Goal: Task Accomplishment & Management: Manage account settings

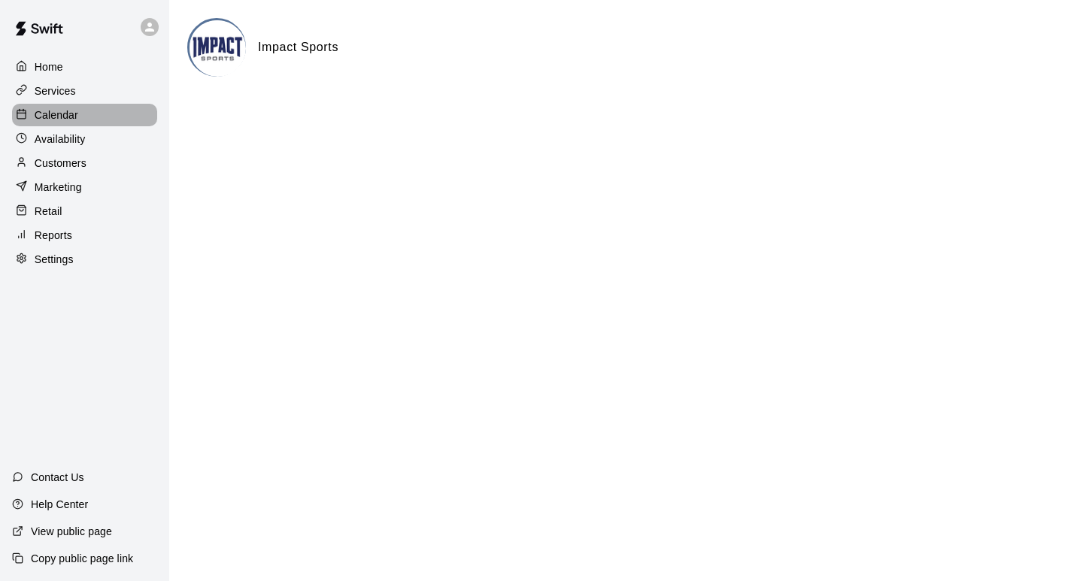
click at [55, 116] on p "Calendar" at bounding box center [57, 115] width 44 height 15
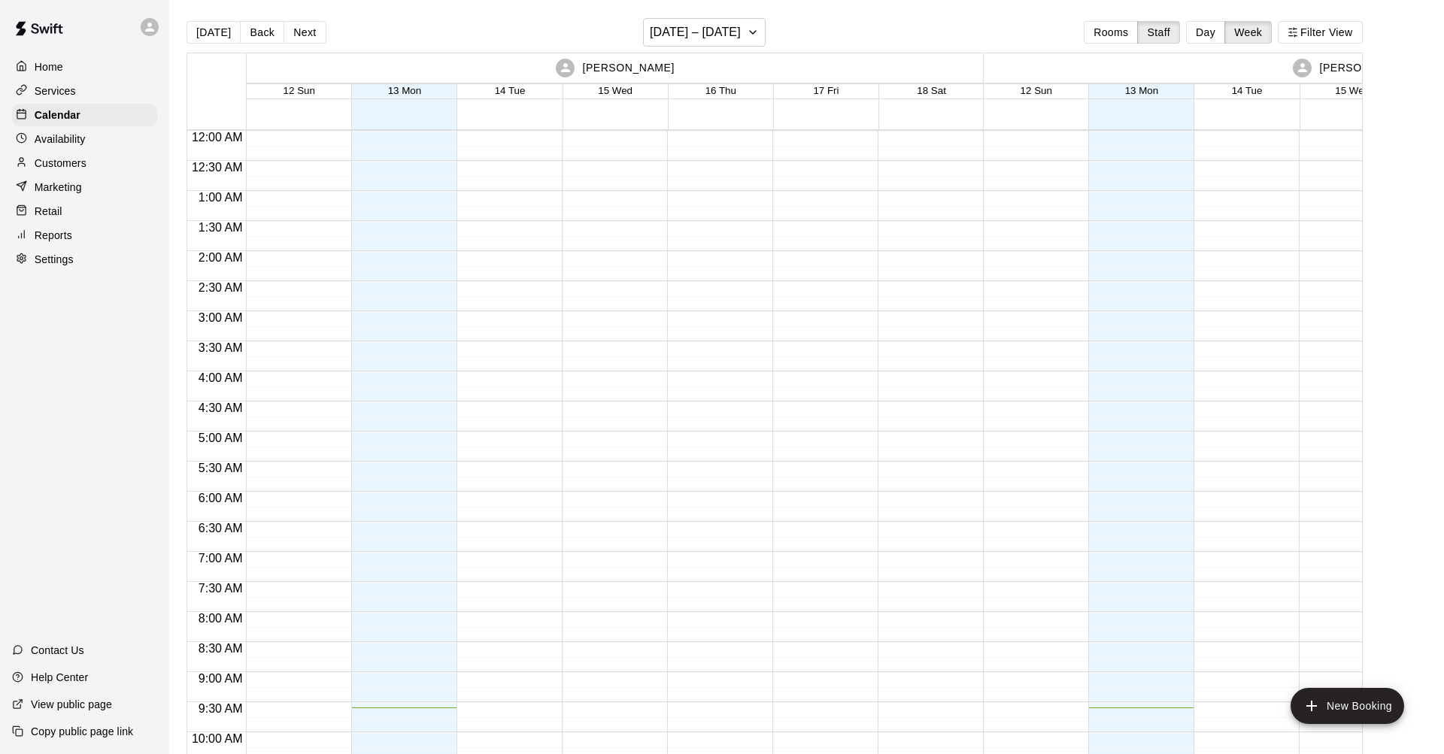
scroll to position [577, 0]
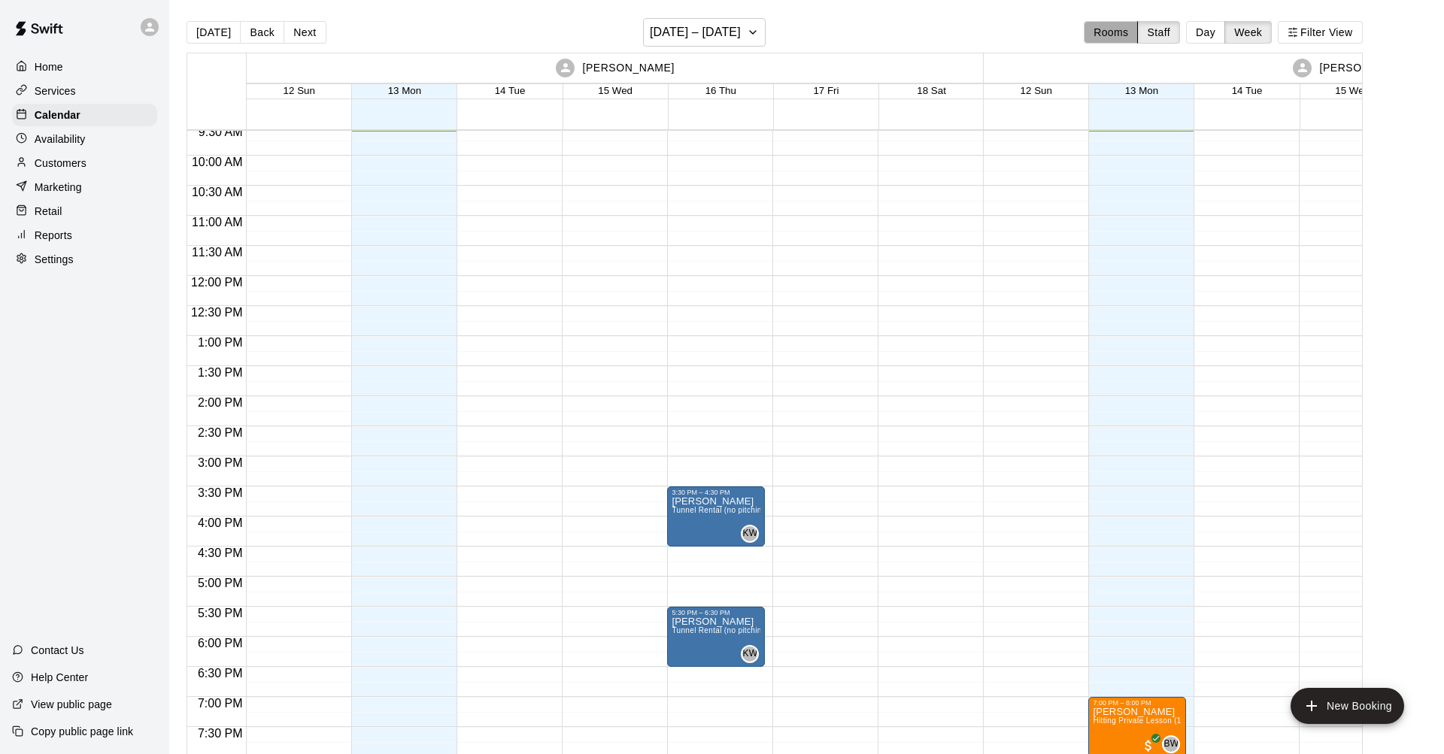
click at [1082, 29] on button "Rooms" at bounding box center [1110, 32] width 54 height 23
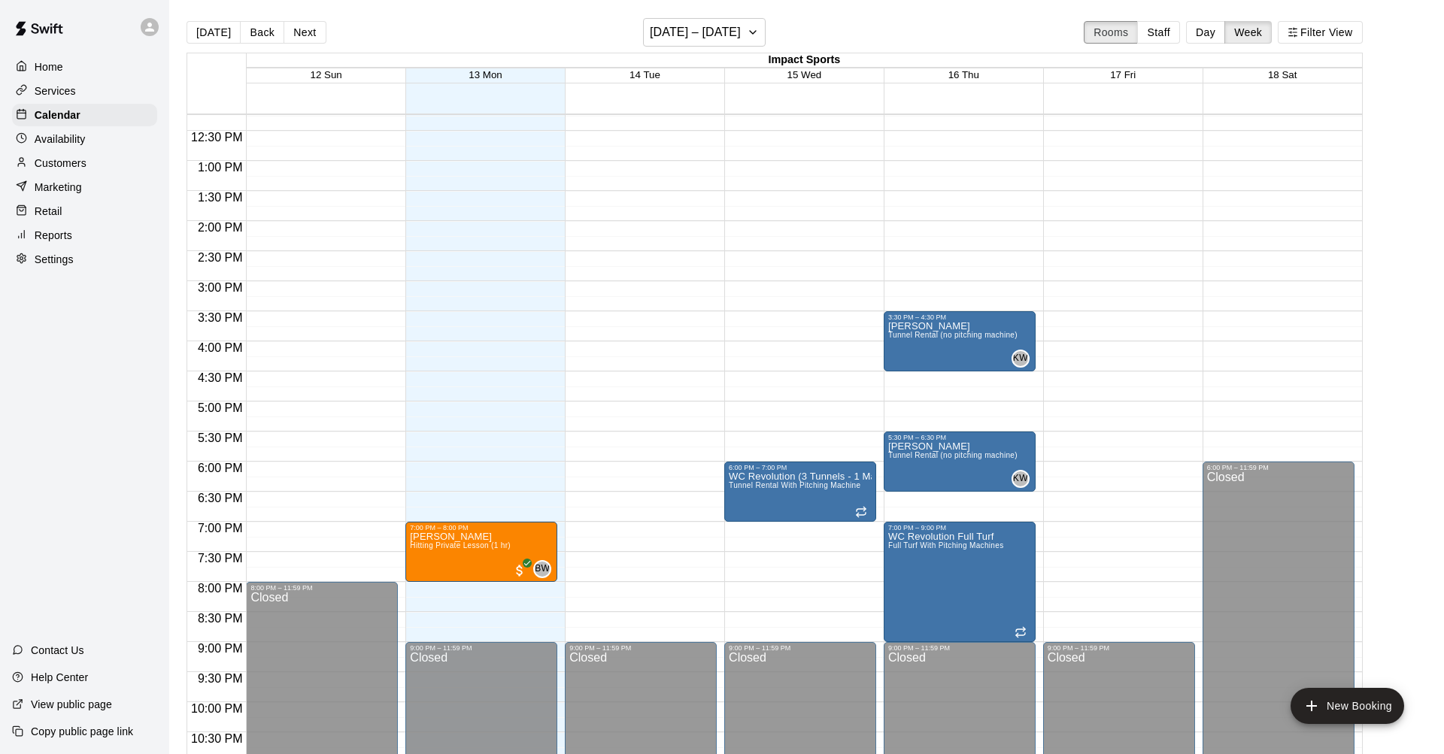
scroll to position [737, 0]
click at [1082, 33] on button "Day" at bounding box center [1205, 32] width 39 height 23
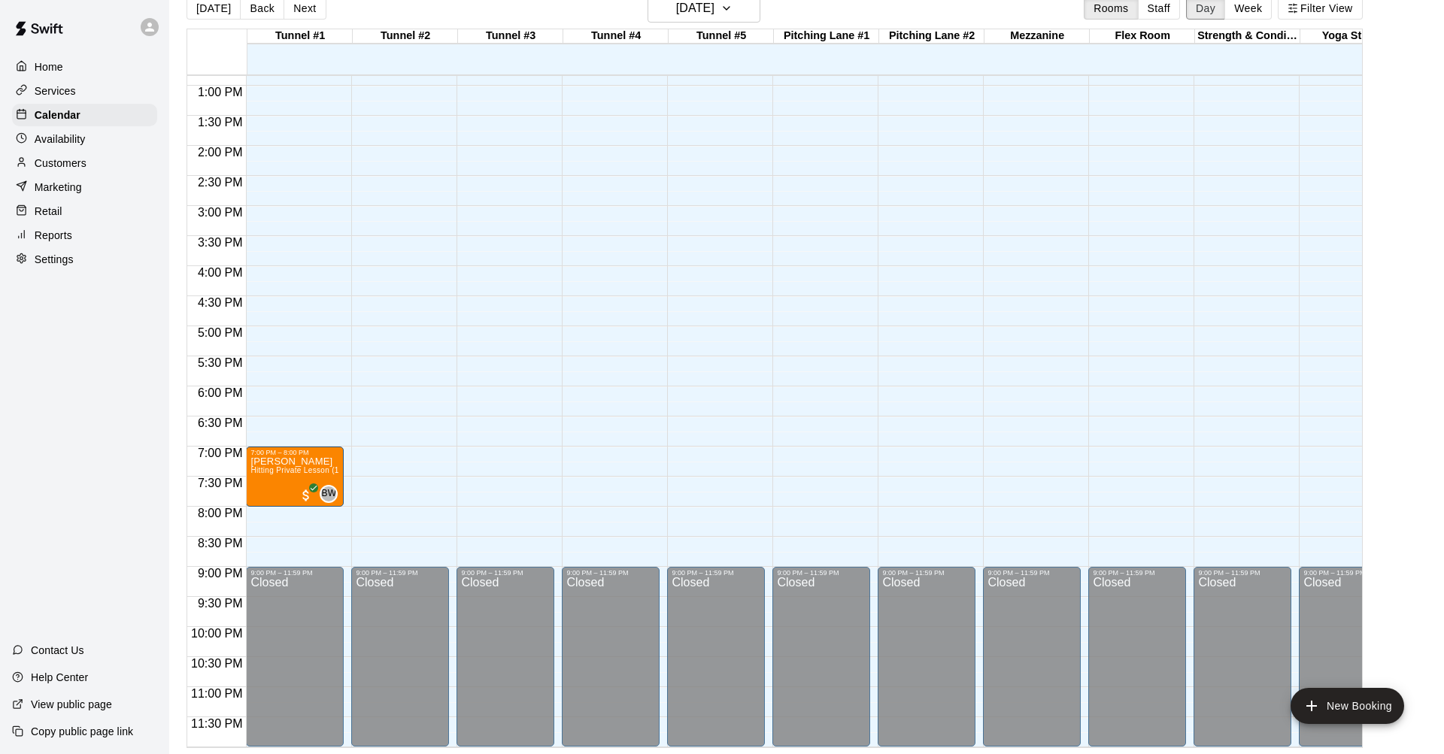
scroll to position [24, 0]
click at [732, 14] on icon "button" at bounding box center [726, 8] width 12 height 18
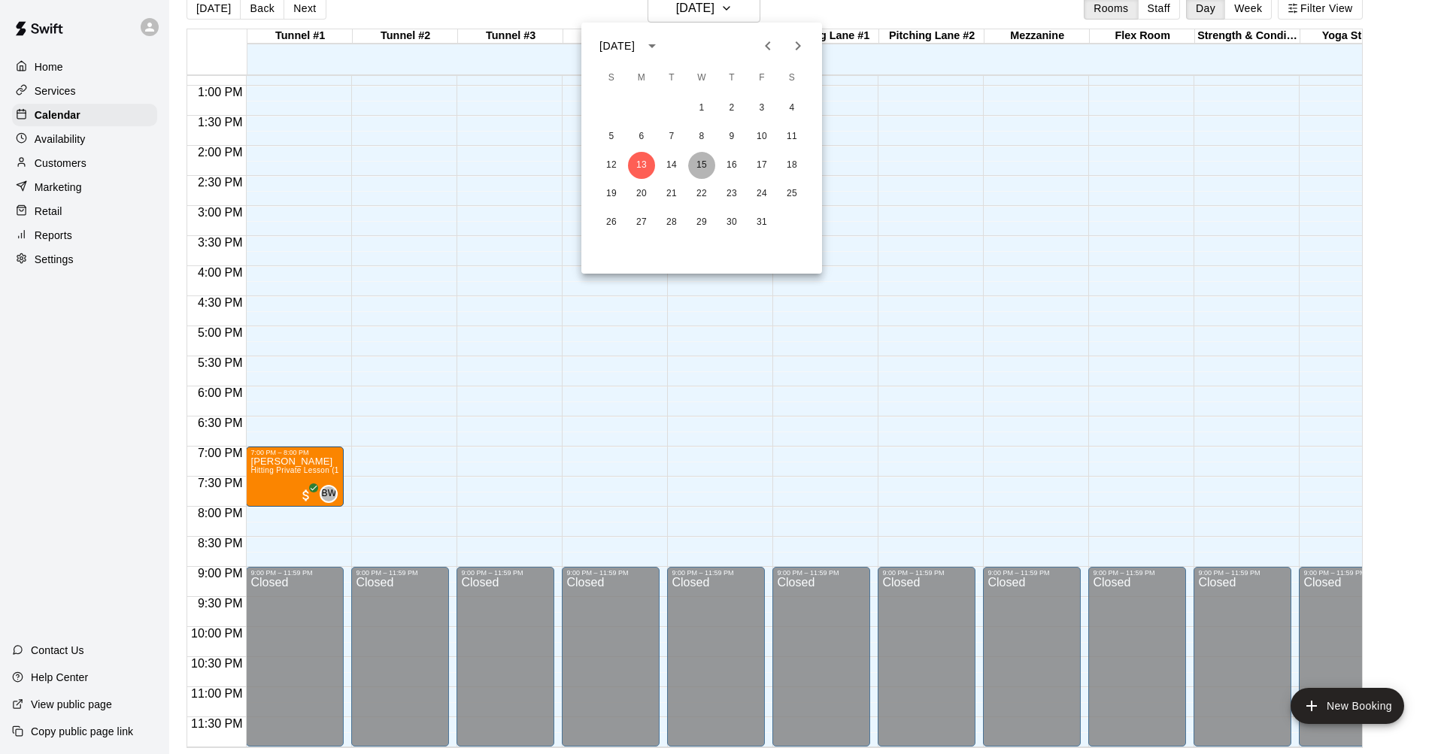
click at [705, 165] on button "15" at bounding box center [701, 165] width 27 height 27
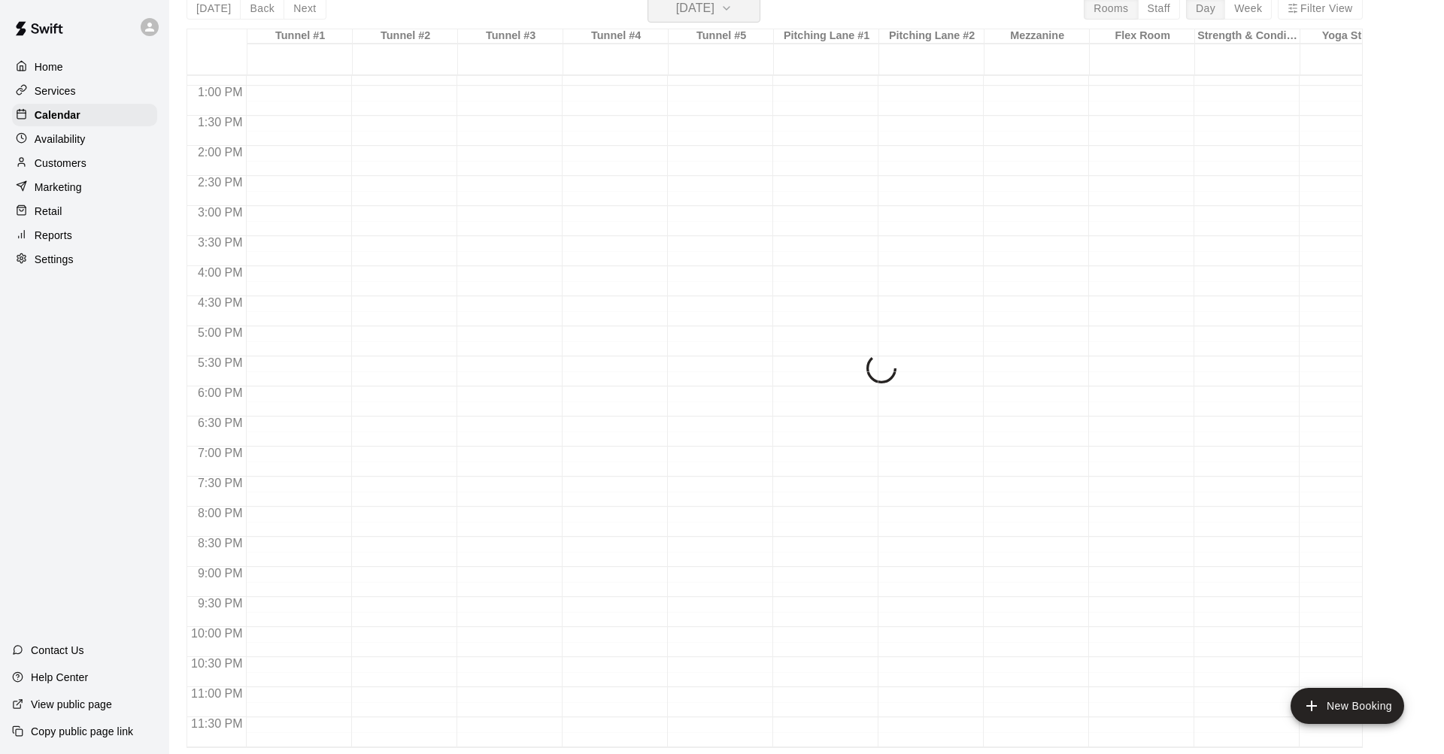
scroll to position [18, 0]
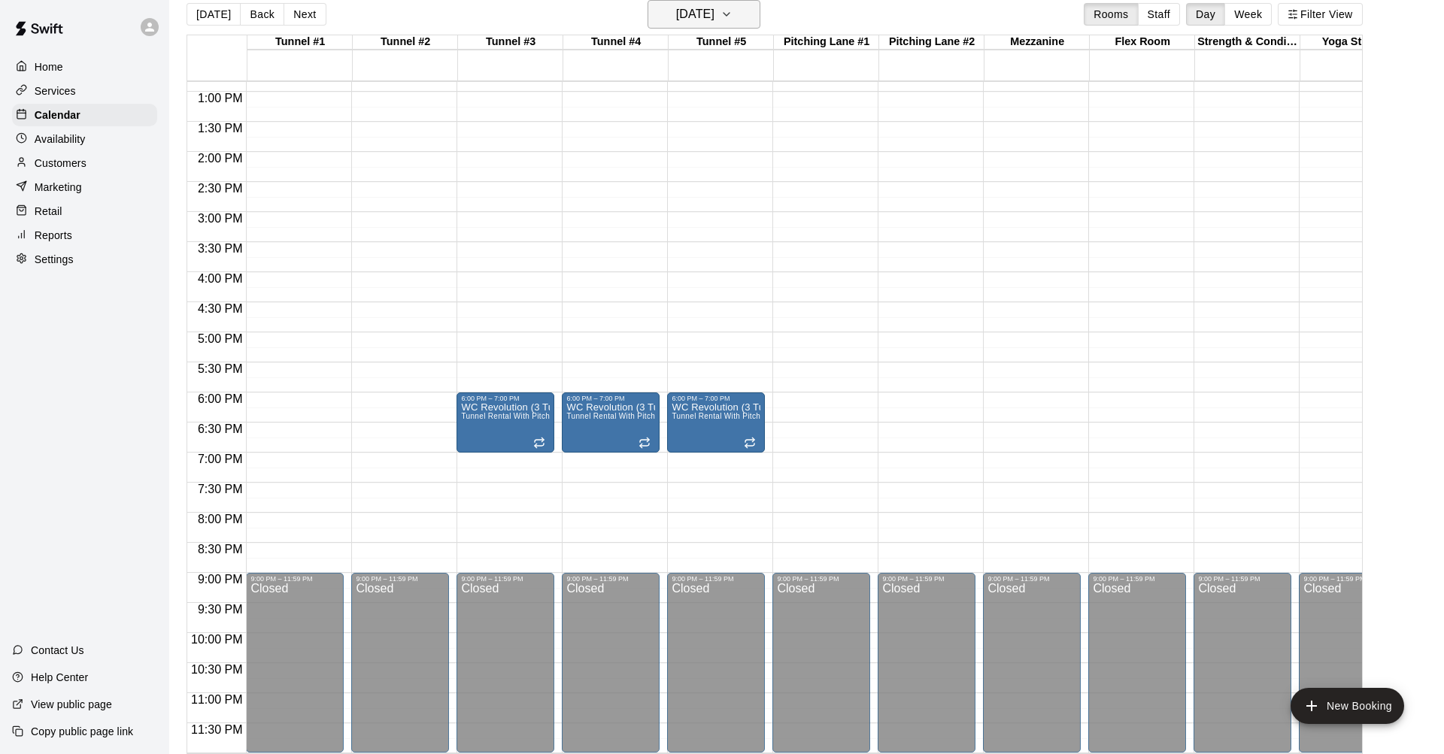
click at [732, 10] on icon "button" at bounding box center [726, 14] width 12 height 18
click at [732, 172] on button "16" at bounding box center [731, 171] width 27 height 27
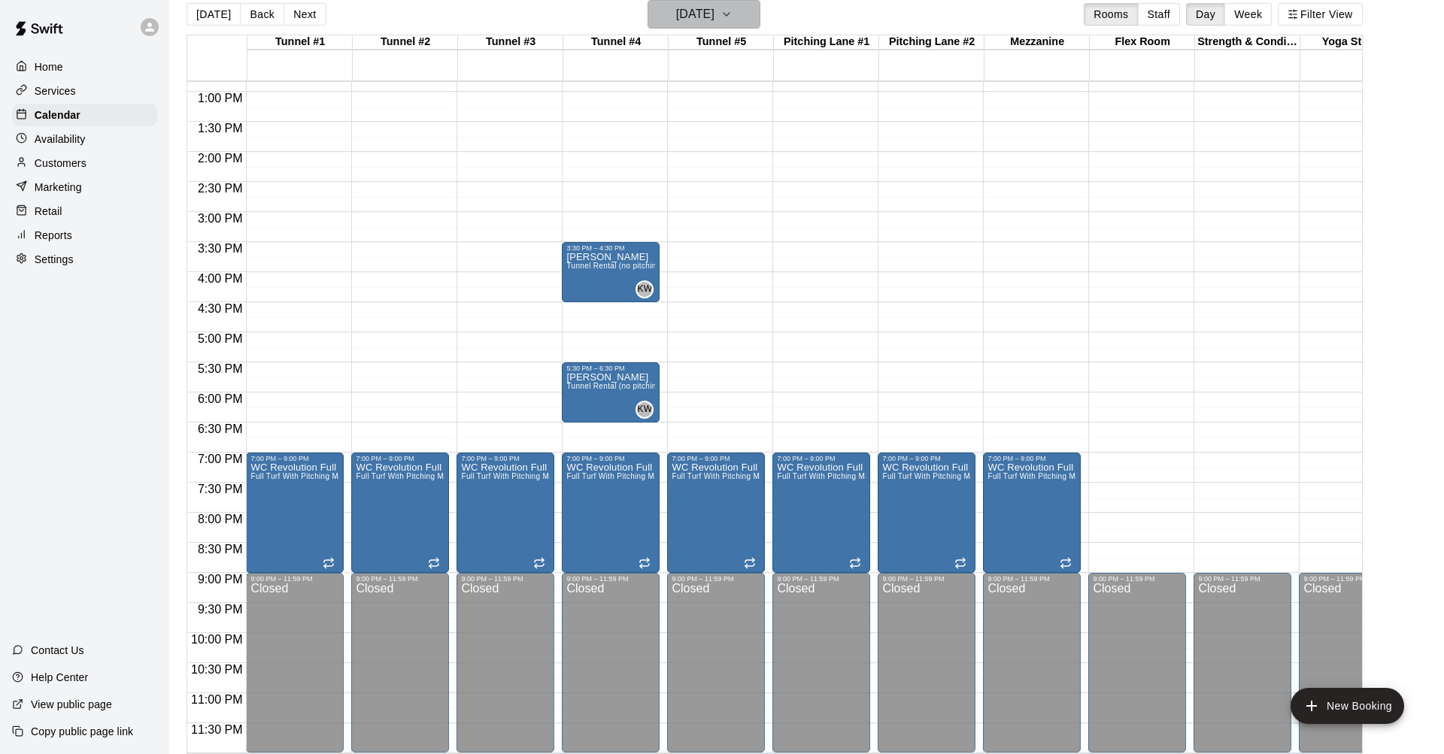
click at [732, 13] on icon "button" at bounding box center [726, 14] width 12 height 18
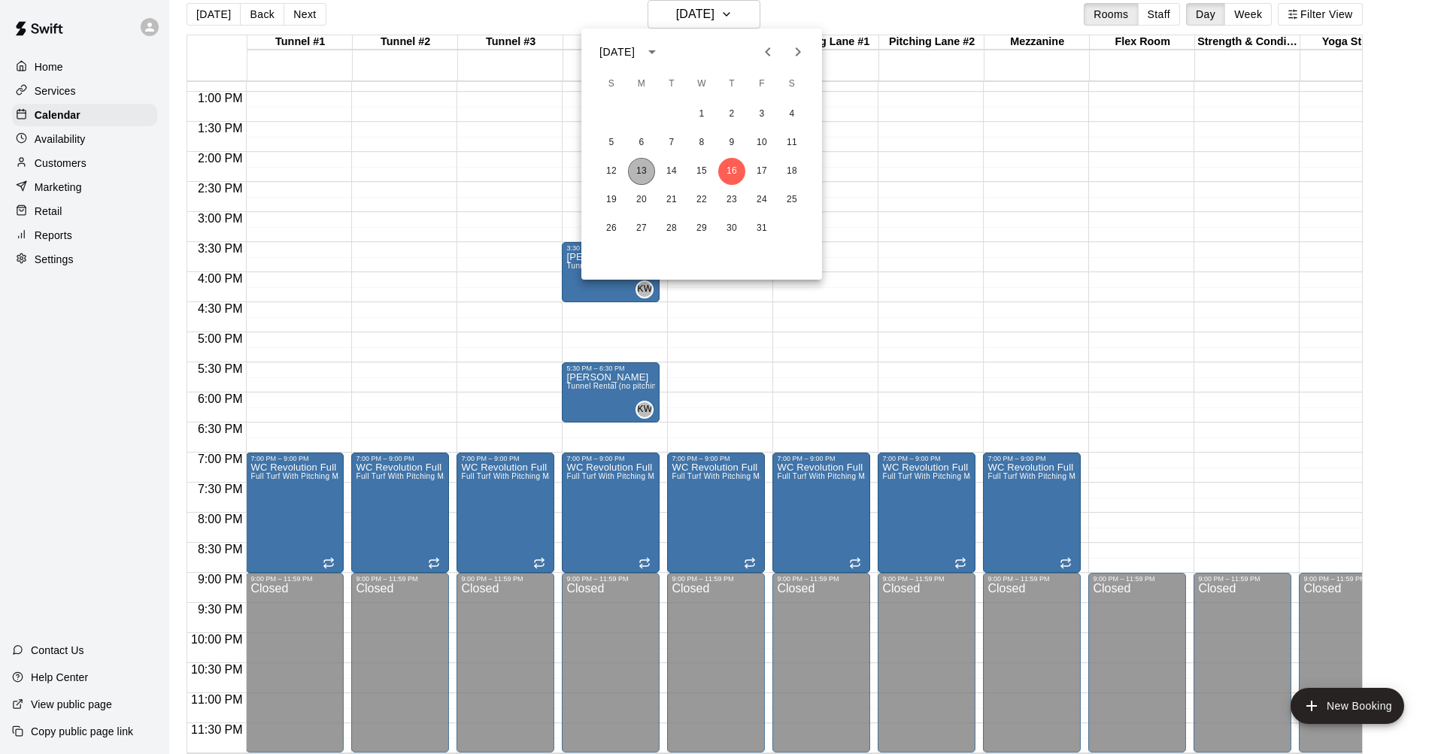
click at [641, 173] on button "13" at bounding box center [641, 171] width 27 height 27
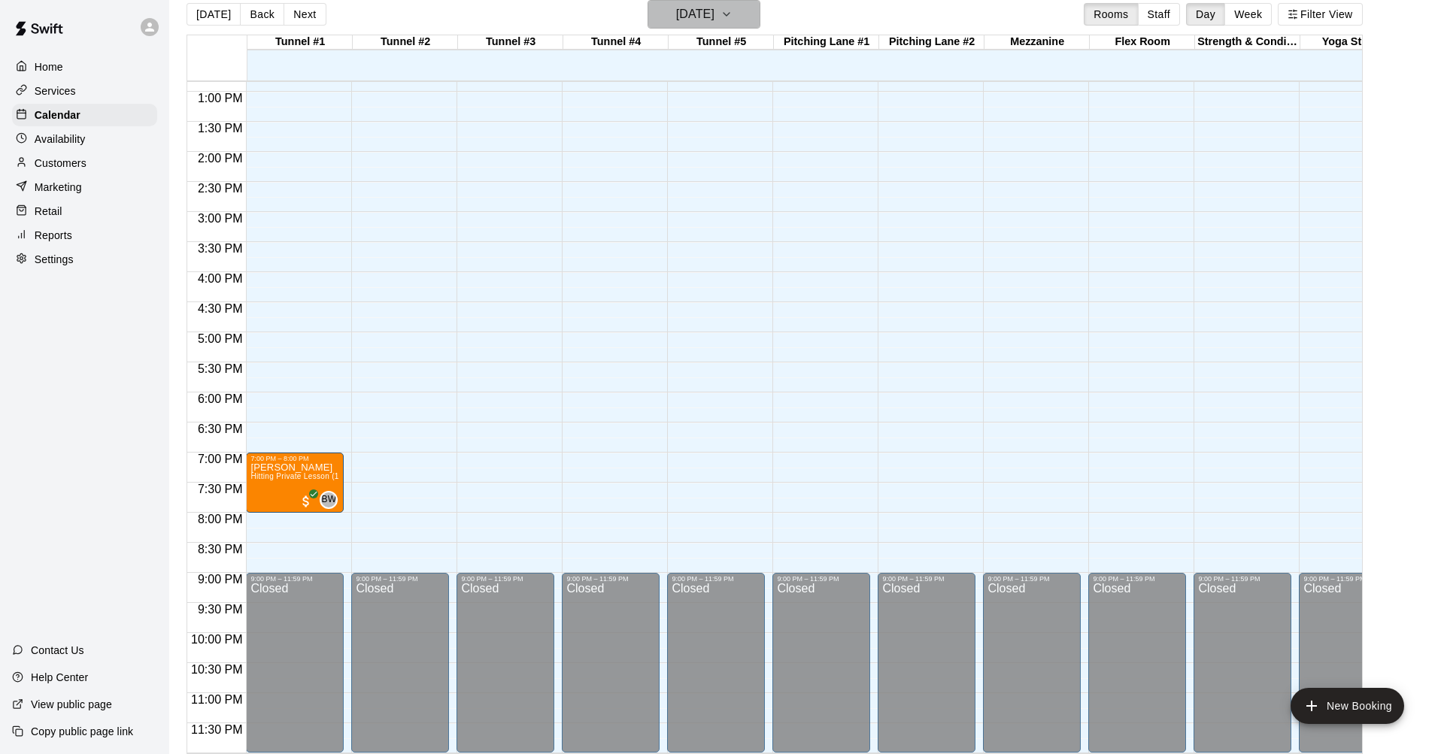
click at [729, 14] on icon "button" at bounding box center [726, 14] width 6 height 3
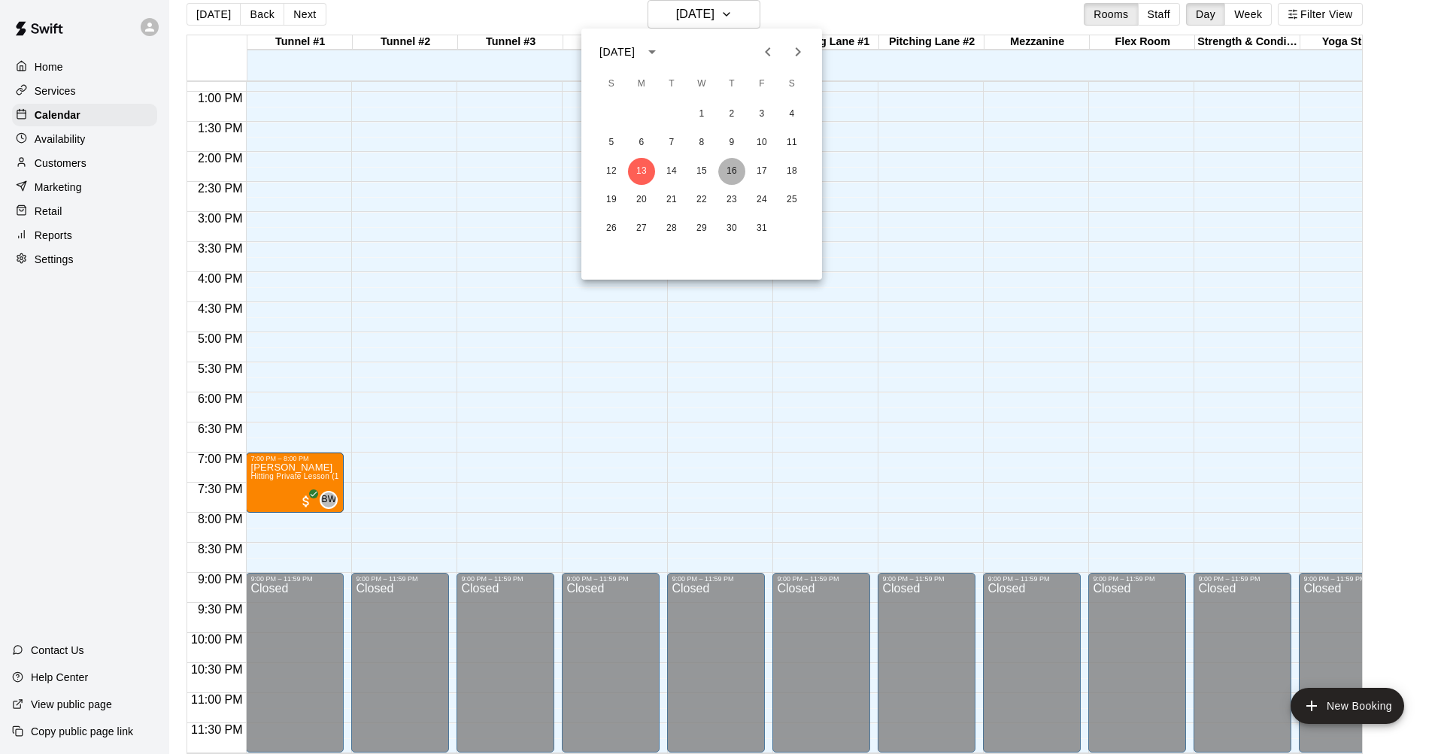
click at [729, 170] on button "16" at bounding box center [731, 171] width 27 height 27
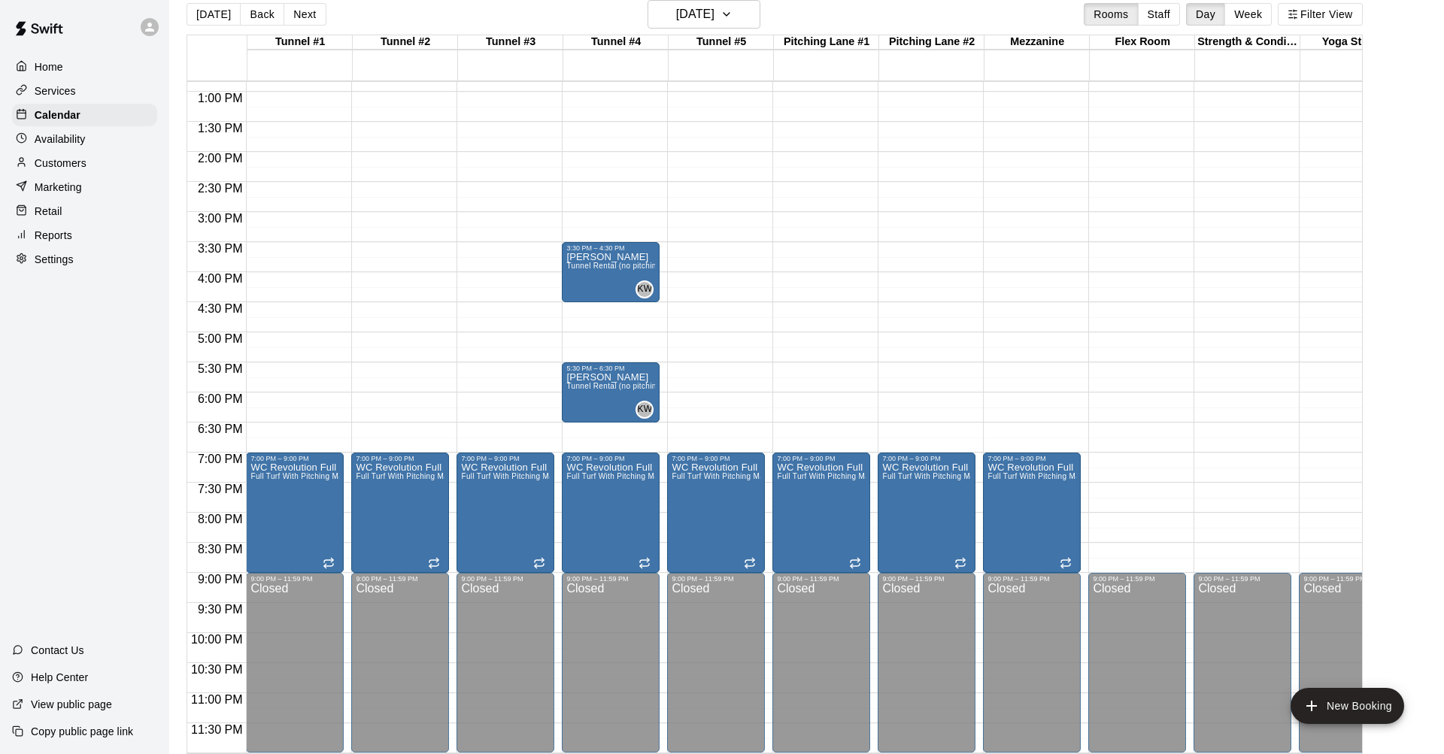
click at [595, 310] on div "12:00 AM – 10:00 AM Closed 3:30 PM – 4:30 PM [PERSON_NAME] Tunnel Rental (no pi…" at bounding box center [611, 32] width 98 height 1444
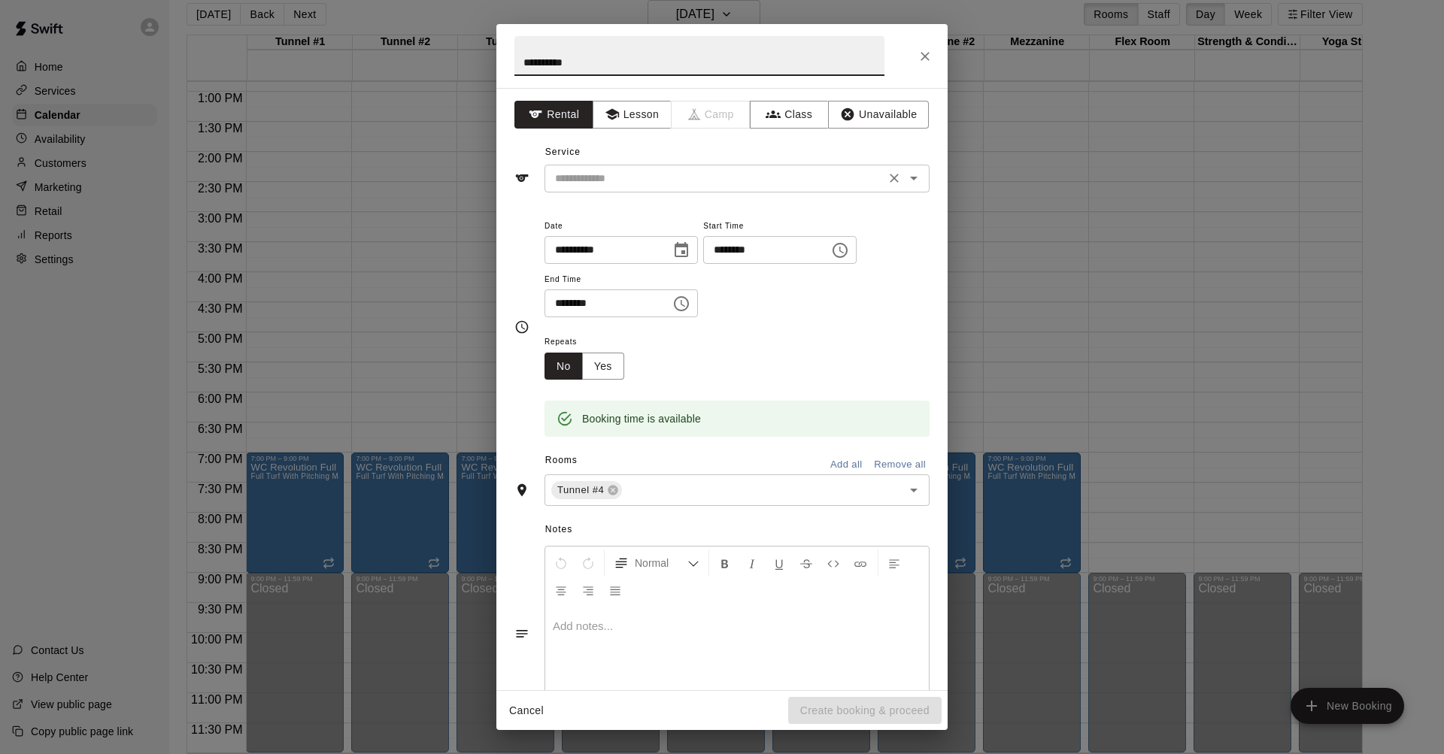
click at [912, 179] on icon "Open" at bounding box center [914, 178] width 18 height 18
type input "**********"
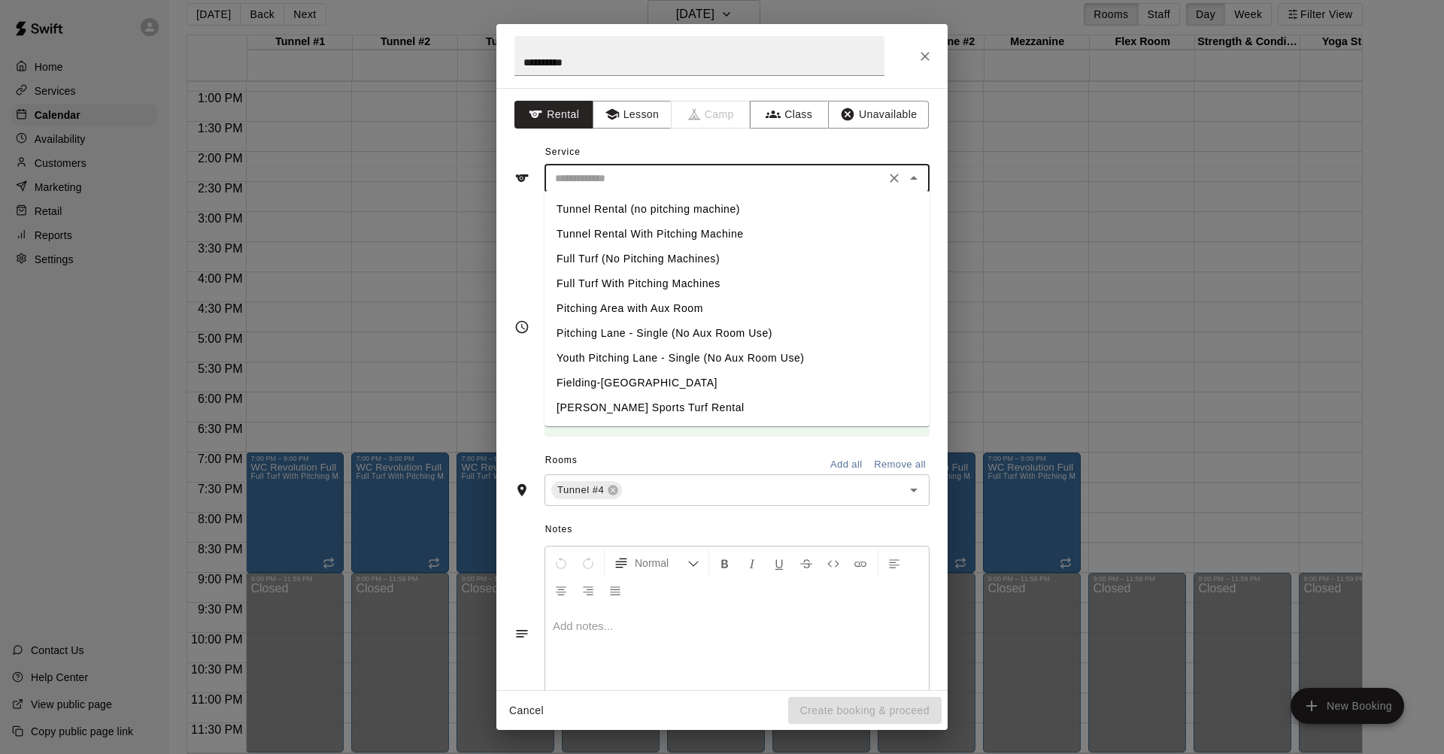
click at [633, 210] on li "Tunnel Rental (no pitching machine)" at bounding box center [736, 209] width 385 height 25
type input "**********"
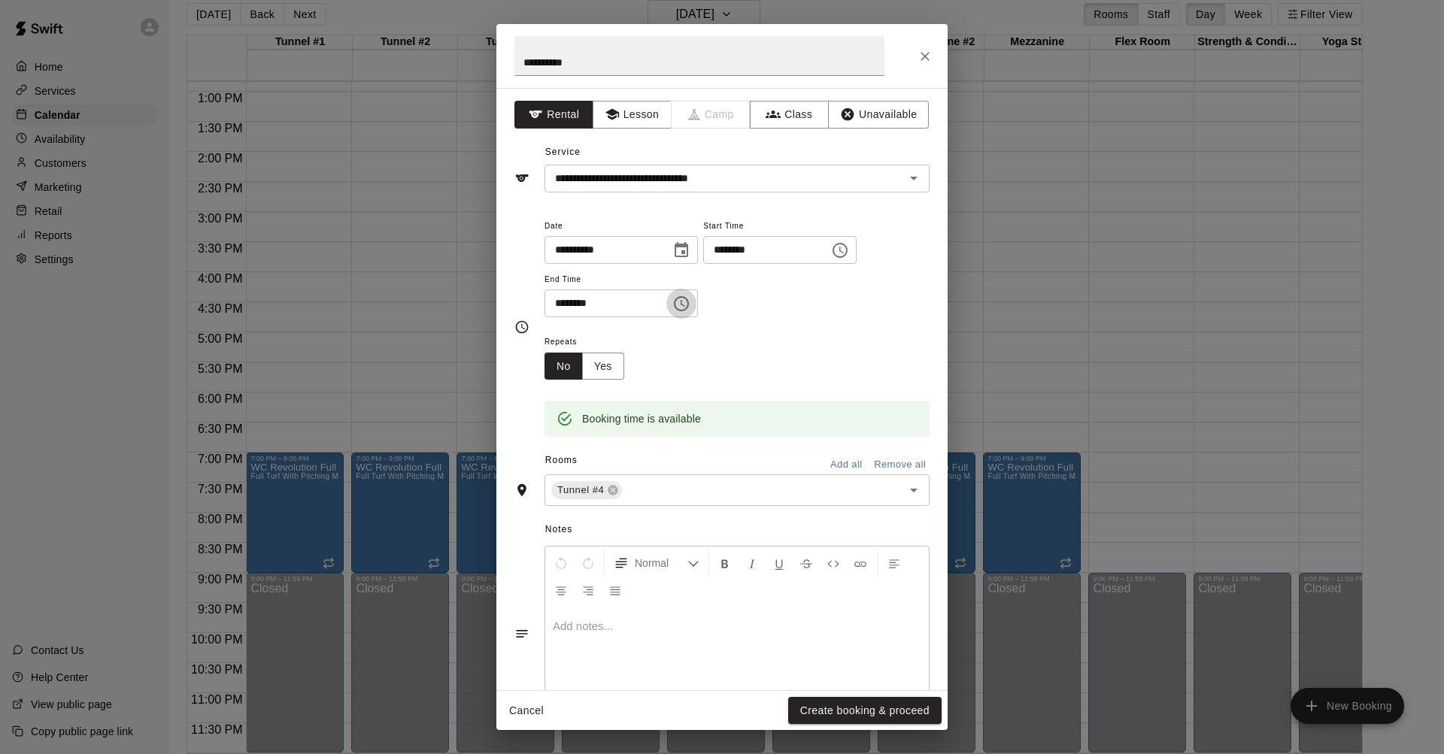
click at [690, 305] on icon "Choose time, selected time is 5:00 PM" at bounding box center [681, 304] width 18 height 18
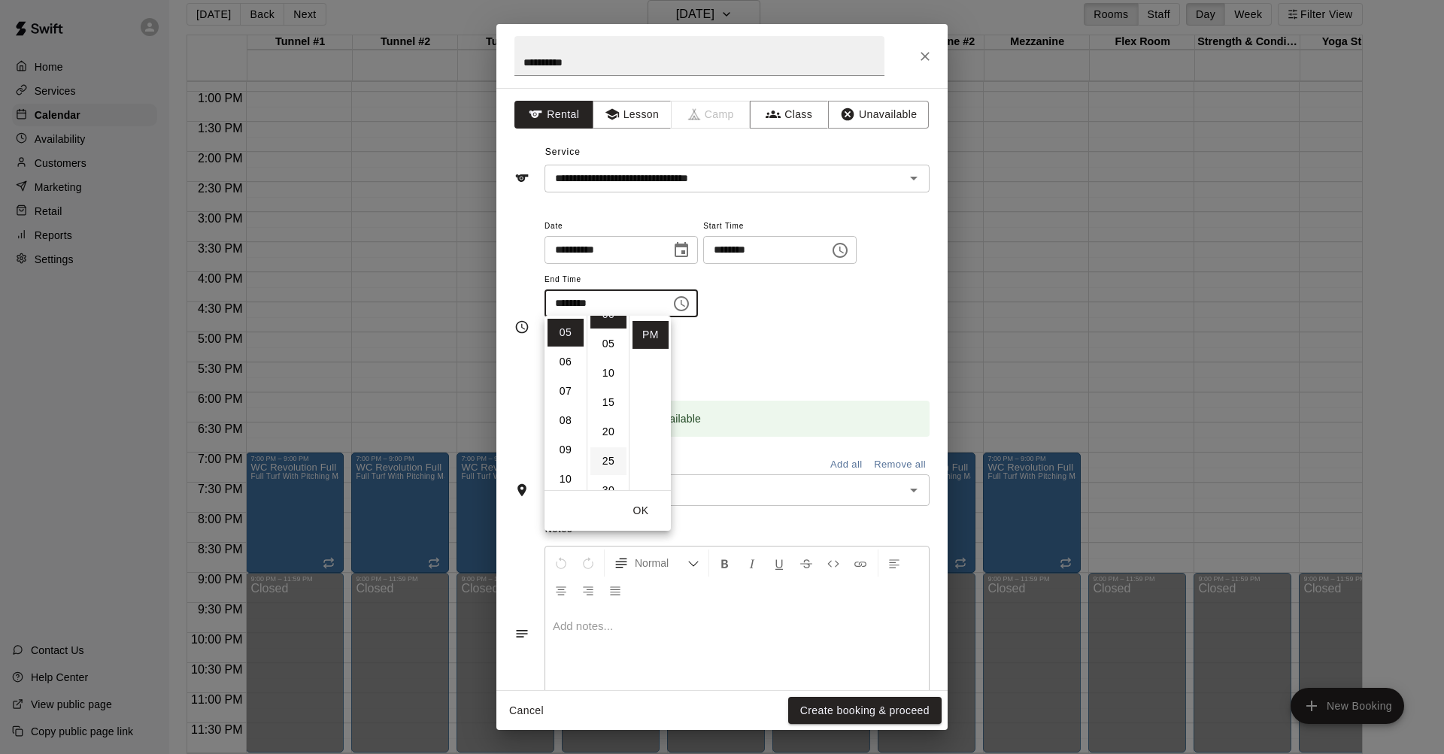
scroll to position [23, 0]
click at [602, 479] on li "30" at bounding box center [608, 486] width 36 height 28
type input "********"
click at [635, 508] on button "OK" at bounding box center [641, 511] width 48 height 28
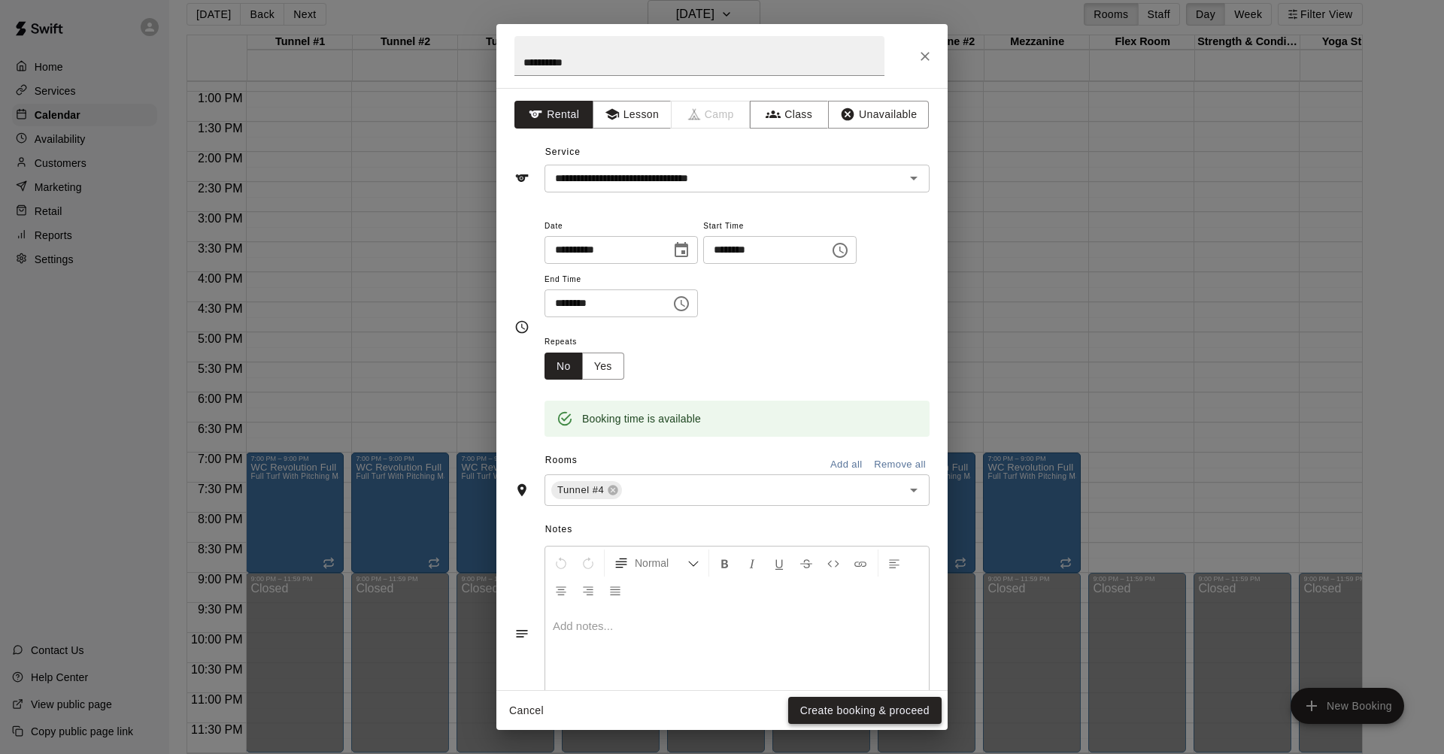
click at [835, 580] on button "Create booking & proceed" at bounding box center [864, 711] width 153 height 28
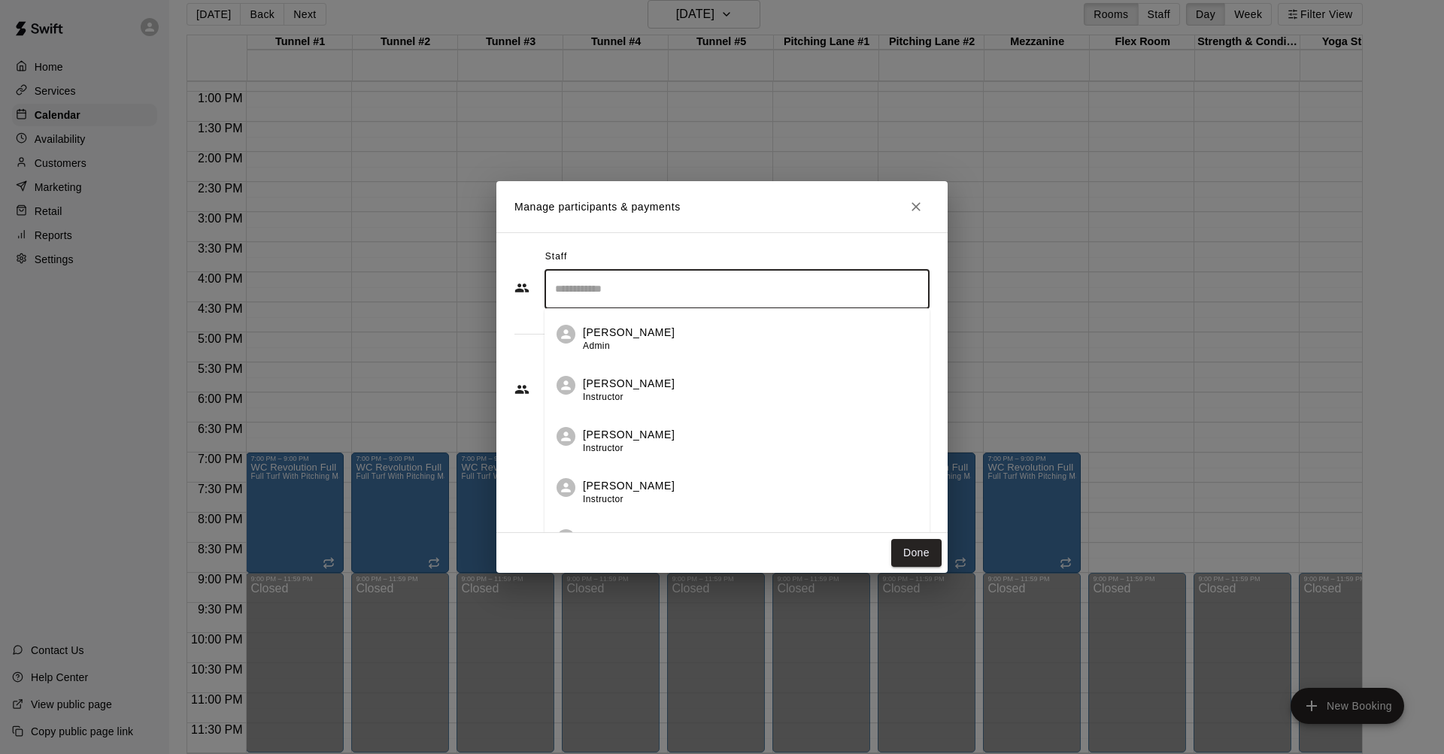
click at [744, 290] on input "Search staff" at bounding box center [736, 289] width 371 height 26
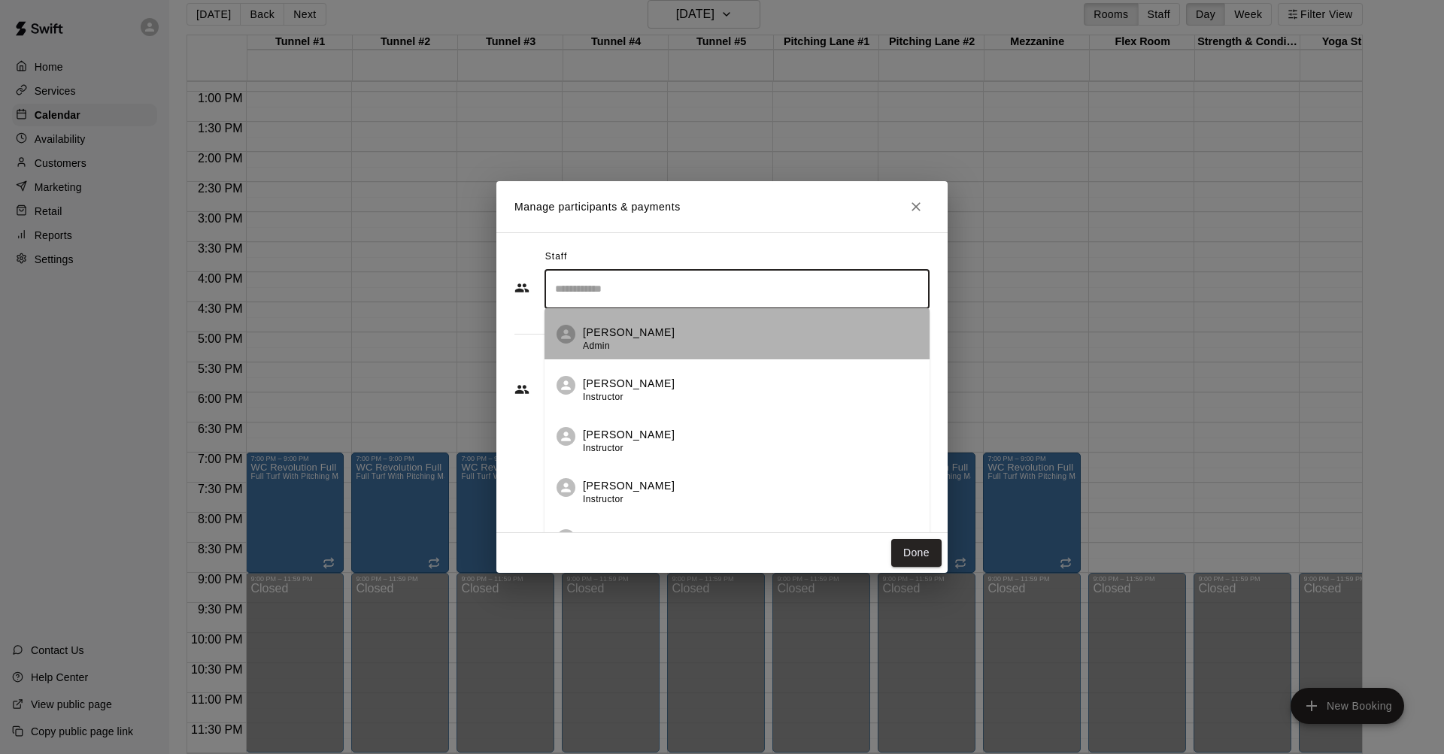
click at [627, 331] on p "[PERSON_NAME]" at bounding box center [629, 333] width 92 height 16
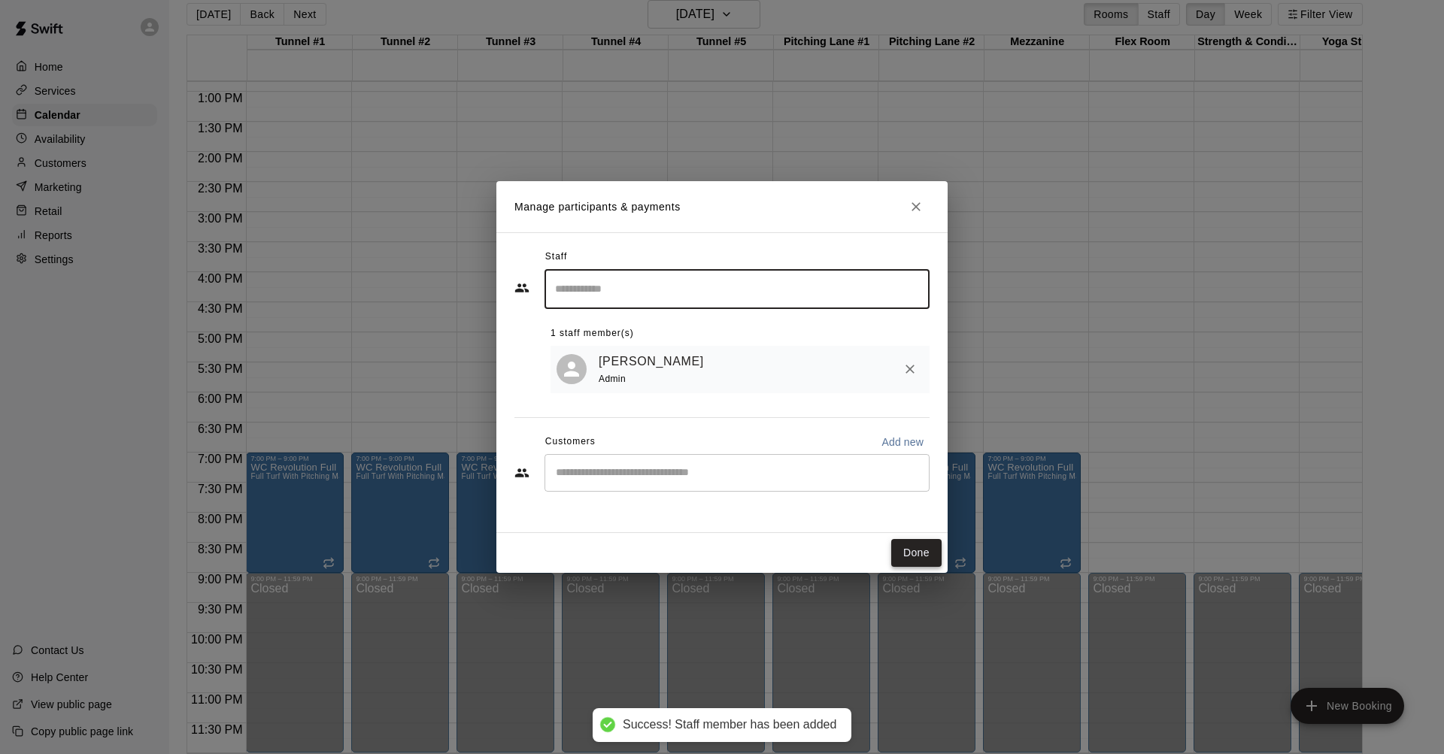
click at [916, 553] on button "Done" at bounding box center [916, 553] width 50 height 28
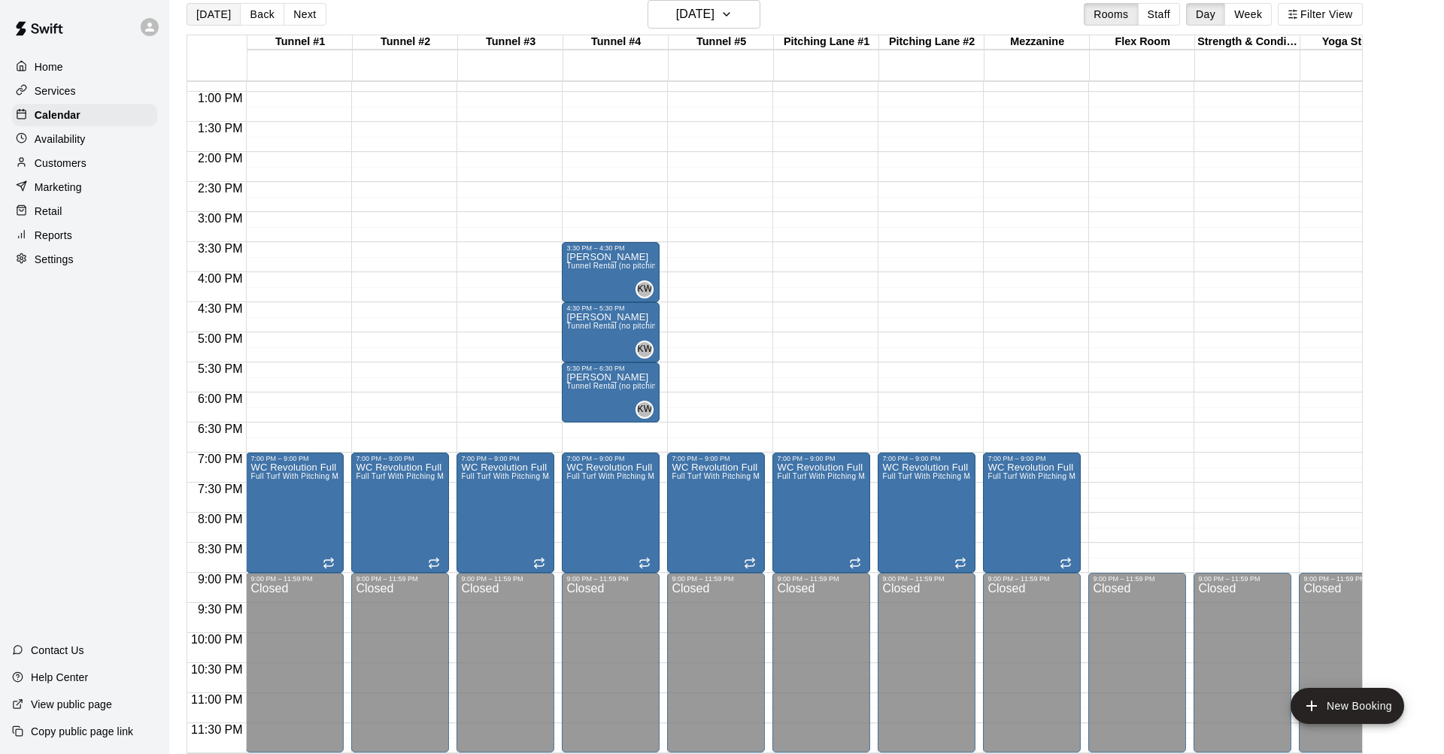
click at [217, 11] on button "[DATE]" at bounding box center [213, 14] width 54 height 23
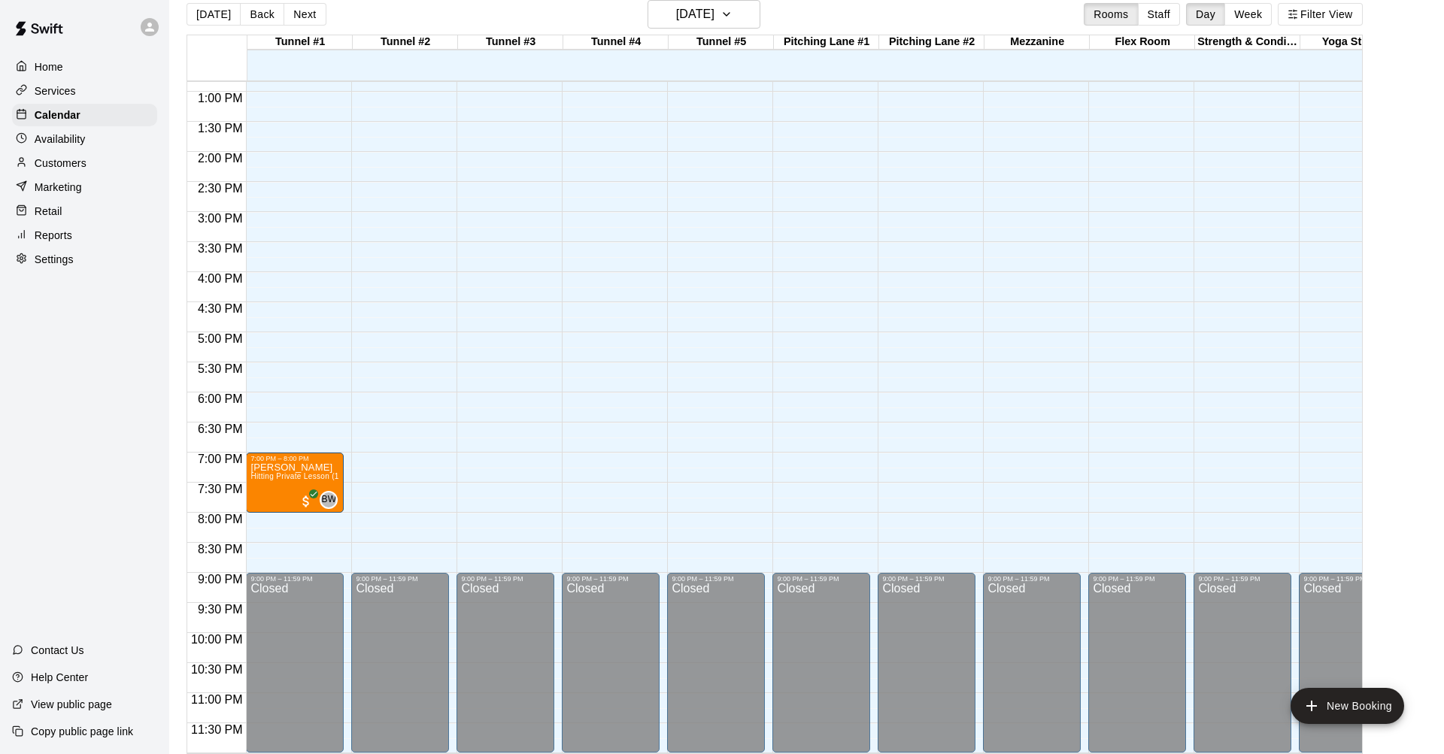
click at [275, 432] on div "12:00 AM – 10:00 AM Closed 7:00 PM – 8:00 PM [PERSON_NAME] Hitting Private Less…" at bounding box center [295, 32] width 98 height 1444
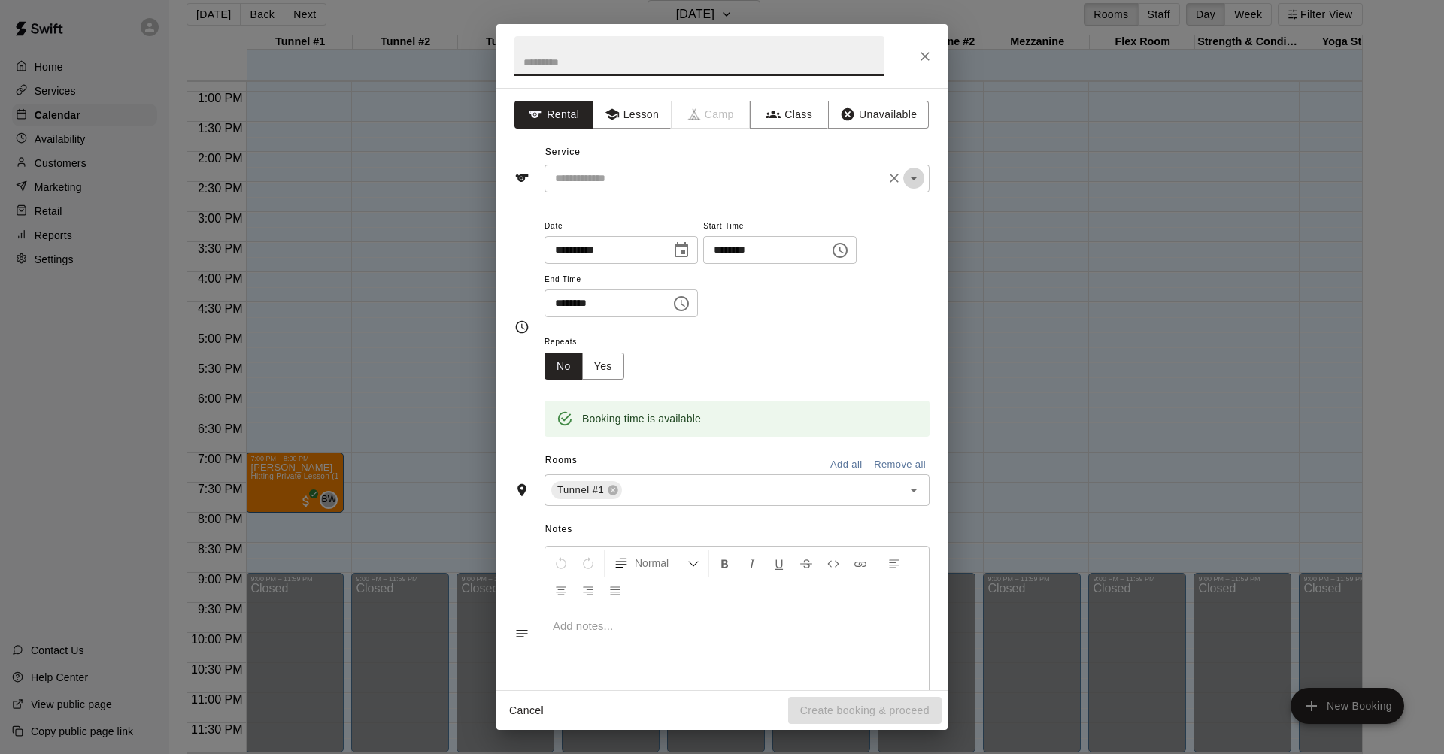
click at [914, 177] on icon "Open" at bounding box center [914, 179] width 8 height 4
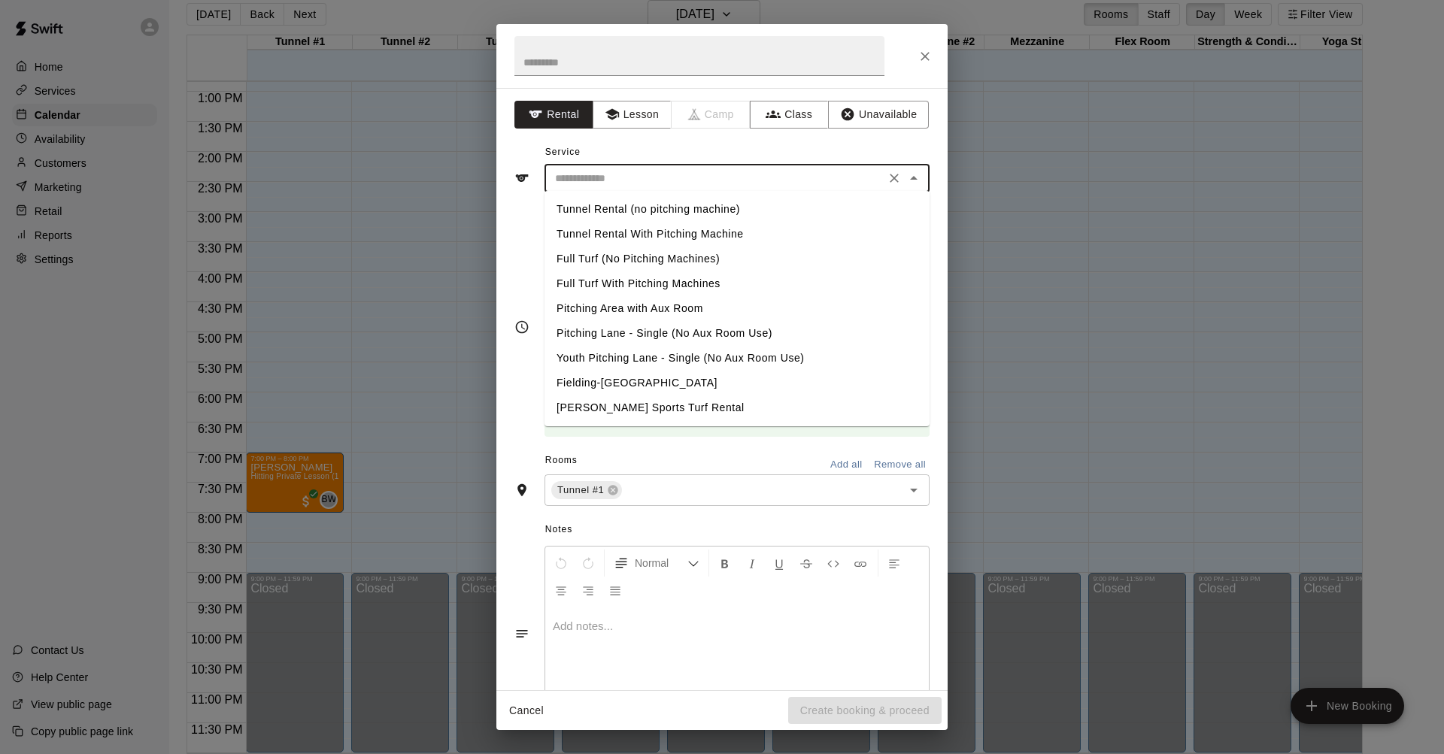
click at [592, 205] on li "Tunnel Rental (no pitching machine)" at bounding box center [736, 209] width 385 height 25
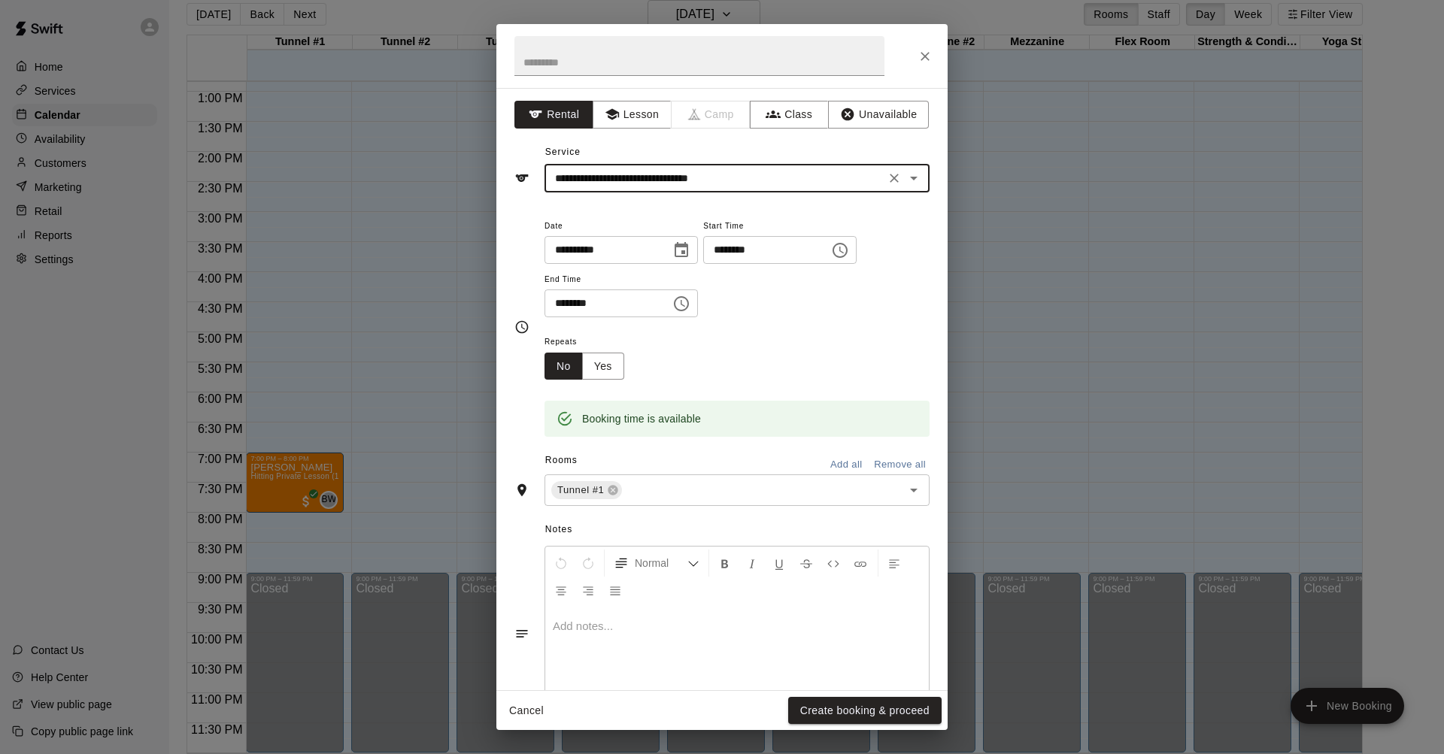
type input "**********"
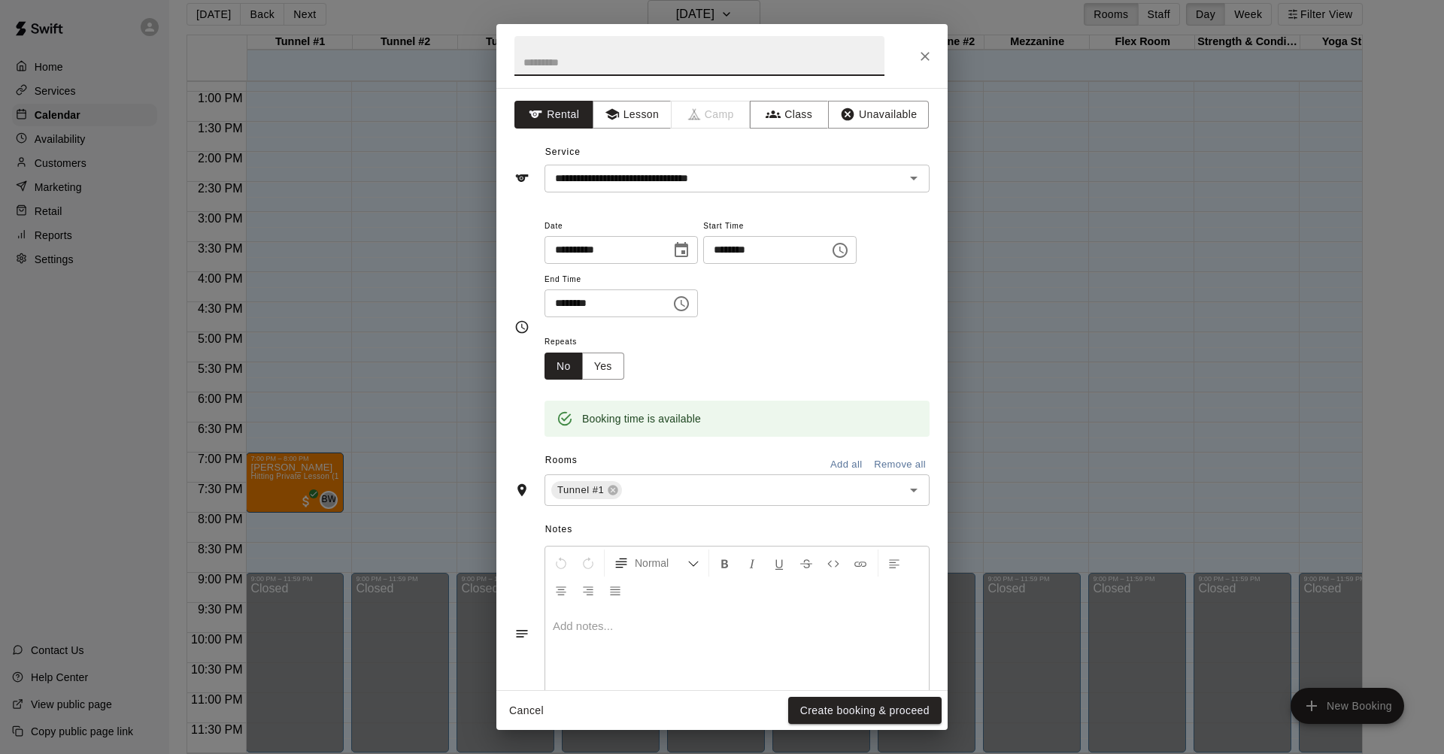
click at [578, 61] on input "text" at bounding box center [699, 56] width 370 height 40
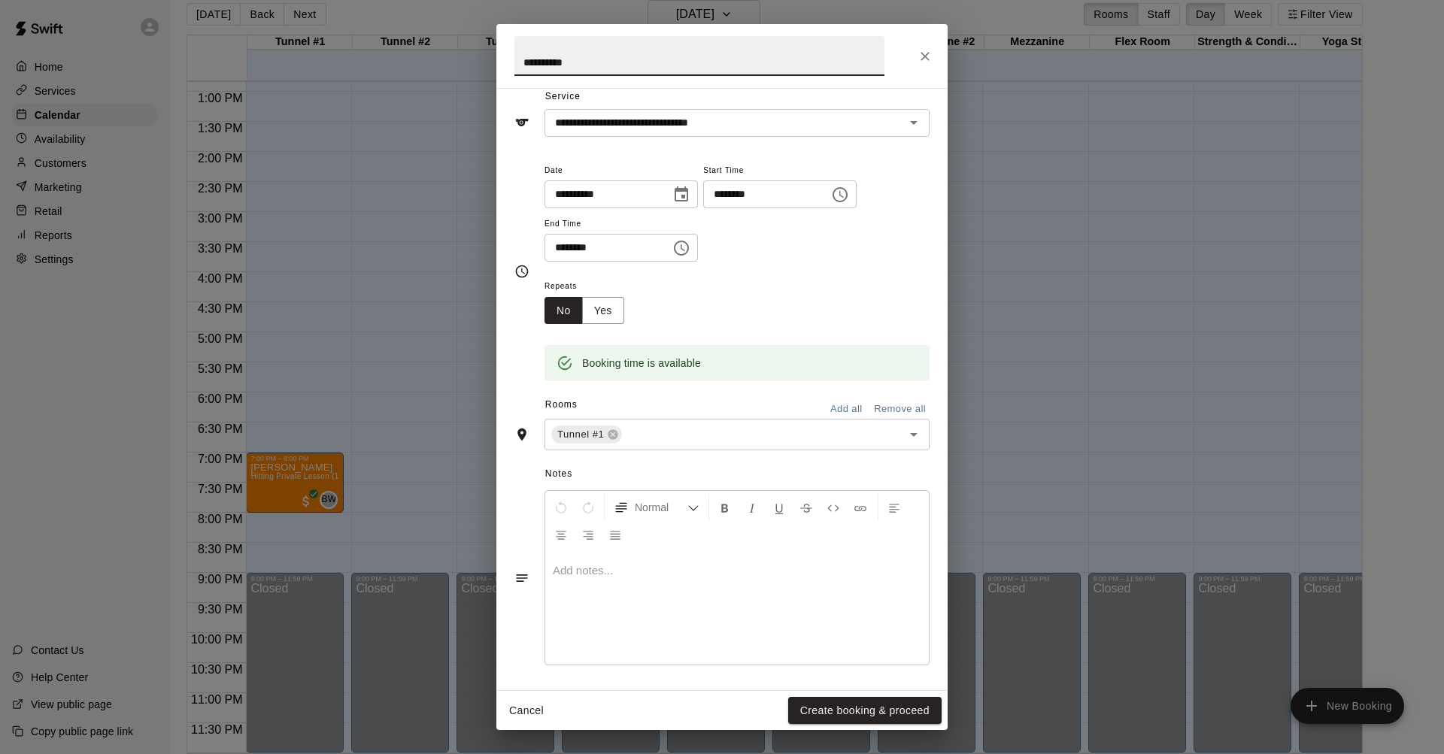
scroll to position [55, 0]
type input "**********"
click at [880, 580] on button "Create booking & proceed" at bounding box center [864, 711] width 153 height 28
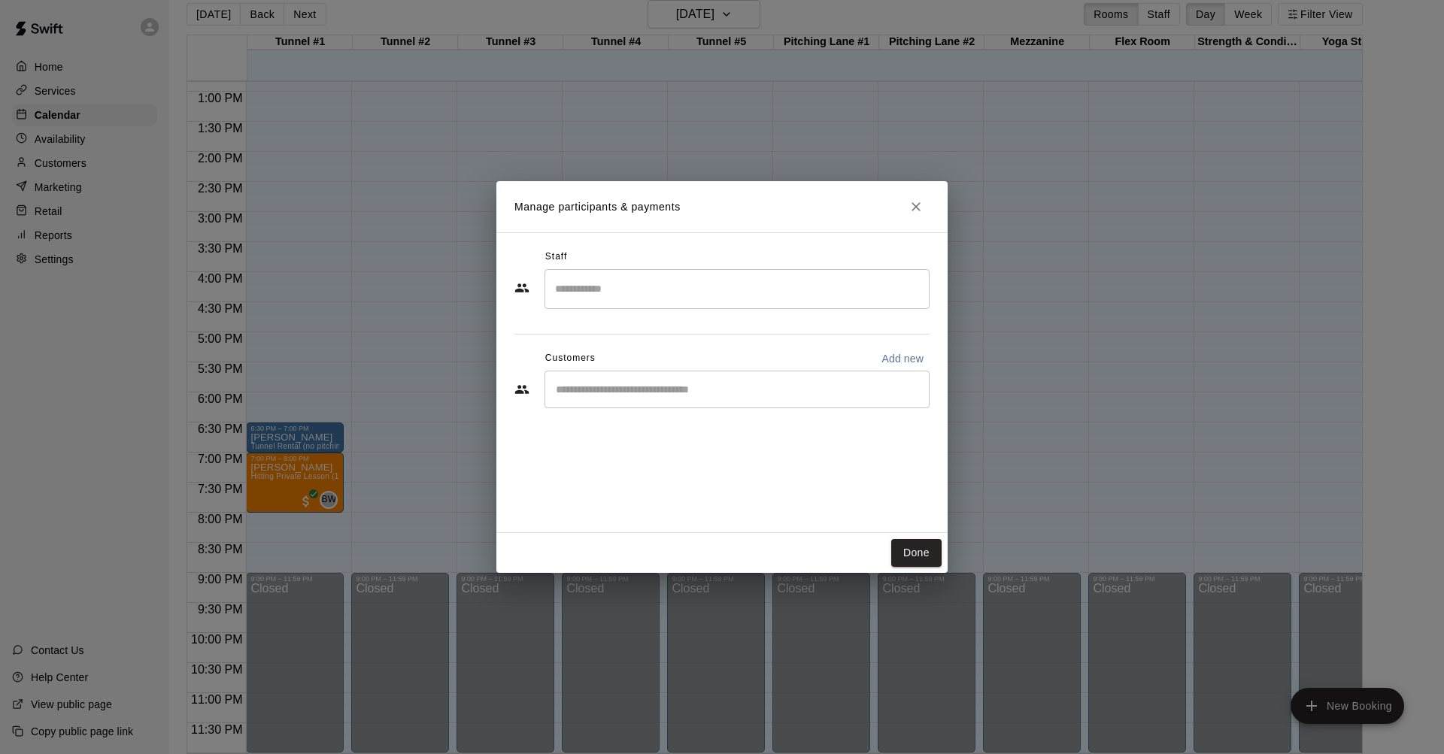
click at [599, 286] on input "Search staff" at bounding box center [736, 289] width 371 height 26
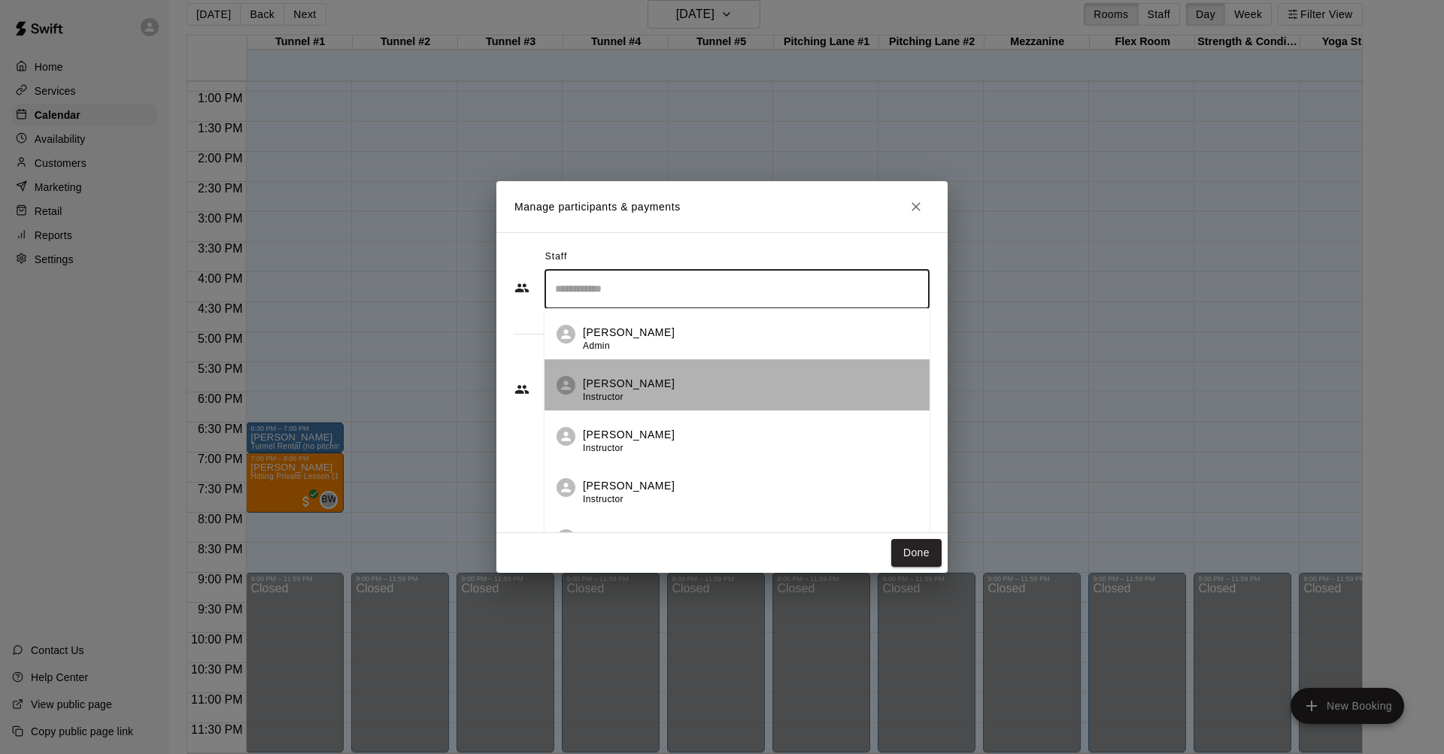
click at [623, 389] on p "[PERSON_NAME]" at bounding box center [629, 384] width 92 height 16
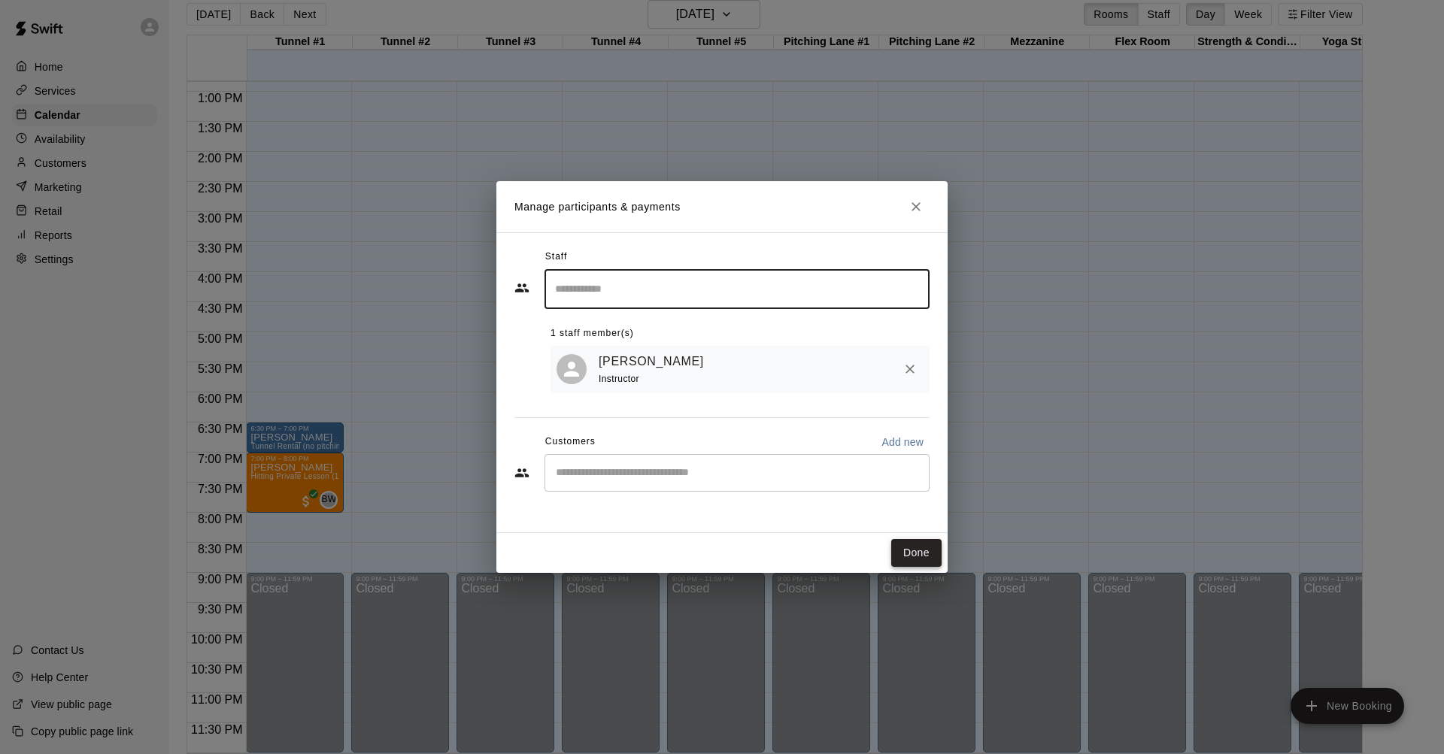
click at [923, 550] on button "Done" at bounding box center [916, 553] width 50 height 28
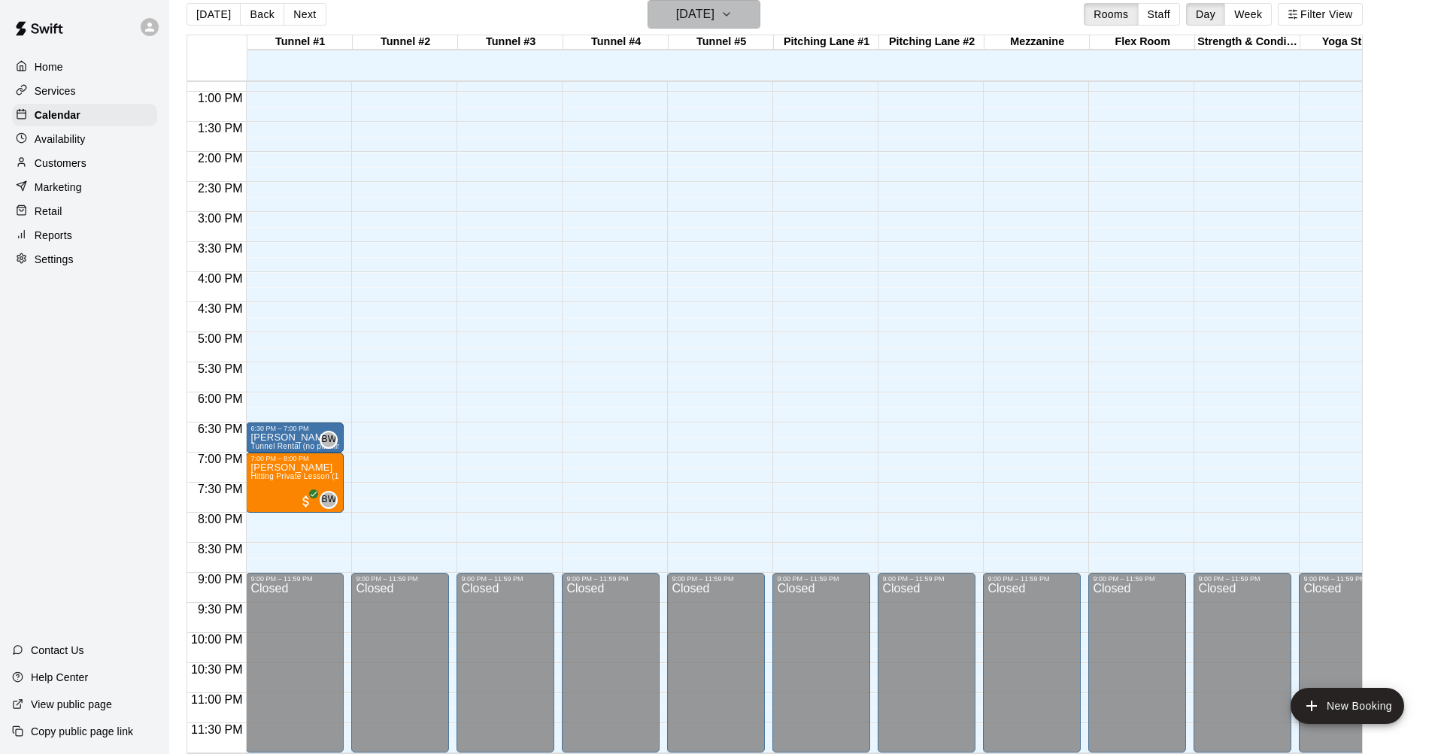
click at [714, 10] on h6 "[DATE]" at bounding box center [695, 14] width 38 height 21
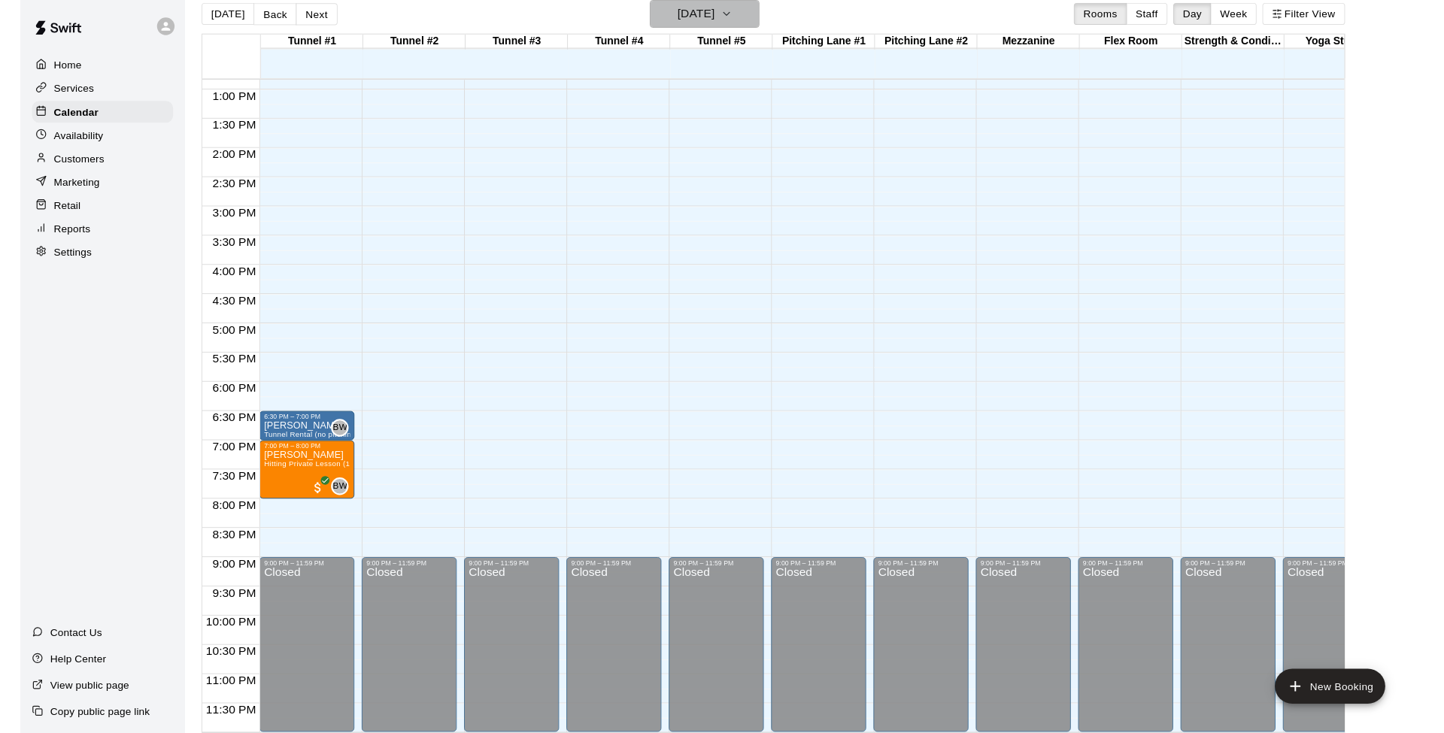
scroll to position [14, 0]
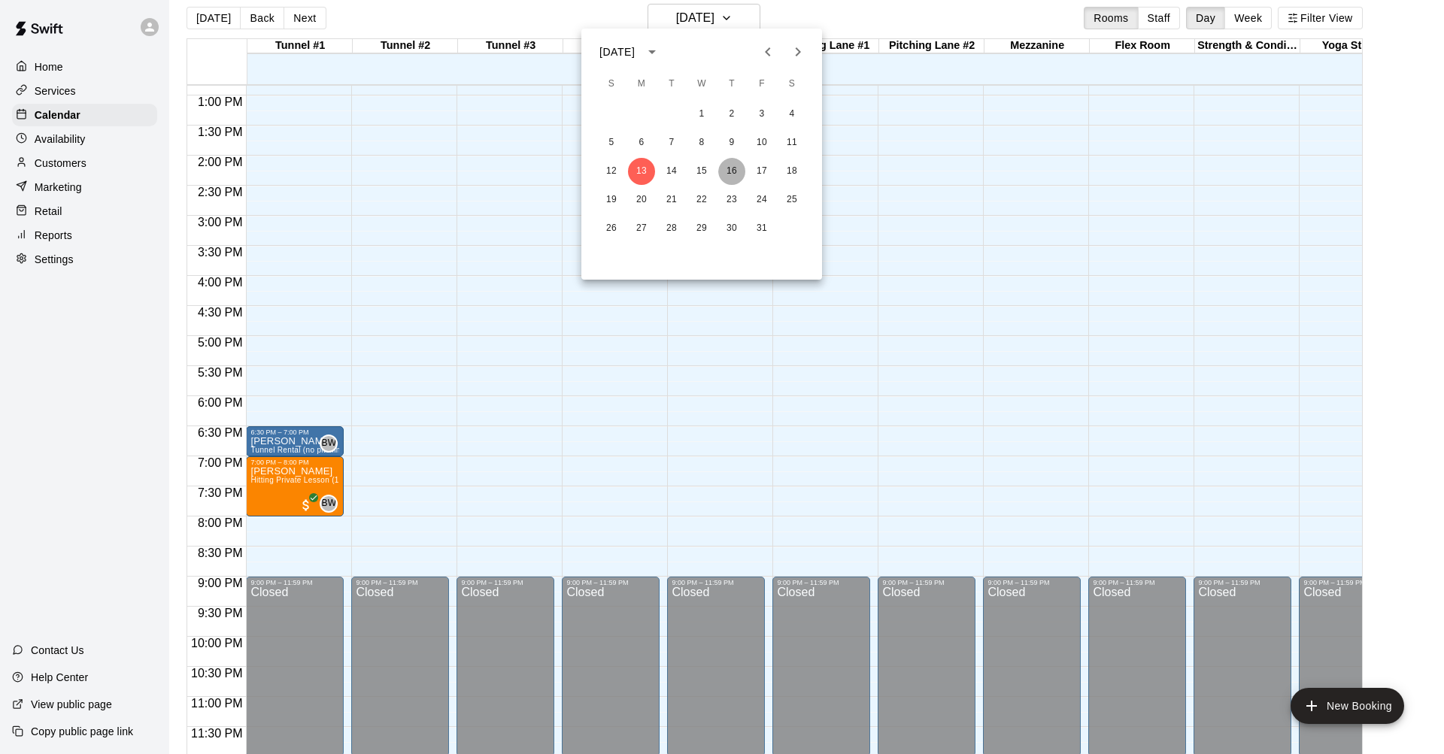
click at [731, 169] on button "16" at bounding box center [731, 171] width 27 height 27
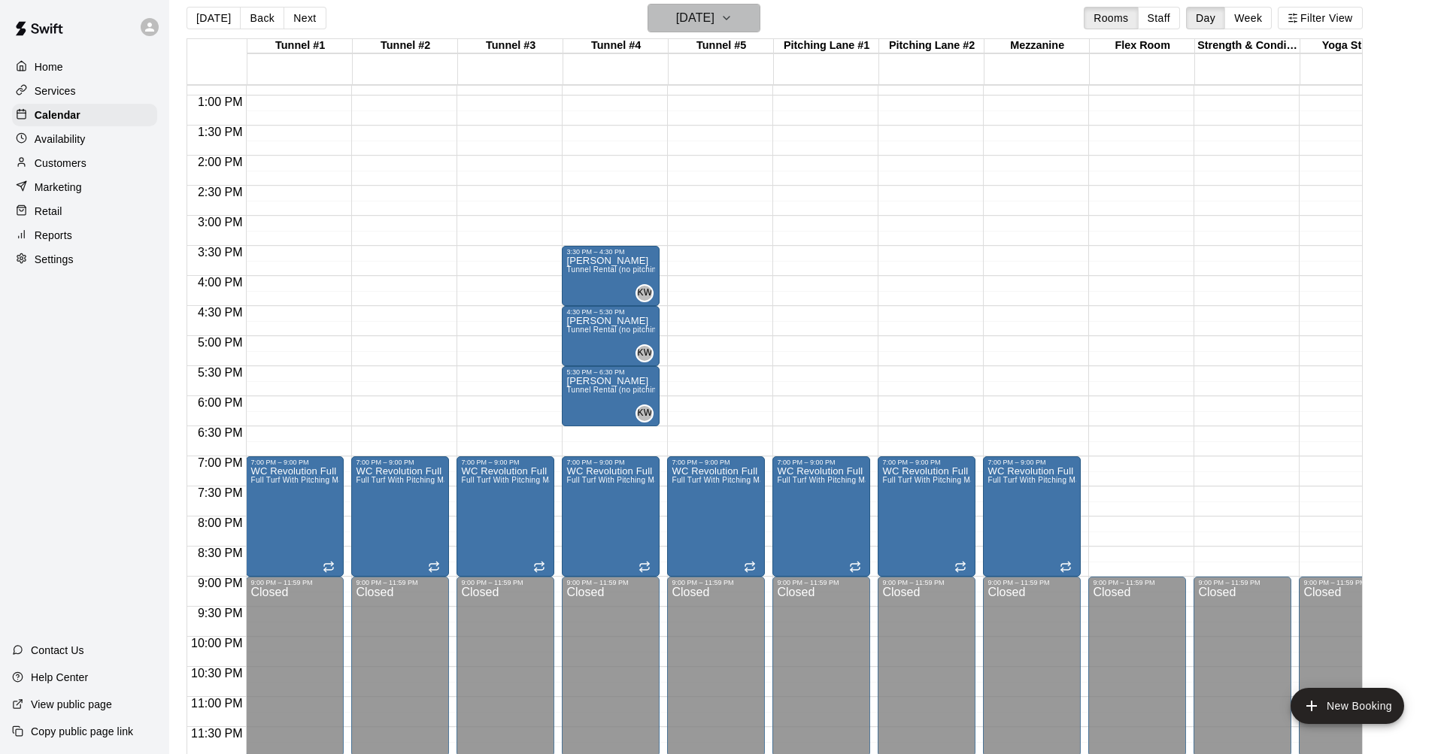
click at [732, 20] on icon "button" at bounding box center [726, 18] width 12 height 18
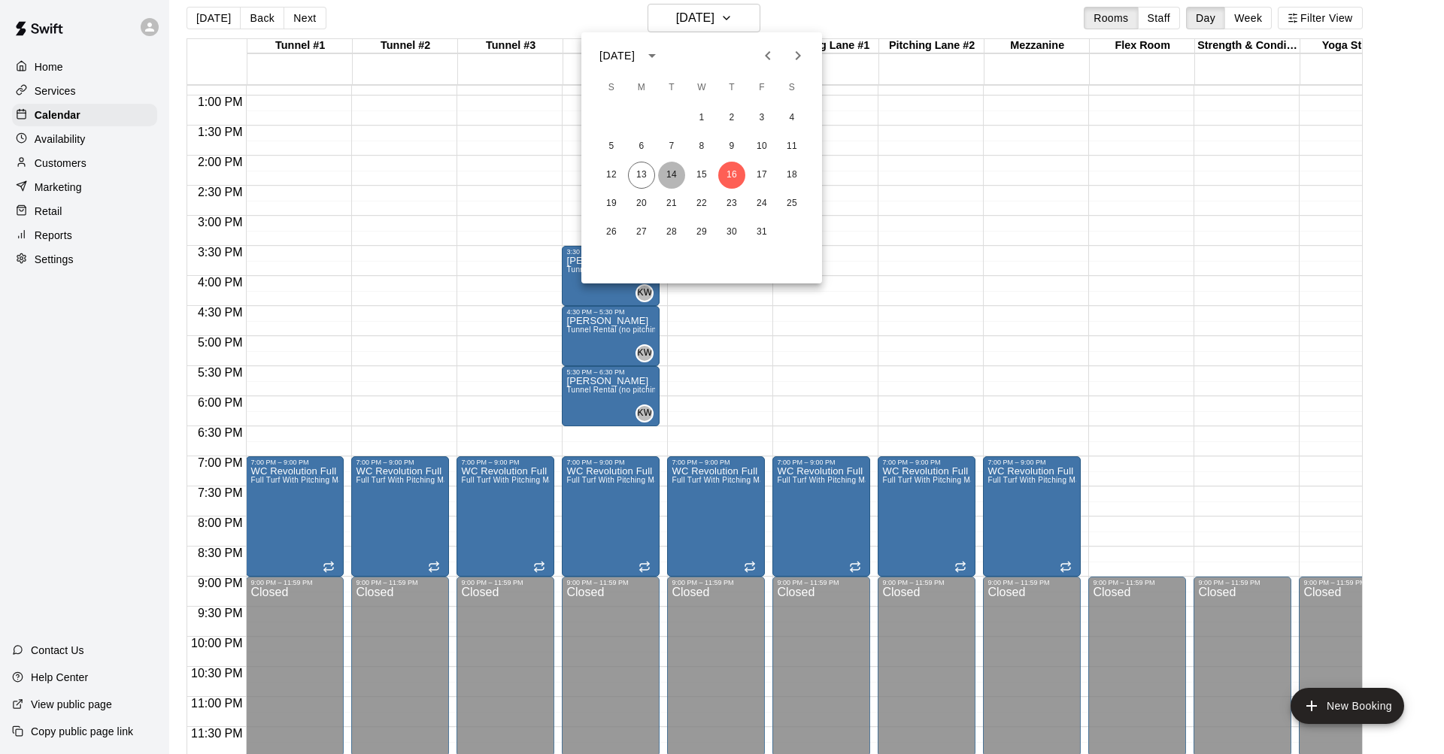
click at [675, 172] on button "14" at bounding box center [671, 175] width 27 height 27
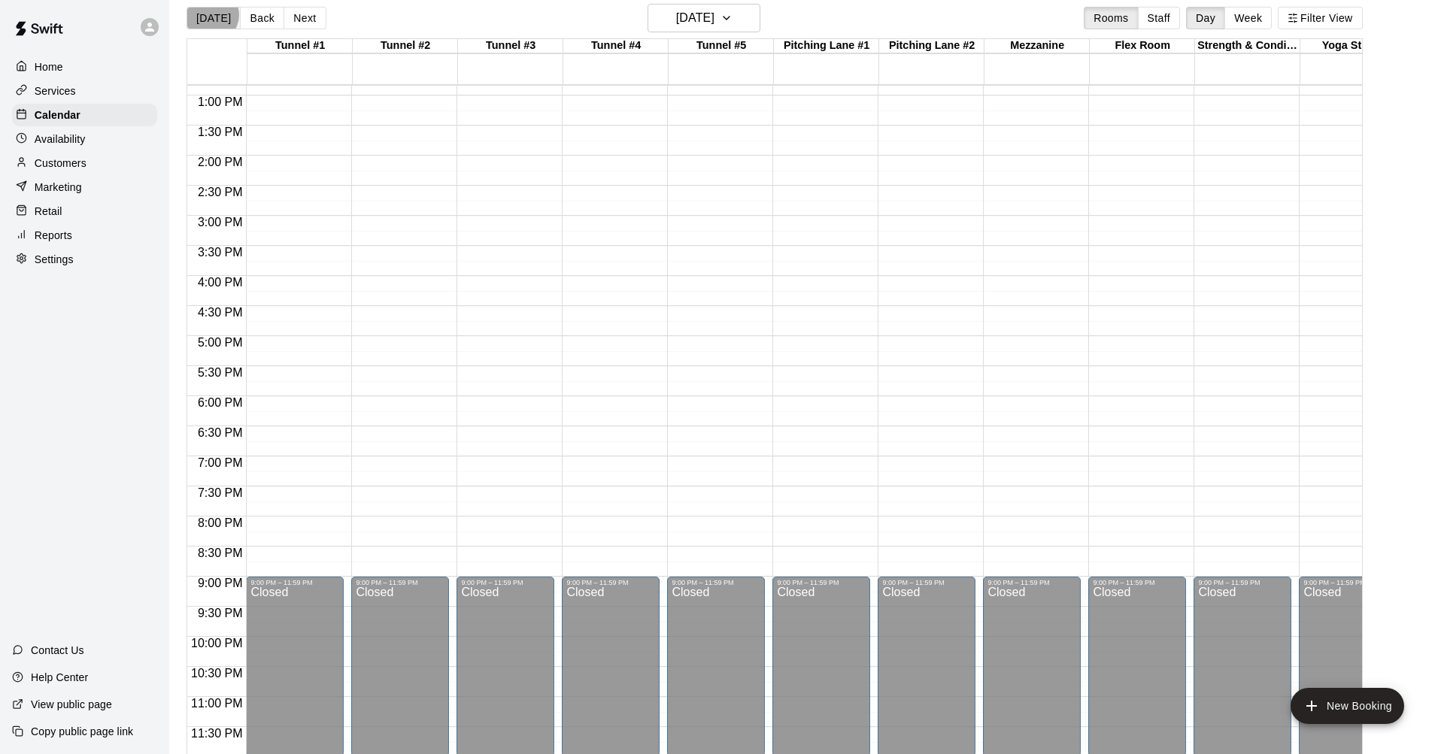
click at [211, 15] on button "[DATE]" at bounding box center [213, 18] width 54 height 23
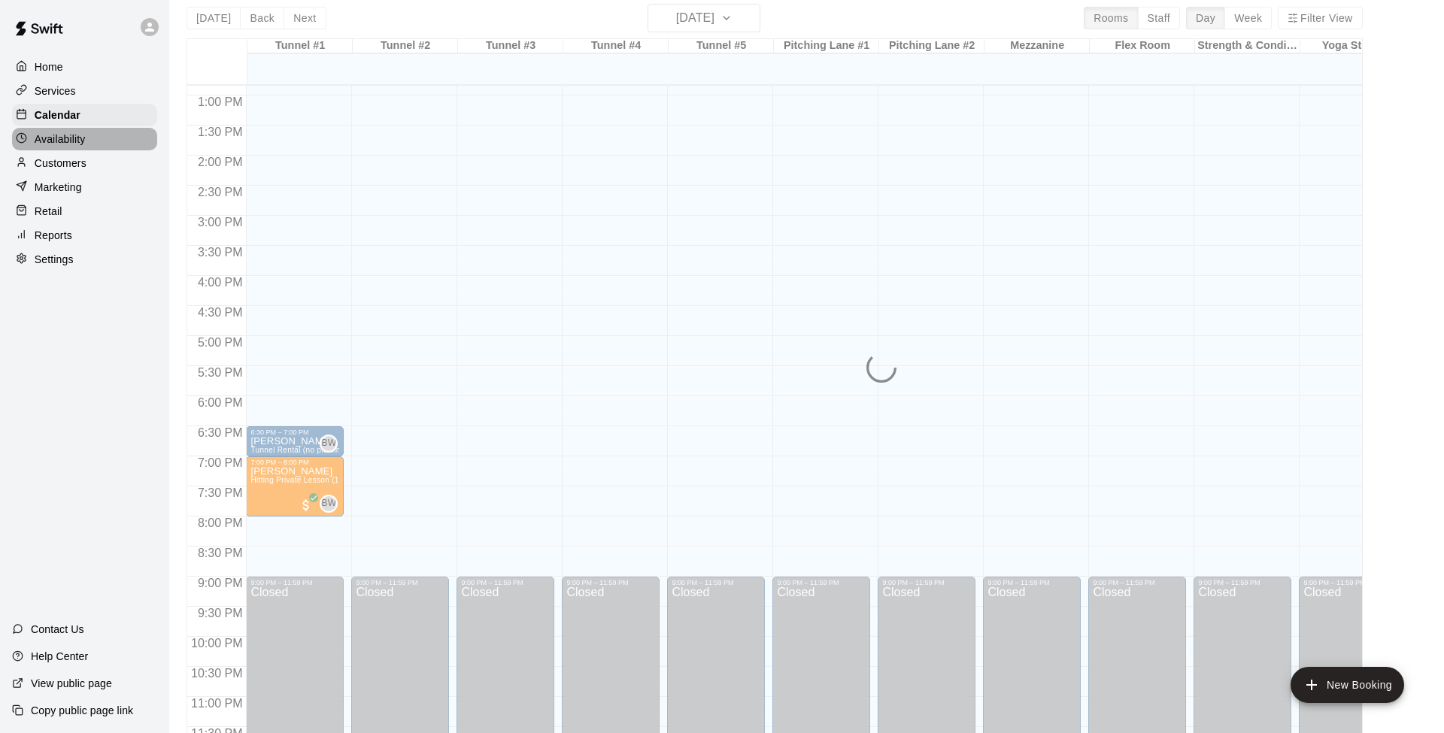
click at [54, 137] on p "Availability" at bounding box center [60, 139] width 51 height 15
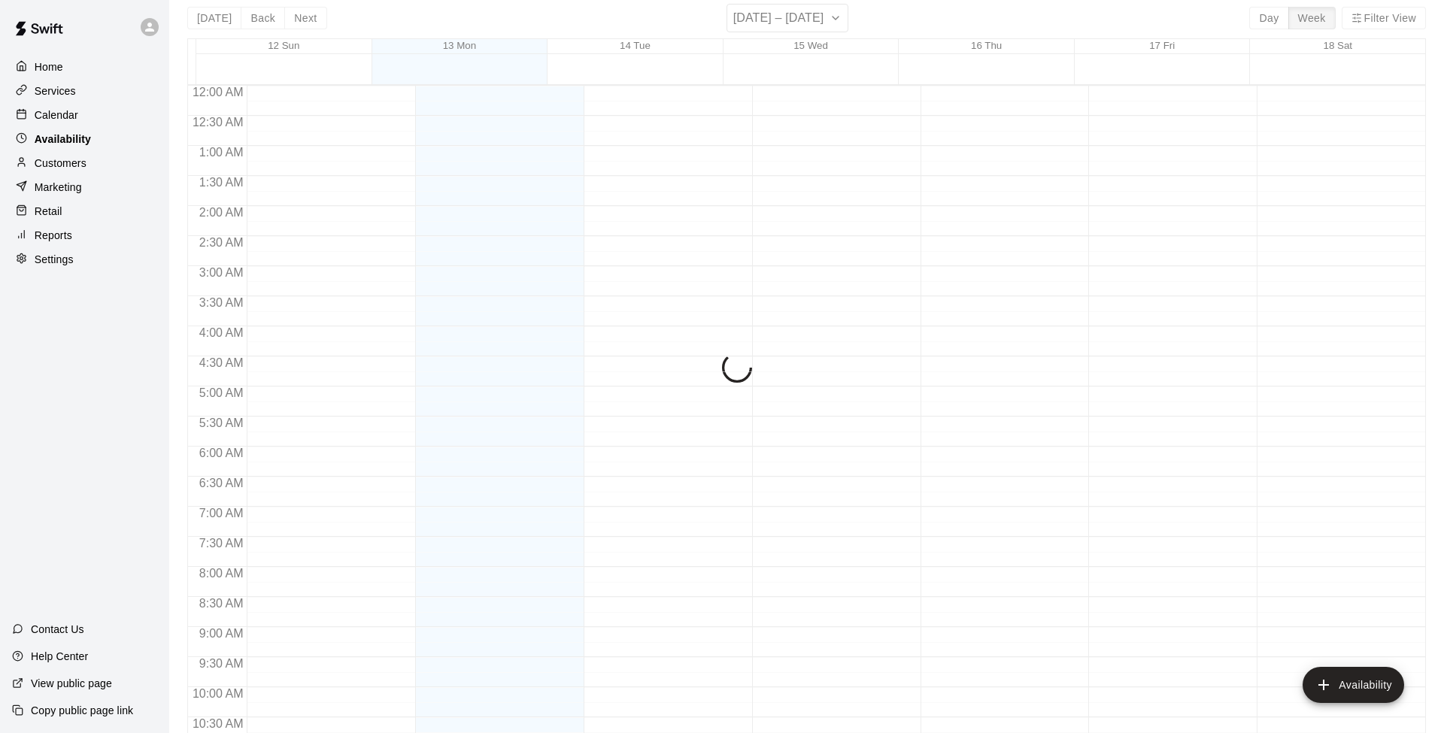
scroll to position [750, 0]
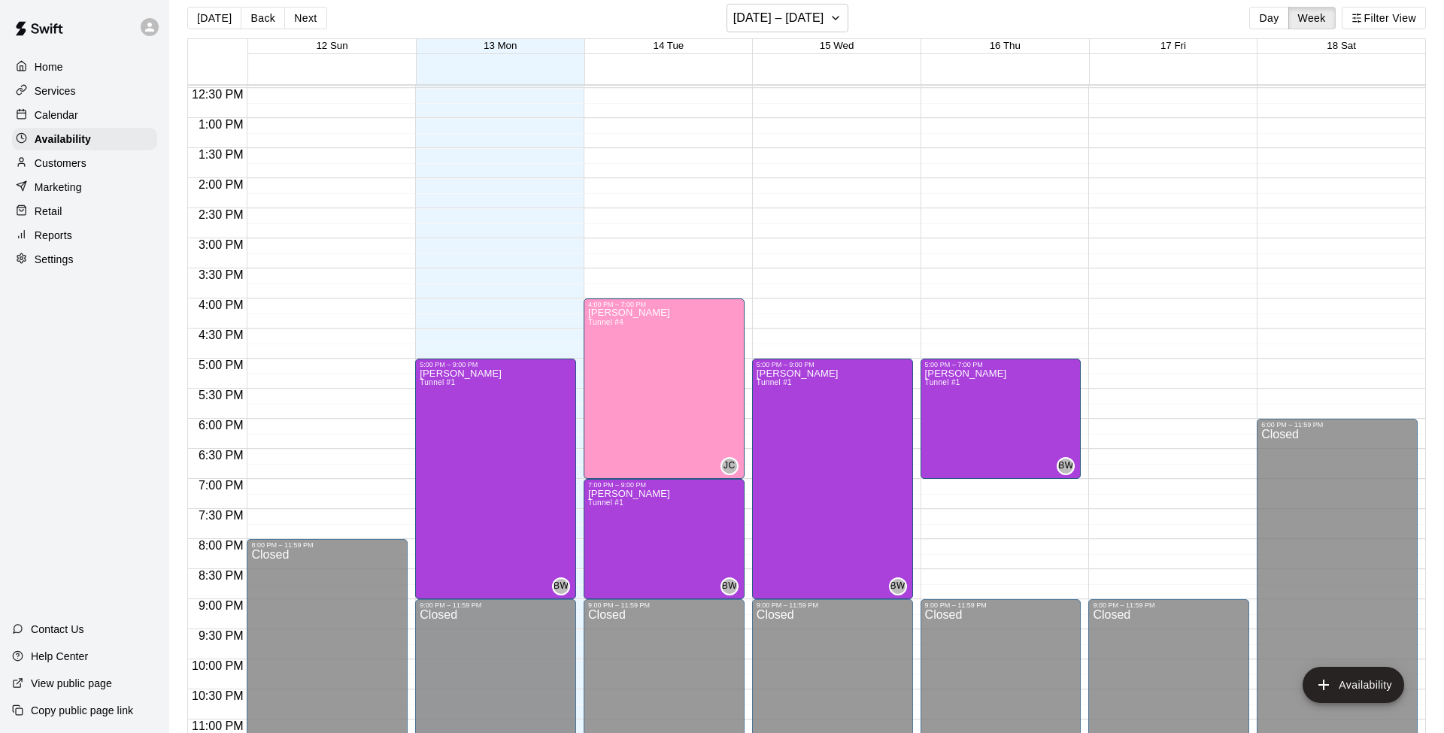
click at [1082, 29] on div "[DATE] Back Next [DATE] – [DATE] Day Week Filter View" at bounding box center [806, 21] width 1238 height 35
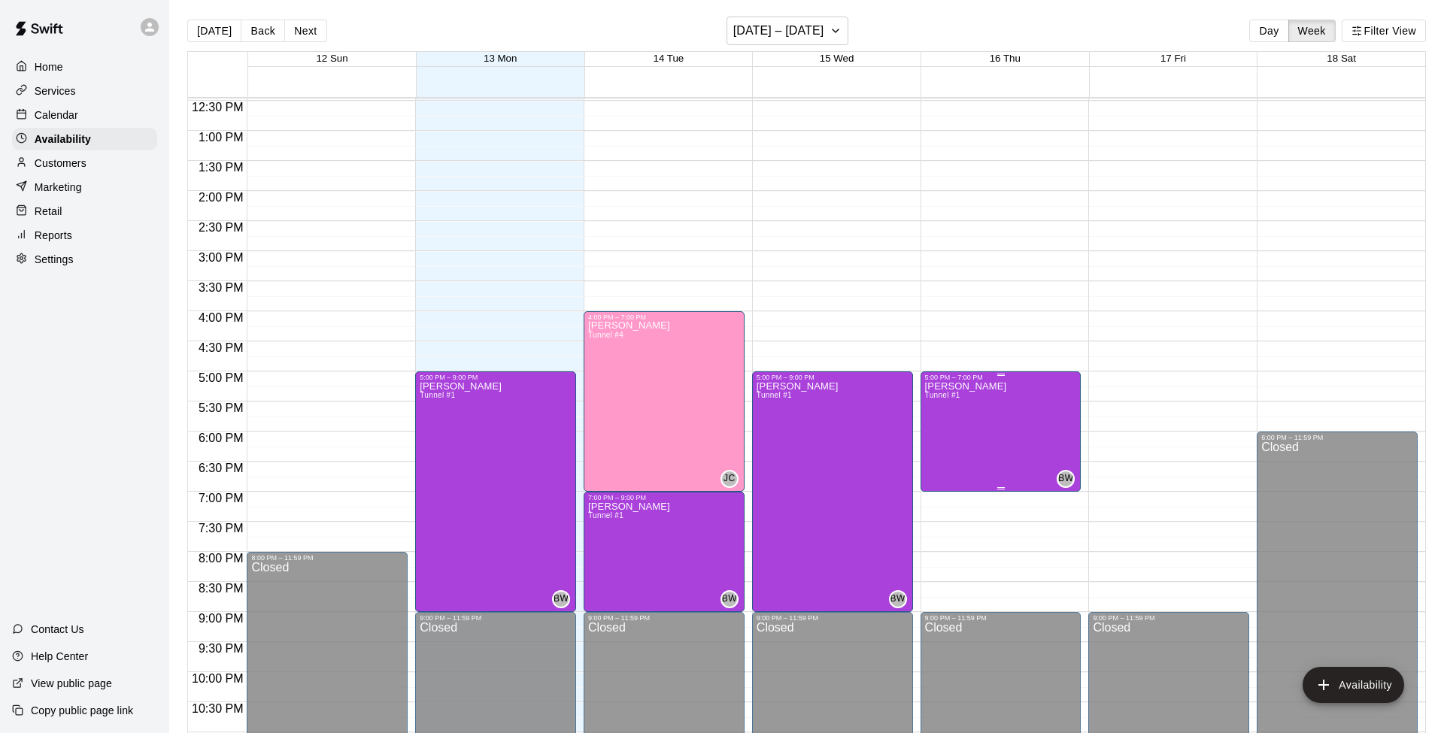
scroll to position [2, 0]
click at [935, 394] on icon "edit" at bounding box center [940, 397] width 18 height 18
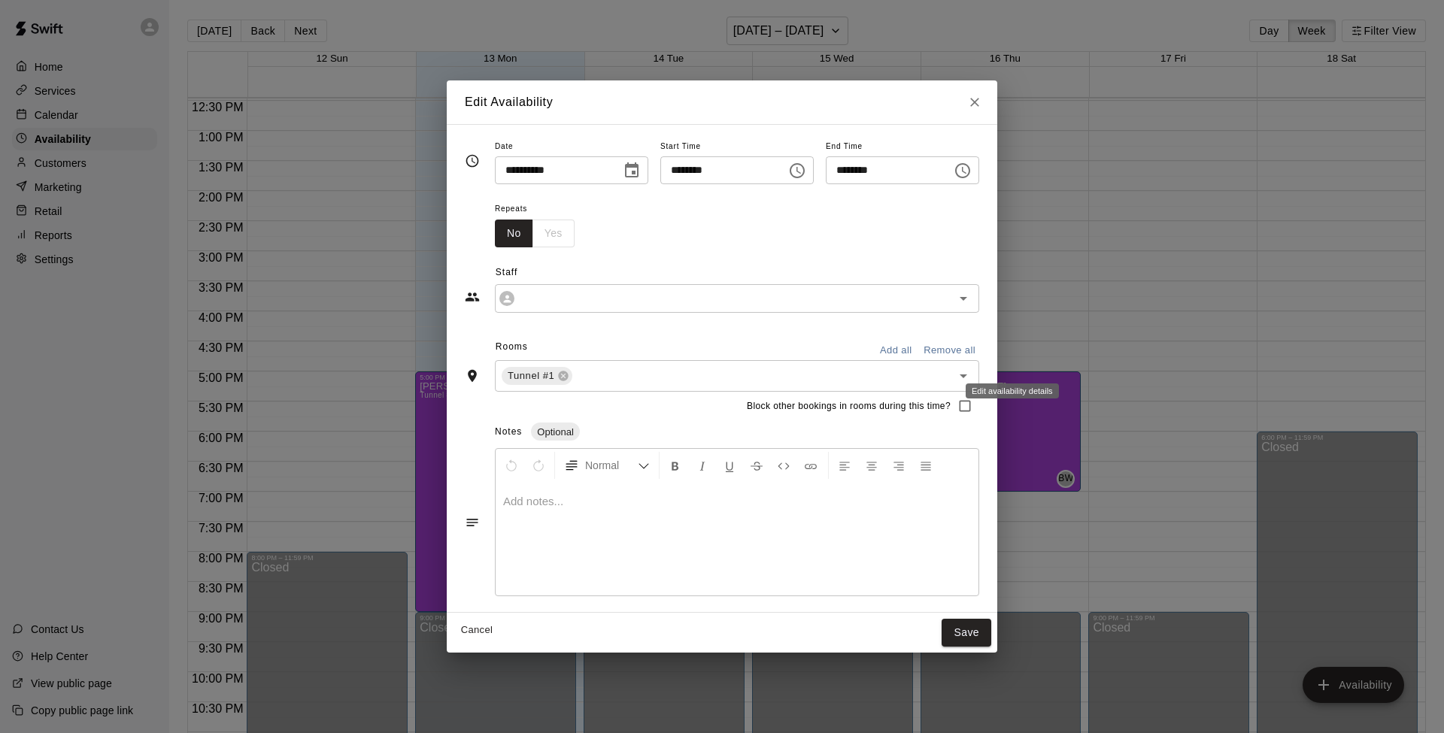
type input "**********"
click at [536, 234] on div "No Yes" at bounding box center [535, 234] width 80 height 28
click at [544, 235] on div "No Yes" at bounding box center [535, 234] width 80 height 28
click at [974, 580] on button "Save" at bounding box center [966, 633] width 50 height 28
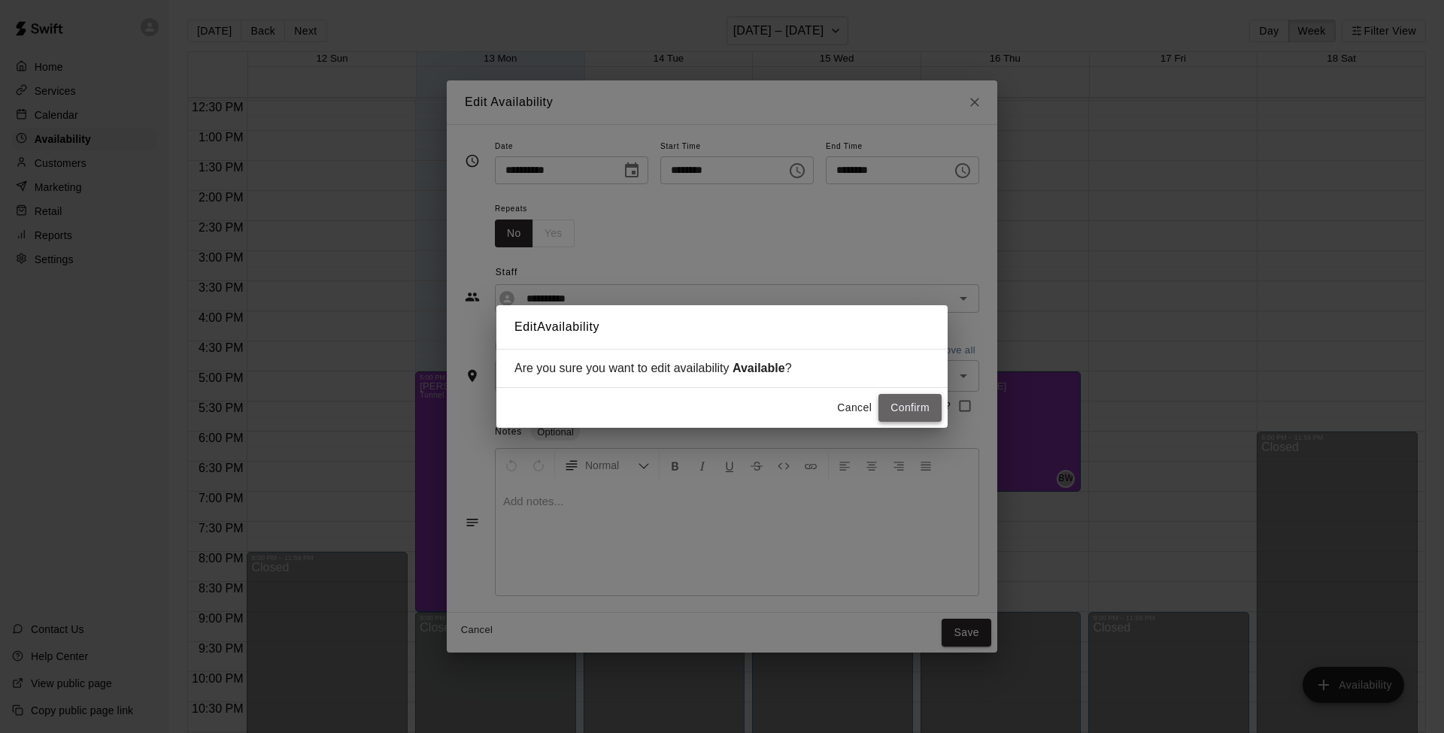
click at [915, 405] on button "Confirm" at bounding box center [909, 408] width 63 height 28
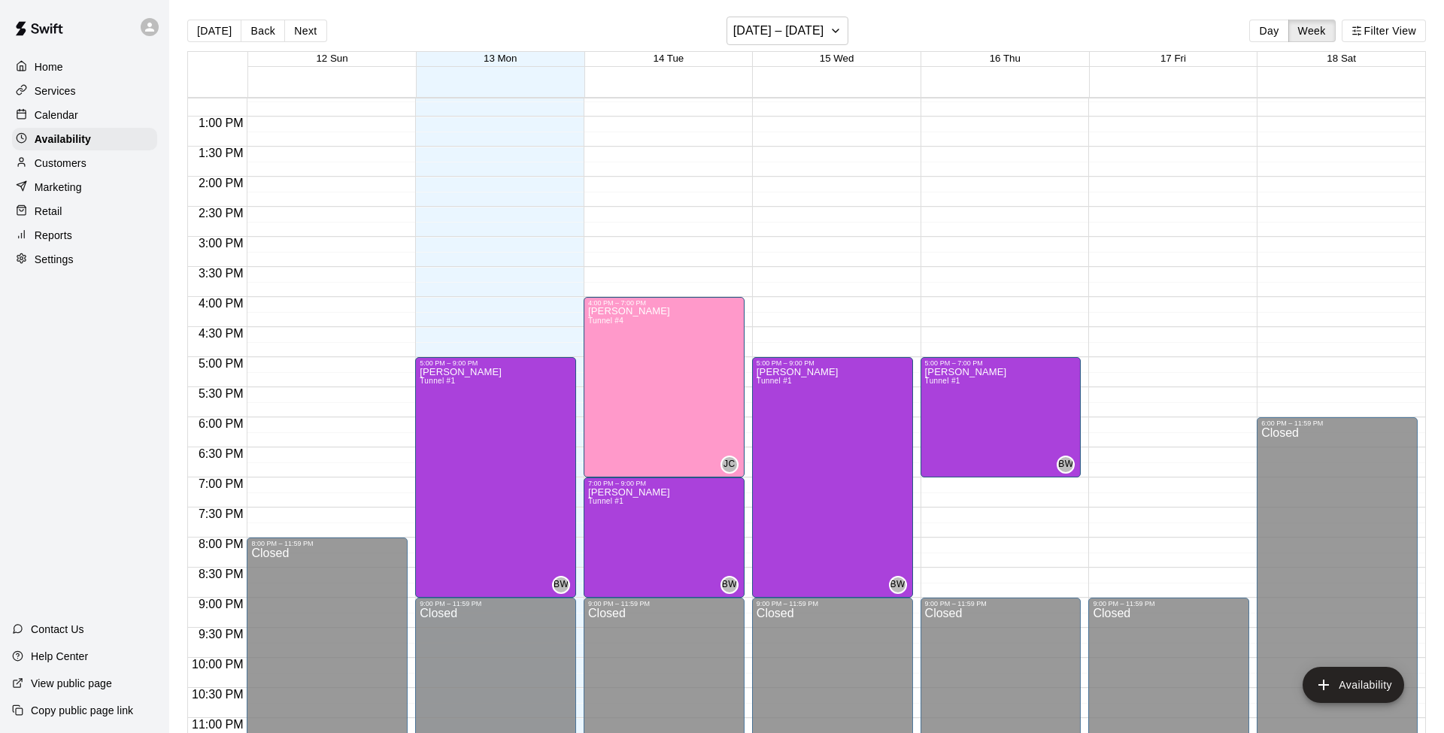
scroll to position [766, 0]
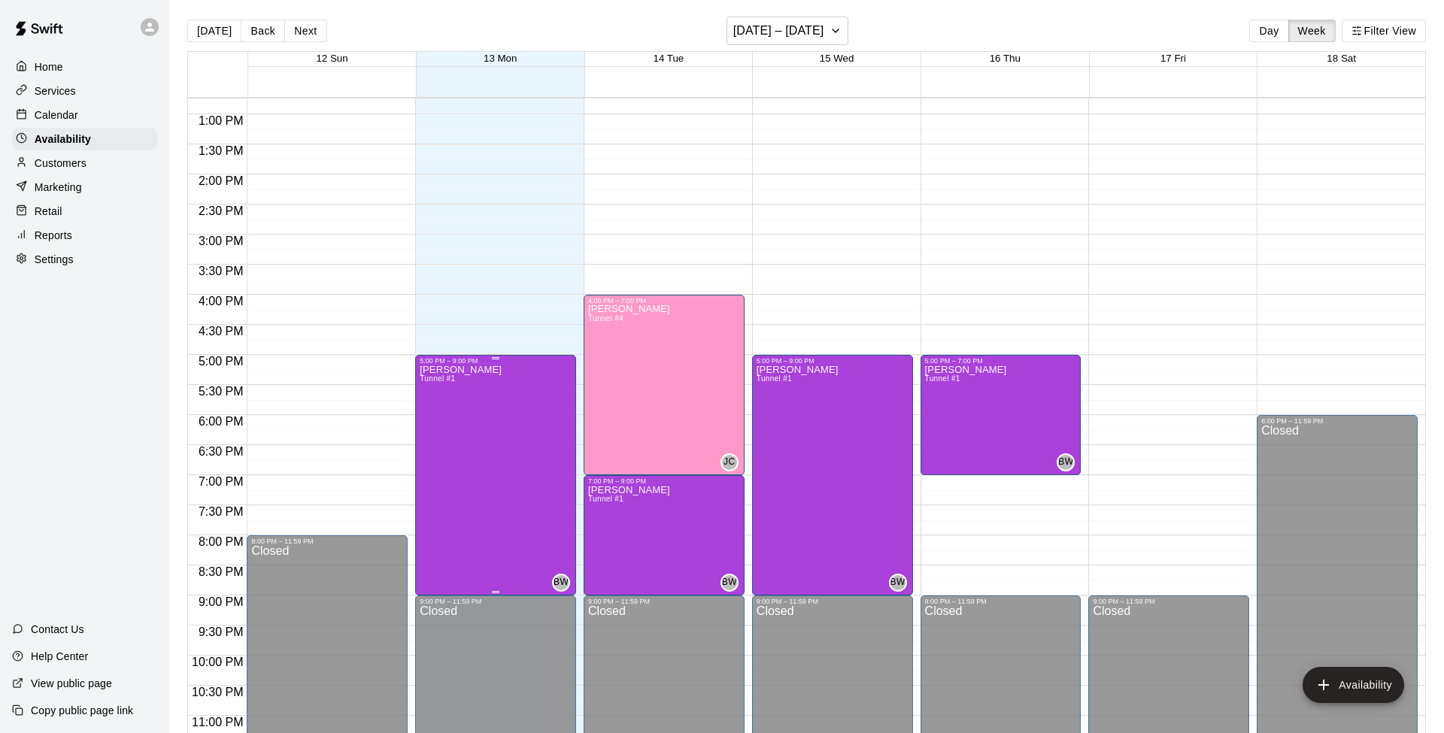
click at [444, 370] on p "[PERSON_NAME]" at bounding box center [461, 370] width 82 height 0
click at [306, 379] on div at bounding box center [722, 366] width 1444 height 733
click at [1082, 580] on button "Availability" at bounding box center [1353, 685] width 102 height 36
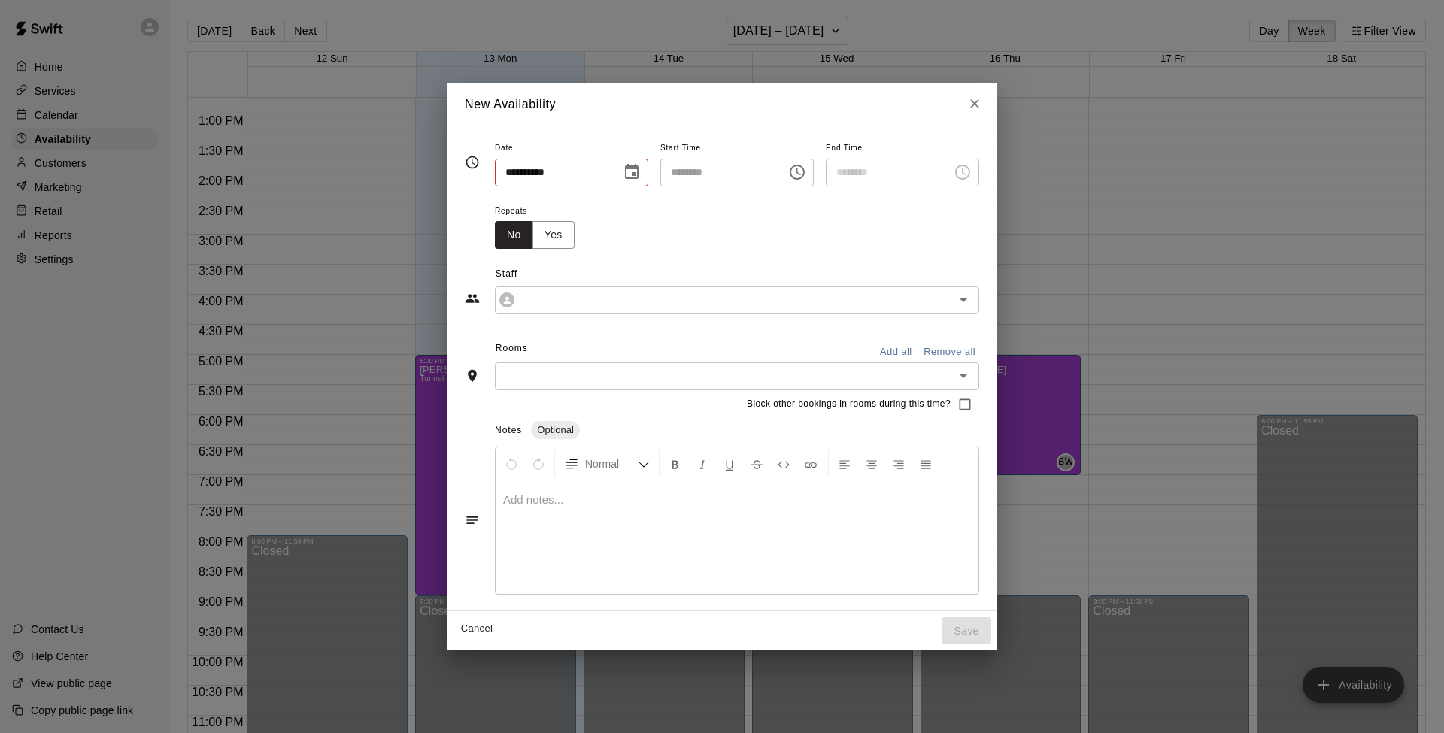
type input "**********"
type input "********"
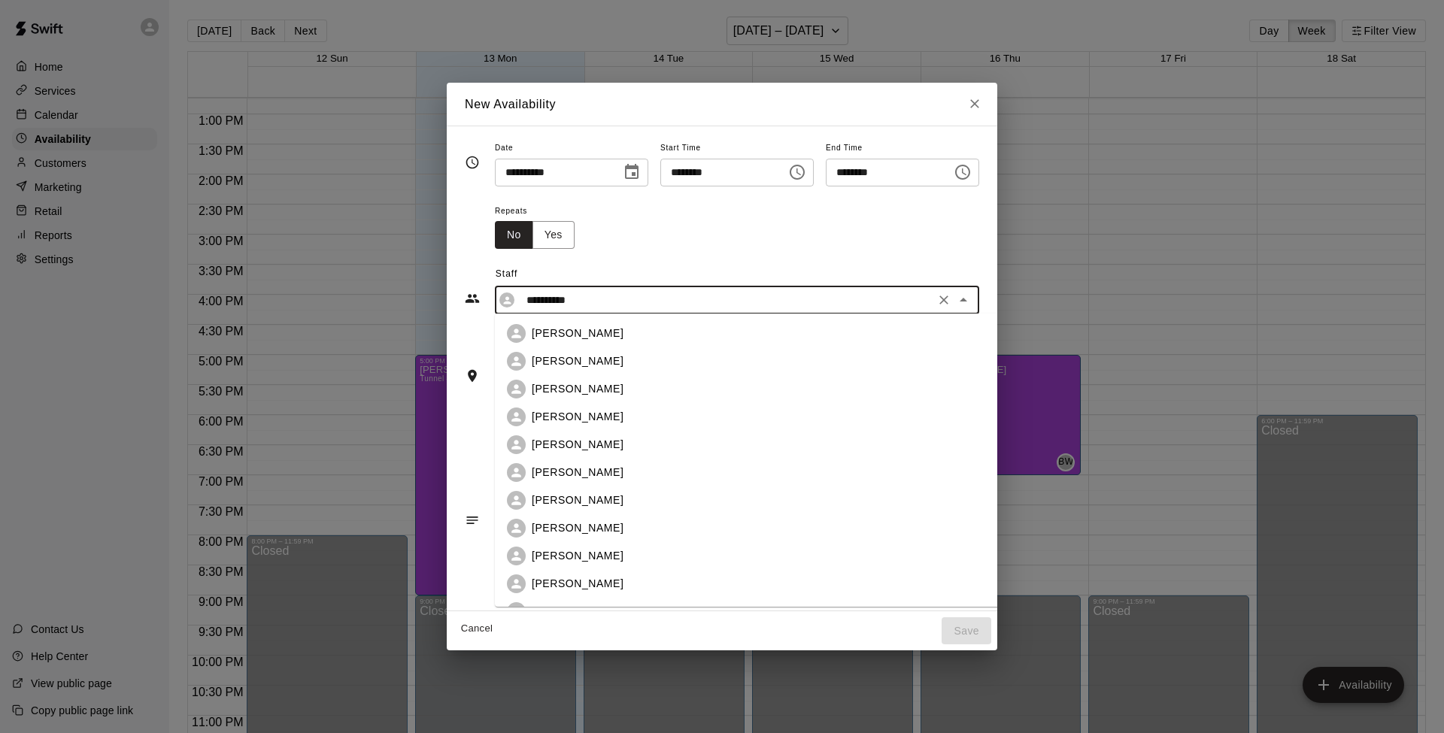
scroll to position [102, 0]
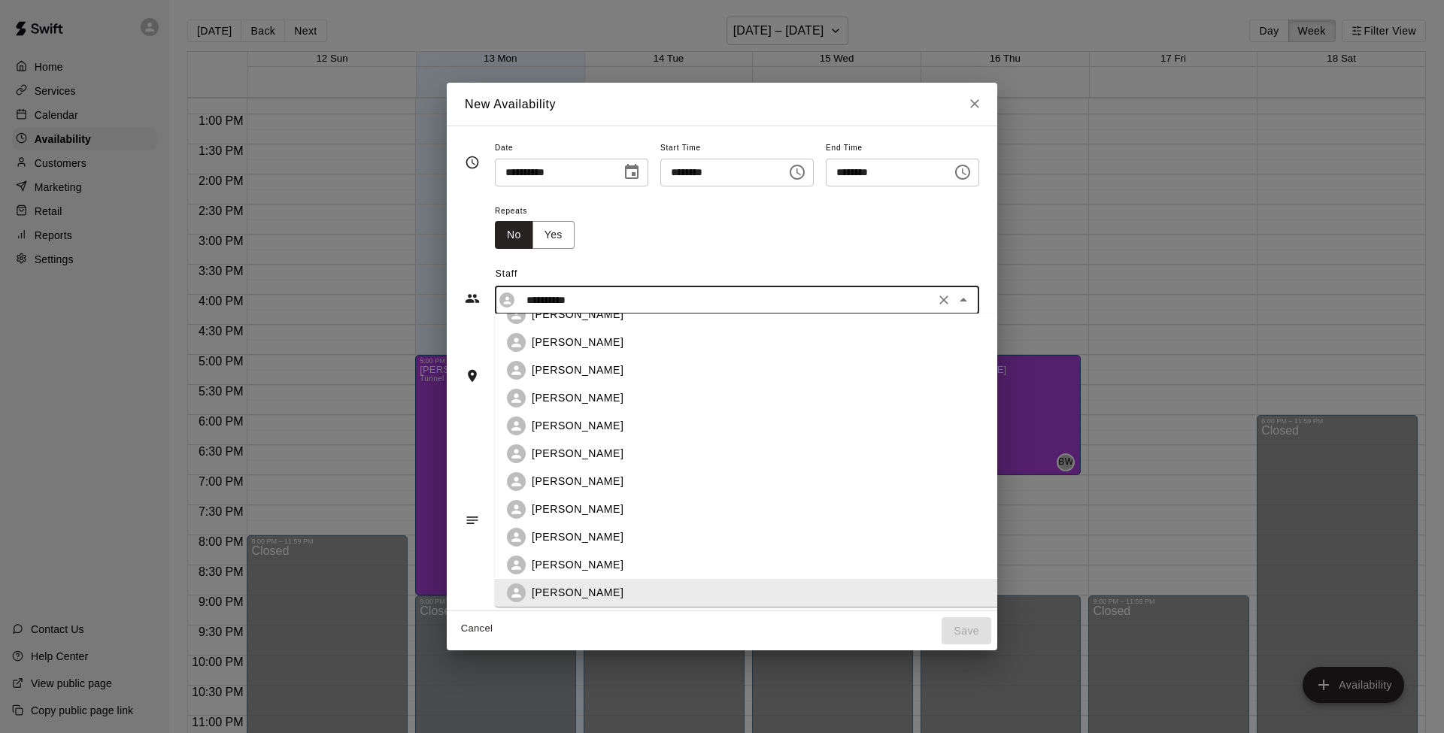
drag, startPoint x: 582, startPoint y: 299, endPoint x: 383, endPoint y: 275, distance: 200.6
click at [383, 275] on div "**********" at bounding box center [722, 366] width 1444 height 733
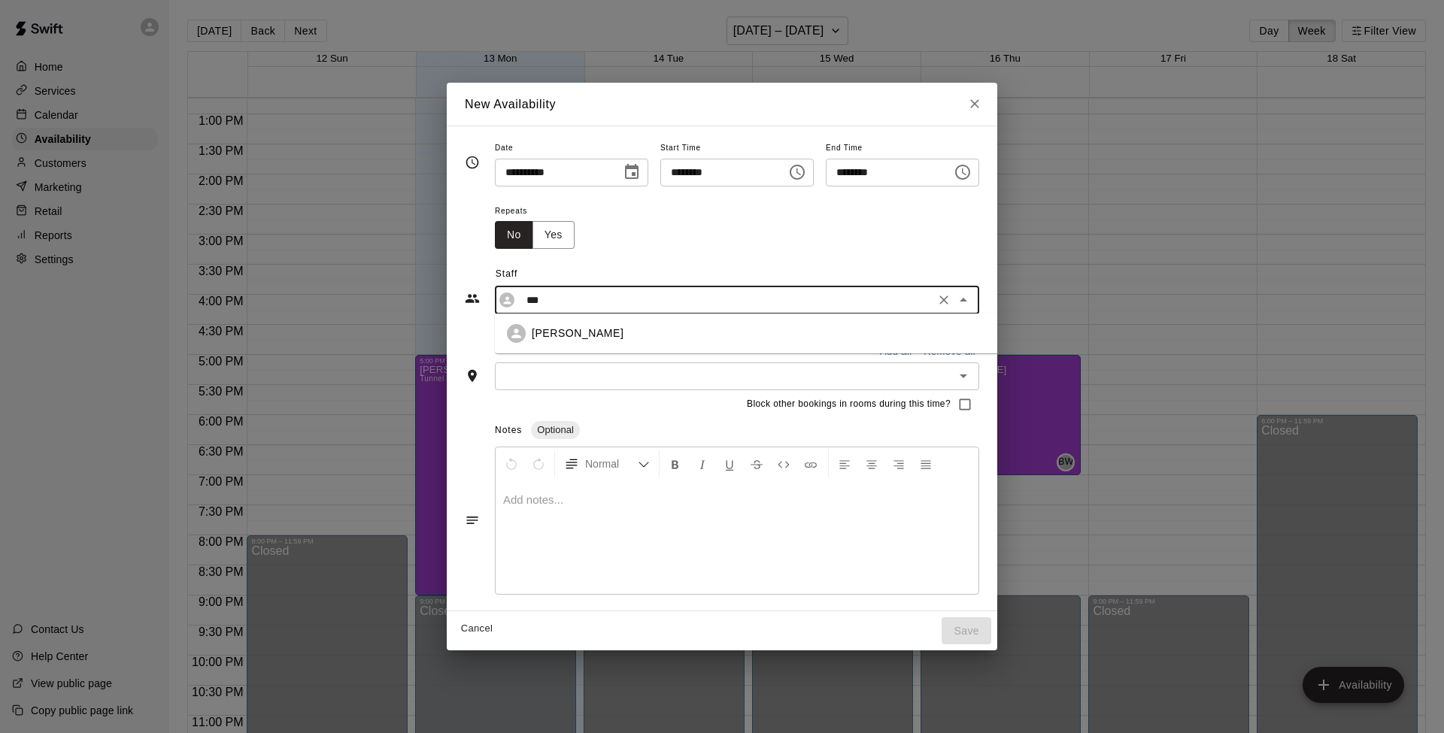
click at [536, 329] on p "[PERSON_NAME]" at bounding box center [578, 334] width 92 height 16
type input "**********"
click at [967, 375] on icon "Open" at bounding box center [963, 376] width 8 height 4
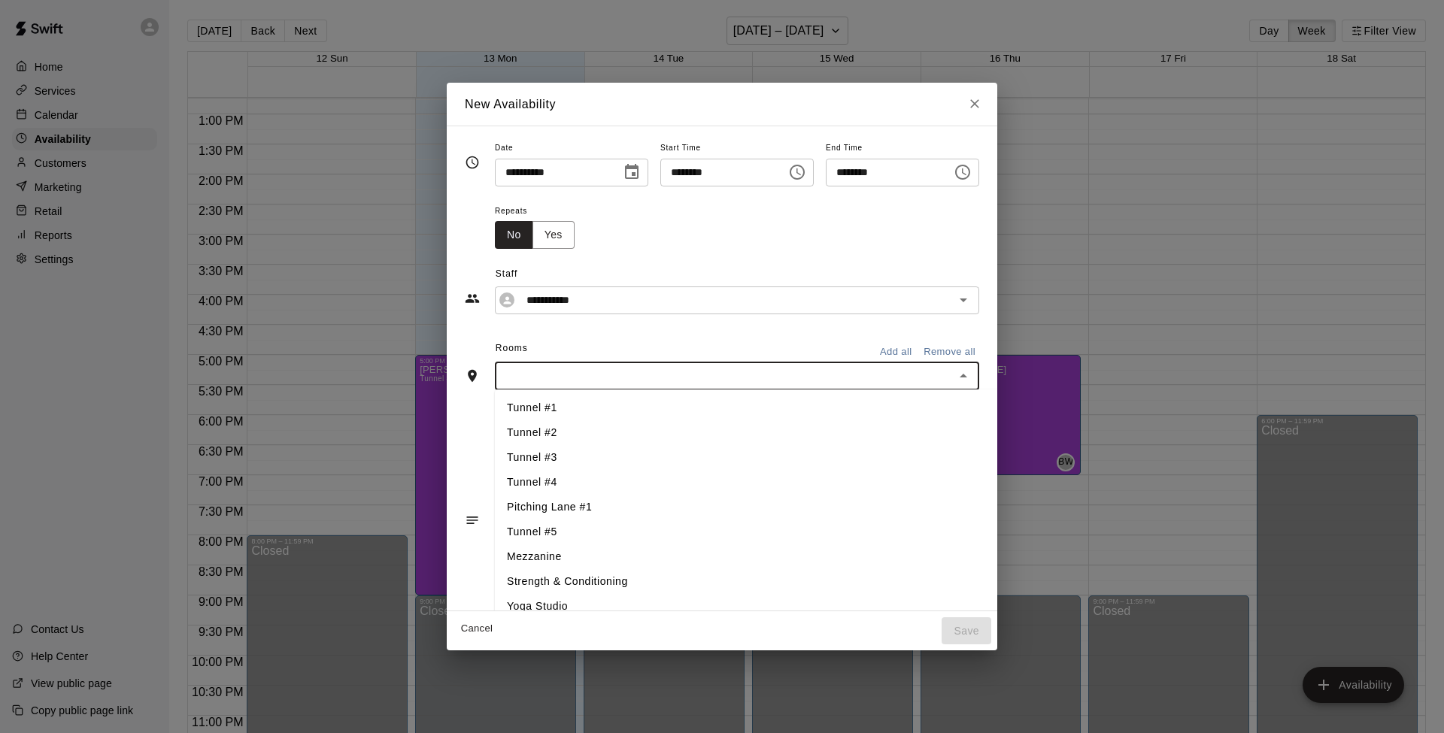
click at [525, 437] on li "Tunnel #2" at bounding box center [748, 432] width 507 height 25
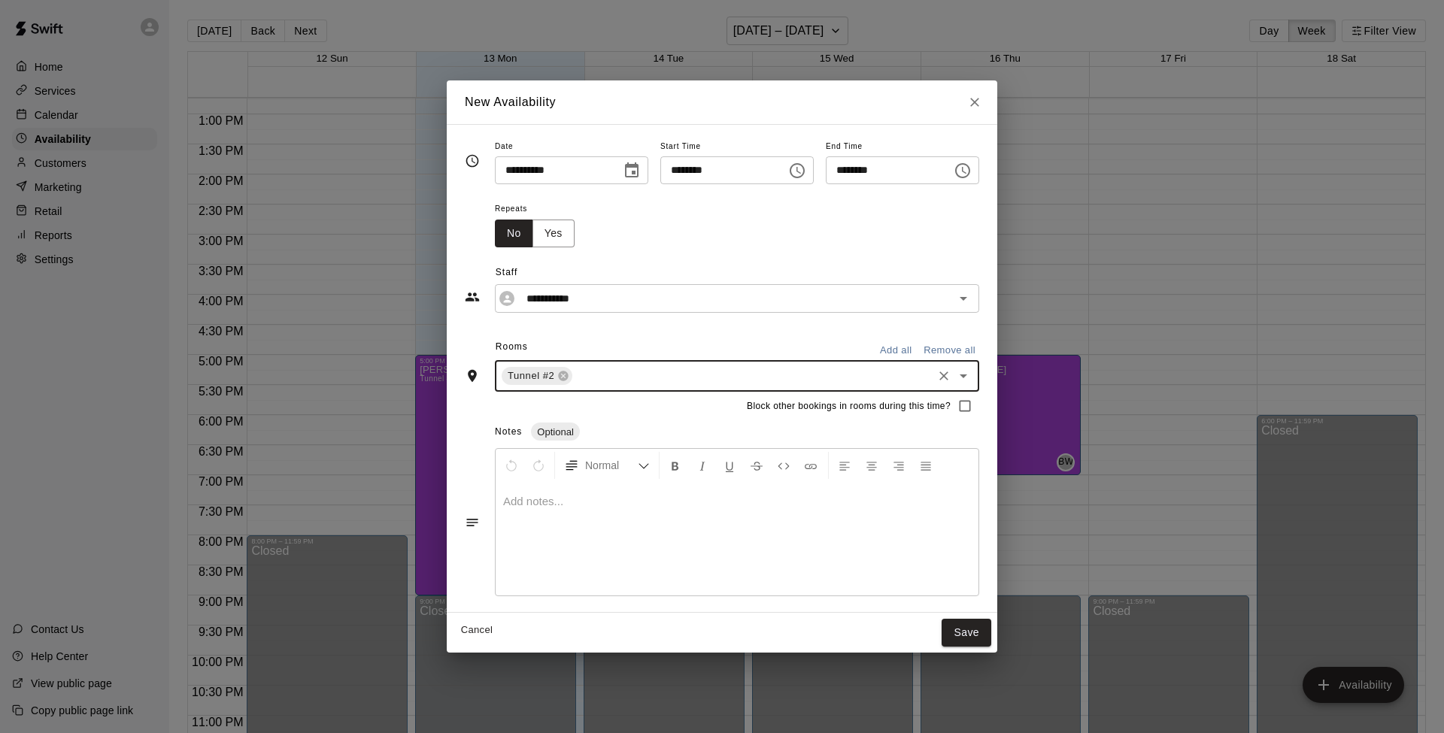
click at [800, 168] on icon "Choose time, selected time is 12:00 PM" at bounding box center [797, 171] width 18 height 18
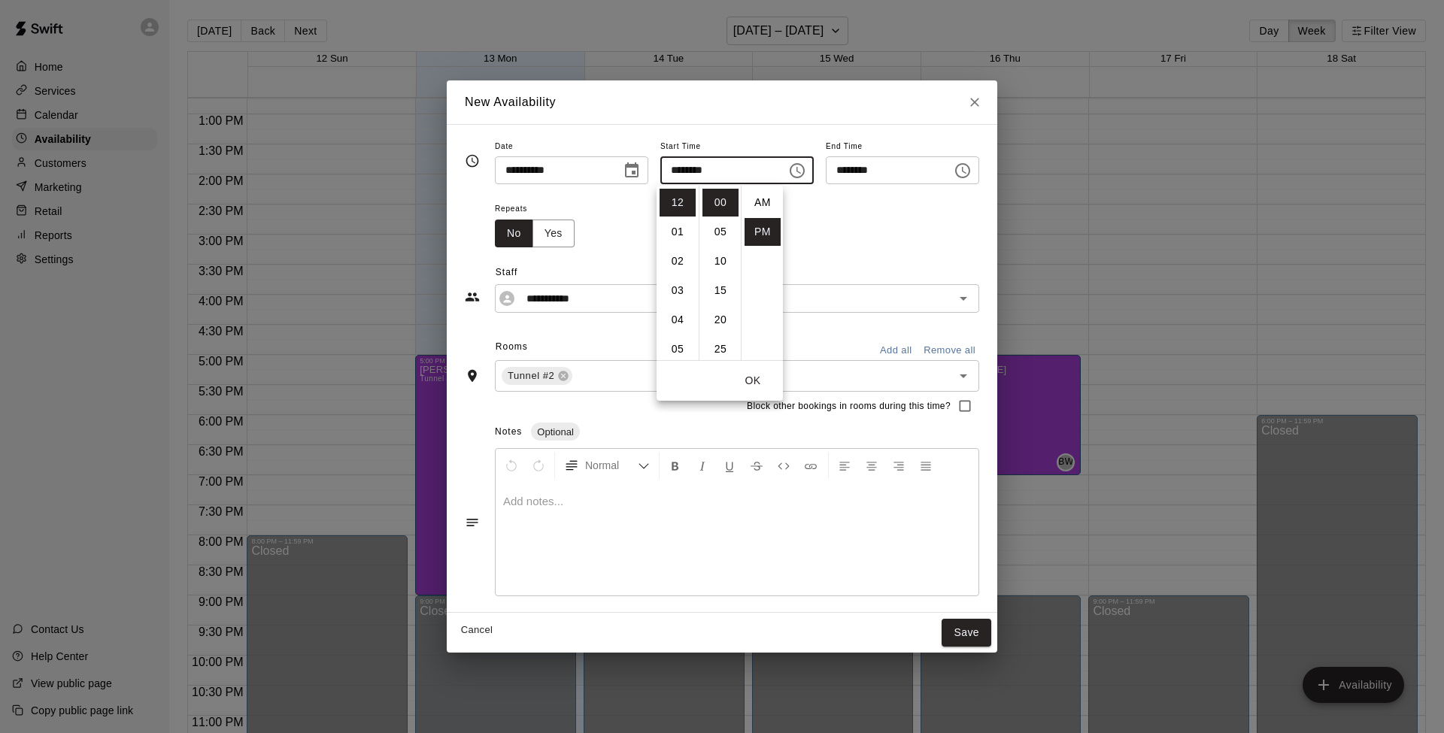
scroll to position [27, 0]
click at [677, 347] on li "05" at bounding box center [677, 349] width 36 height 28
type input "********"
click at [971, 171] on icon "Choose time, selected time is 5:30 PM" at bounding box center [962, 171] width 18 height 18
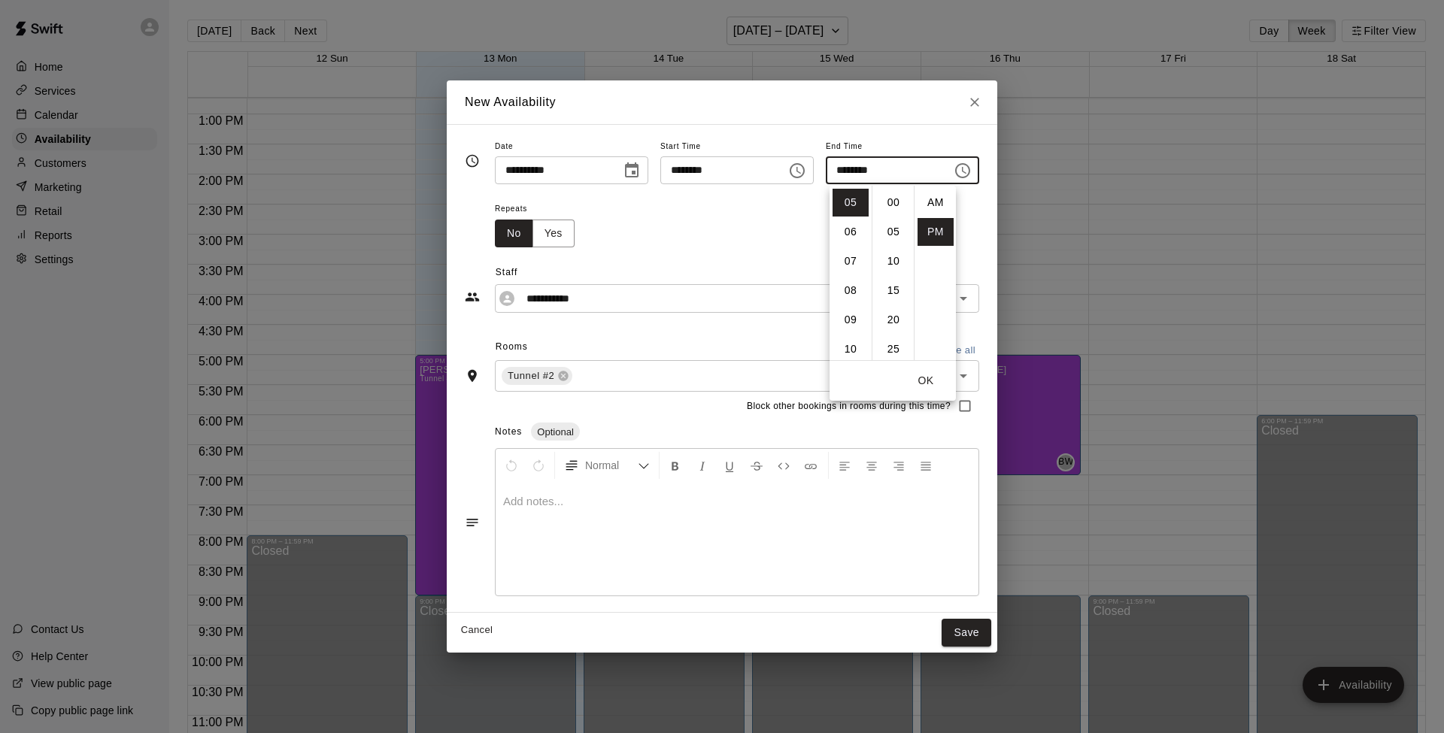
scroll to position [27, 0]
click at [843, 289] on li "08" at bounding box center [850, 291] width 36 height 28
click at [892, 197] on li "00" at bounding box center [893, 200] width 36 height 28
type input "********"
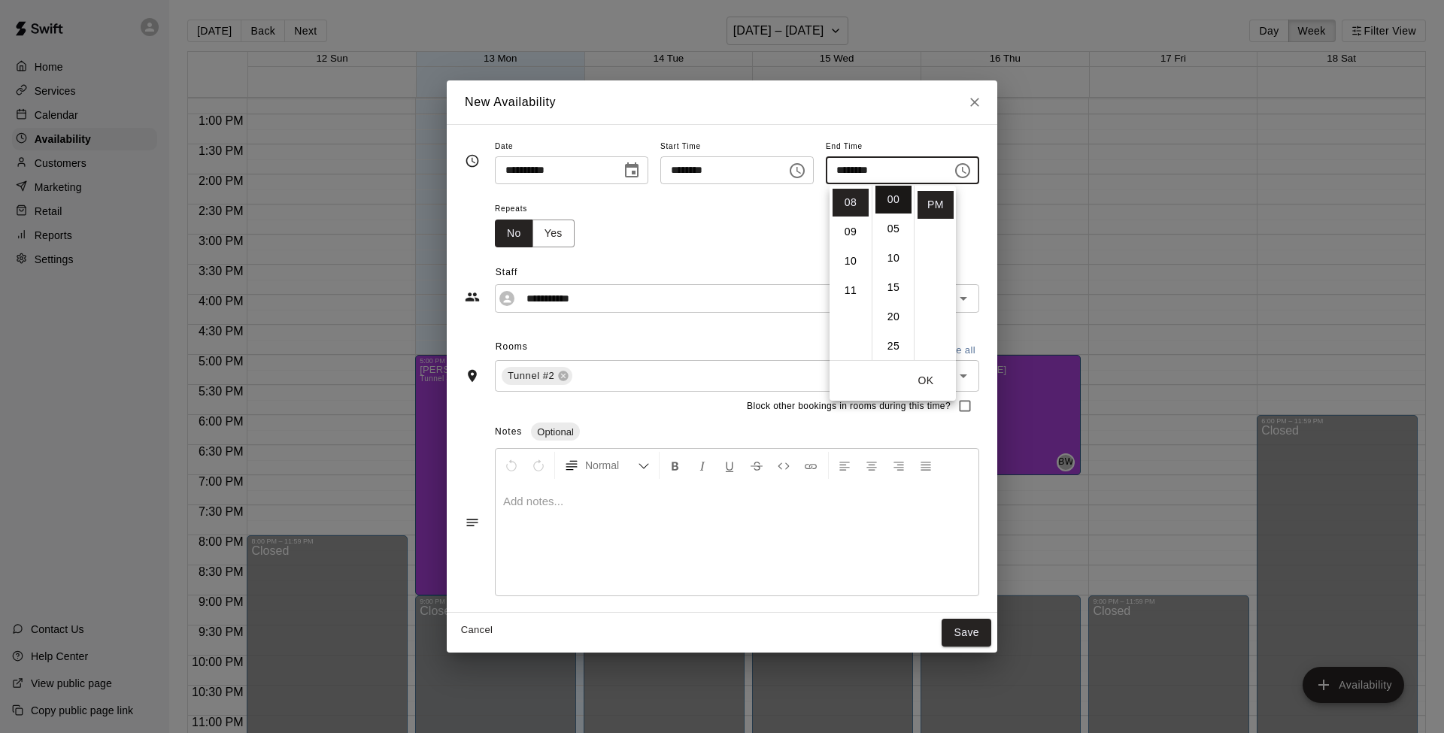
scroll to position [0, 0]
click at [968, 216] on div "Repeats No Yes" at bounding box center [737, 222] width 484 height 47
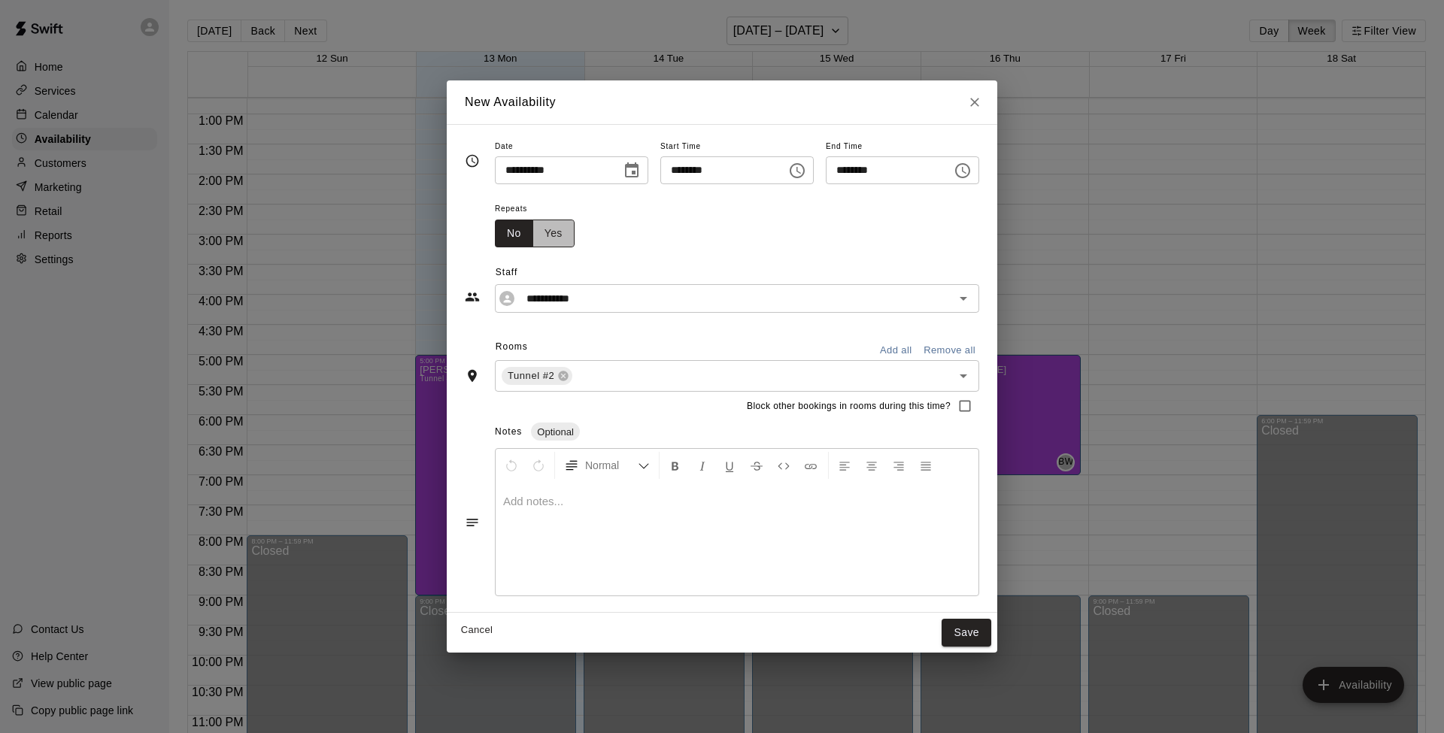
click at [545, 232] on button "Yes" at bounding box center [553, 234] width 42 height 28
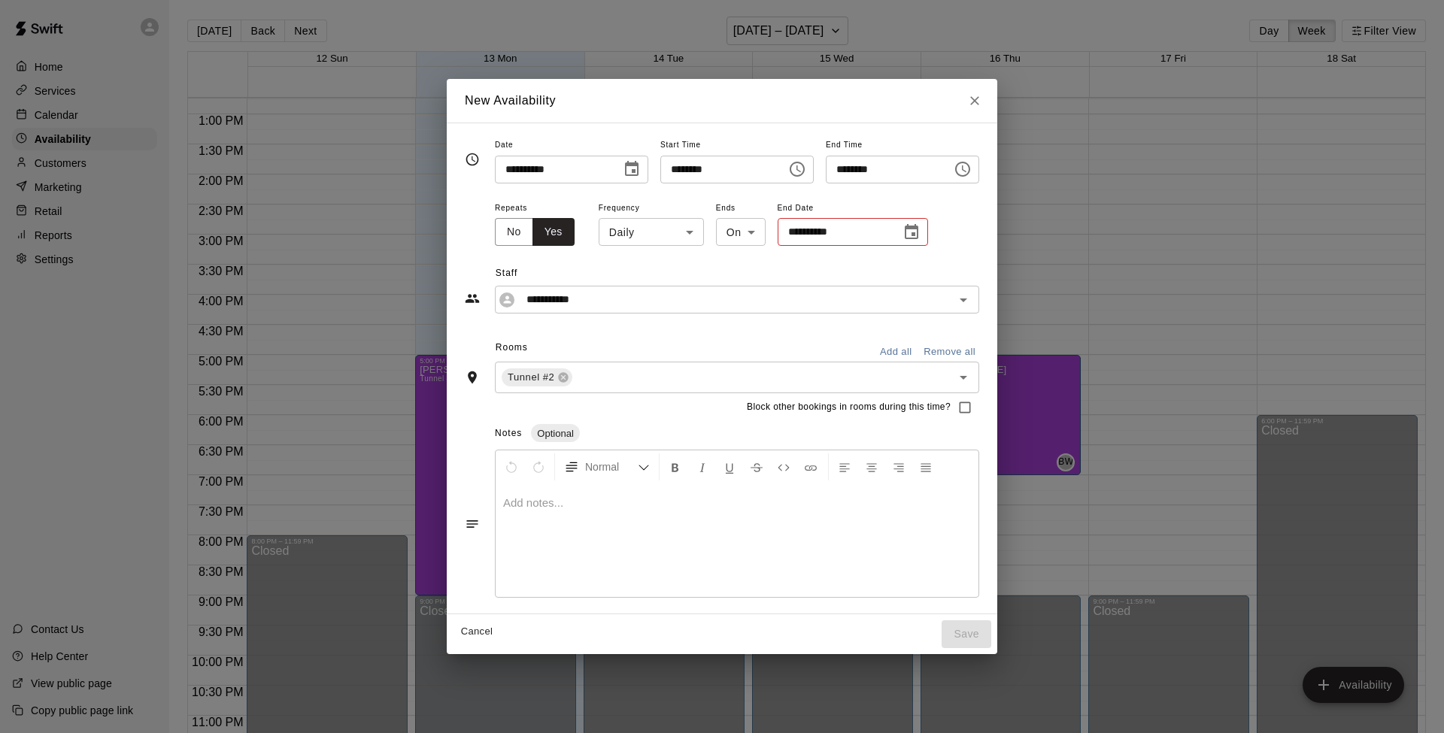
click at [902, 235] on icon "Choose date" at bounding box center [911, 232] width 18 height 18
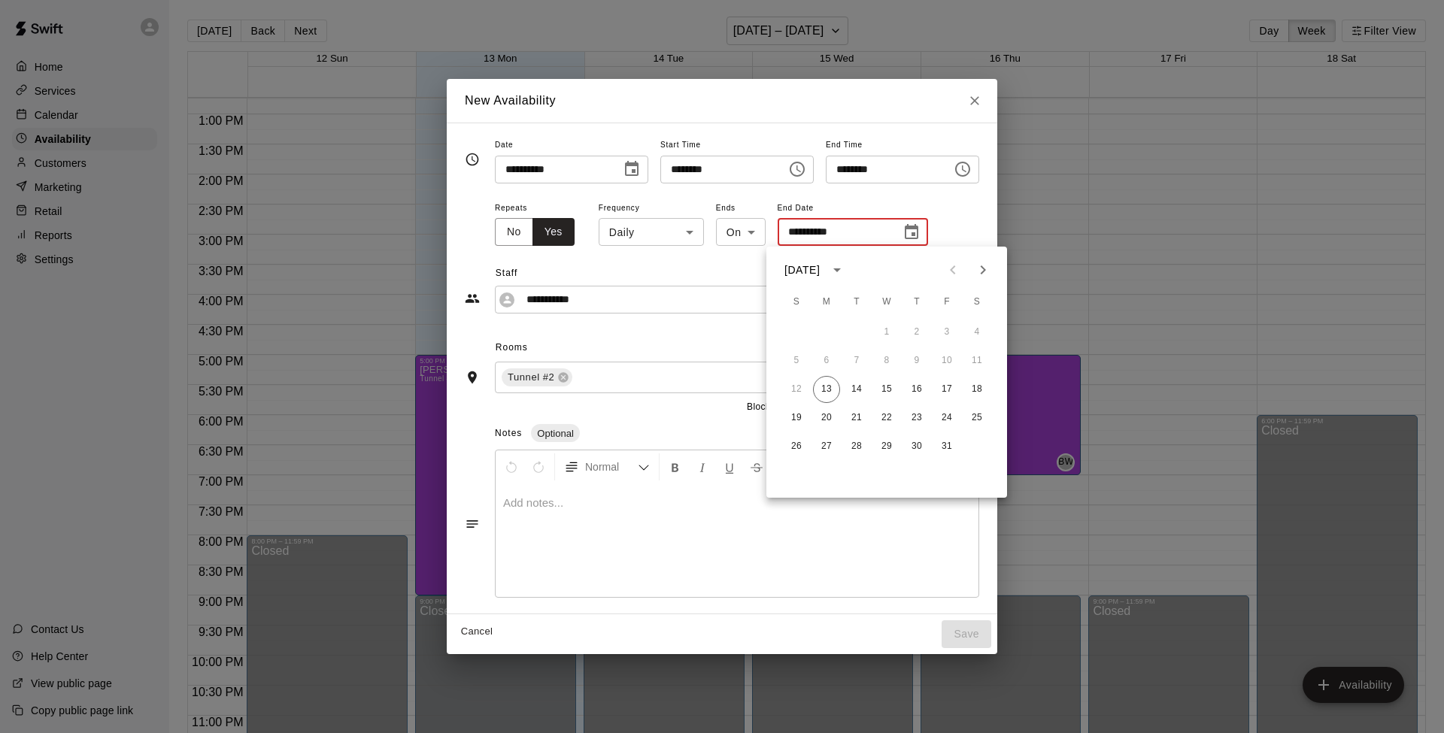
click at [466, 580] on button "Cancel" at bounding box center [477, 631] width 48 height 23
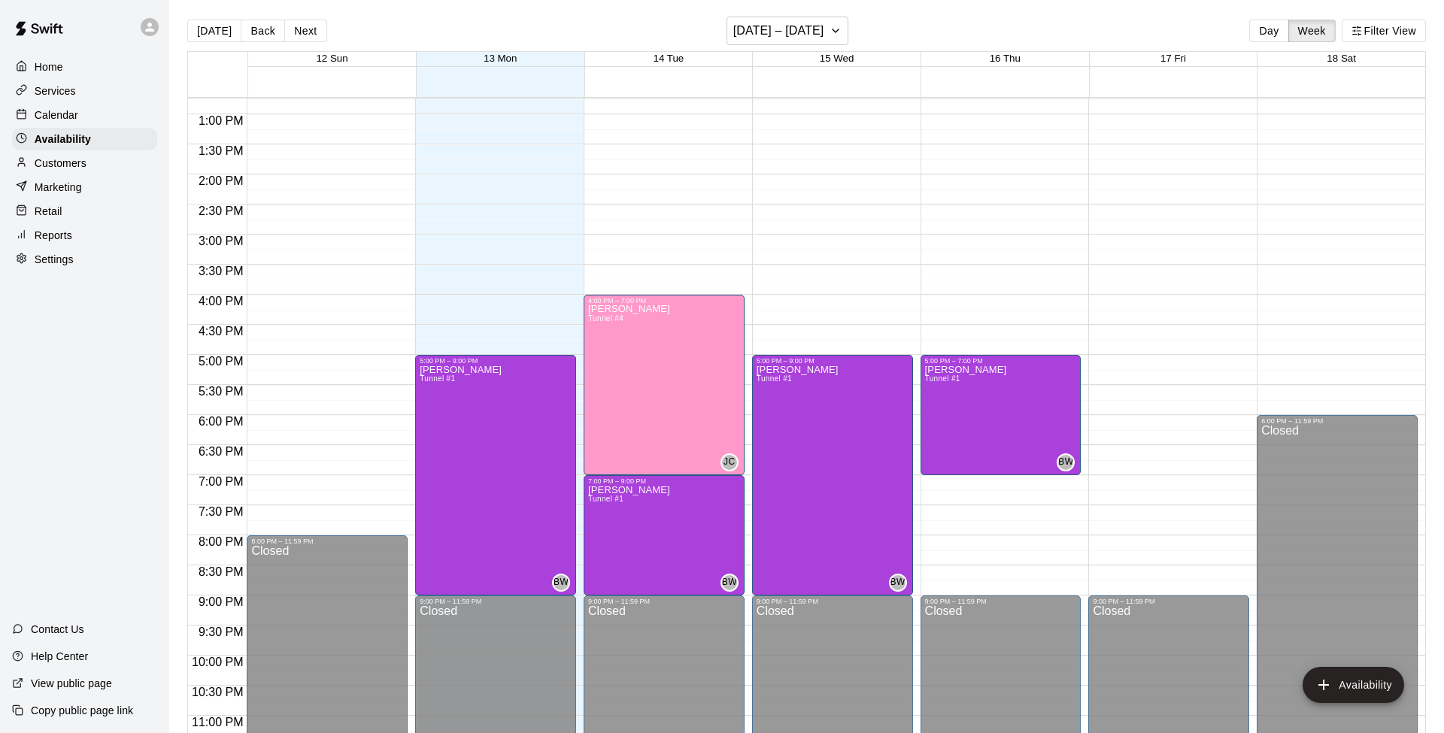
type input "**********"
click at [1082, 580] on button "Availability" at bounding box center [1353, 685] width 102 height 36
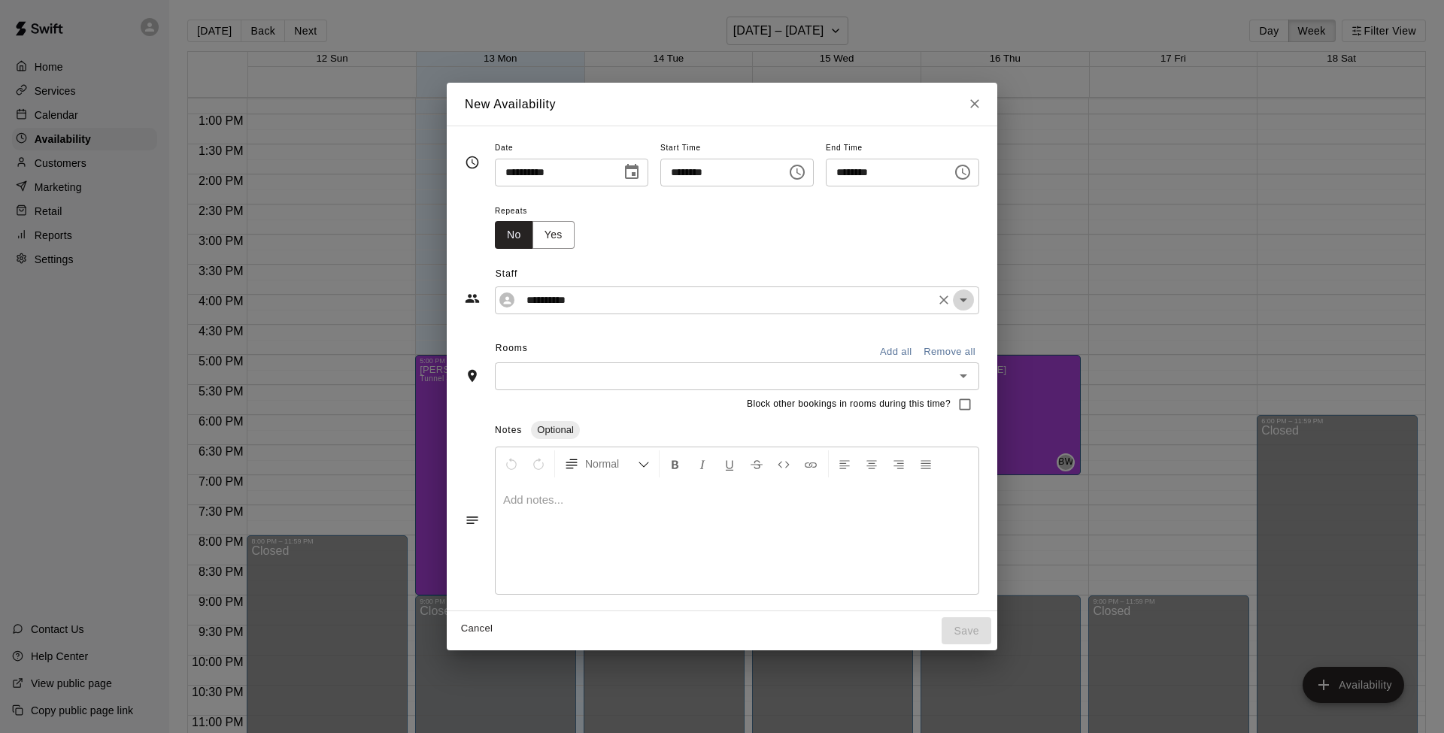
click at [972, 302] on icon "Open" at bounding box center [963, 300] width 18 height 18
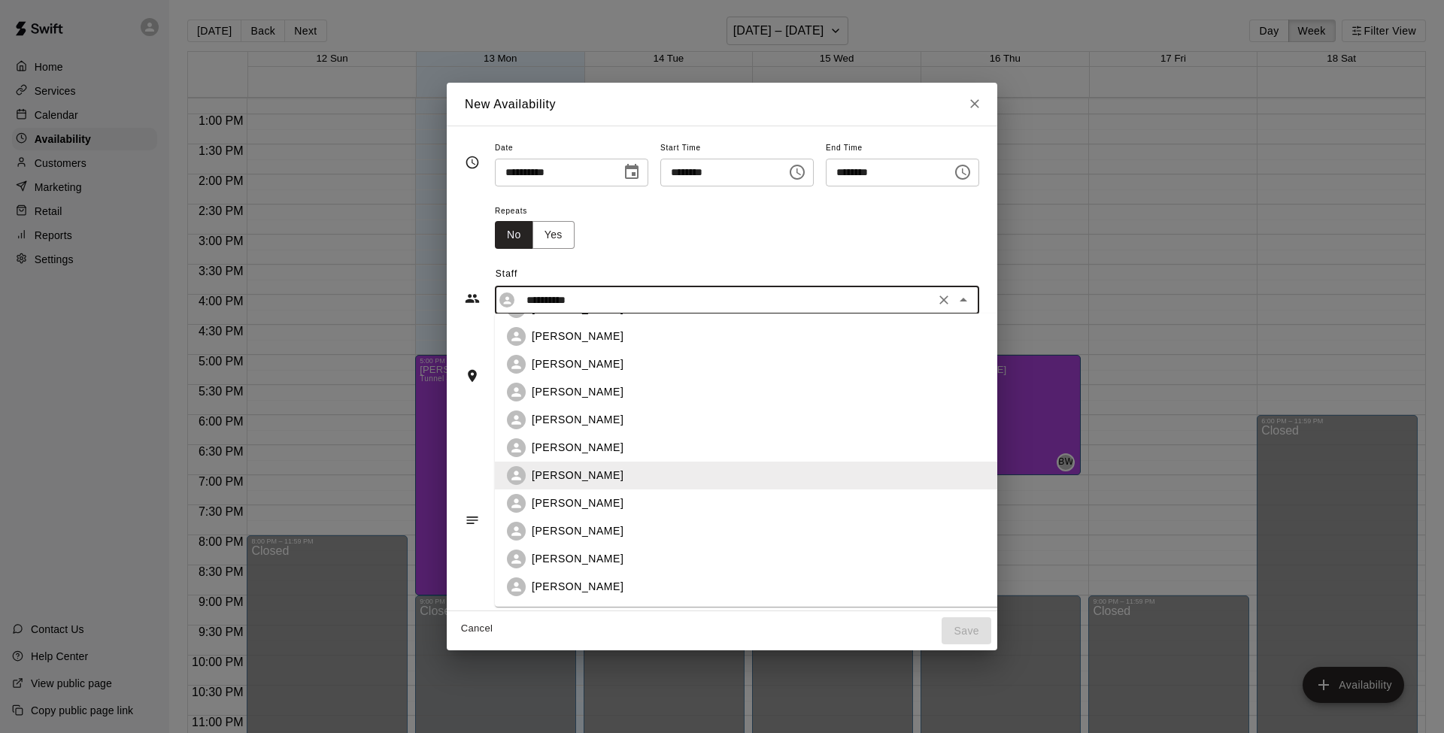
scroll to position [220, 0]
click at [580, 560] on div "[PERSON_NAME]" at bounding box center [761, 559] width 458 height 16
type input "**********"
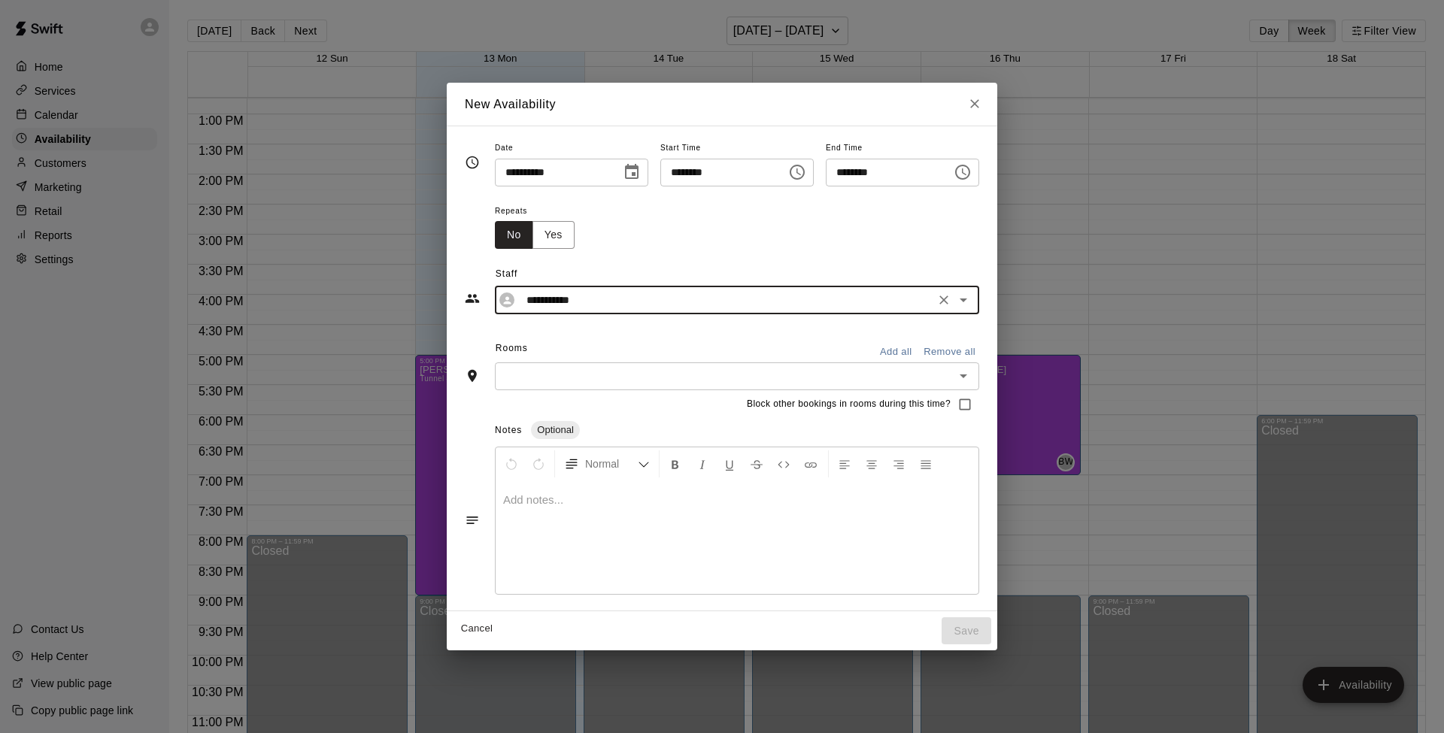
click at [967, 374] on icon "Open" at bounding box center [963, 376] width 8 height 4
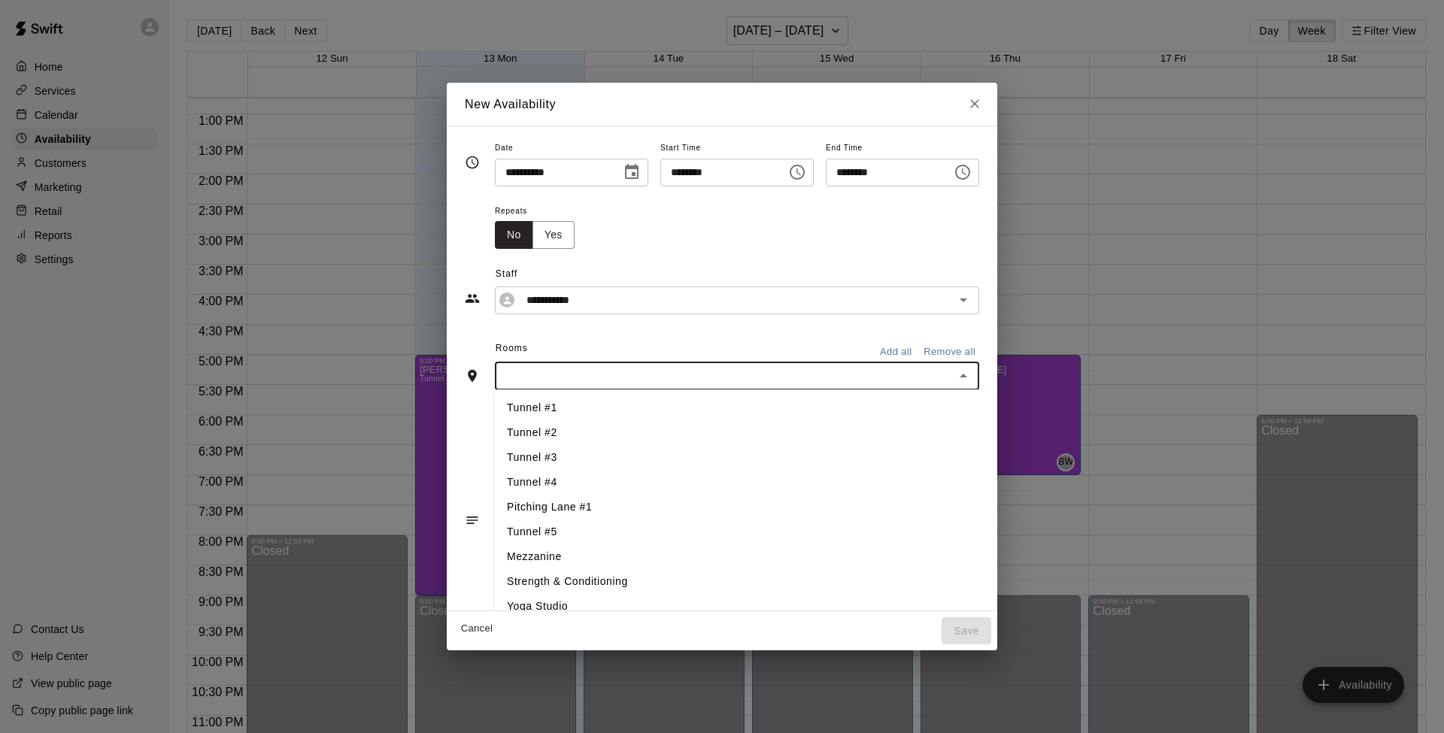
click at [517, 456] on li "Tunnel #3" at bounding box center [748, 457] width 507 height 25
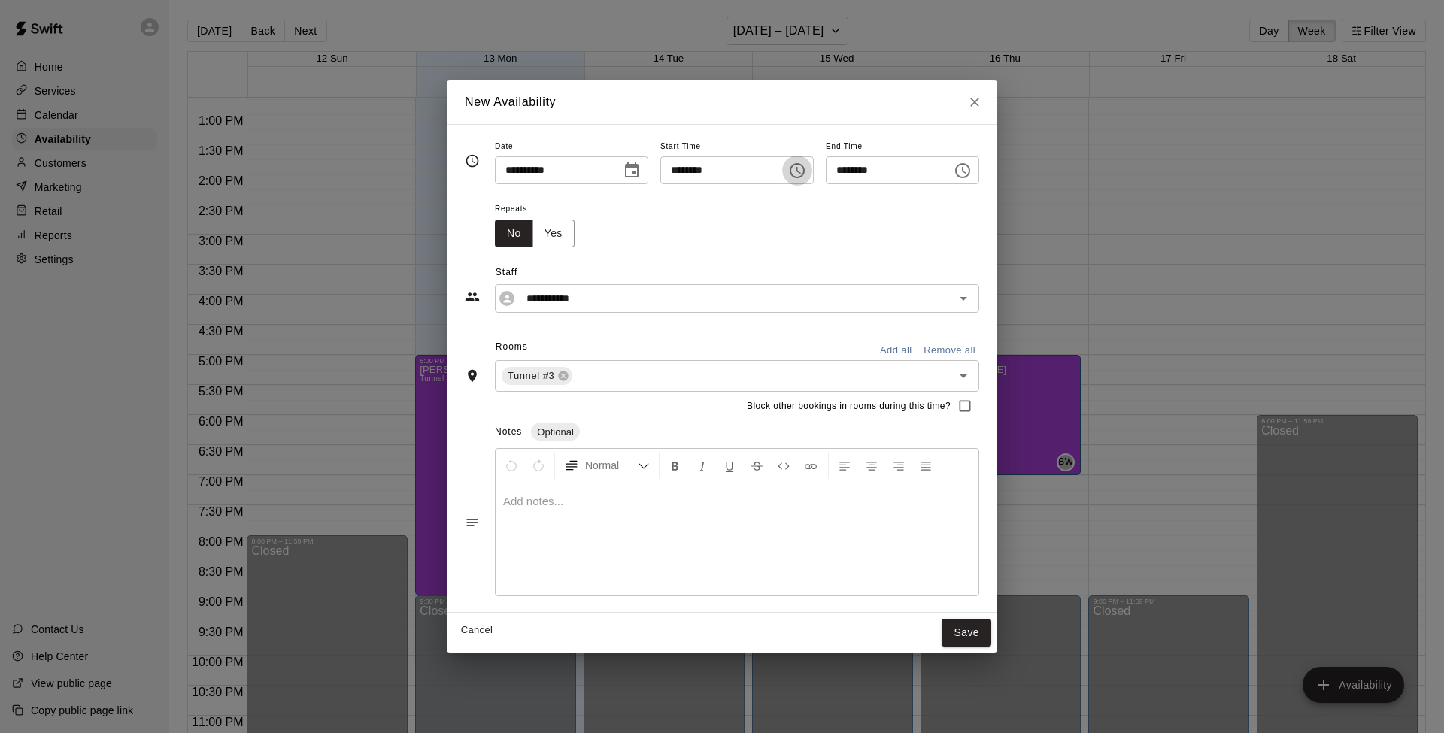
click at [805, 171] on icon "Choose time, selected time is 12:00 PM" at bounding box center [797, 171] width 18 height 18
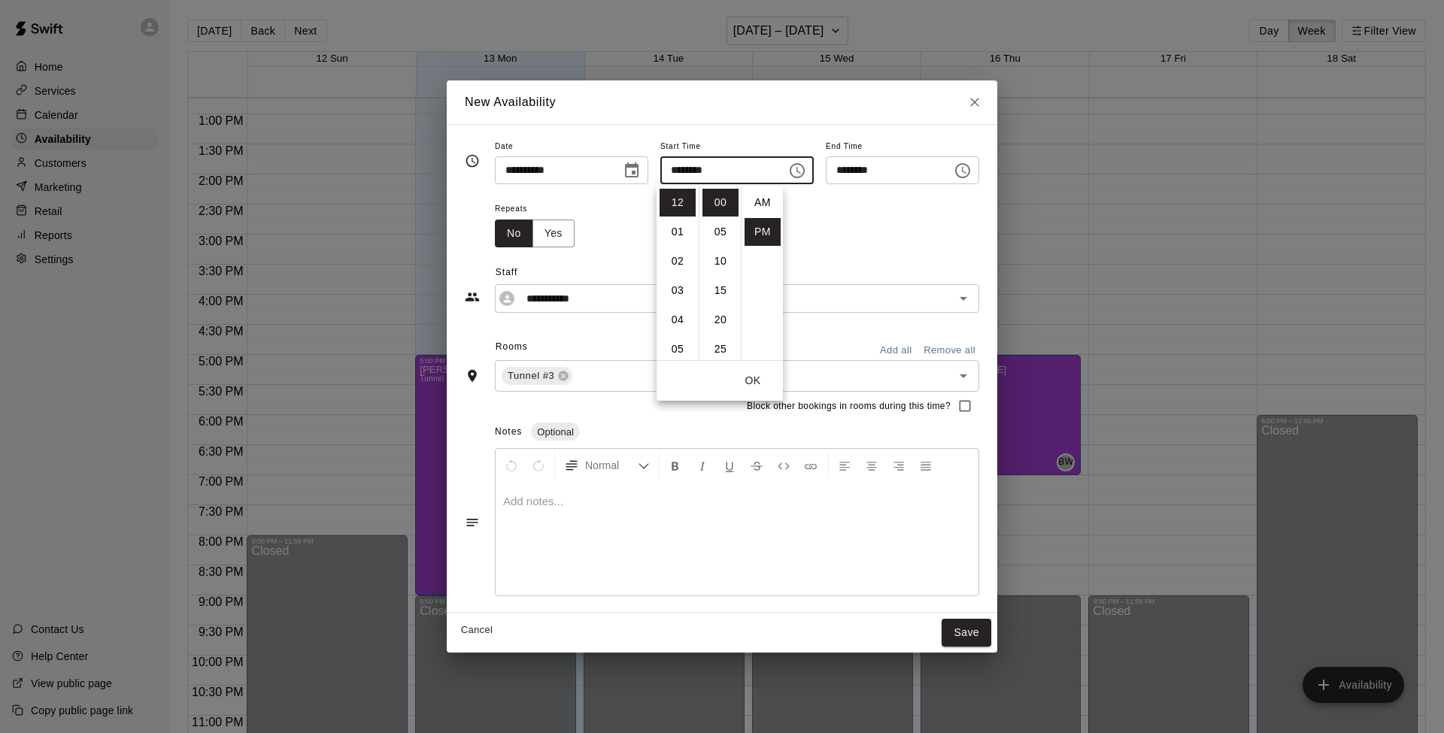
scroll to position [27, 0]
click at [680, 353] on li "05" at bounding box center [677, 349] width 36 height 28
type input "********"
click at [966, 169] on icon "Choose time, selected time is 5:30 PM" at bounding box center [964, 170] width 5 height 7
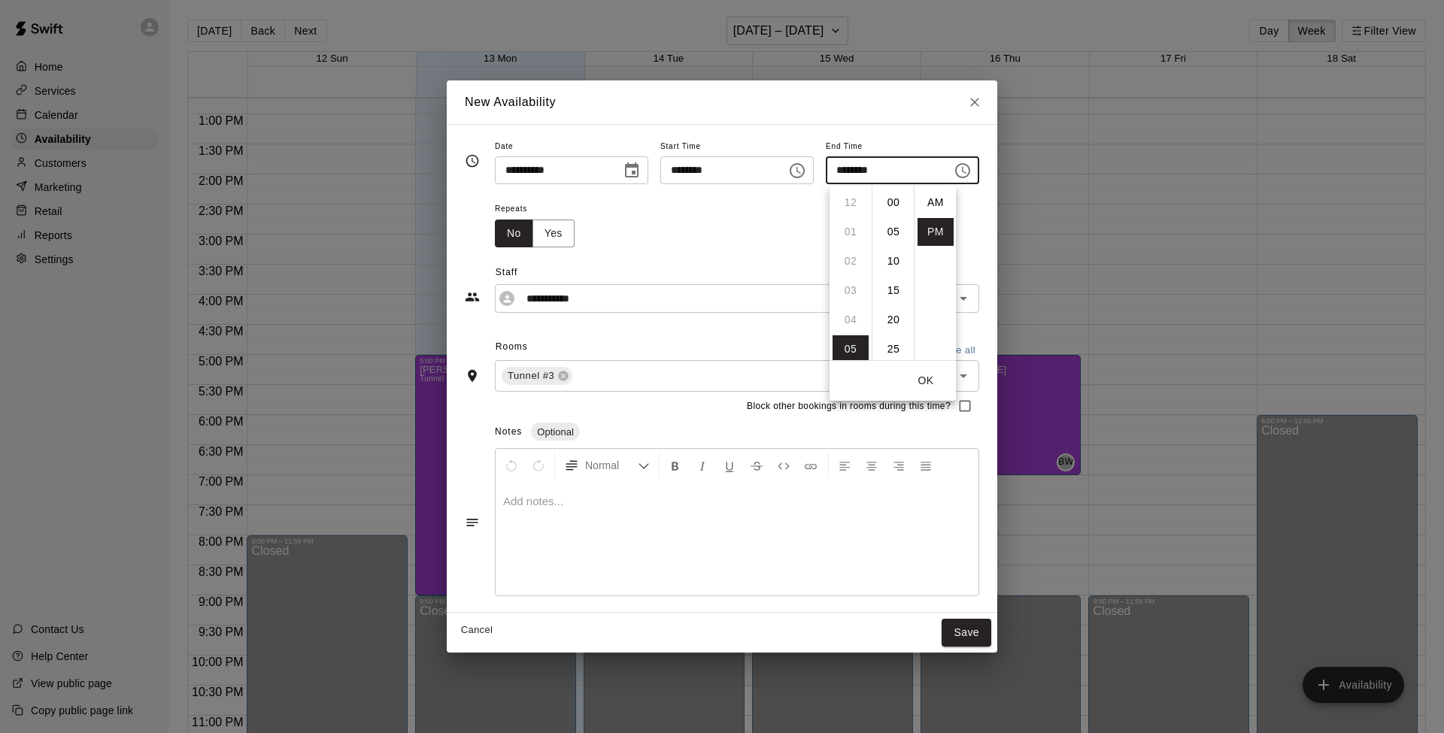
scroll to position [27, 0]
click at [852, 289] on li "08" at bounding box center [850, 291] width 36 height 28
click at [889, 210] on li "00" at bounding box center [893, 203] width 36 height 28
type input "********"
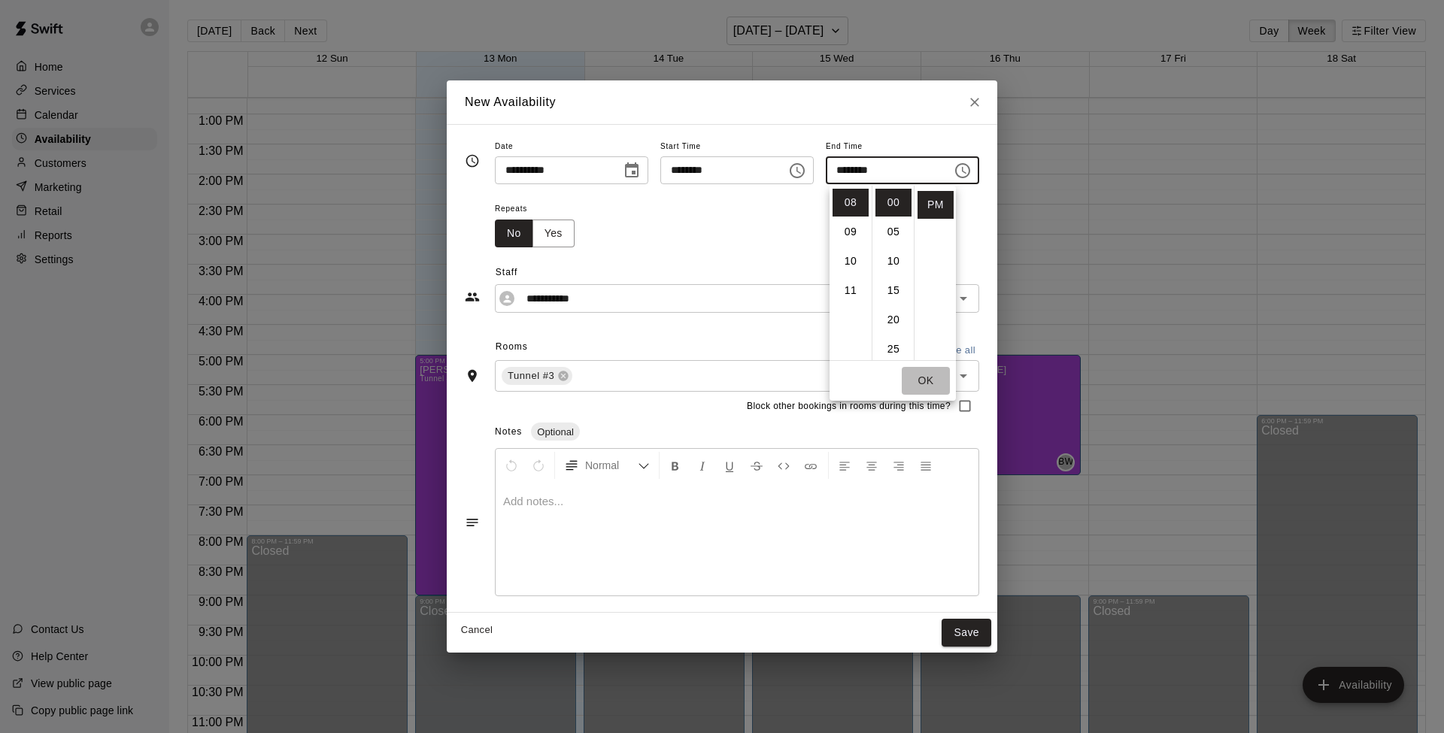
click at [928, 380] on button "OK" at bounding box center [926, 381] width 48 height 28
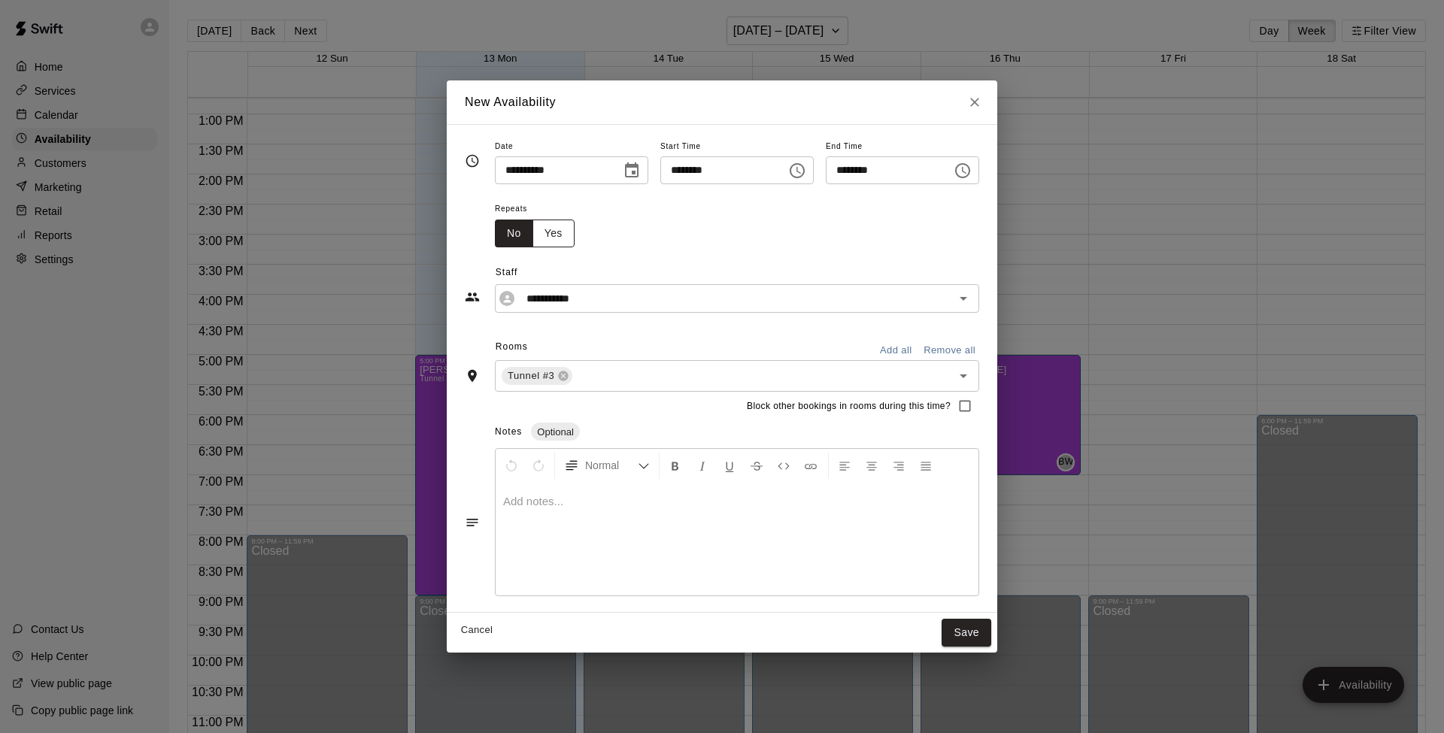
click at [544, 236] on button "Yes" at bounding box center [553, 234] width 42 height 28
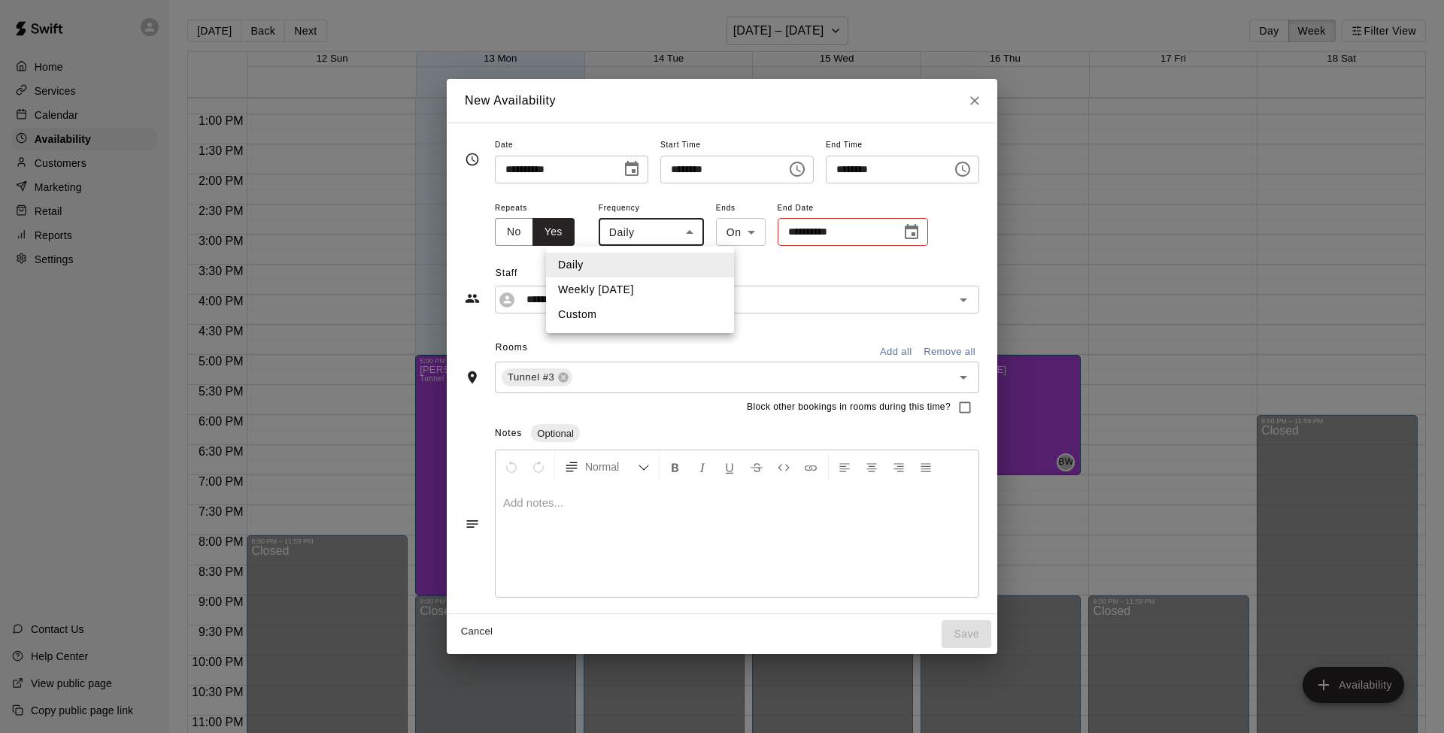
click at [680, 229] on body "Home Services Calendar Availability Customers Marketing Retail Reports Settings…" at bounding box center [722, 376] width 1444 height 757
click at [567, 189] on div at bounding box center [722, 366] width 1444 height 733
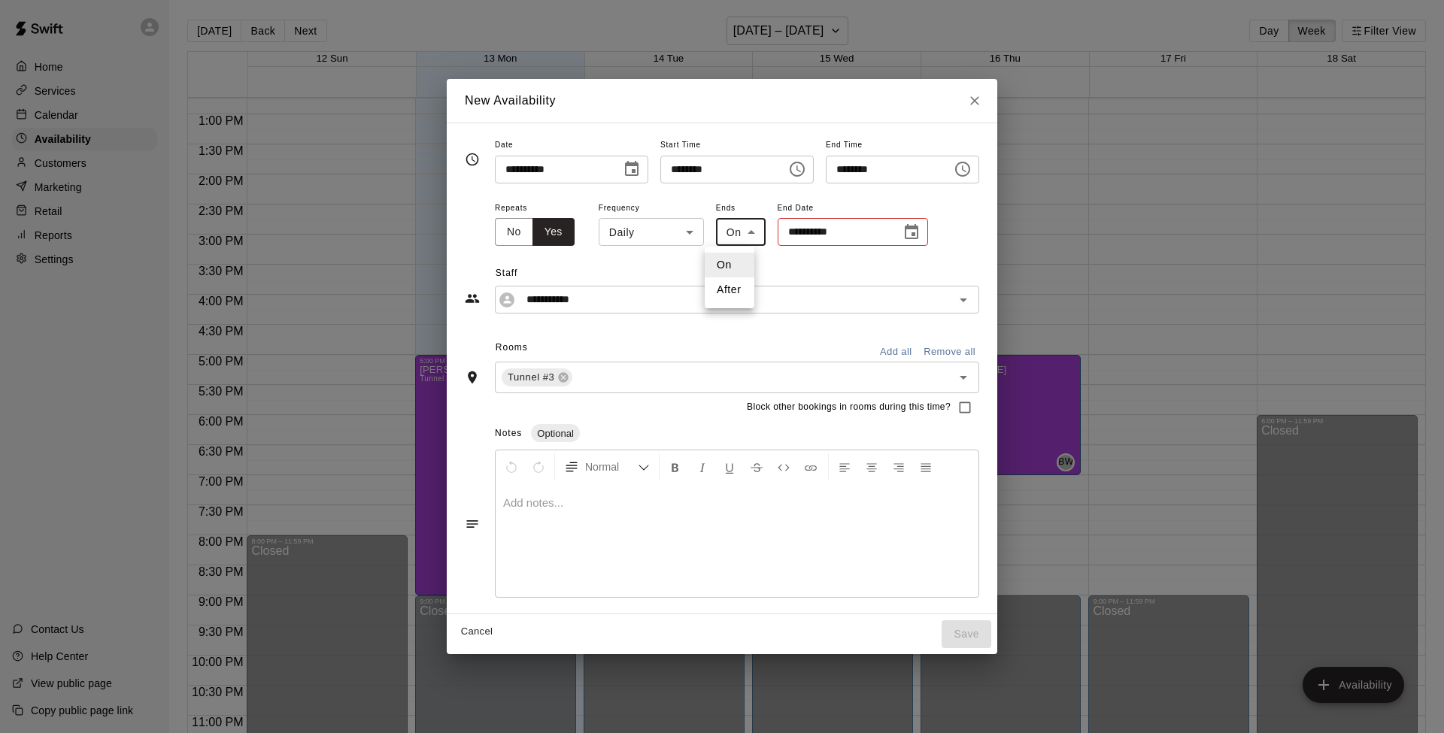
click at [741, 229] on body "Home Services Calendar Availability Customers Marketing Retail Reports Settings…" at bounding box center [722, 376] width 1444 height 757
click at [741, 229] on div at bounding box center [722, 366] width 1444 height 733
click at [902, 232] on icon "Choose date" at bounding box center [911, 232] width 18 height 18
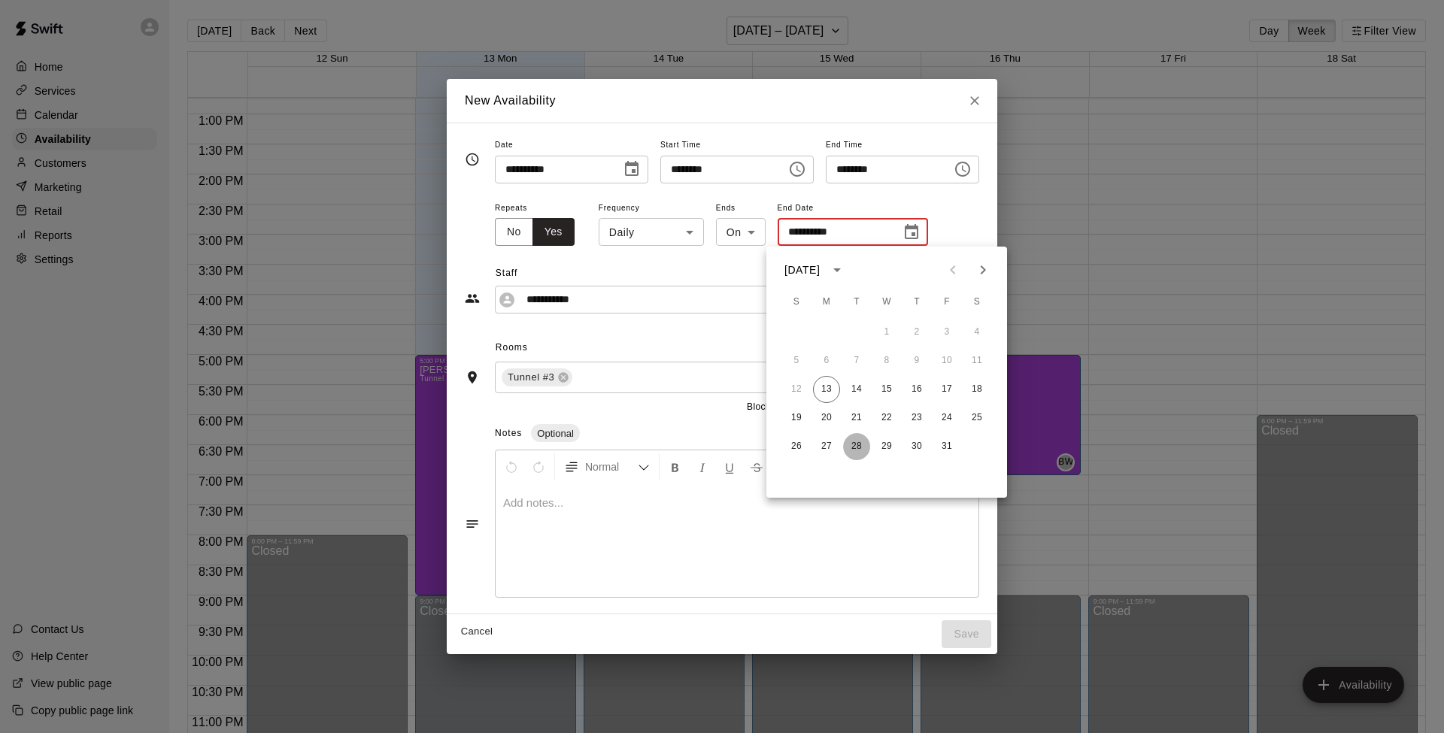
click at [856, 448] on button "28" at bounding box center [856, 446] width 27 height 27
type input "**********"
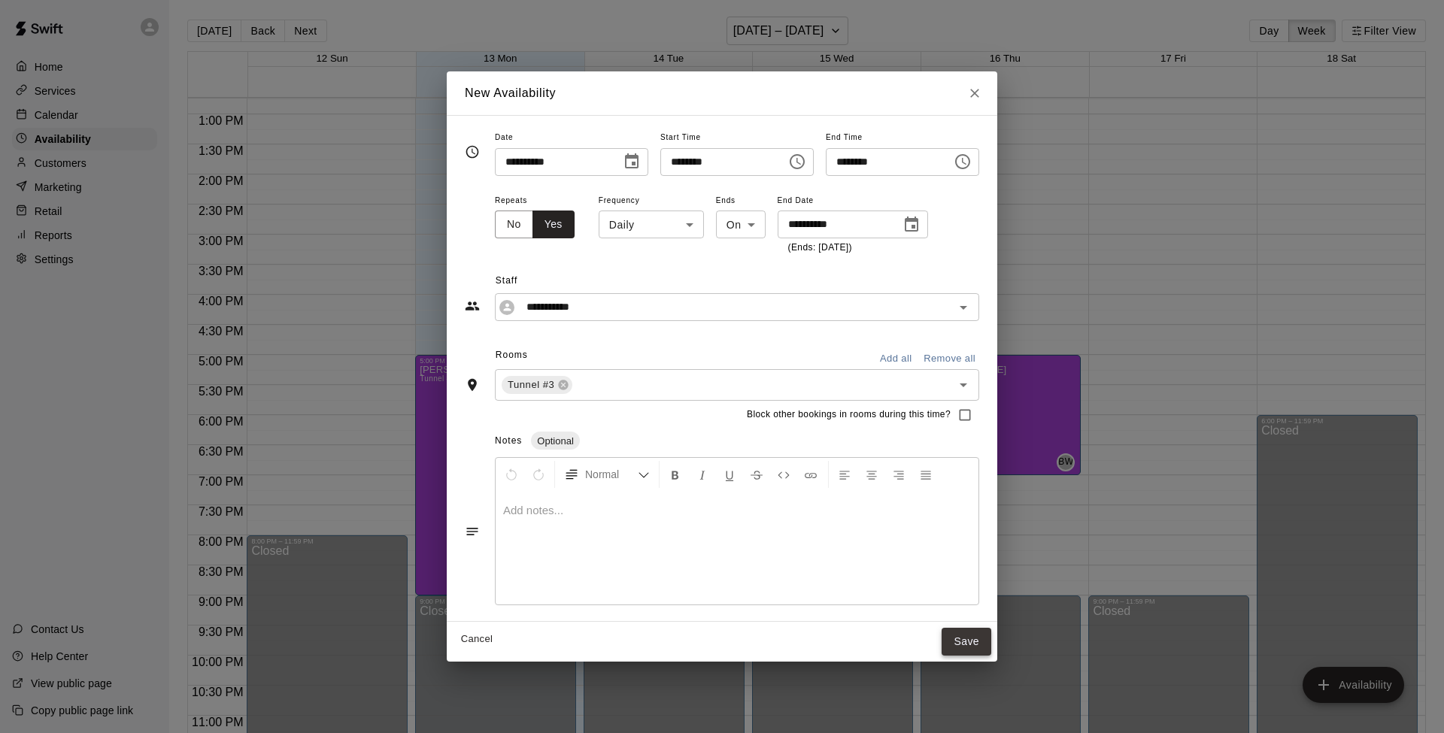
click at [981, 580] on button "Save" at bounding box center [966, 642] width 50 height 28
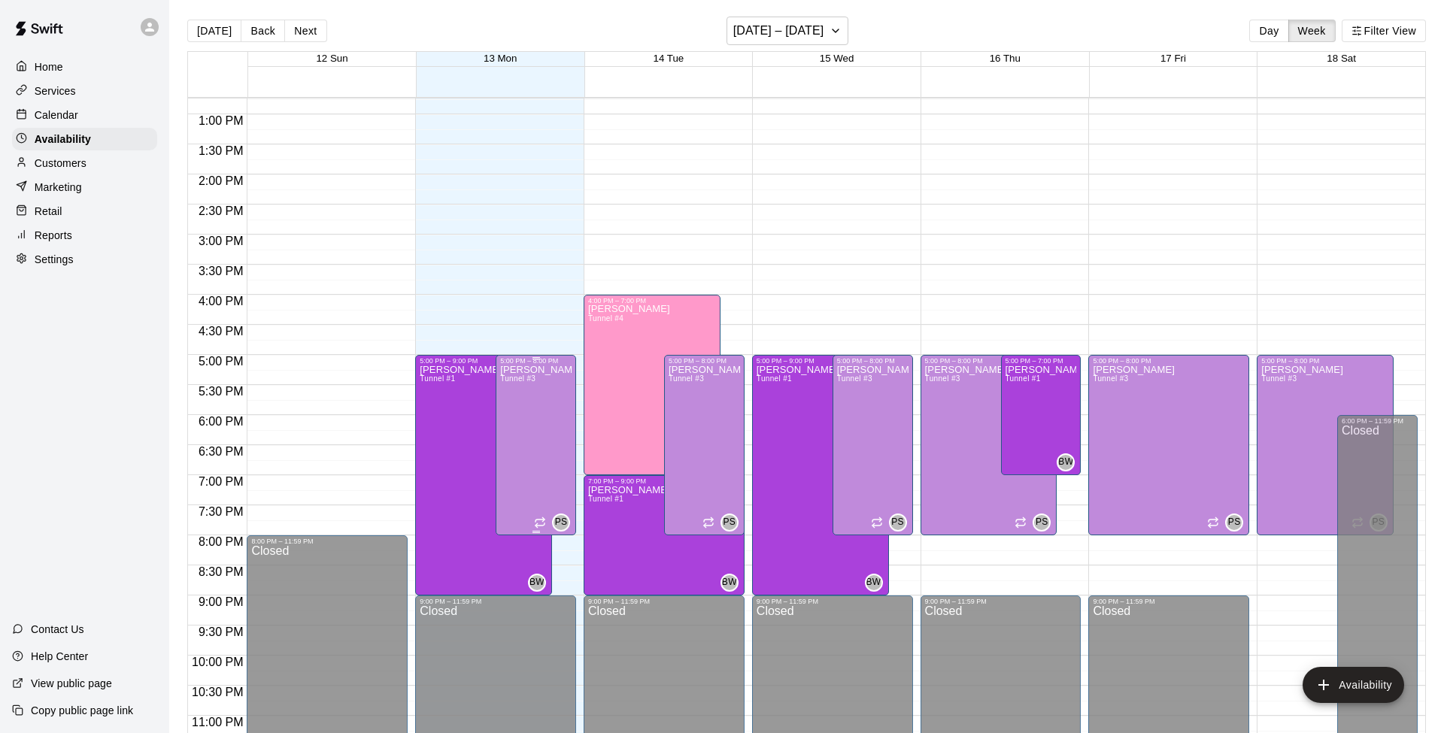
click at [538, 418] on div "[PERSON_NAME] Tunnel #3" at bounding box center [535, 731] width 71 height 733
click at [520, 420] on icon "delete" at bounding box center [516, 417] width 11 height 14
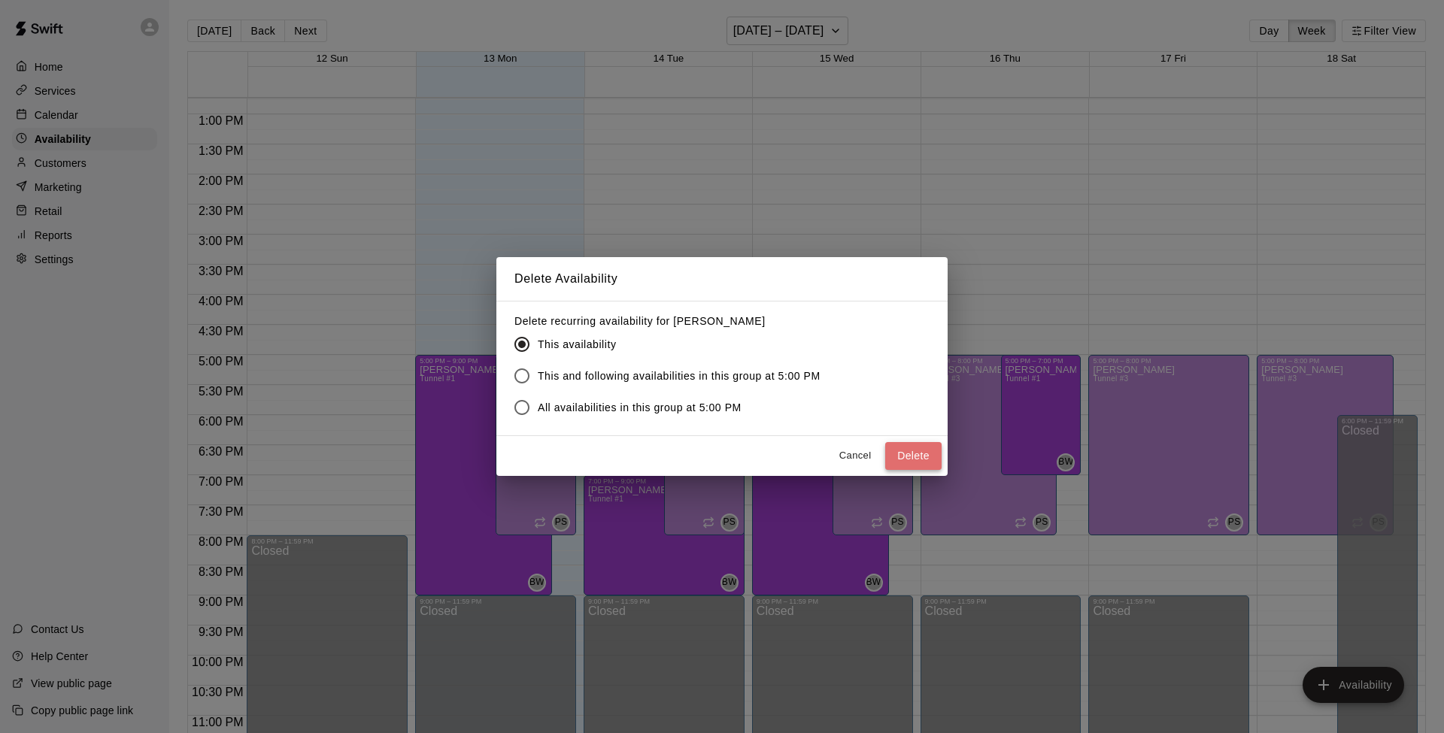
click at [911, 448] on button "Delete" at bounding box center [913, 456] width 56 height 28
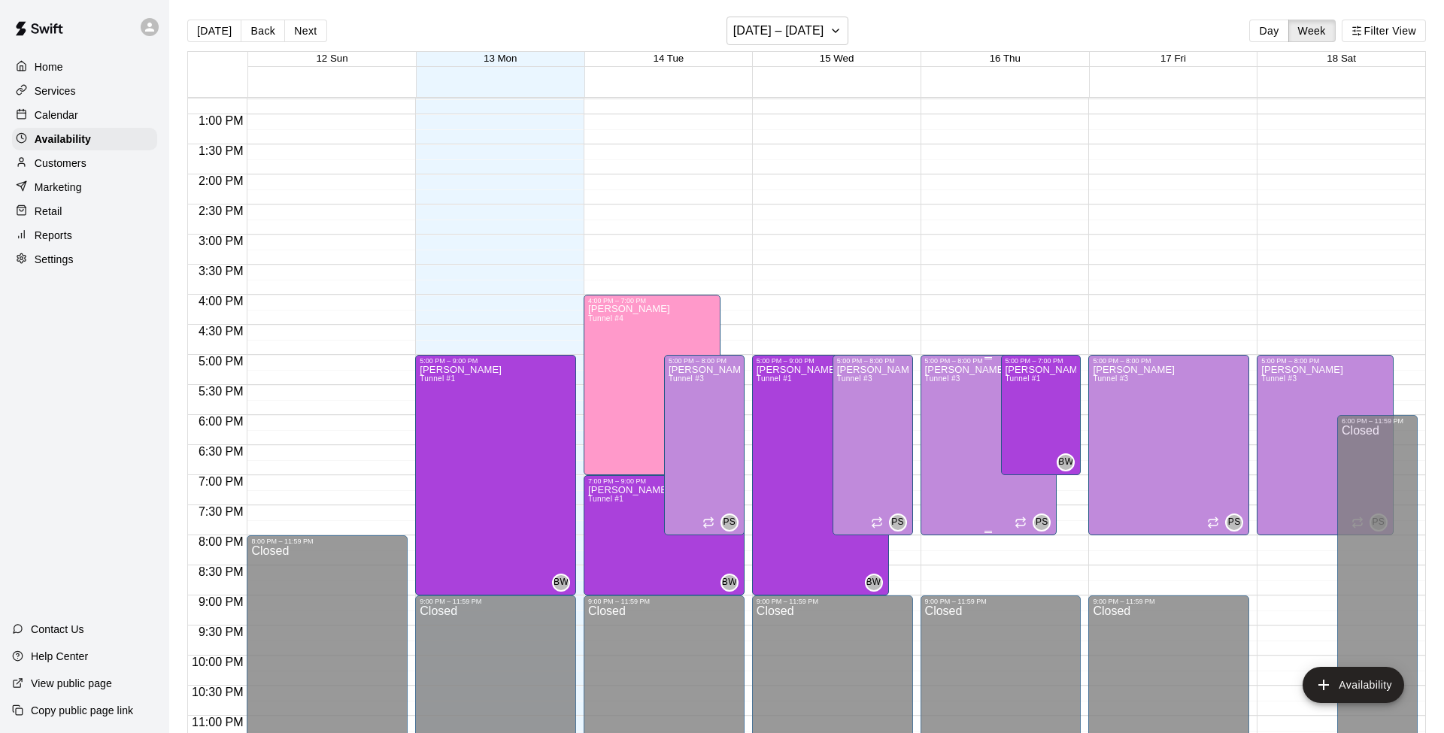
click at [962, 450] on div "[PERSON_NAME] Tunnel #3" at bounding box center [966, 731] width 82 height 733
click at [941, 421] on icon "delete" at bounding box center [940, 417] width 11 height 14
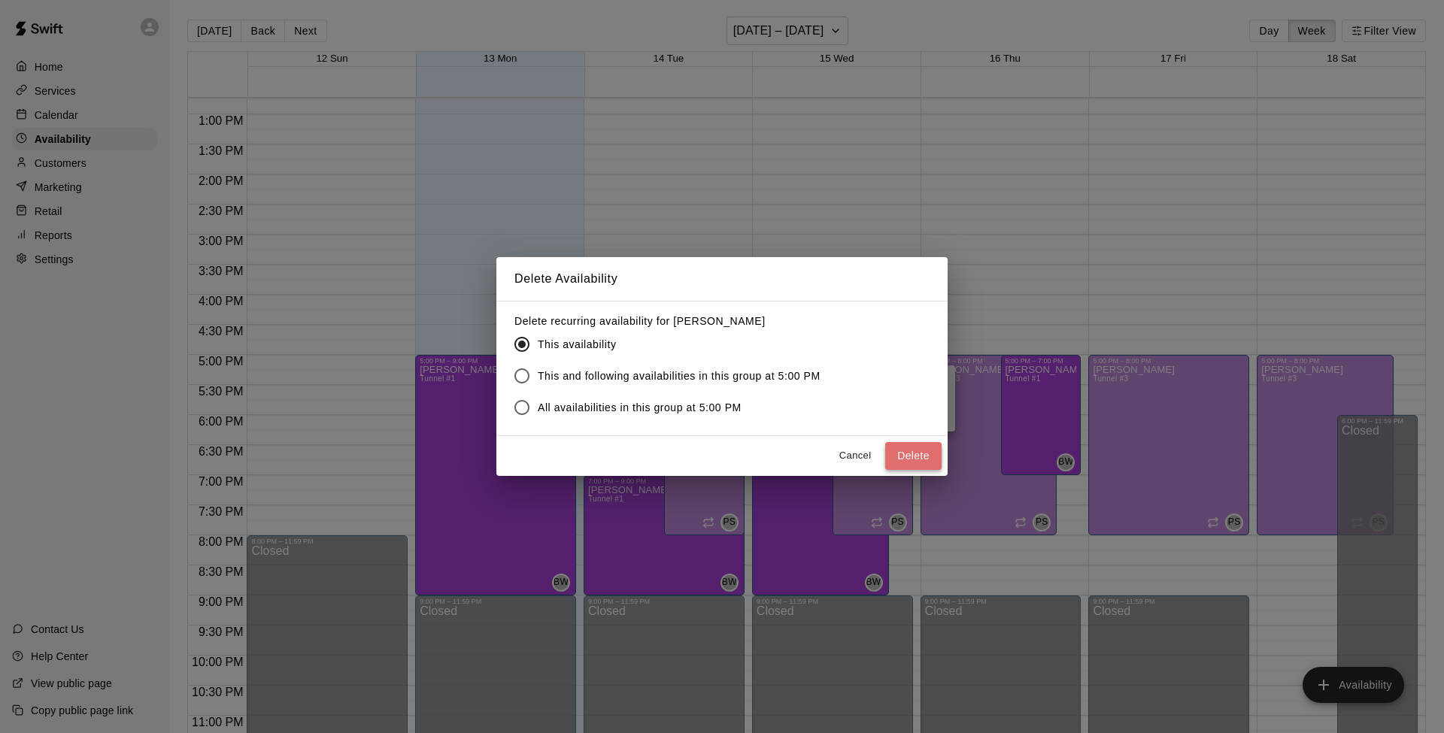
click at [913, 454] on button "Delete" at bounding box center [913, 456] width 56 height 28
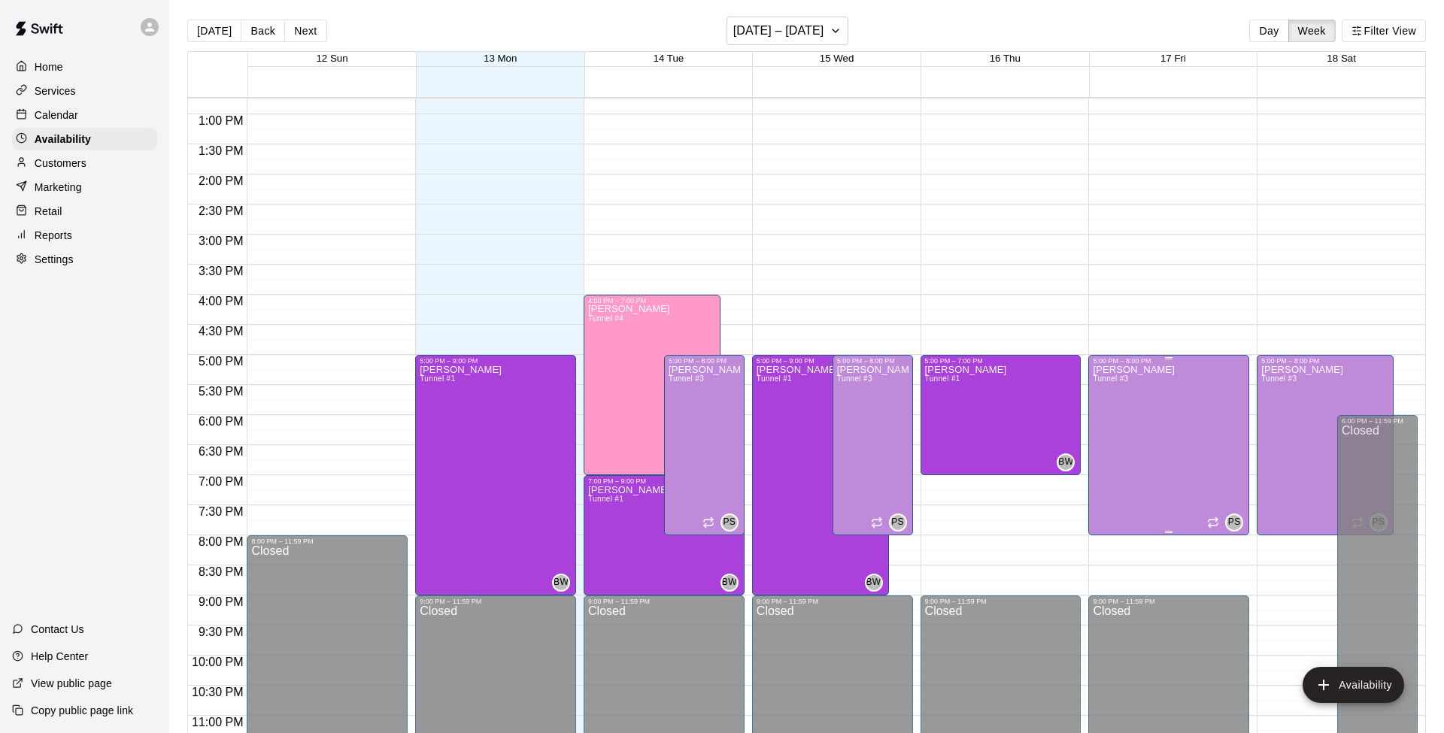
click at [1082, 459] on div "[PERSON_NAME] Tunnel #3 PS" at bounding box center [1168, 731] width 152 height 733
click at [1082, 413] on icon "delete" at bounding box center [1108, 417] width 11 height 14
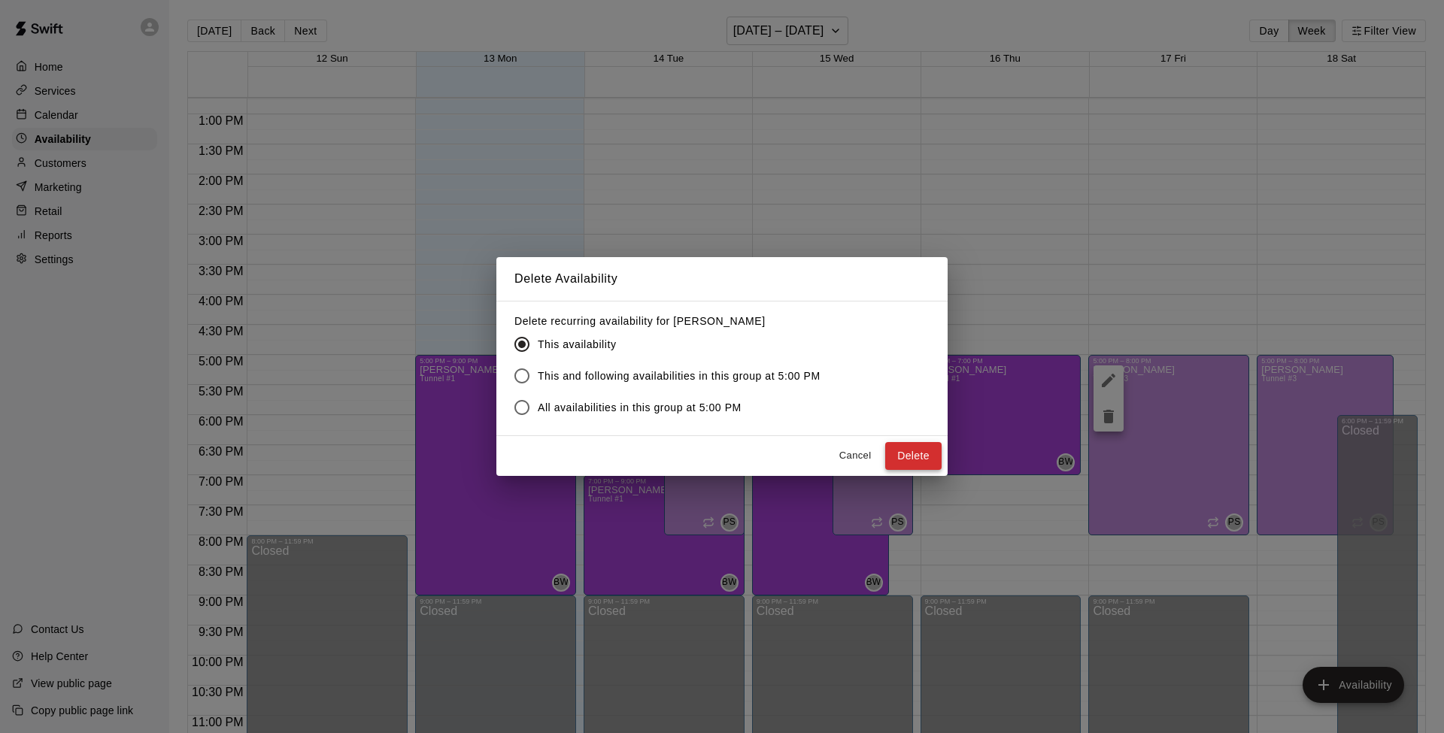
click at [926, 454] on button "Delete" at bounding box center [913, 456] width 56 height 28
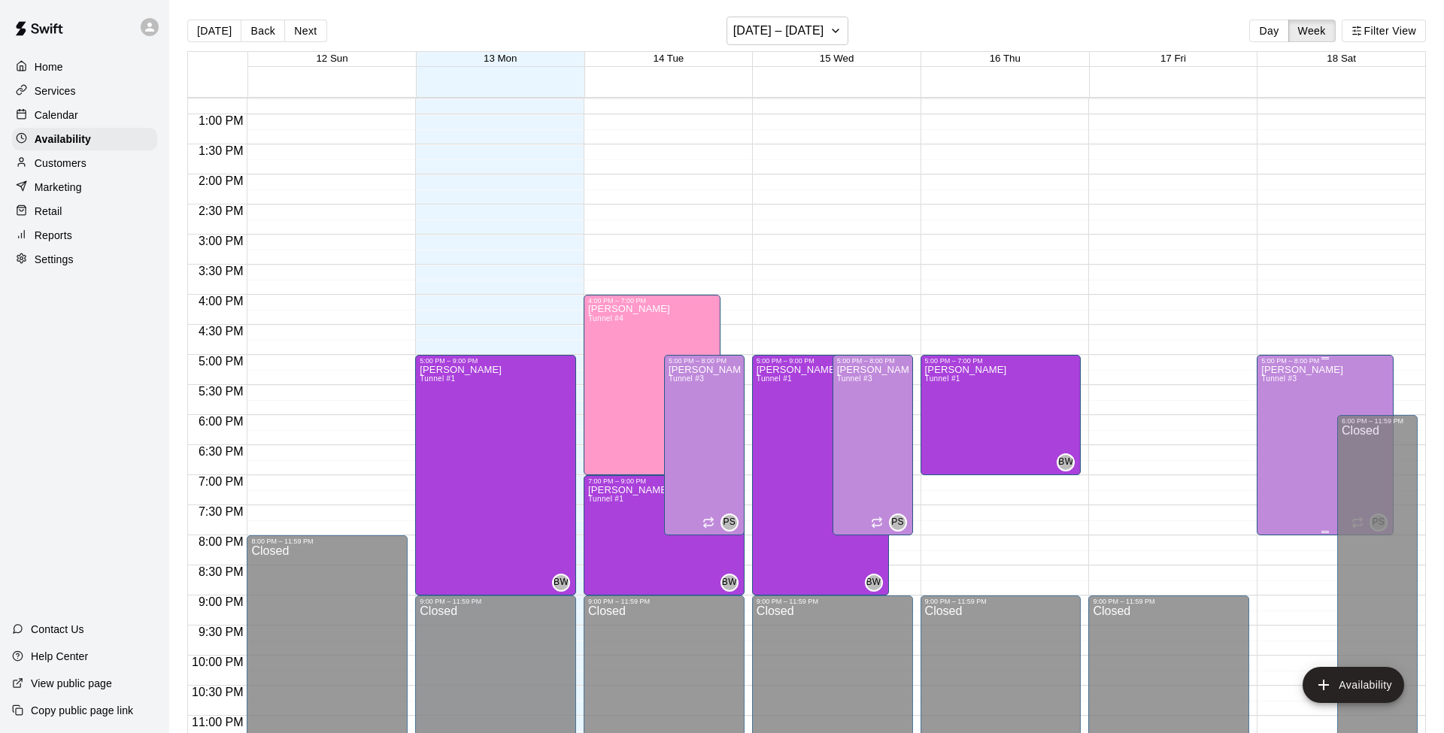
click at [1082, 453] on div "[PERSON_NAME] Tunnel #3" at bounding box center [1302, 731] width 82 height 733
click at [1082, 422] on icon "delete" at bounding box center [1276, 417] width 11 height 14
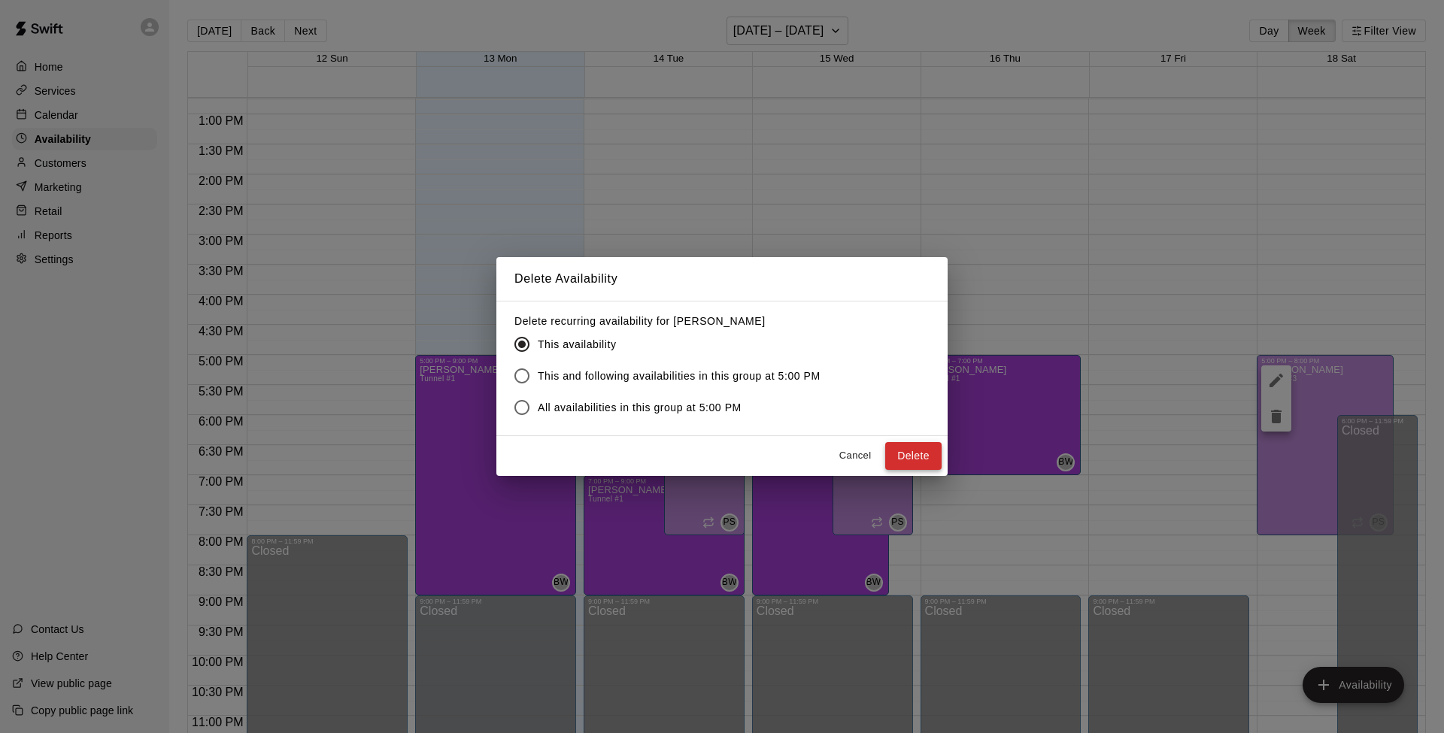
click at [906, 453] on button "Delete" at bounding box center [913, 456] width 56 height 28
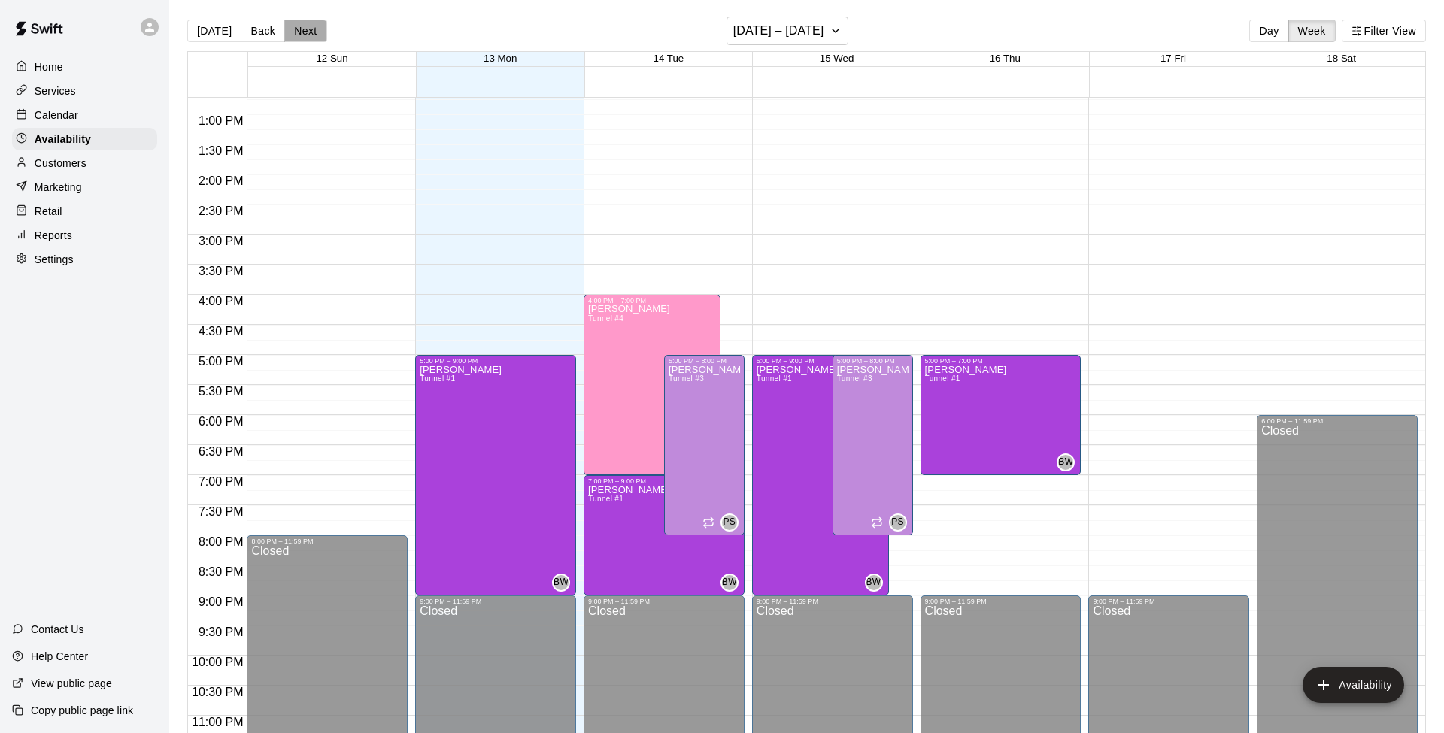
click at [306, 26] on button "Next" at bounding box center [305, 31] width 42 height 23
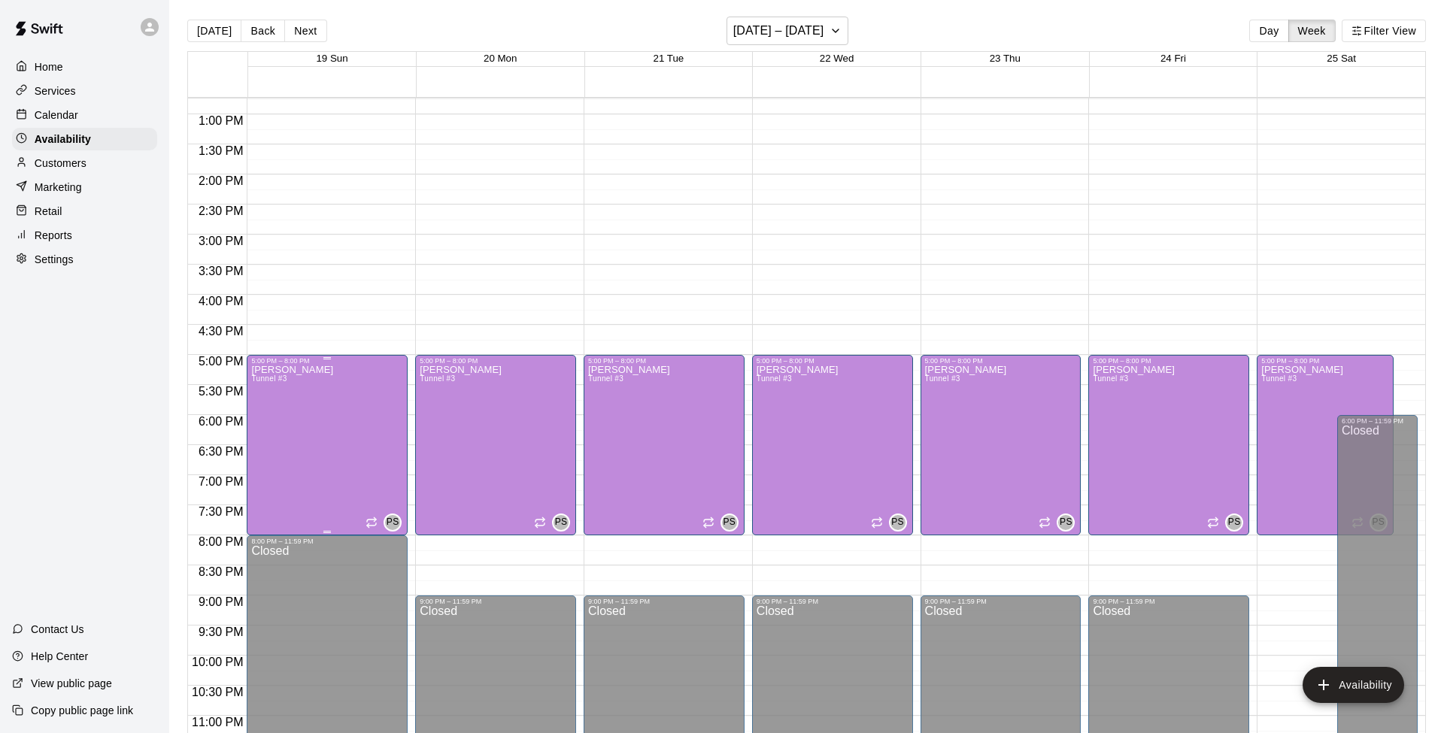
click at [329, 414] on div "[PERSON_NAME] Tunnel #3 PS" at bounding box center [327, 731] width 152 height 733
click at [268, 417] on icon "delete" at bounding box center [267, 417] width 11 height 14
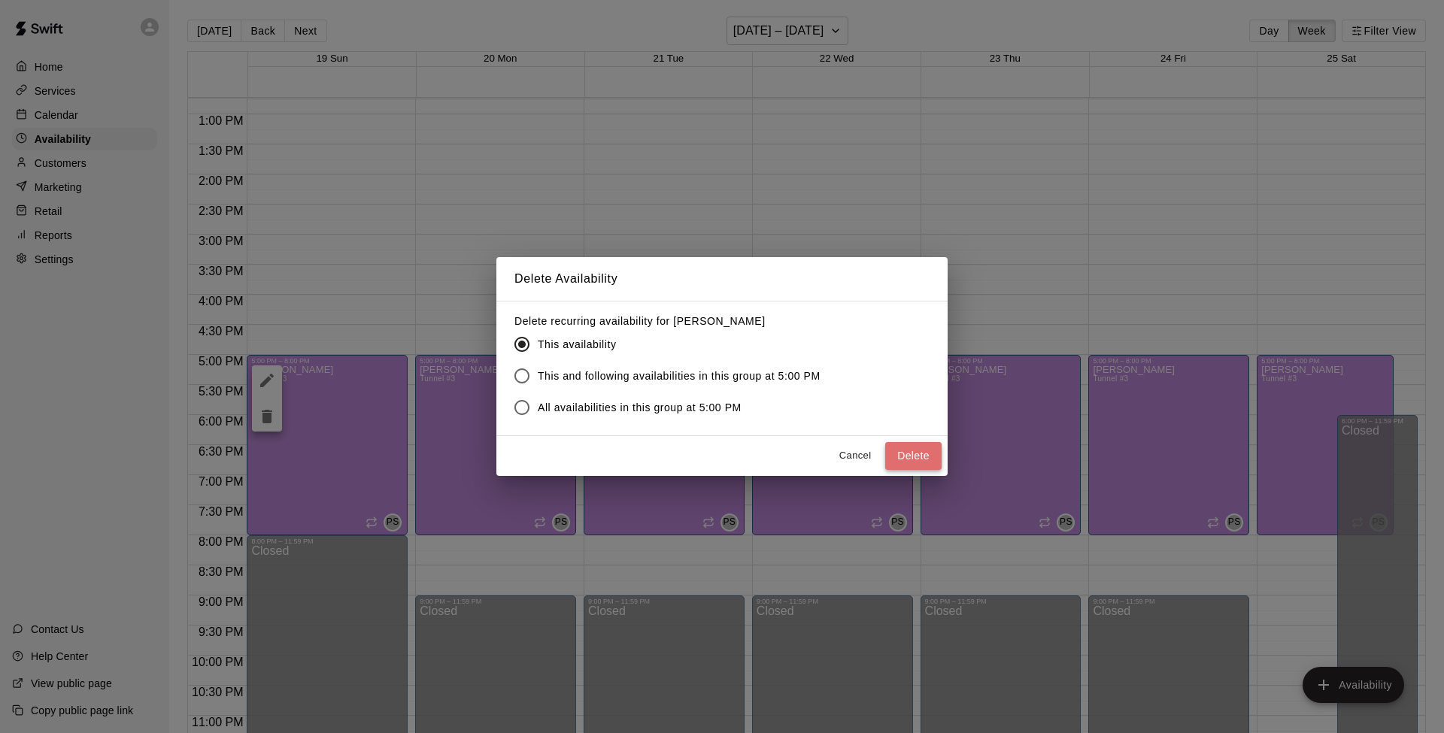
click at [921, 451] on button "Delete" at bounding box center [913, 456] width 56 height 28
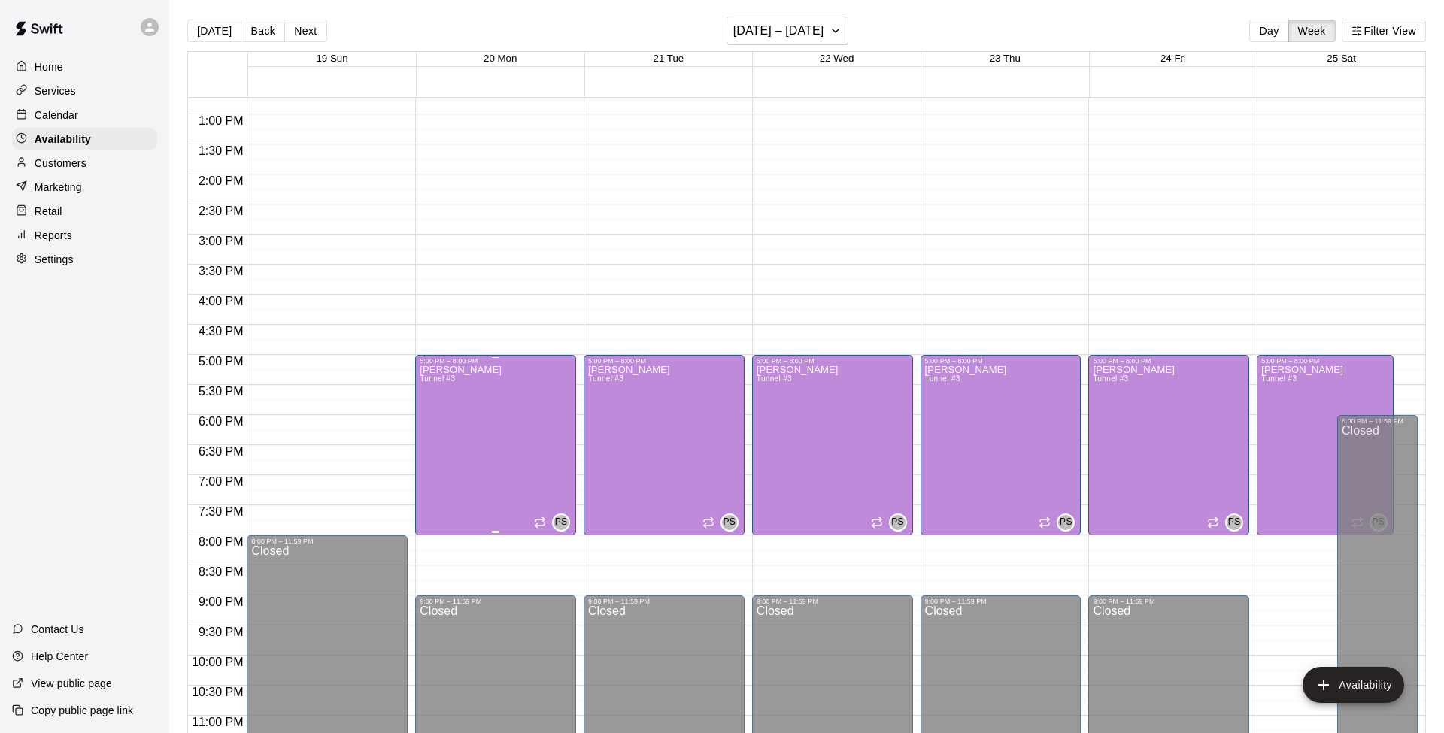
click at [520, 432] on div "[PERSON_NAME] Tunnel #3 PS" at bounding box center [496, 731] width 152 height 733
click at [432, 414] on icon "delete" at bounding box center [435, 417] width 11 height 14
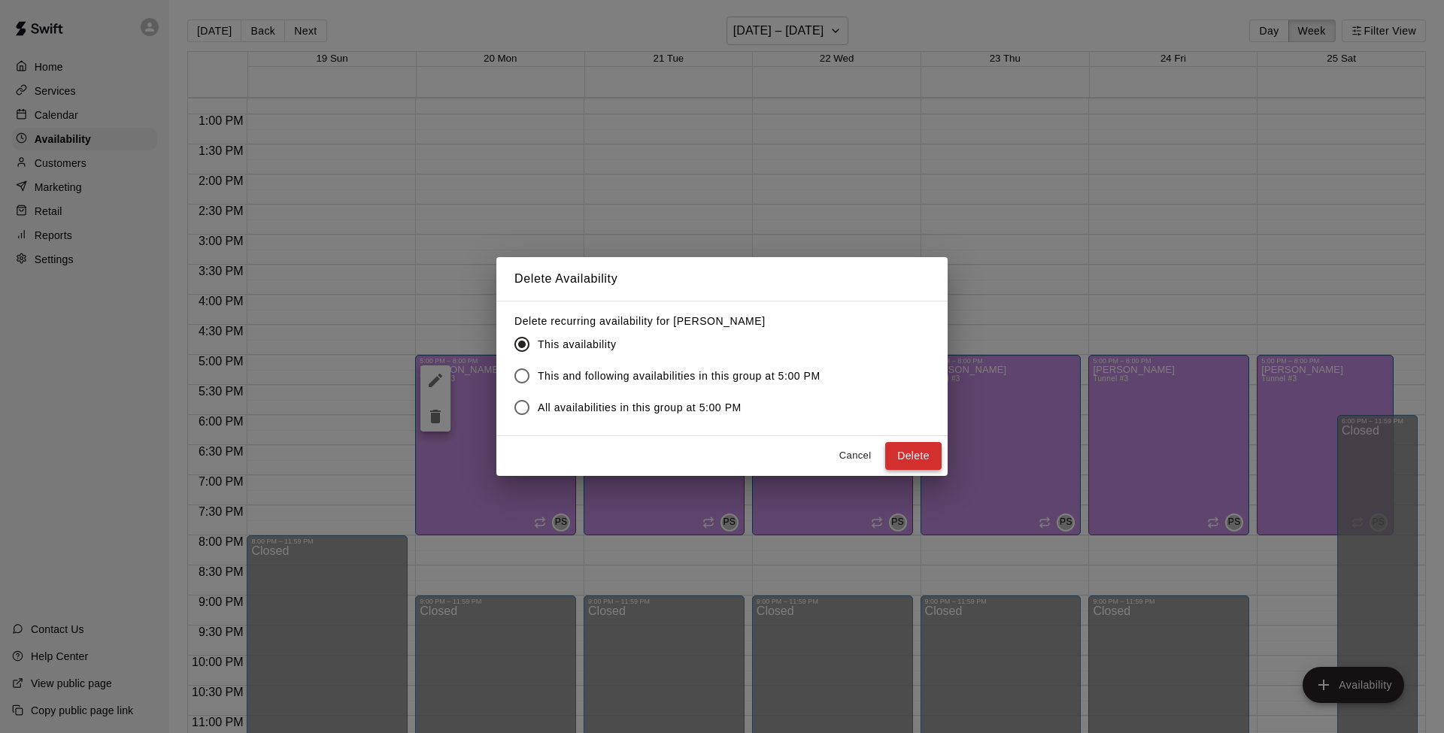
click at [935, 453] on button "Delete" at bounding box center [913, 456] width 56 height 28
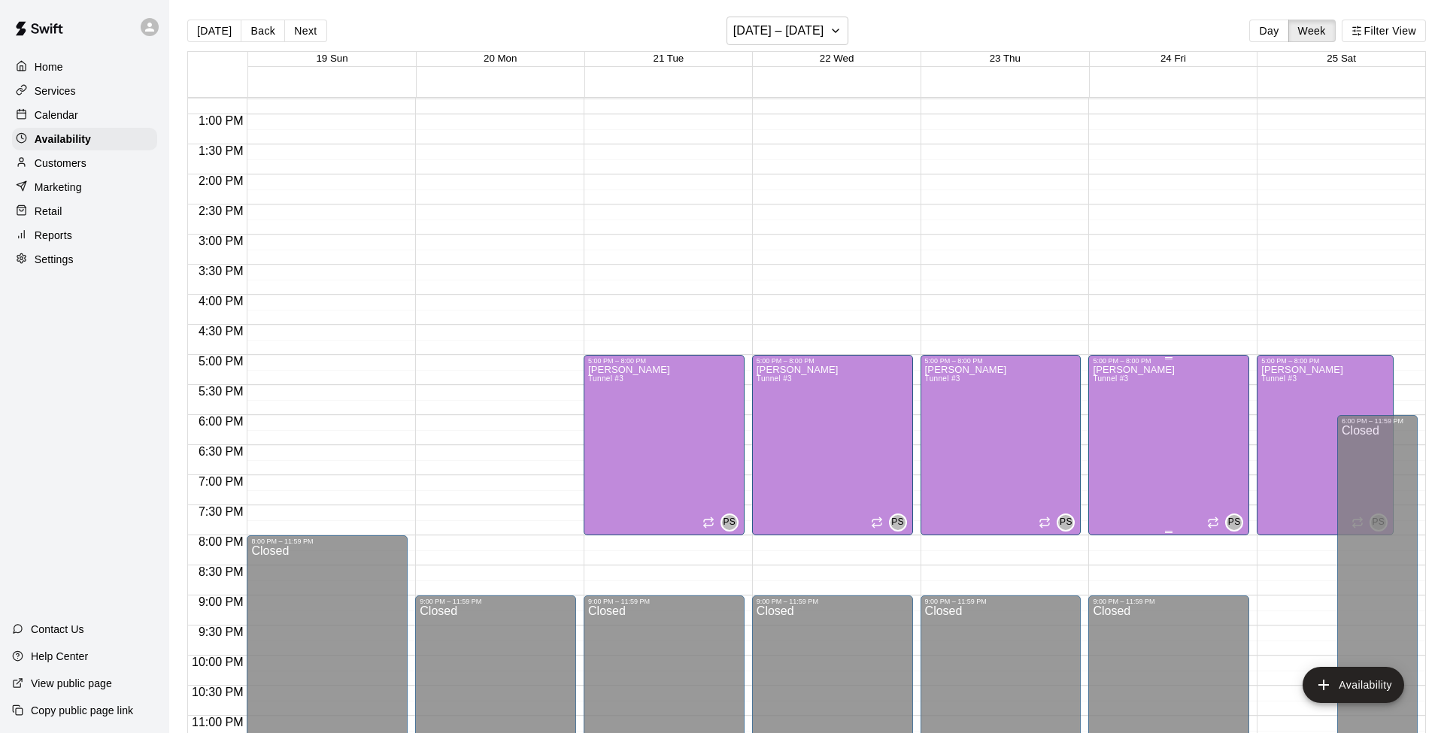
click at [1082, 443] on div "[PERSON_NAME] Tunnel #3 PS" at bounding box center [1168, 731] width 152 height 733
click at [1082, 420] on icon "delete" at bounding box center [1108, 417] width 11 height 14
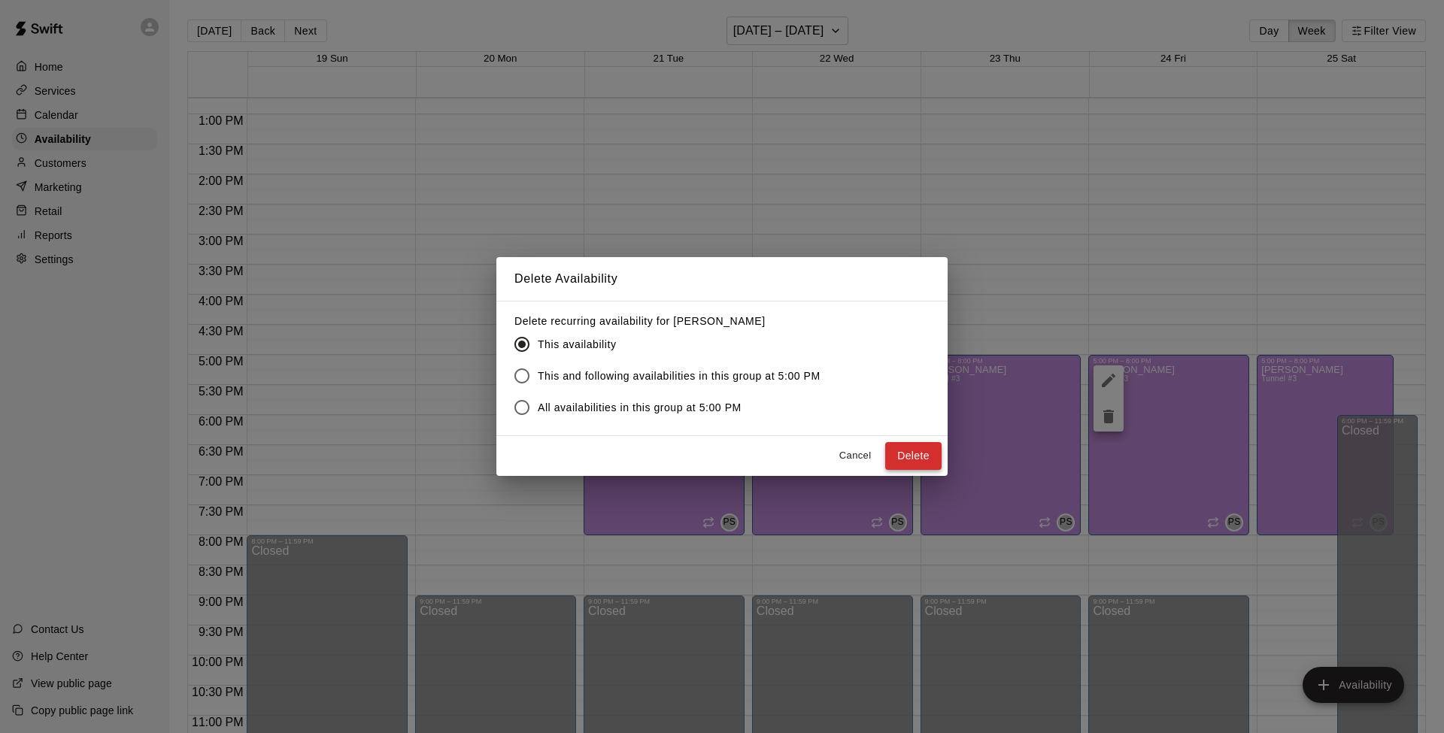
click at [899, 456] on button "Delete" at bounding box center [913, 456] width 56 height 28
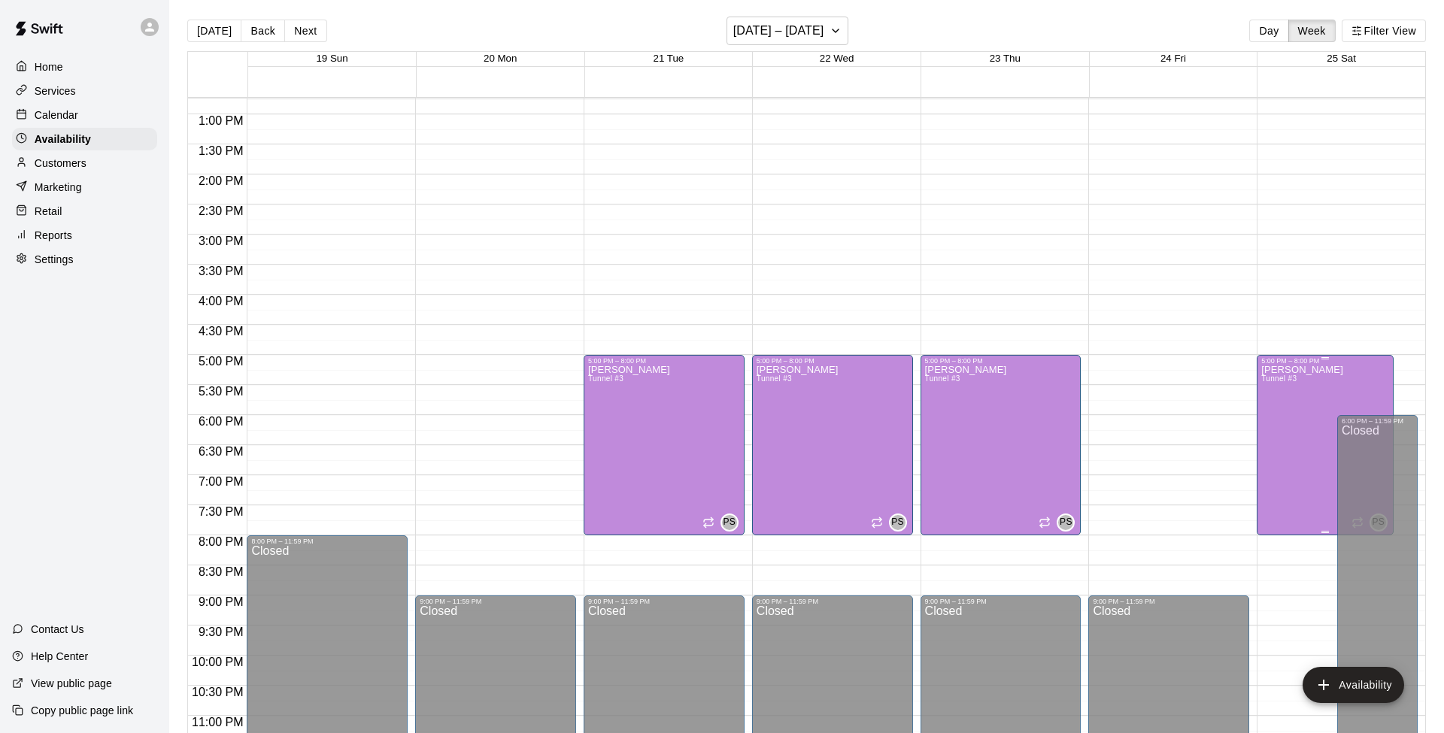
click at [1082, 423] on div "[PERSON_NAME] Tunnel #3" at bounding box center [1302, 731] width 82 height 733
click at [1082, 420] on icon "delete" at bounding box center [1276, 417] width 11 height 14
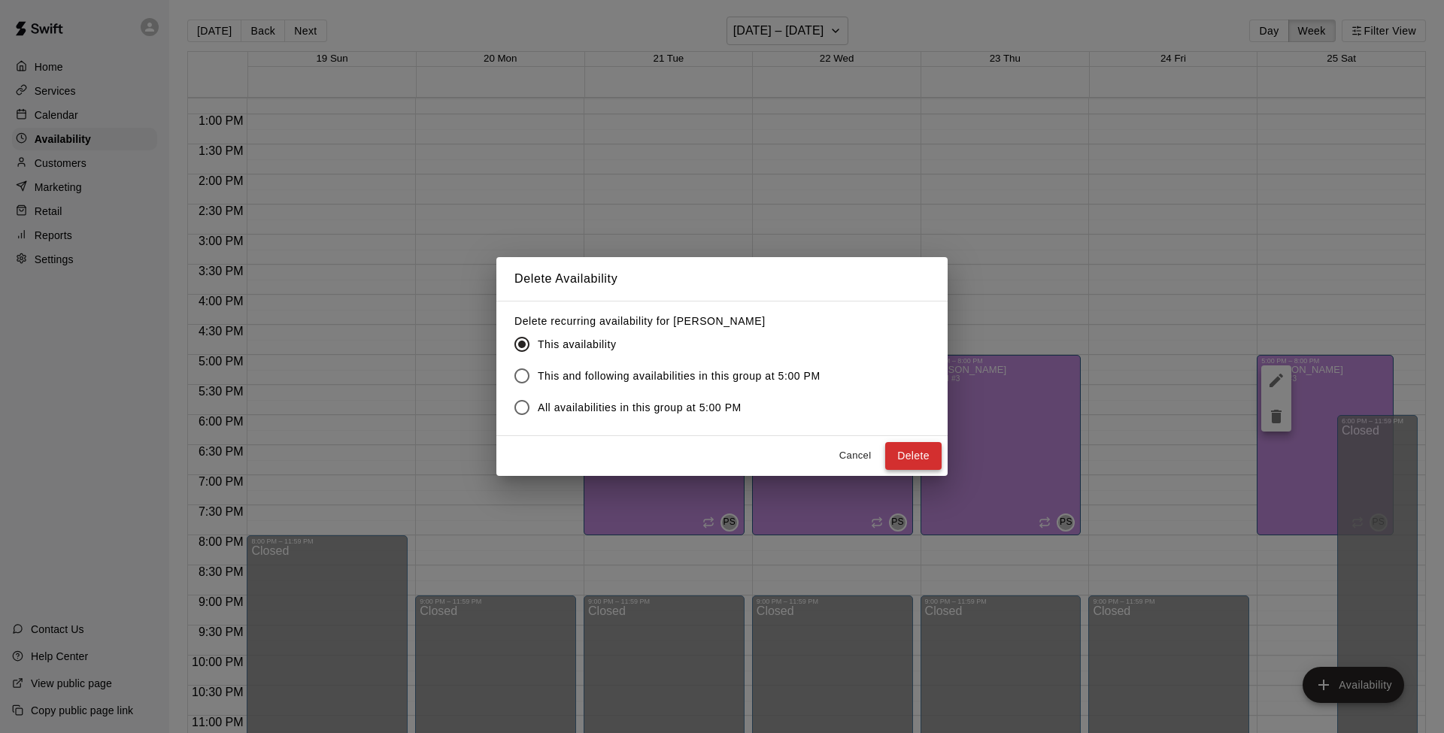
click at [921, 452] on button "Delete" at bounding box center [913, 456] width 56 height 28
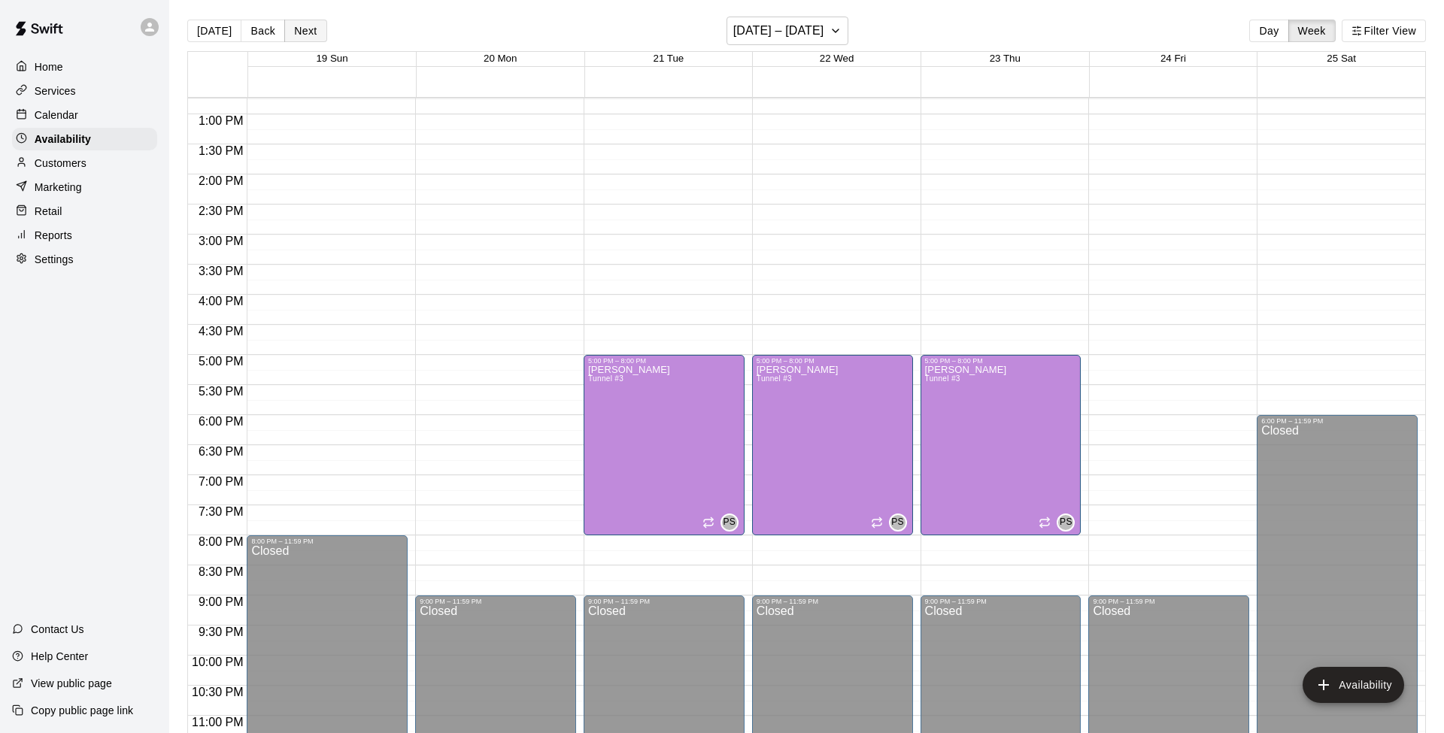
click at [314, 33] on button "Next" at bounding box center [305, 31] width 42 height 23
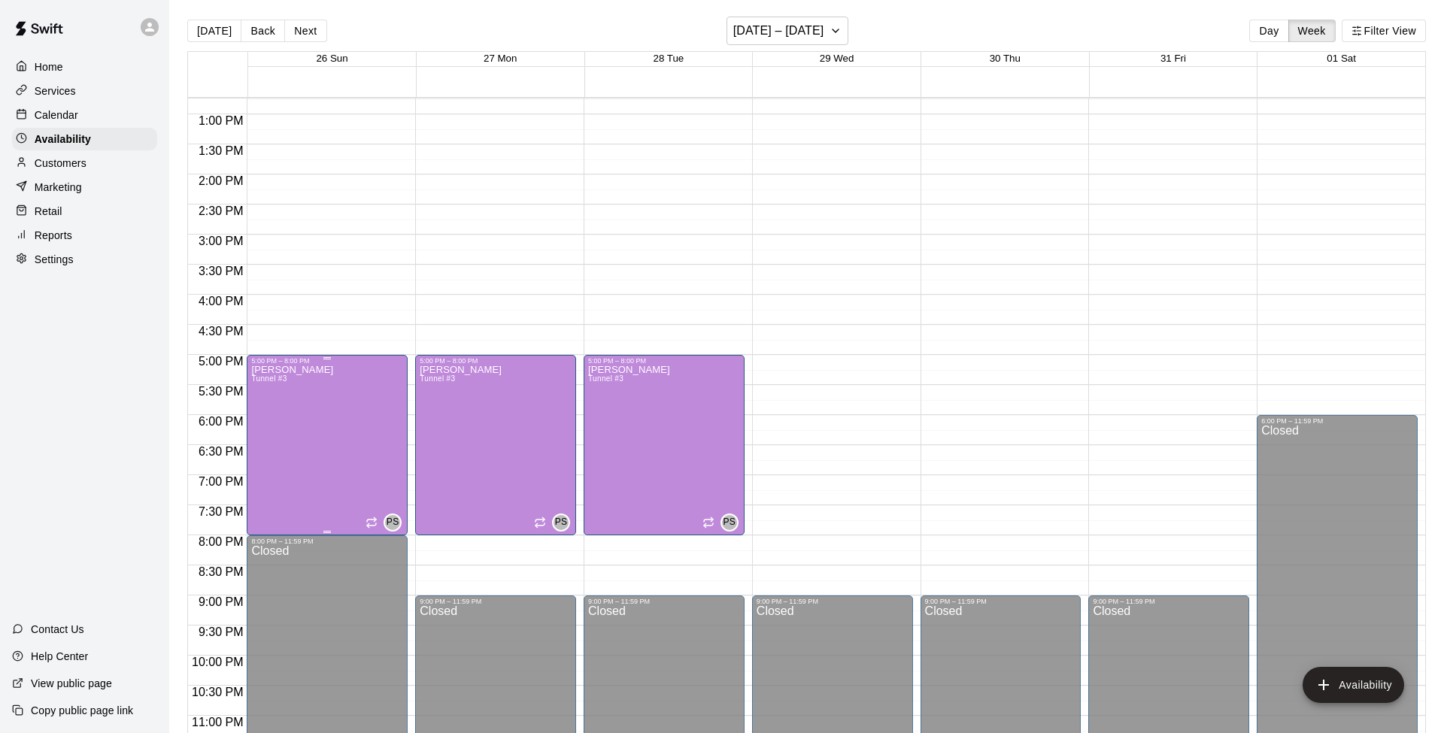
click at [375, 424] on div "[PERSON_NAME] Tunnel #3 PS" at bounding box center [327, 731] width 152 height 733
click at [265, 421] on icon "delete" at bounding box center [267, 417] width 11 height 14
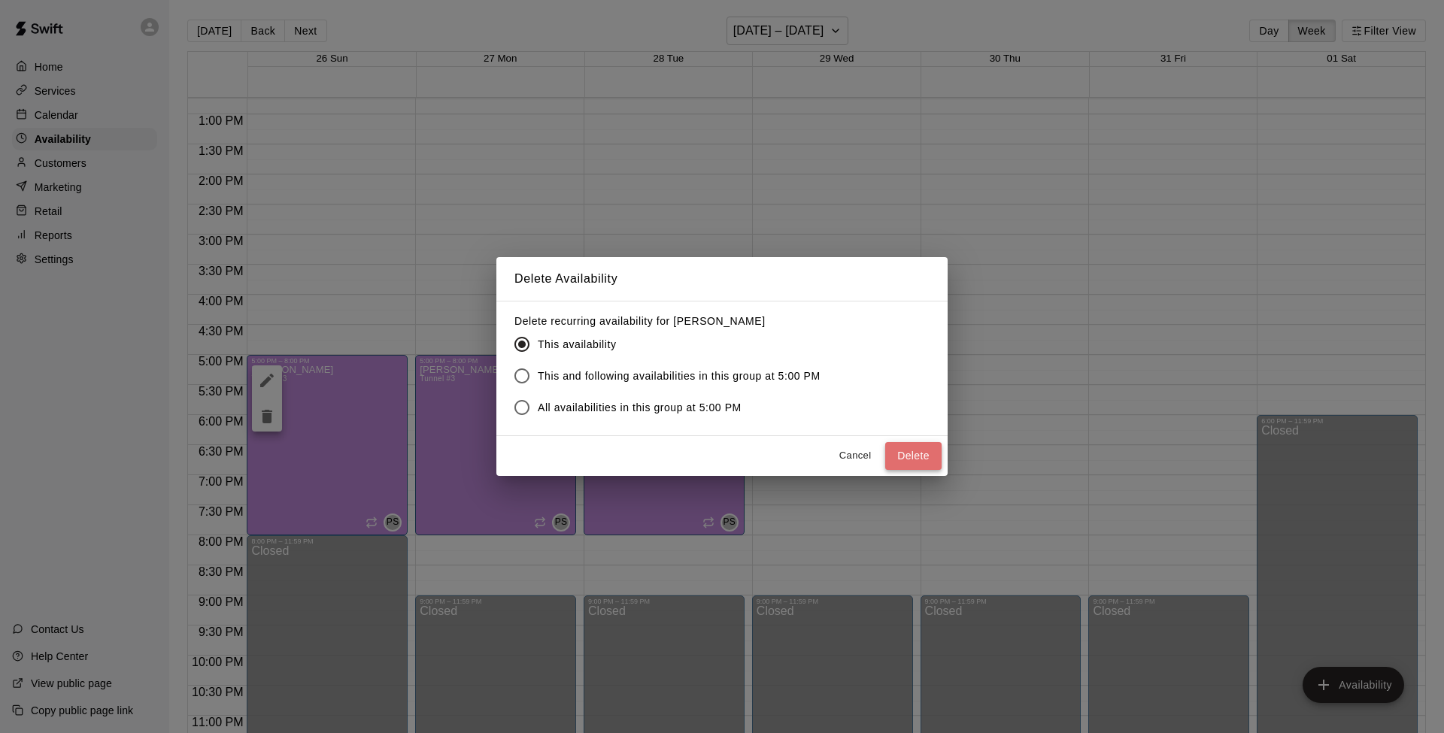
click at [908, 454] on button "Delete" at bounding box center [913, 456] width 56 height 28
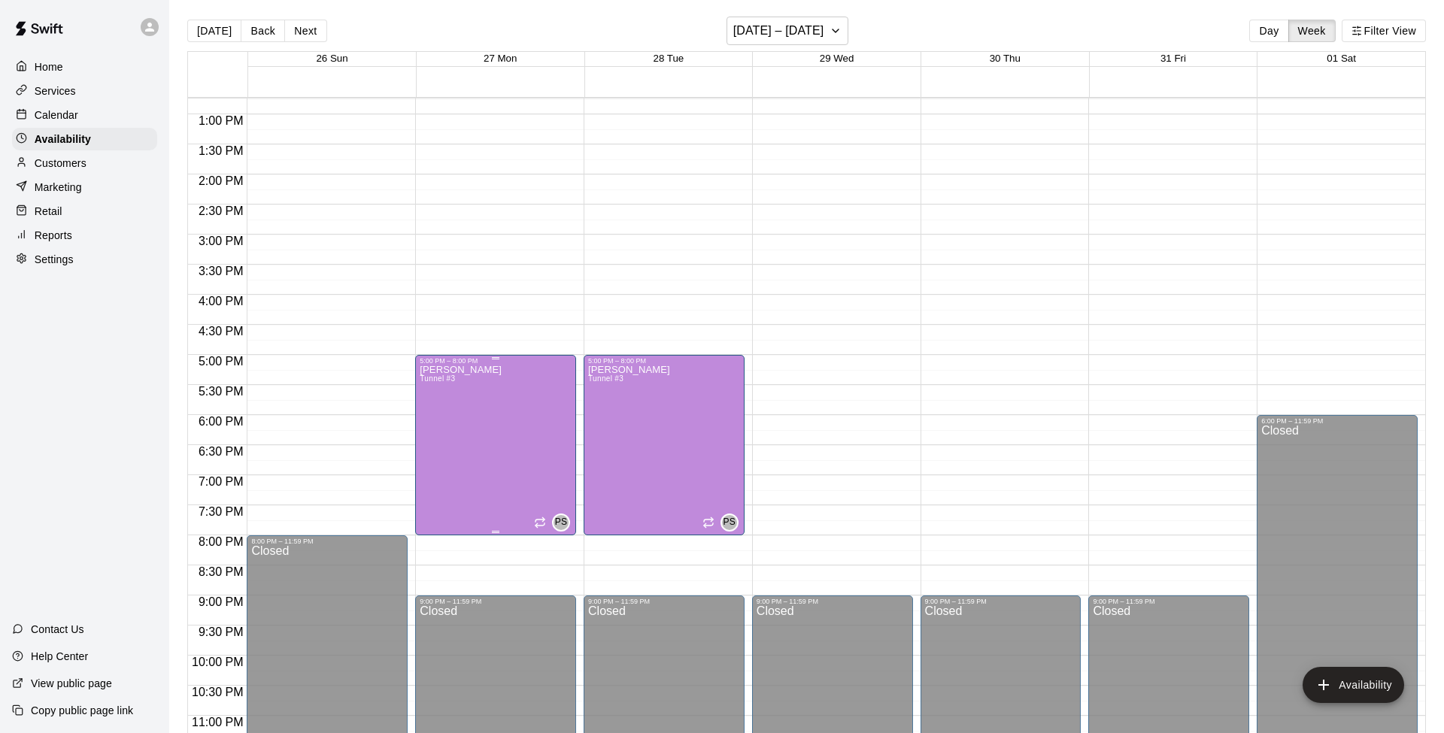
click at [517, 459] on div "[PERSON_NAME] Tunnel #3 PS" at bounding box center [496, 731] width 152 height 733
click at [438, 417] on icon "delete" at bounding box center [435, 417] width 11 height 14
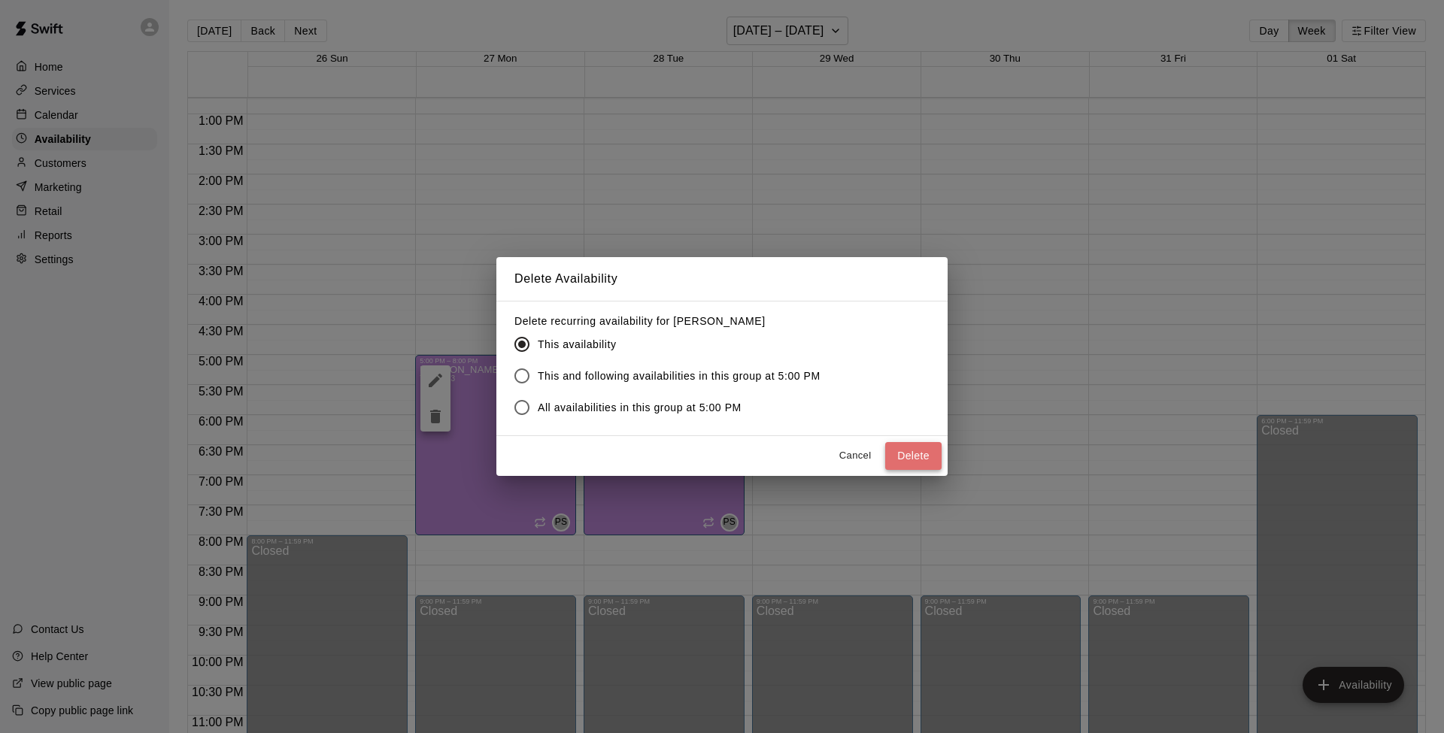
click at [916, 447] on button "Delete" at bounding box center [913, 456] width 56 height 28
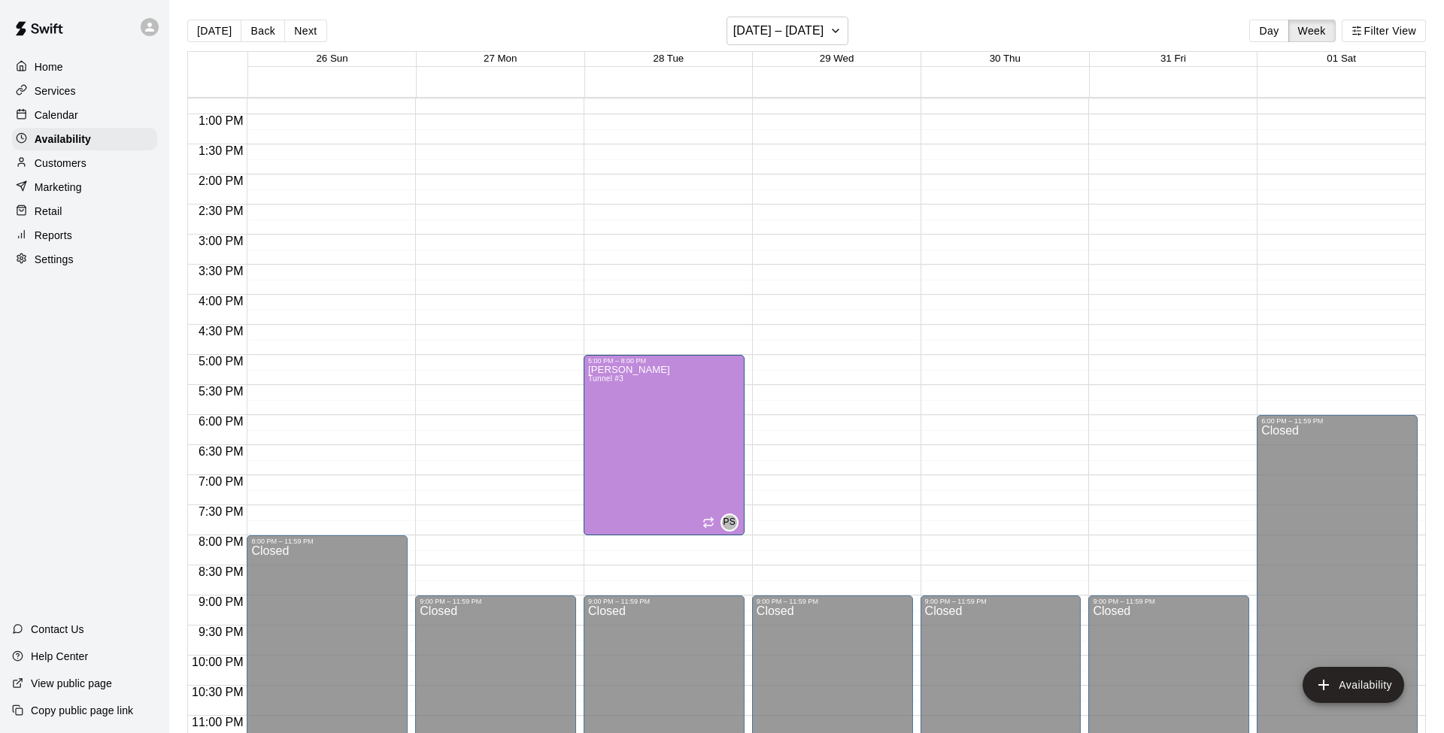
click at [816, 362] on div "12:00 AM – 10:00 AM Closed 9:00 PM – 11:59 PM Closed" at bounding box center [832, 54] width 161 height 1444
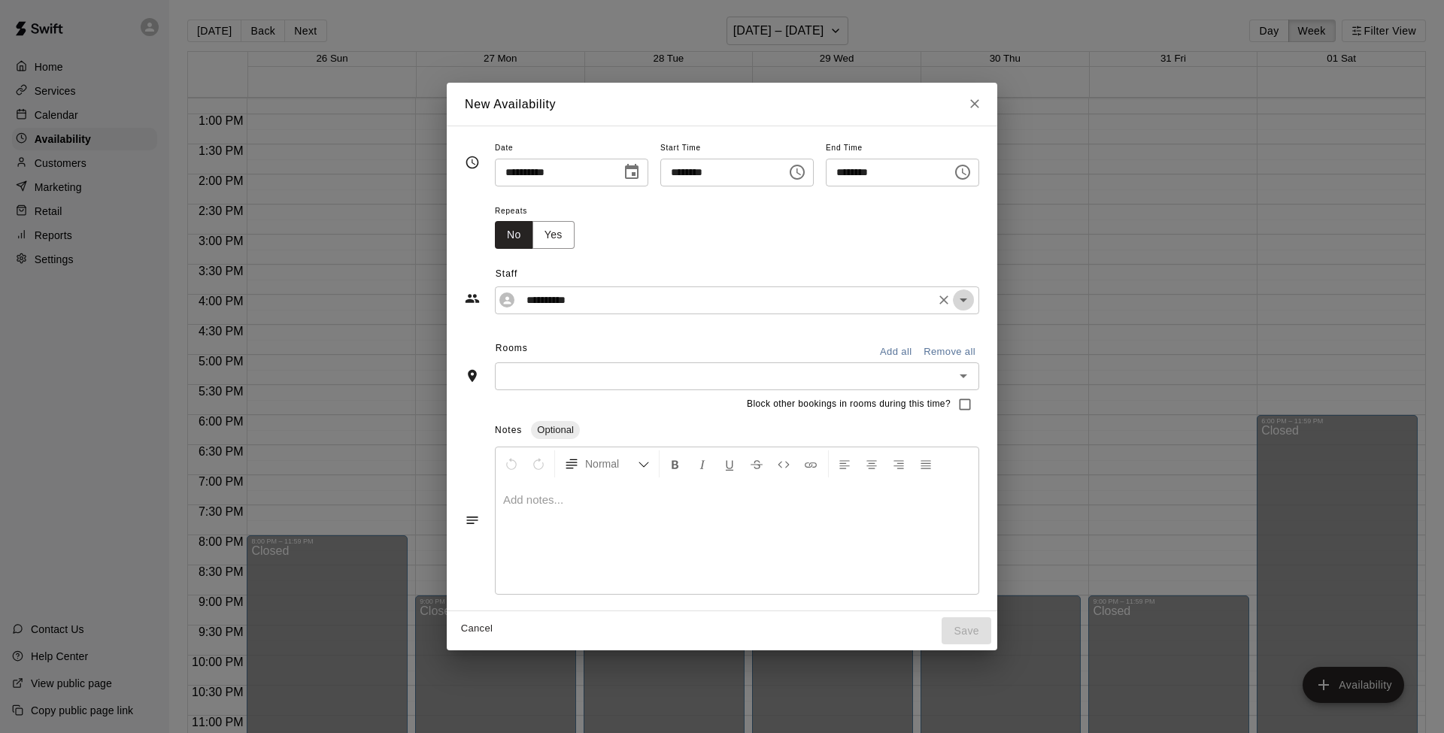
click at [972, 304] on icon "Open" at bounding box center [963, 300] width 18 height 18
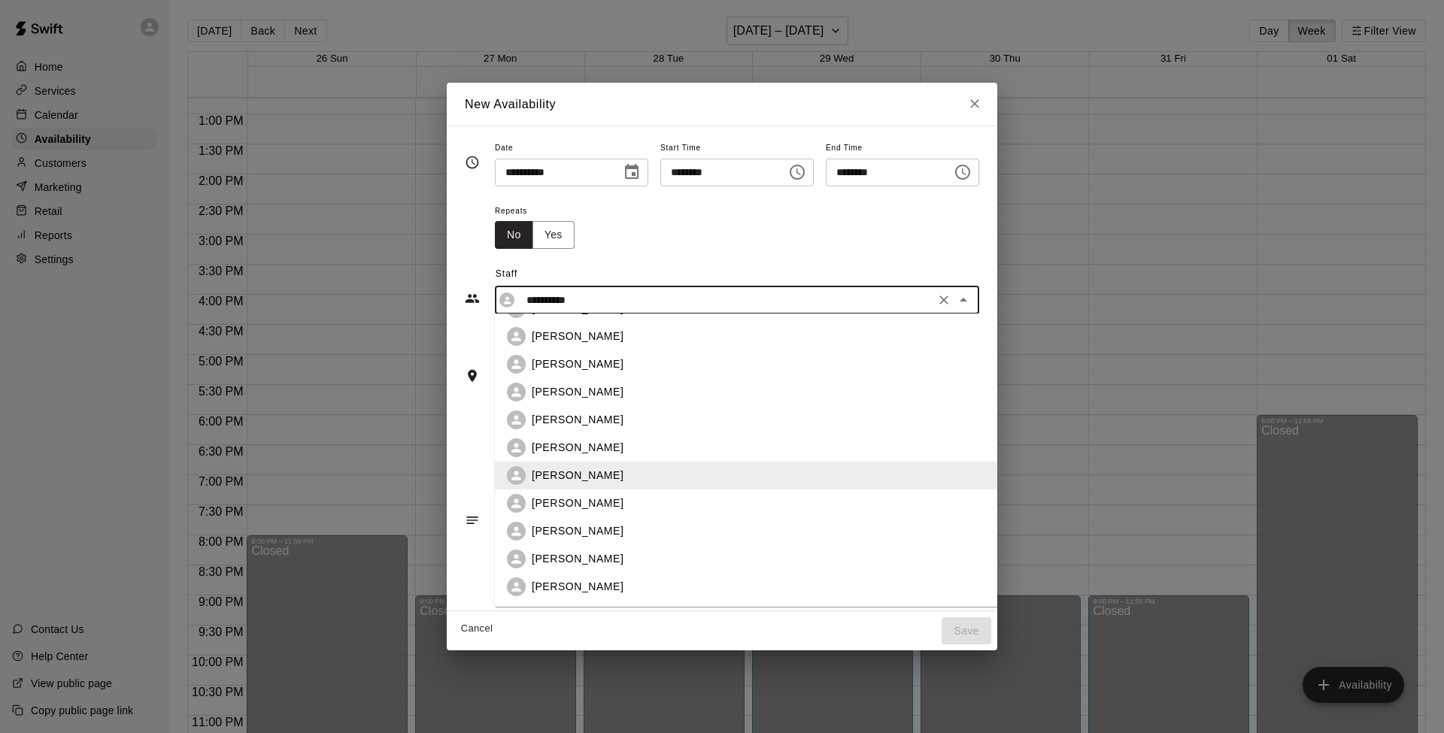
scroll to position [220, 0]
click at [559, 558] on p "[PERSON_NAME]" at bounding box center [578, 559] width 92 height 16
type input "**********"
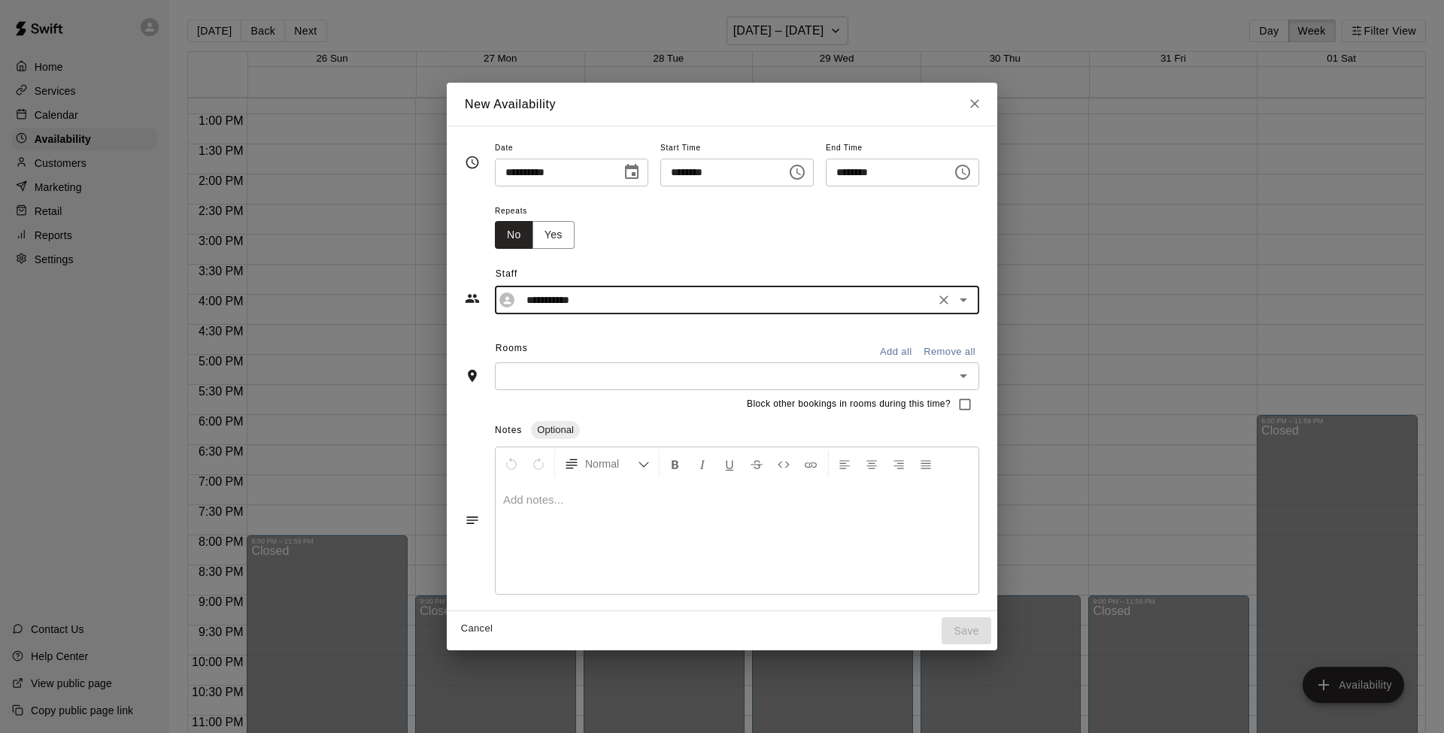
click at [971, 170] on icon "Choose time, selected time is 5:30 PM" at bounding box center [962, 172] width 18 height 18
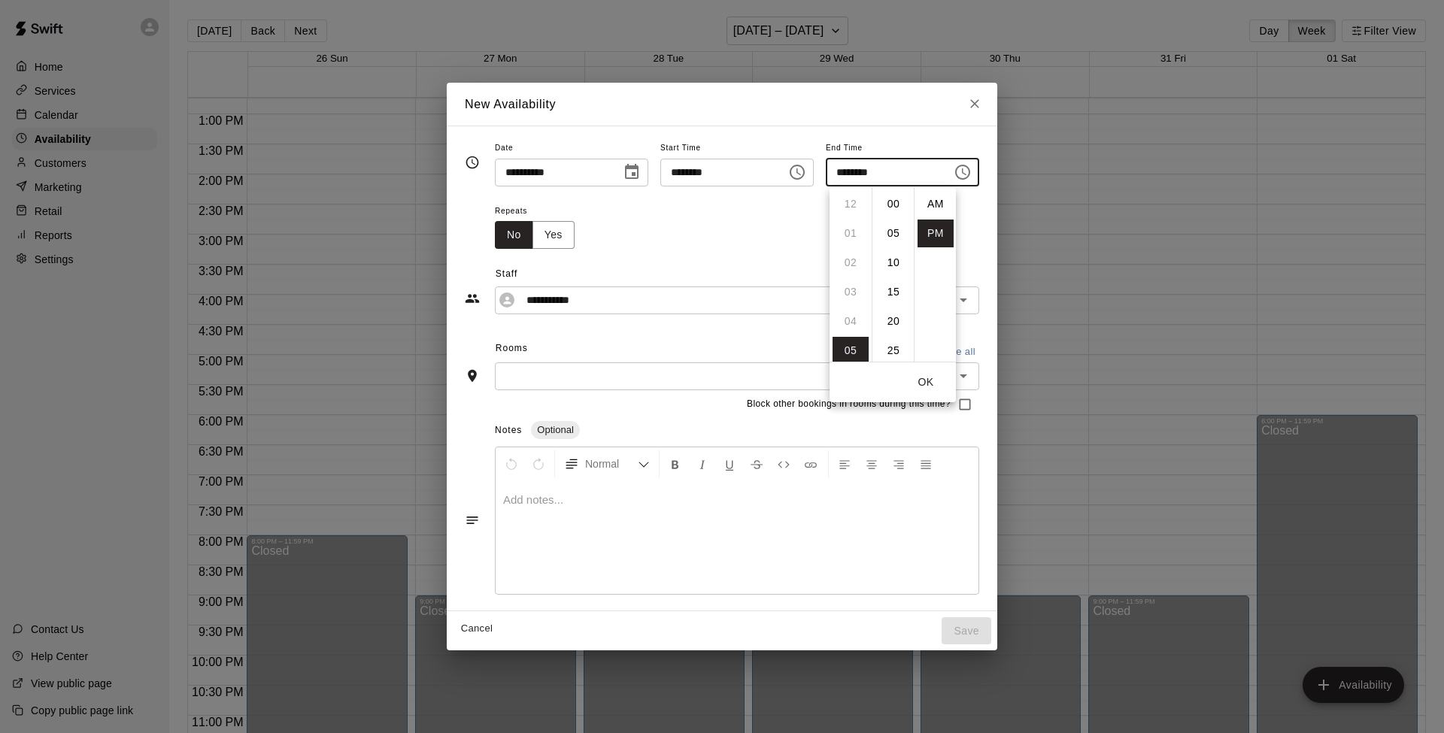
scroll to position [27, 0]
click at [852, 290] on li "08" at bounding box center [850, 292] width 36 height 28
click at [888, 199] on li "00" at bounding box center [893, 204] width 36 height 28
type input "********"
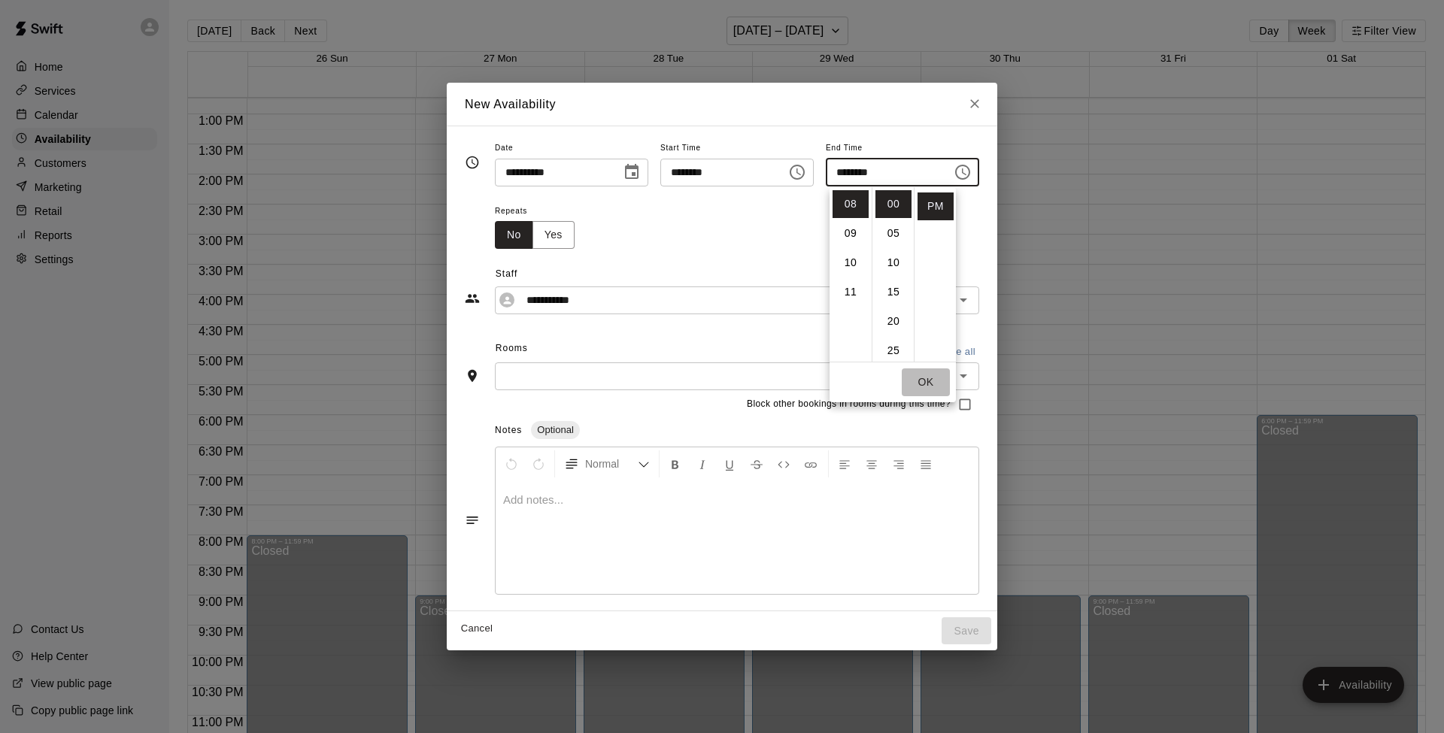
click at [930, 380] on button "OK" at bounding box center [926, 382] width 48 height 28
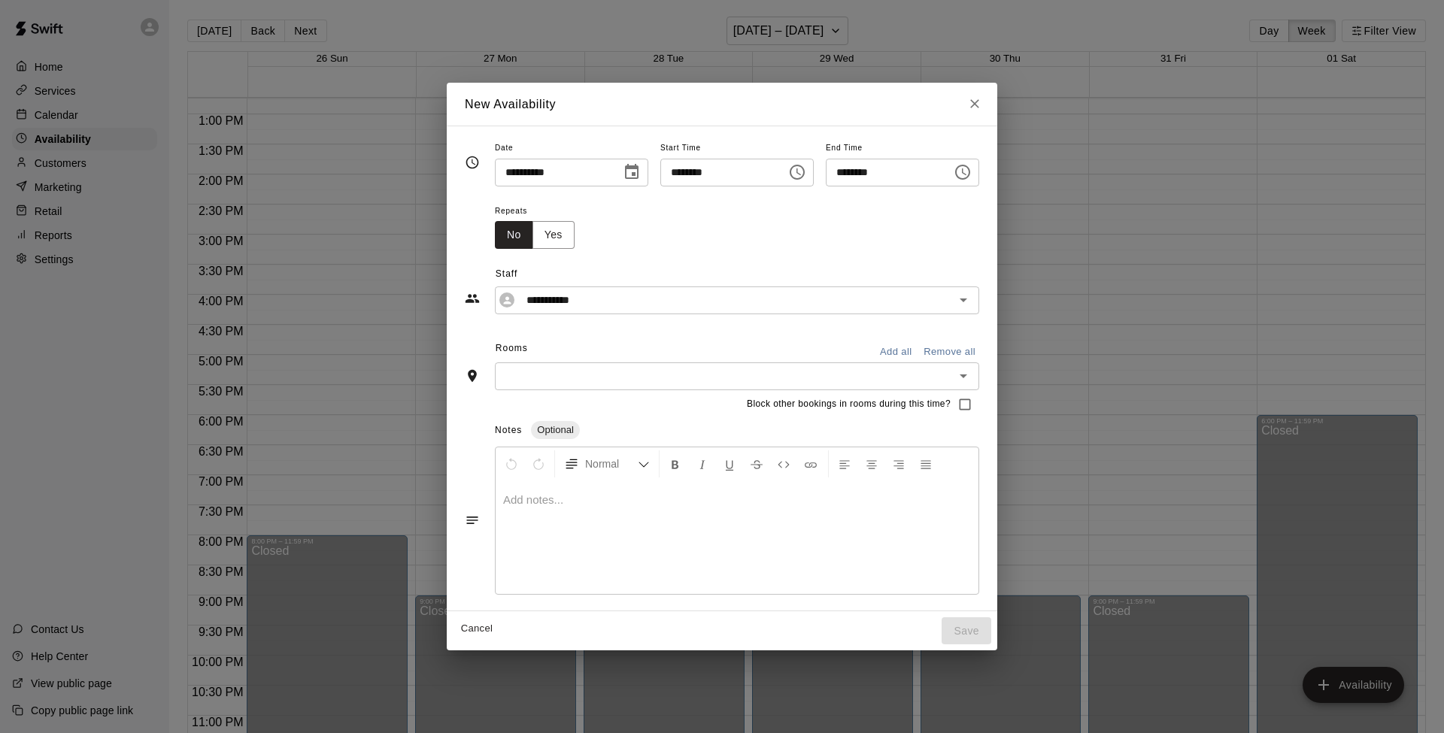
click at [972, 376] on icon "Open" at bounding box center [963, 376] width 18 height 18
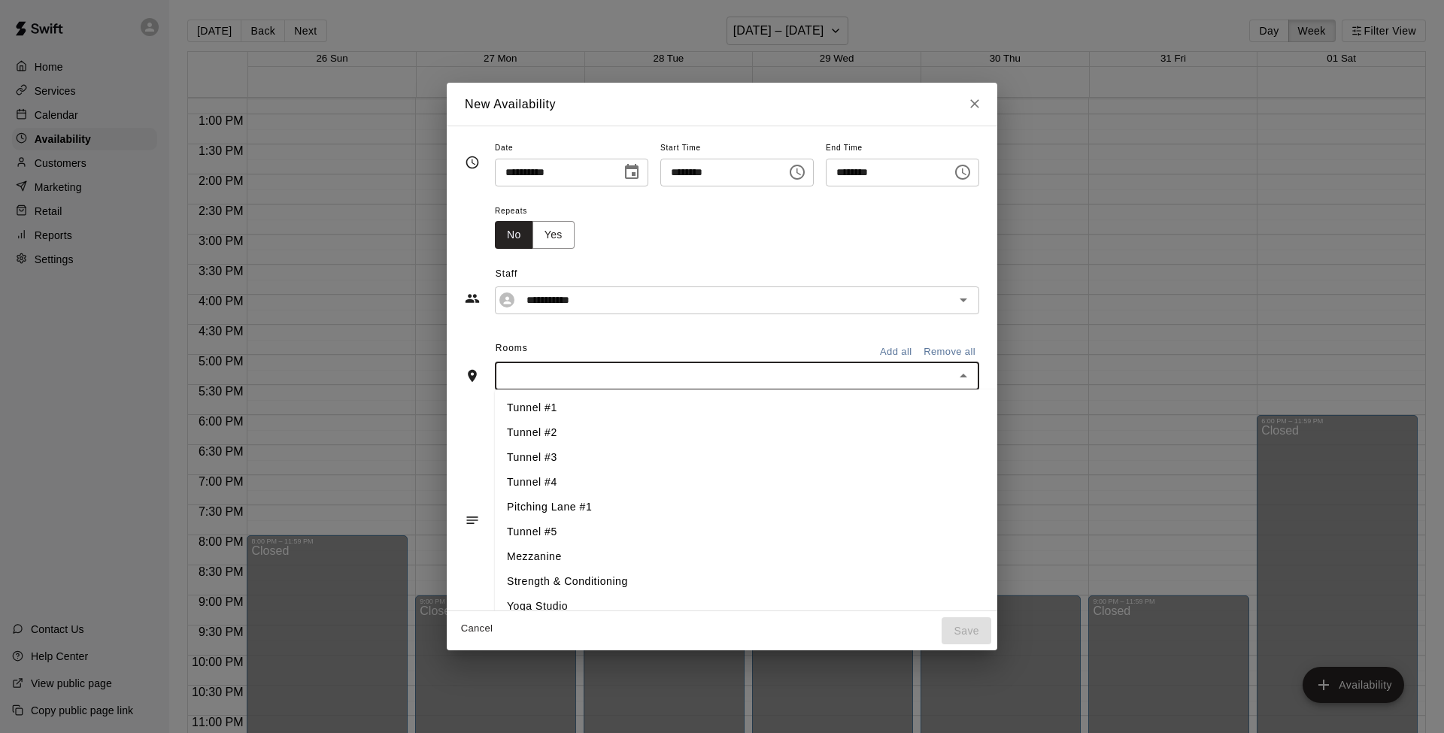
click at [551, 455] on li "Tunnel #3" at bounding box center [748, 457] width 507 height 25
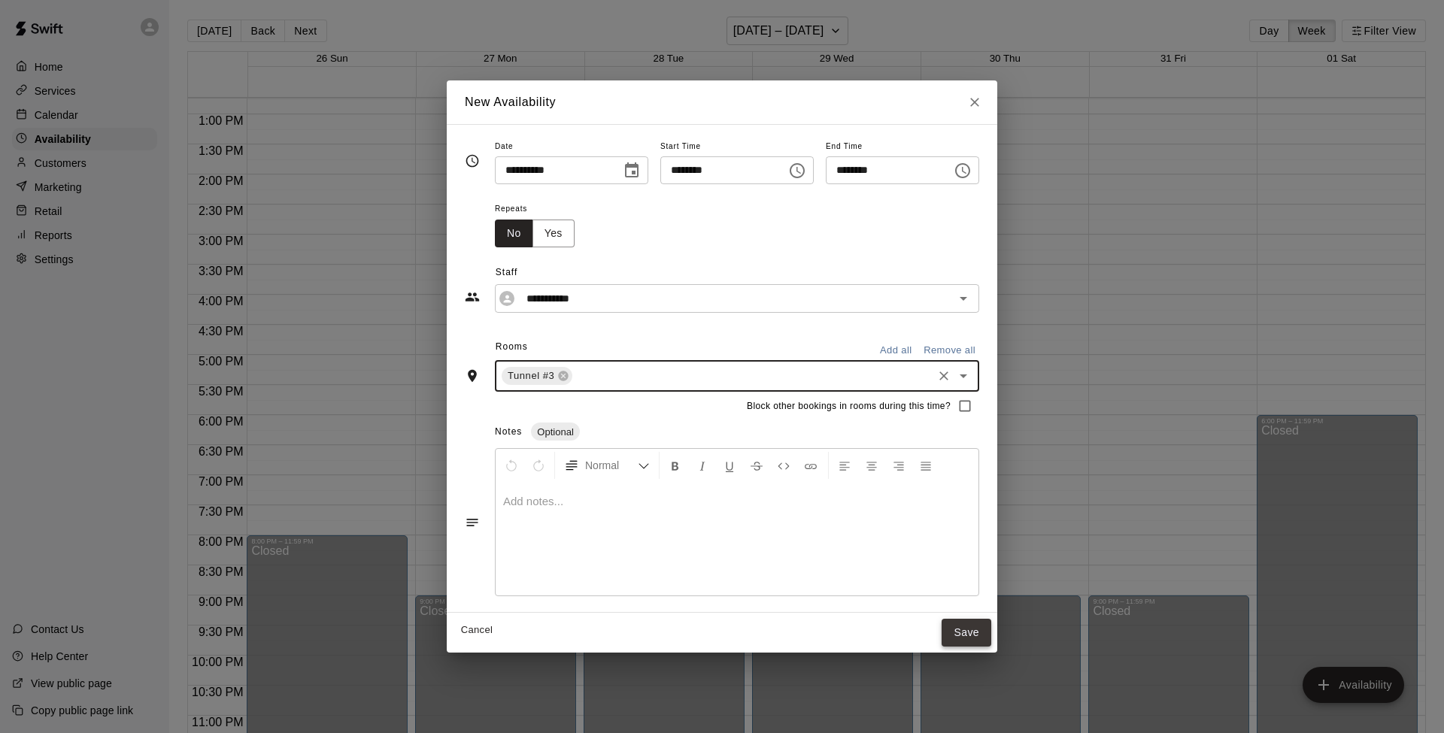
click at [975, 580] on button "Save" at bounding box center [966, 633] width 50 height 28
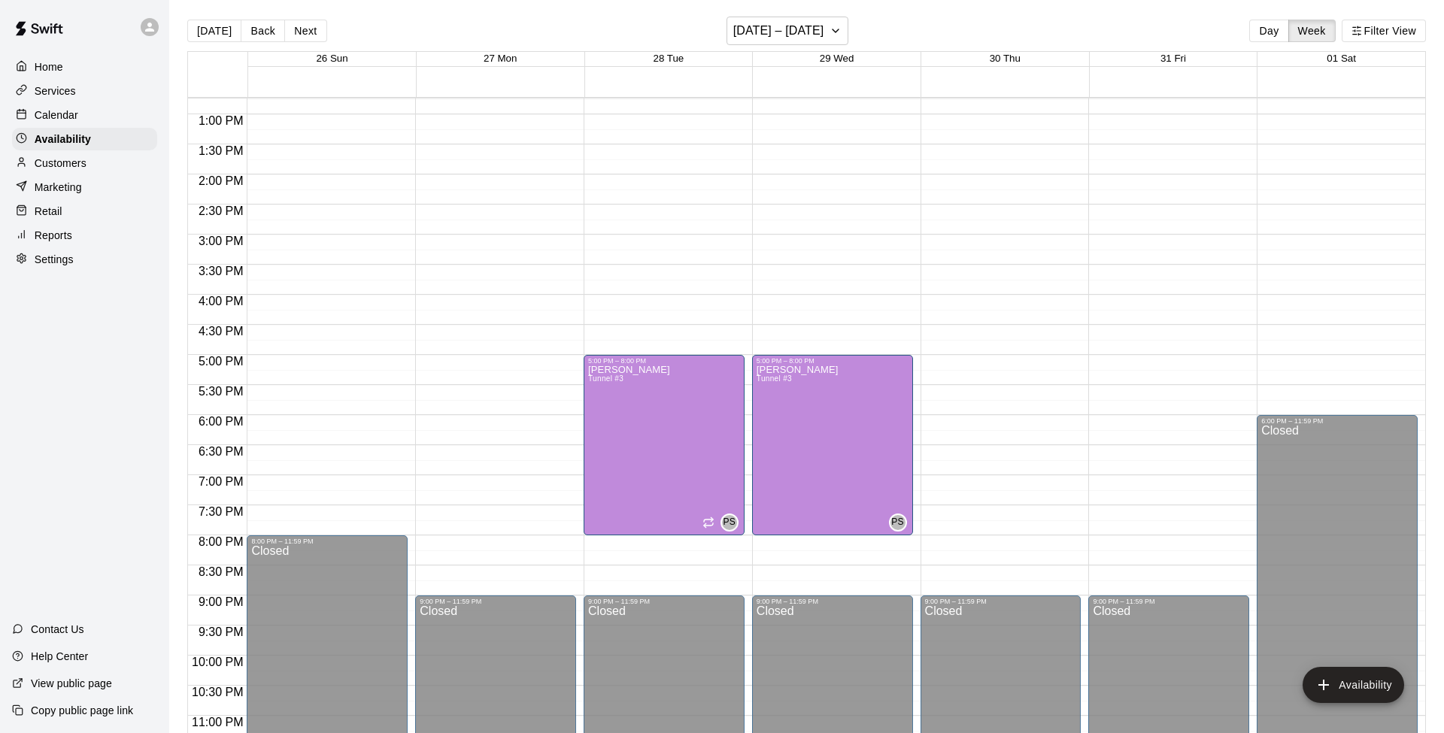
click at [980, 362] on div "12:00 AM – 10:00 AM Closed 9:00 PM – 11:59 PM Closed" at bounding box center [1000, 54] width 161 height 1444
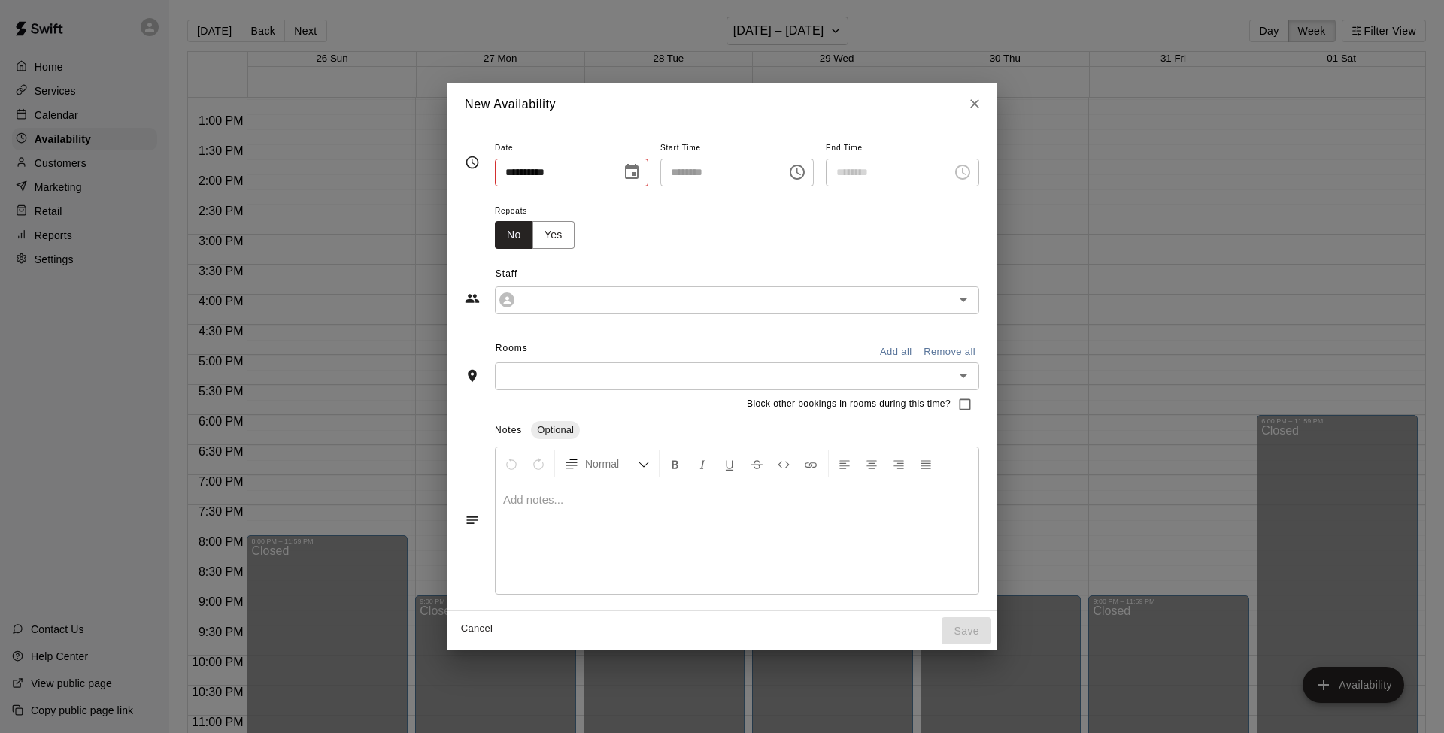
type input "**********"
type input "********"
type input "**********"
click at [801, 171] on icon "Choose time, selected time is 5:00 PM" at bounding box center [798, 171] width 5 height 7
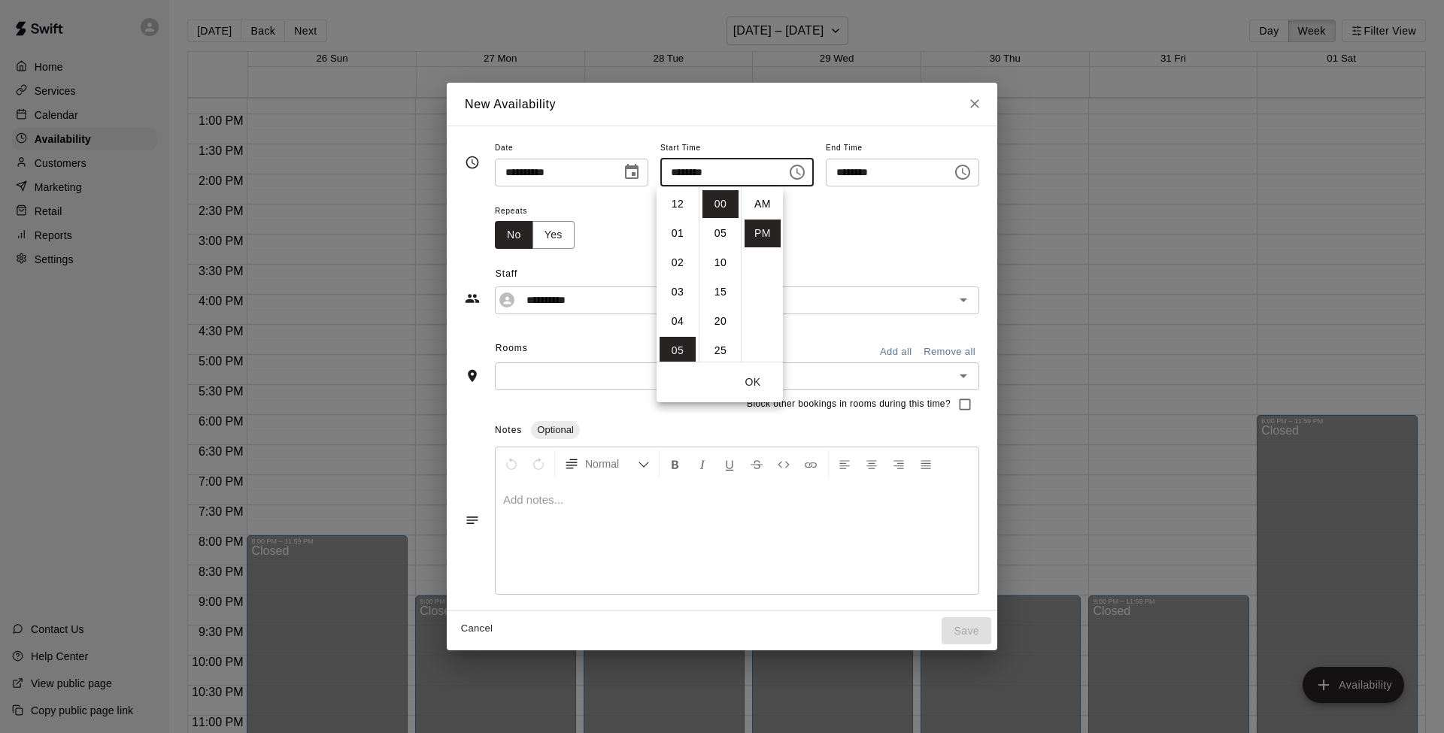
scroll to position [27, 0]
click at [750, 379] on button "OK" at bounding box center [753, 382] width 48 height 28
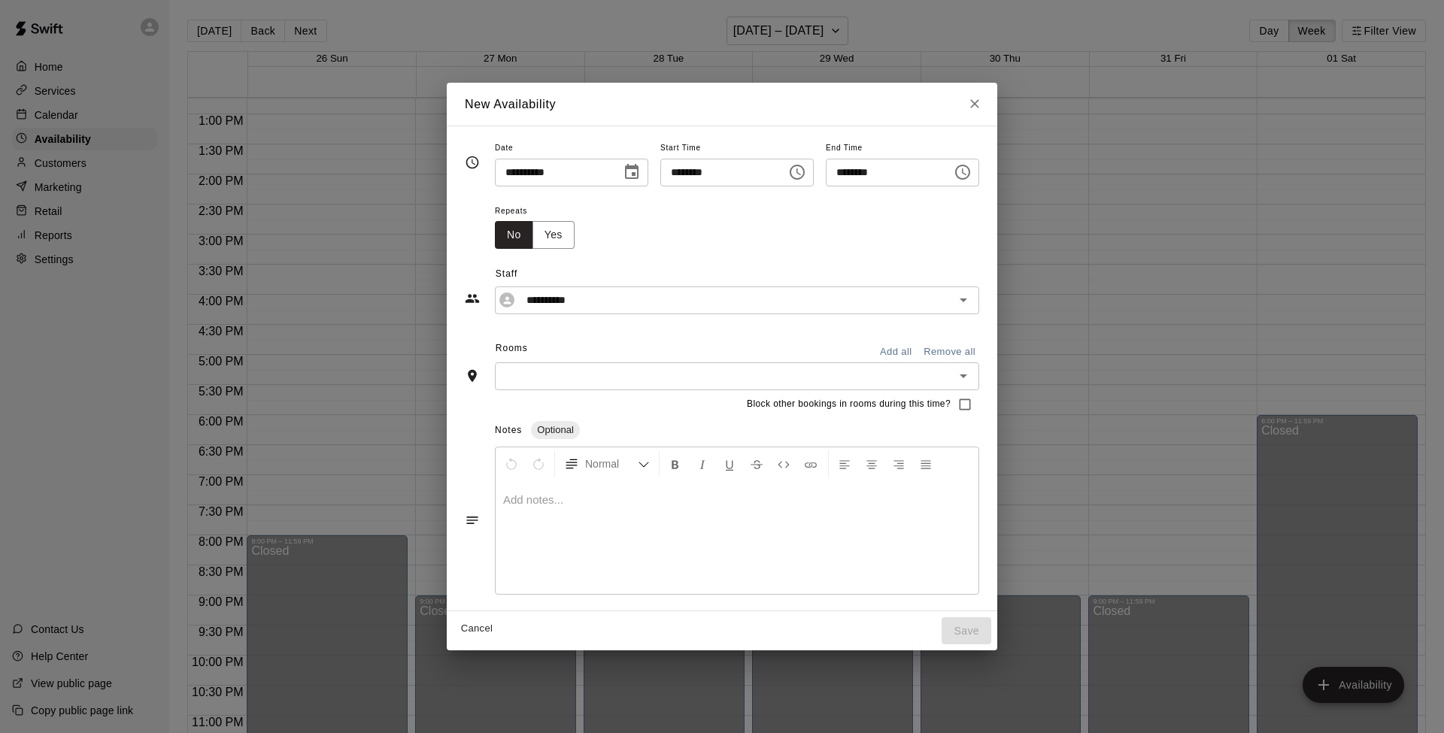
click at [971, 171] on icon "Choose time, selected time is 5:30 PM" at bounding box center [962, 172] width 18 height 18
click at [846, 289] on li "08" at bounding box center [850, 292] width 36 height 28
click at [888, 200] on li "00" at bounding box center [893, 204] width 36 height 28
type input "********"
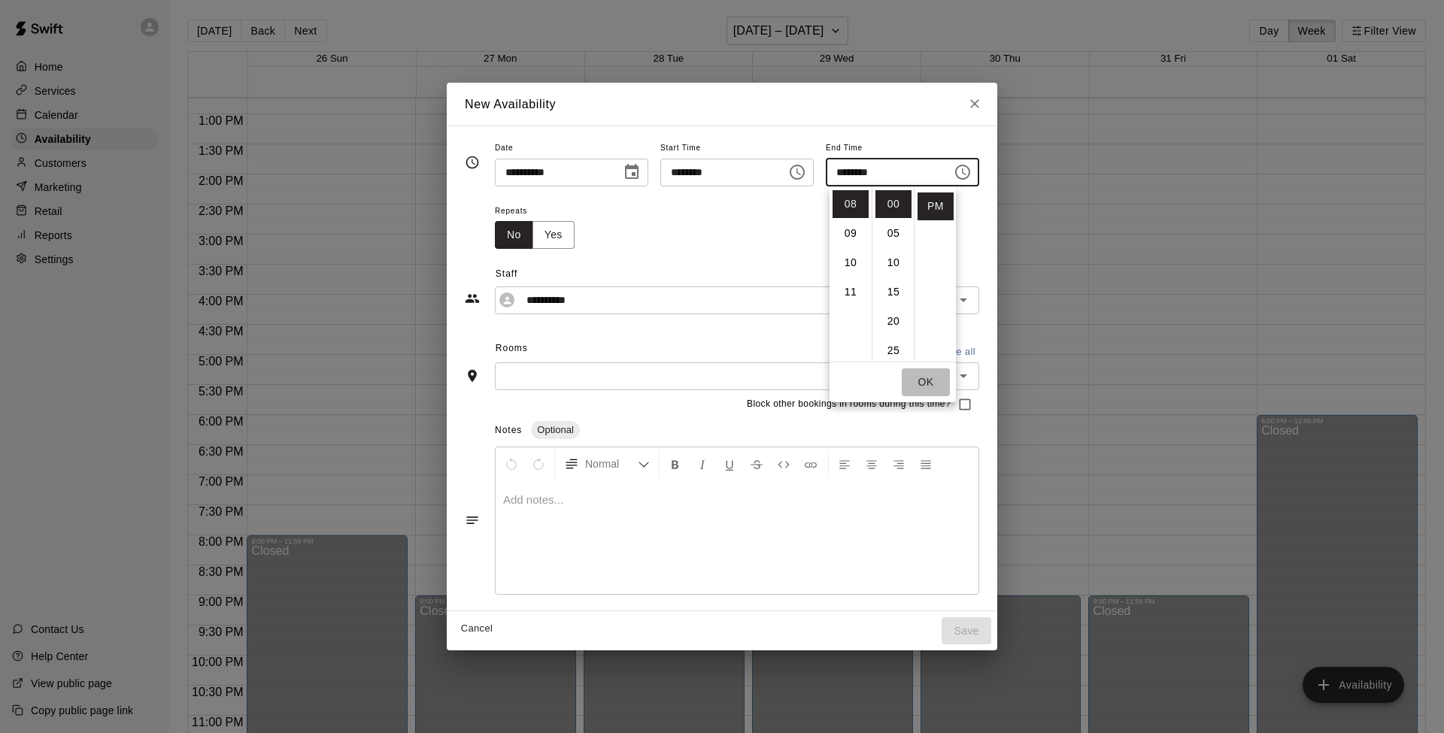
click at [931, 382] on button "OK" at bounding box center [926, 382] width 48 height 28
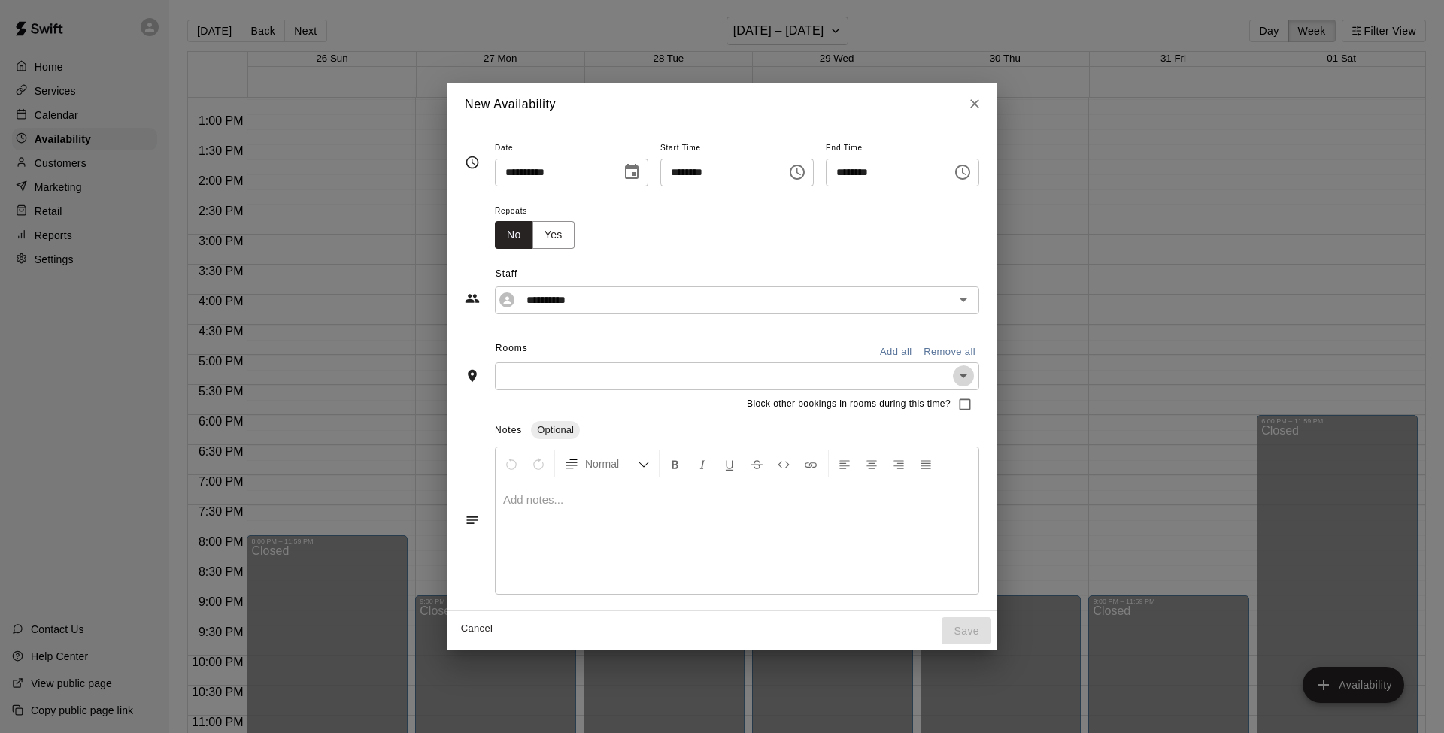
click at [972, 374] on icon "Open" at bounding box center [963, 376] width 18 height 18
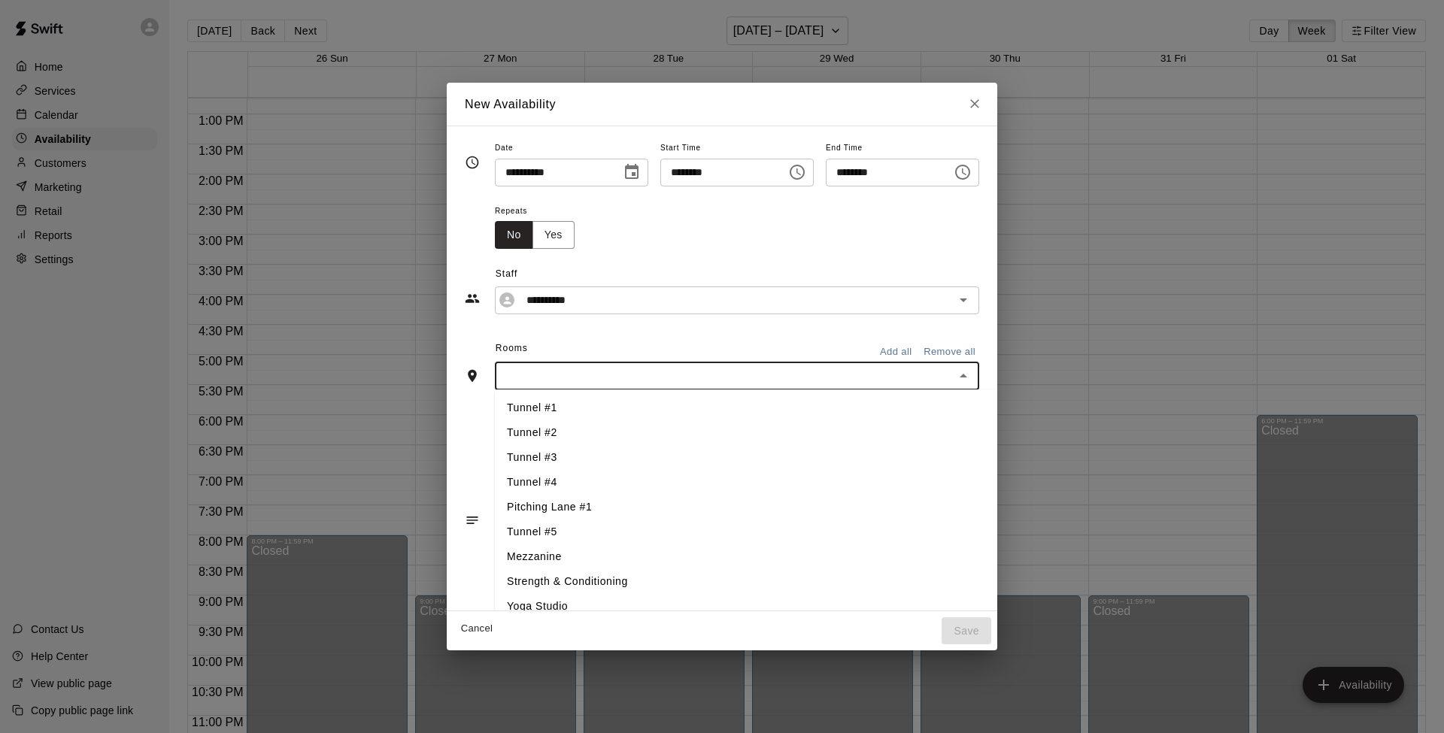
click at [540, 456] on li "Tunnel #3" at bounding box center [748, 457] width 507 height 25
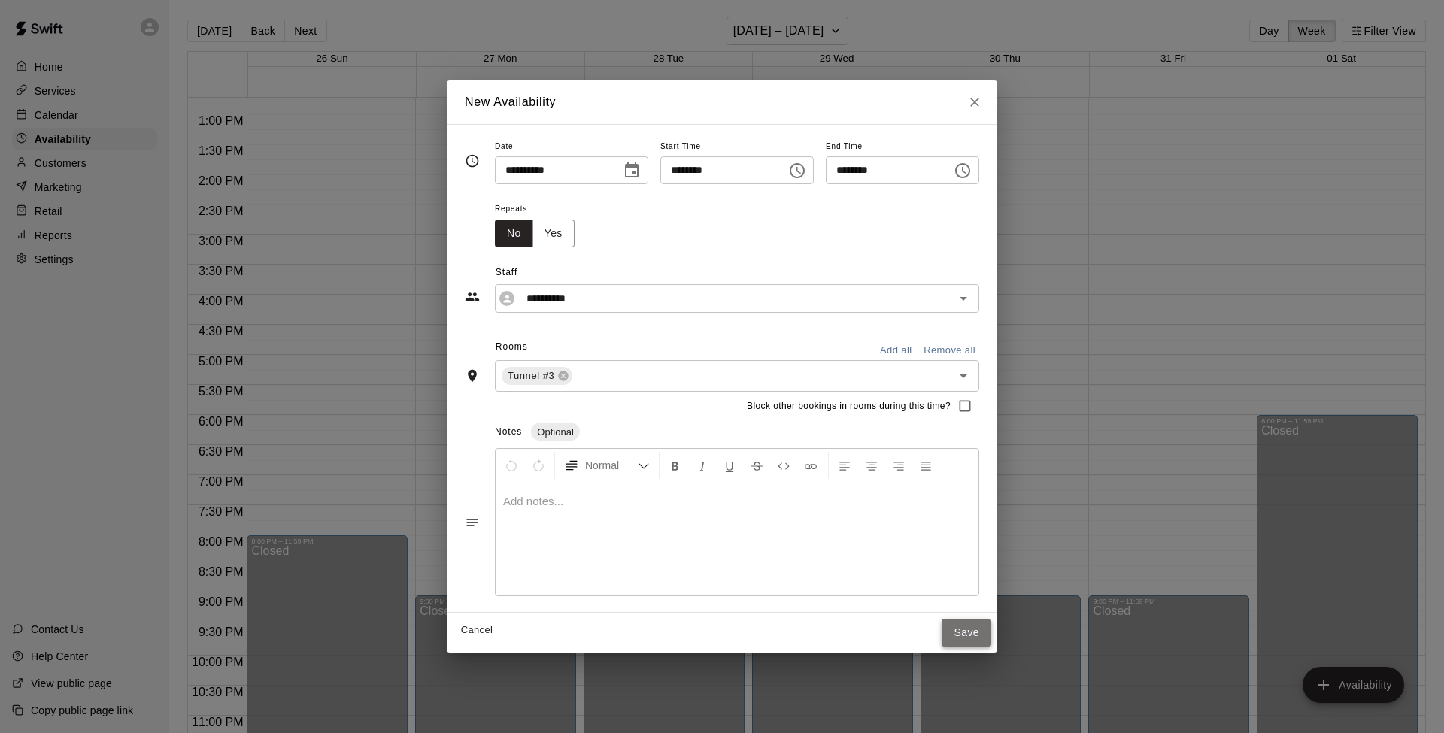
click at [981, 580] on button "Save" at bounding box center [966, 633] width 50 height 28
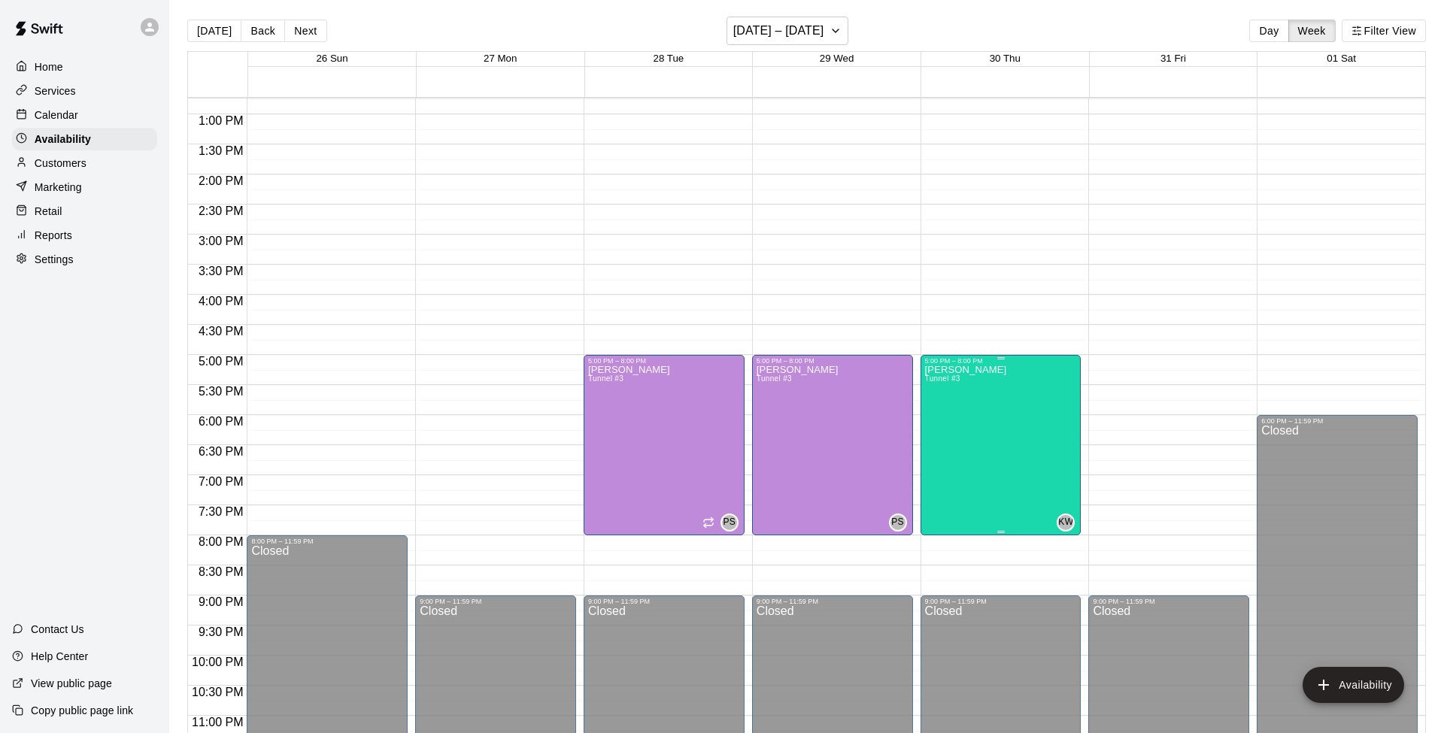
click at [983, 447] on div "[PERSON_NAME] Tunnel #3 KW" at bounding box center [1001, 731] width 152 height 733
click at [941, 377] on icon "edit" at bounding box center [940, 381] width 14 height 14
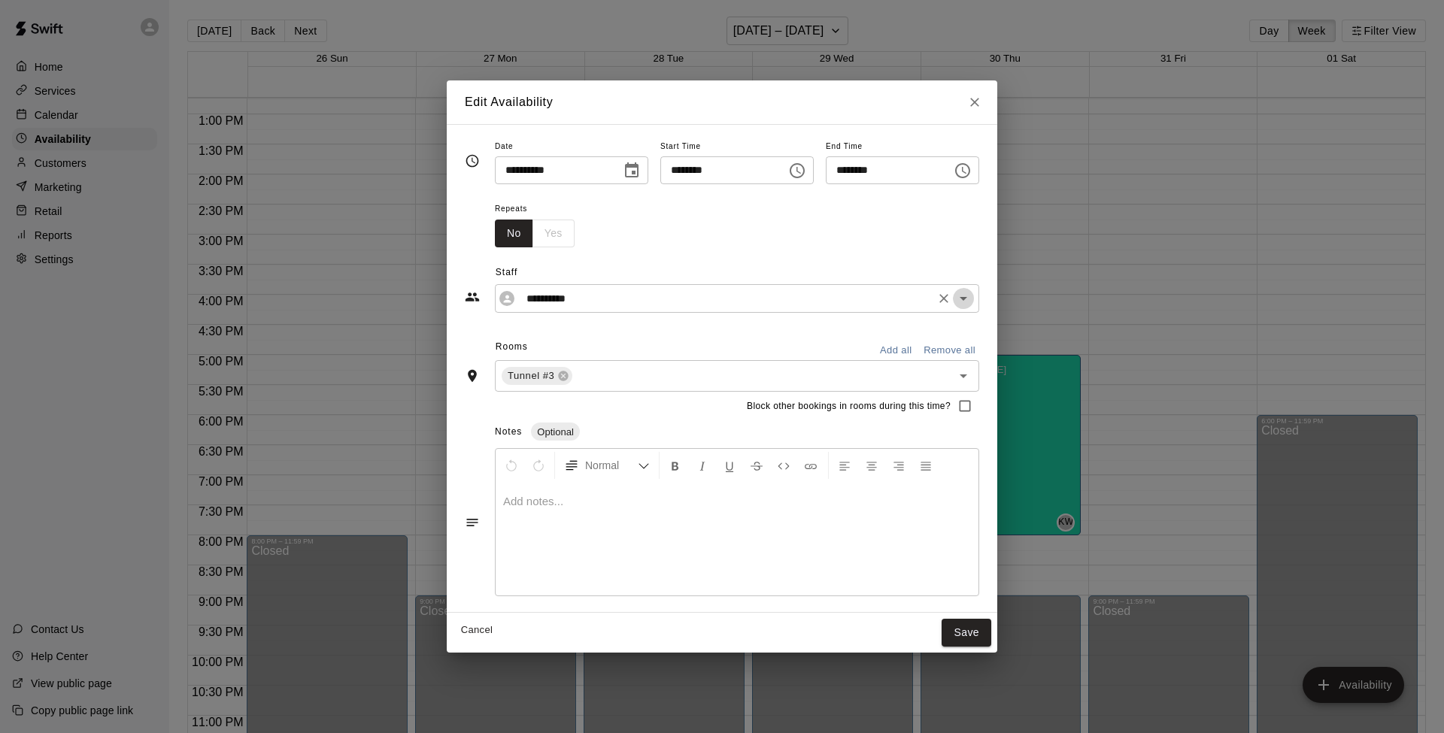
click at [972, 296] on icon "Open" at bounding box center [963, 298] width 18 height 18
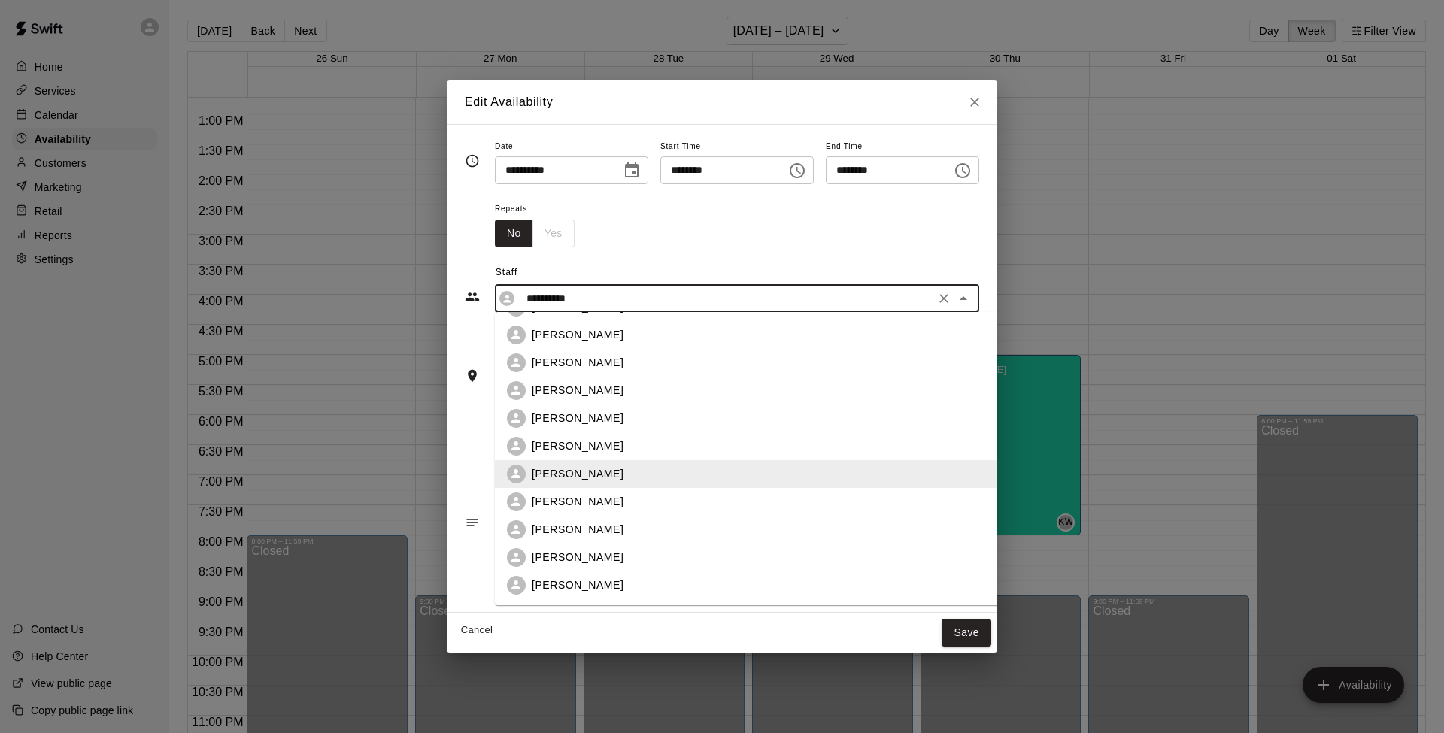
scroll to position [220, 0]
click at [567, 556] on p "[PERSON_NAME]" at bounding box center [578, 558] width 92 height 16
type input "**********"
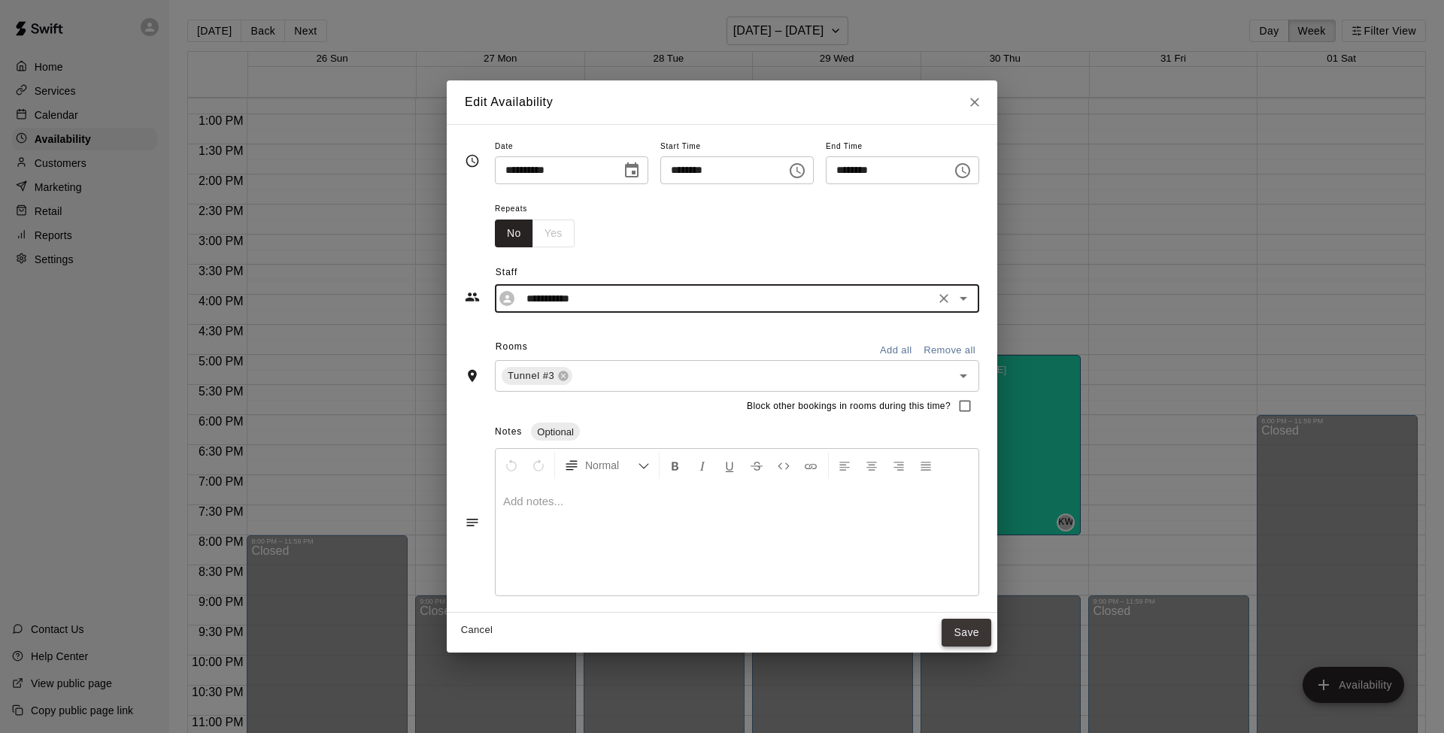
click at [972, 580] on button "Save" at bounding box center [966, 633] width 50 height 28
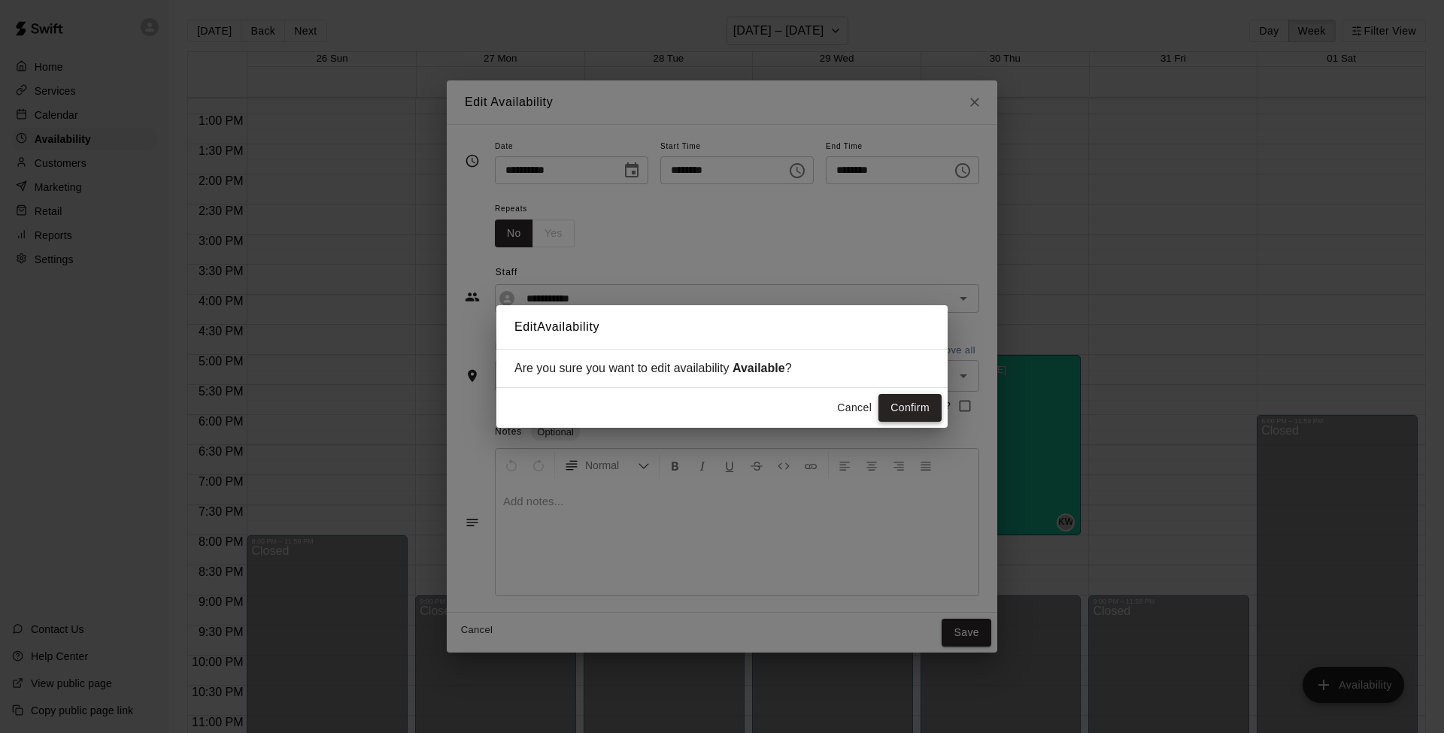
click at [917, 404] on button "Confirm" at bounding box center [909, 408] width 63 height 28
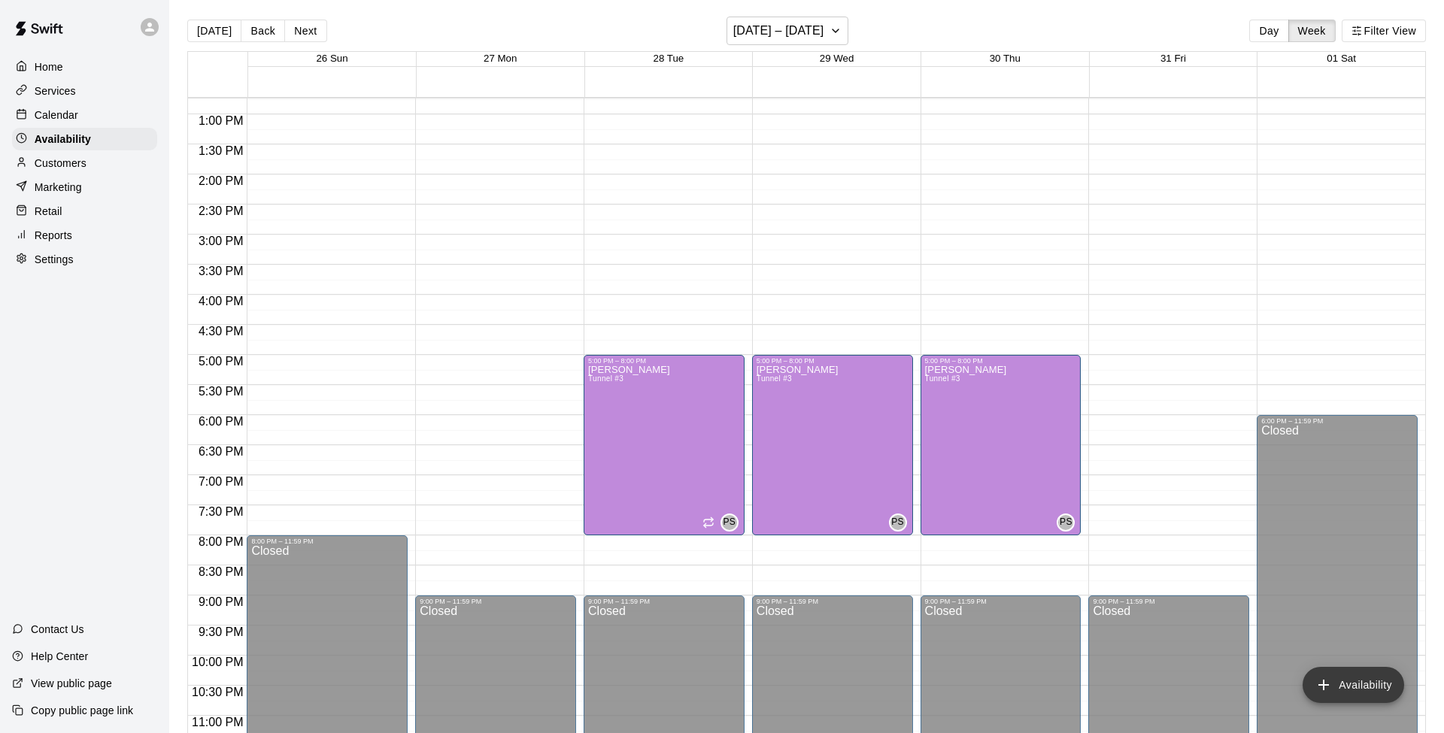
scroll to position [5, 0]
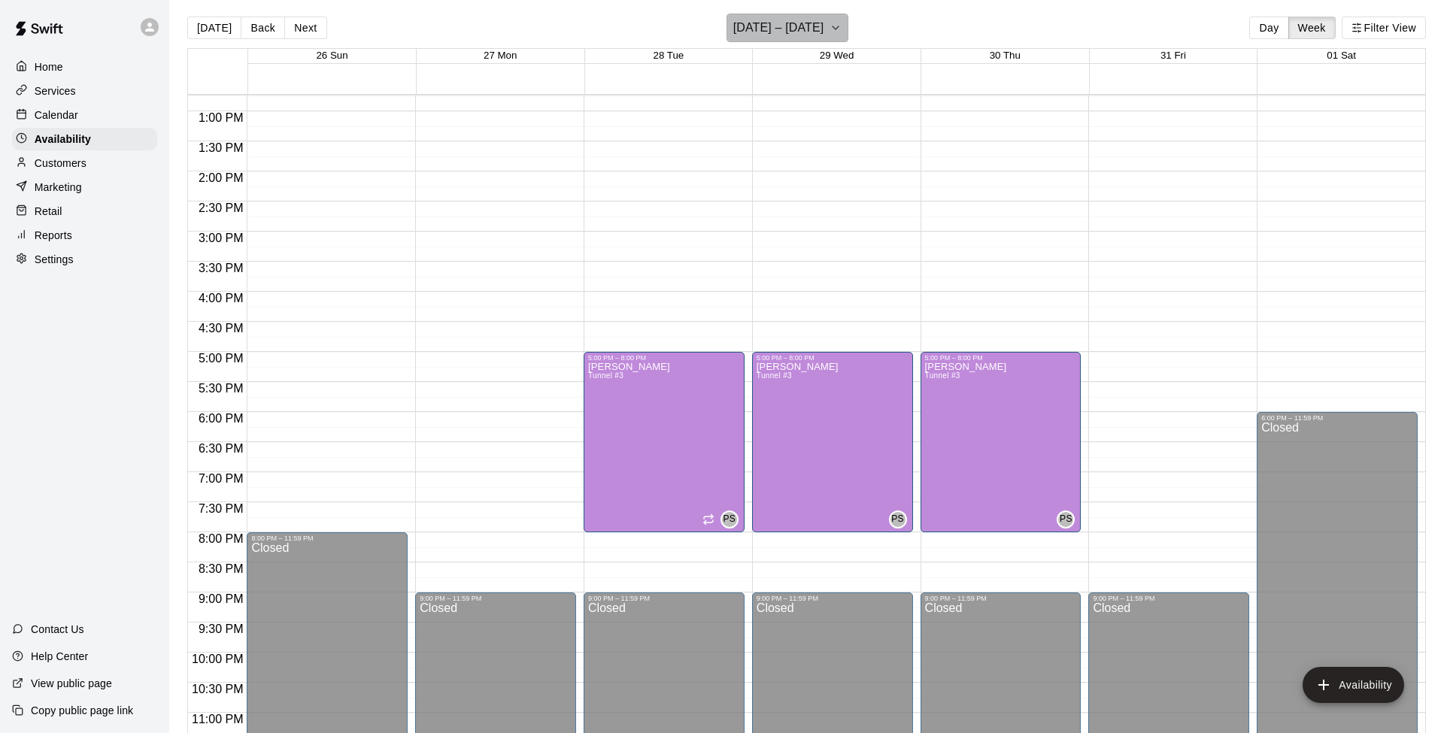
click at [841, 27] on icon "button" at bounding box center [835, 28] width 12 height 18
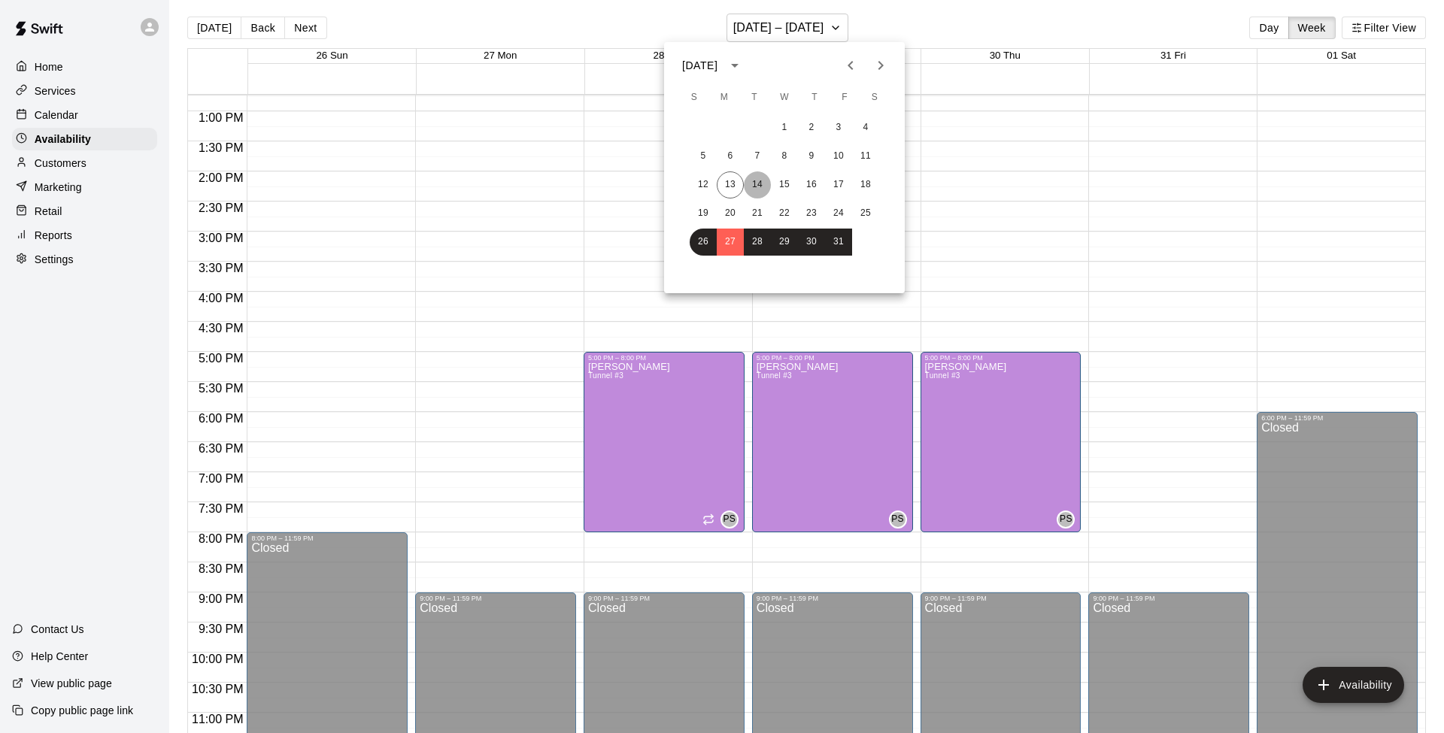
click at [759, 182] on button "14" at bounding box center [757, 184] width 27 height 27
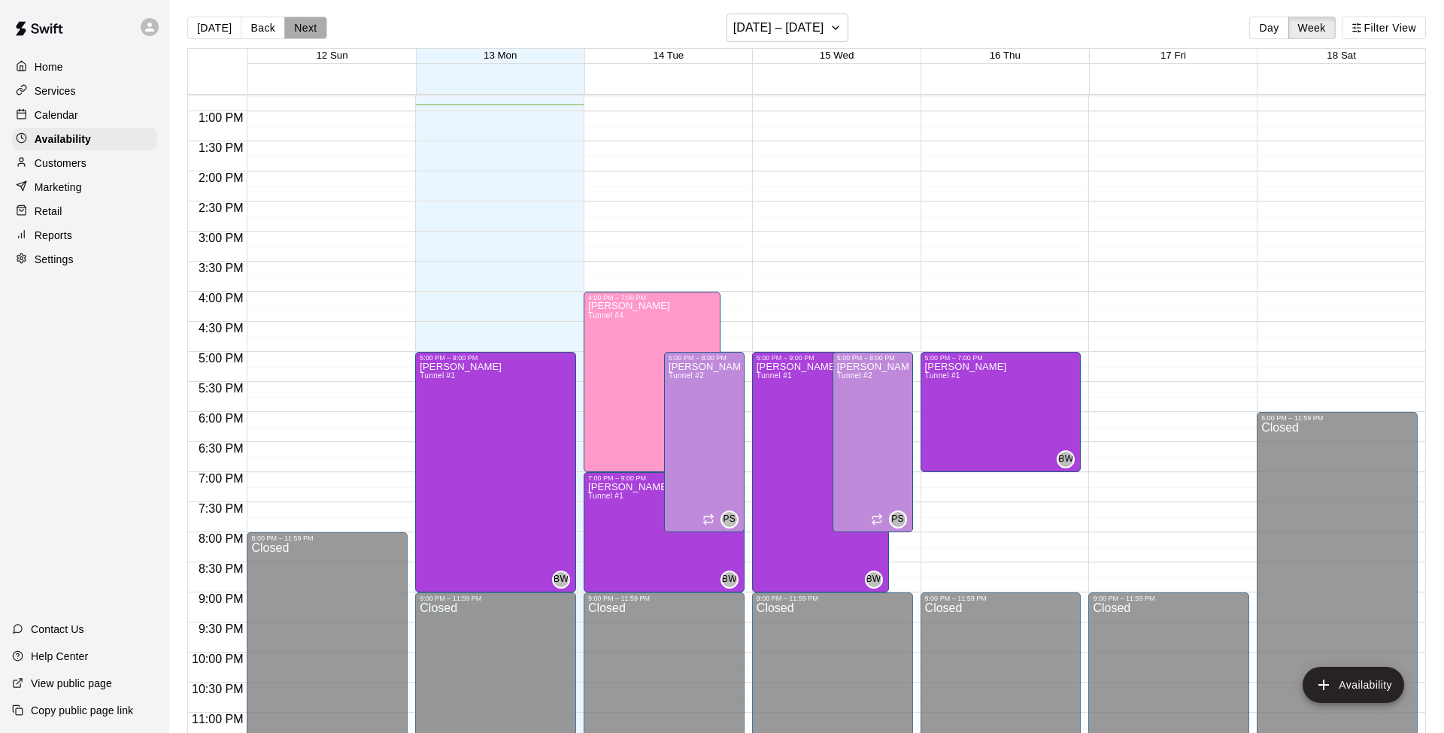
click at [300, 25] on button "Next" at bounding box center [305, 28] width 42 height 23
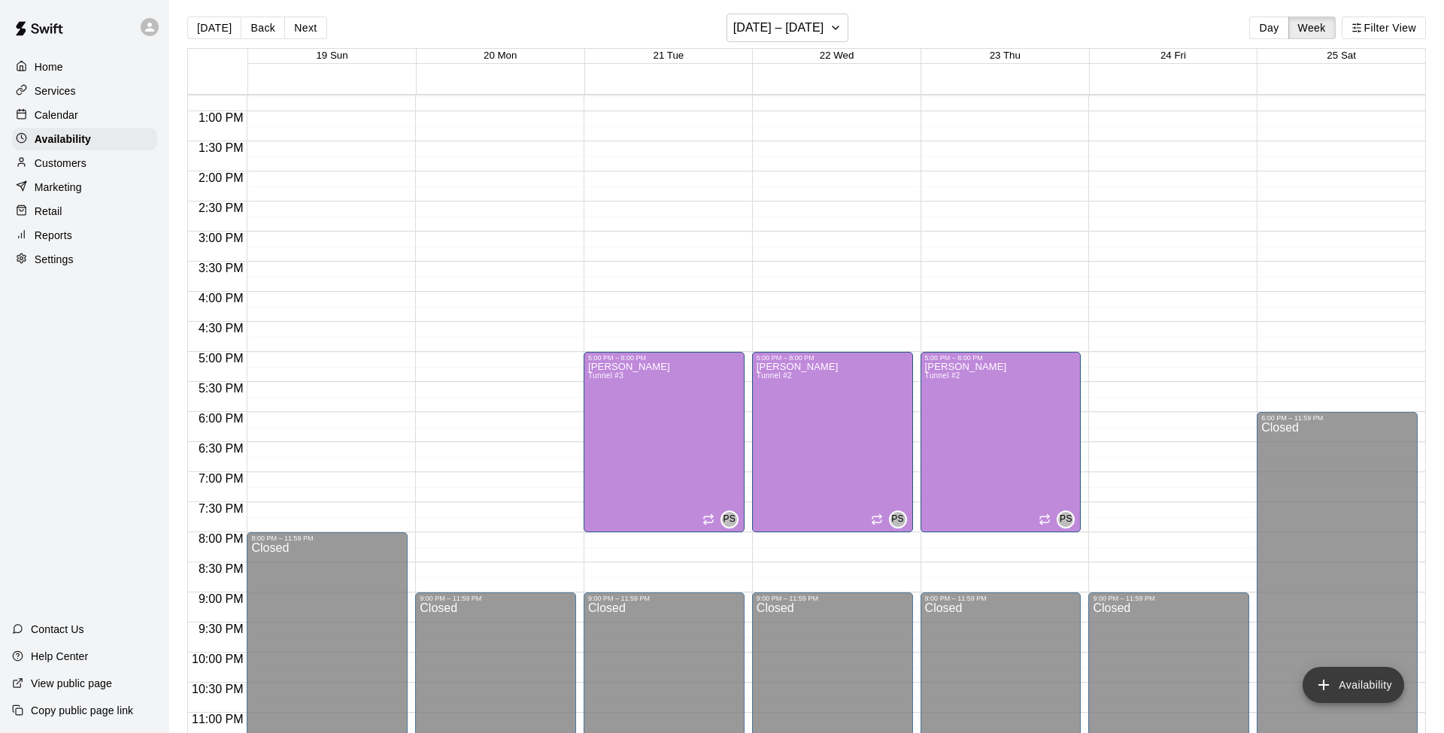
click at [1082, 580] on button "Availability" at bounding box center [1353, 685] width 102 height 36
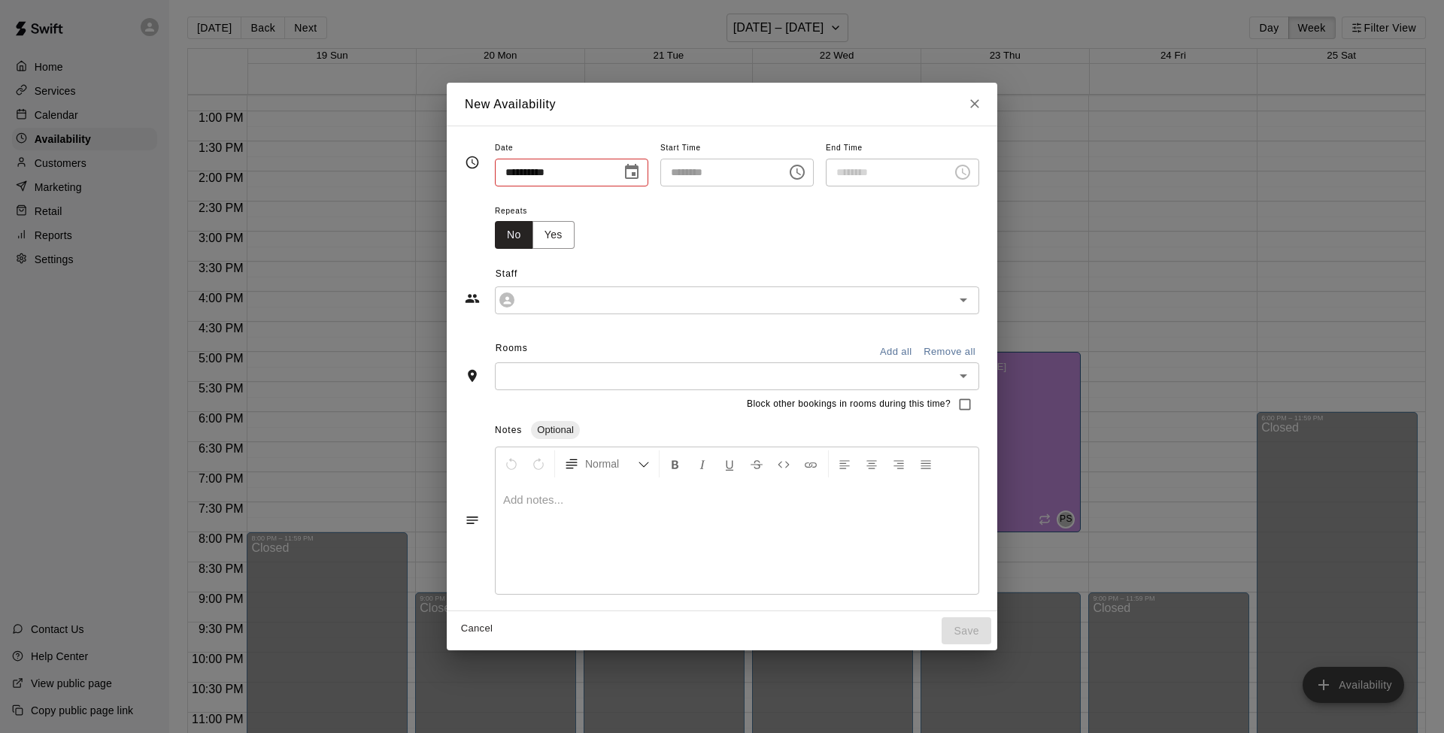
type input "**********"
type input "********"
type input "**********"
click at [799, 171] on icon "Choose time, selected time is 12:00 PM" at bounding box center [797, 172] width 18 height 18
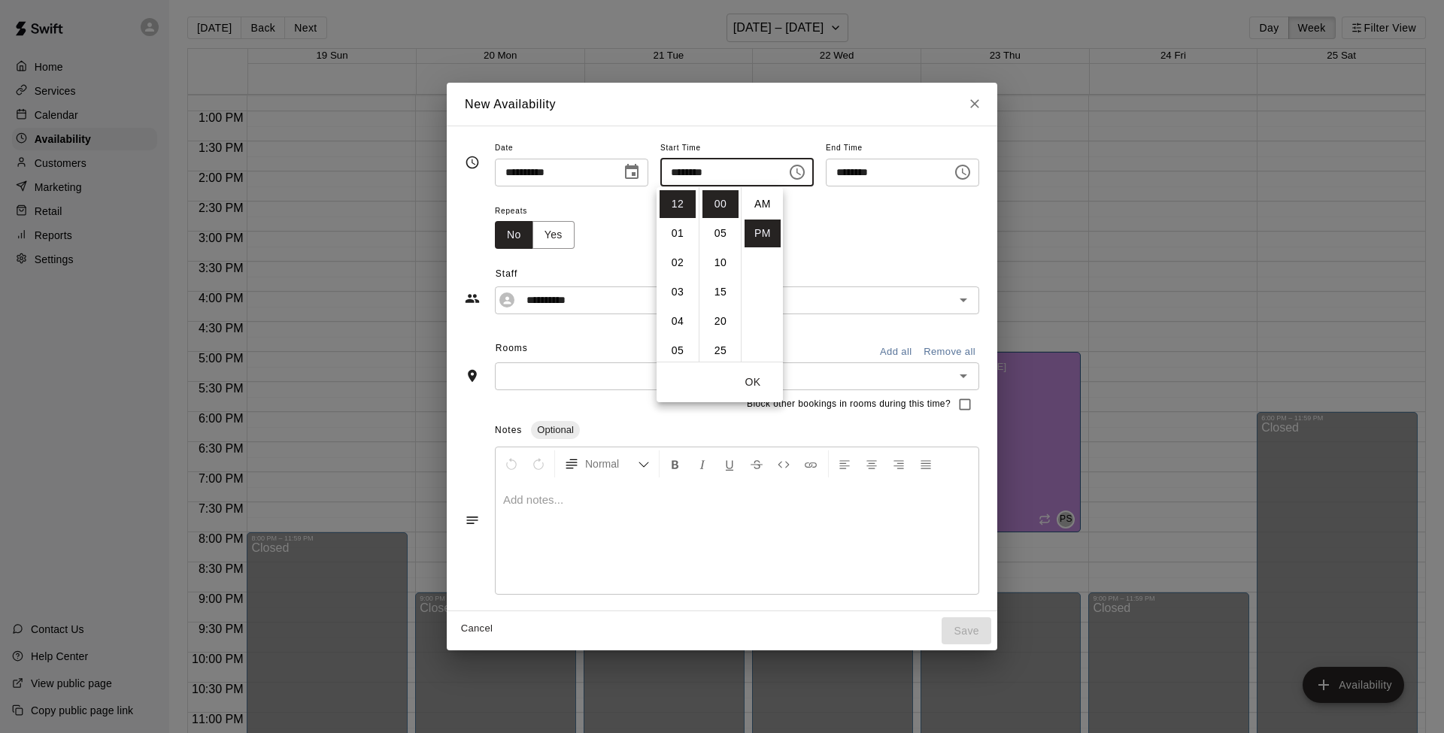
scroll to position [27, 0]
click at [675, 343] on li "05" at bounding box center [677, 351] width 36 height 28
type input "********"
click at [971, 172] on icon "Choose time, selected time is 5:30 PM" at bounding box center [962, 172] width 18 height 18
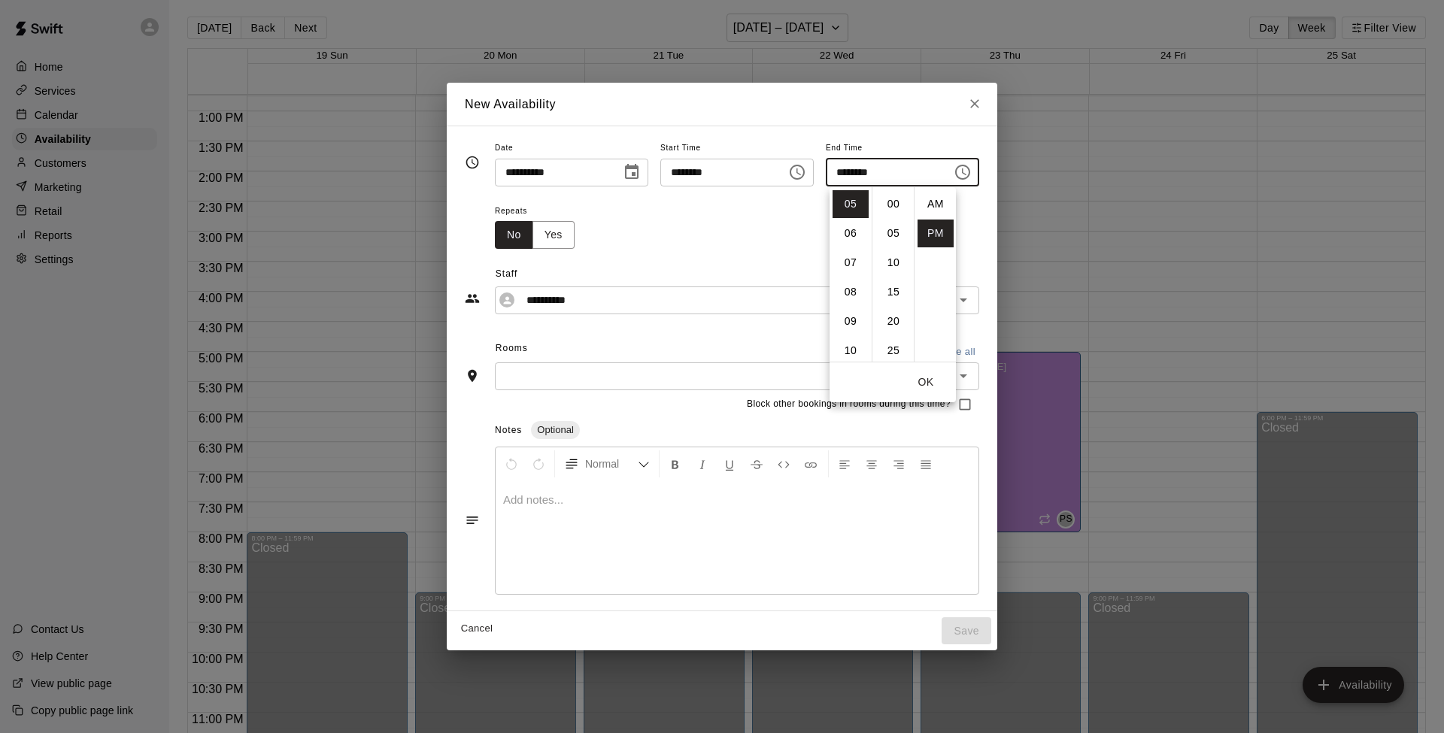
scroll to position [27, 0]
click at [857, 323] on li "09" at bounding box center [850, 322] width 36 height 28
click at [889, 201] on li "00" at bounding box center [893, 204] width 36 height 28
type input "********"
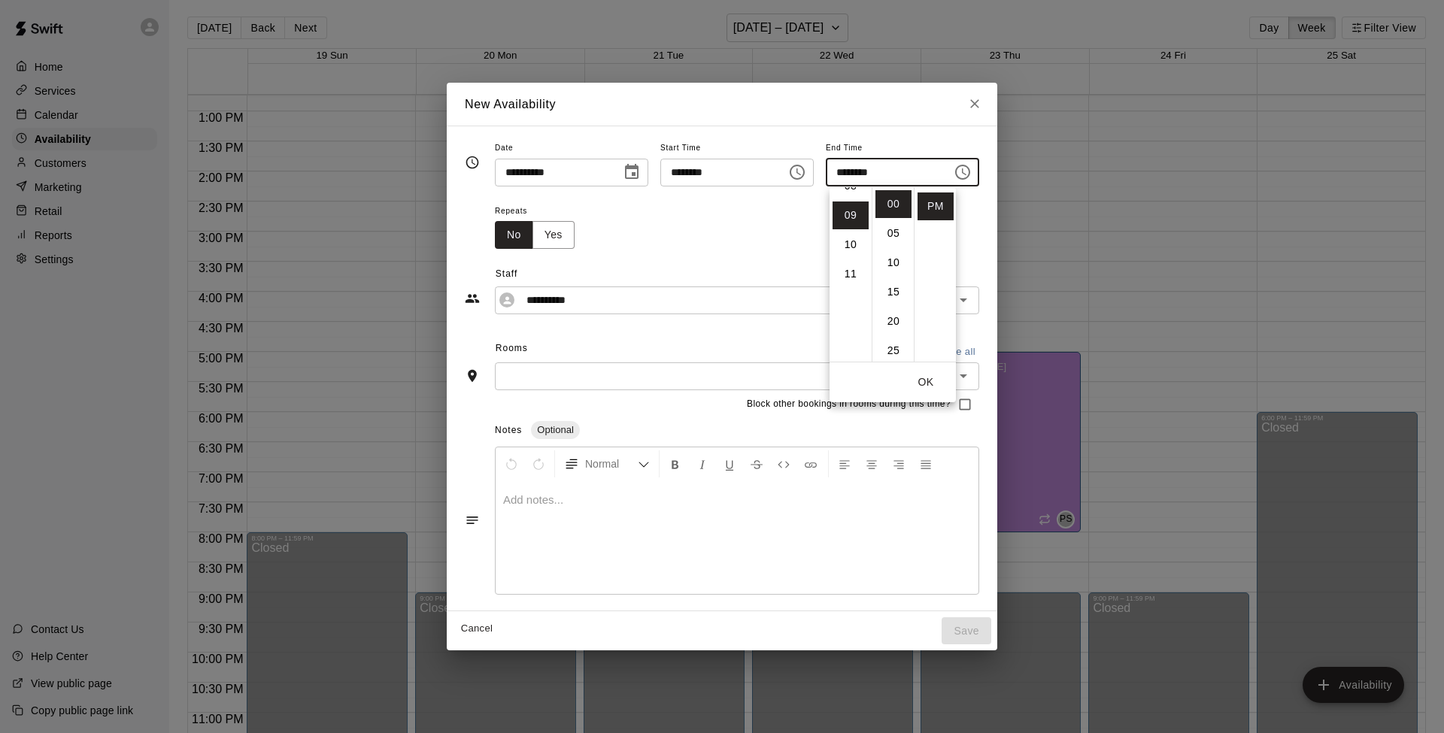
click at [710, 239] on div "Repeats No Yes" at bounding box center [737, 225] width 484 height 47
click at [972, 301] on icon "Open" at bounding box center [963, 300] width 18 height 18
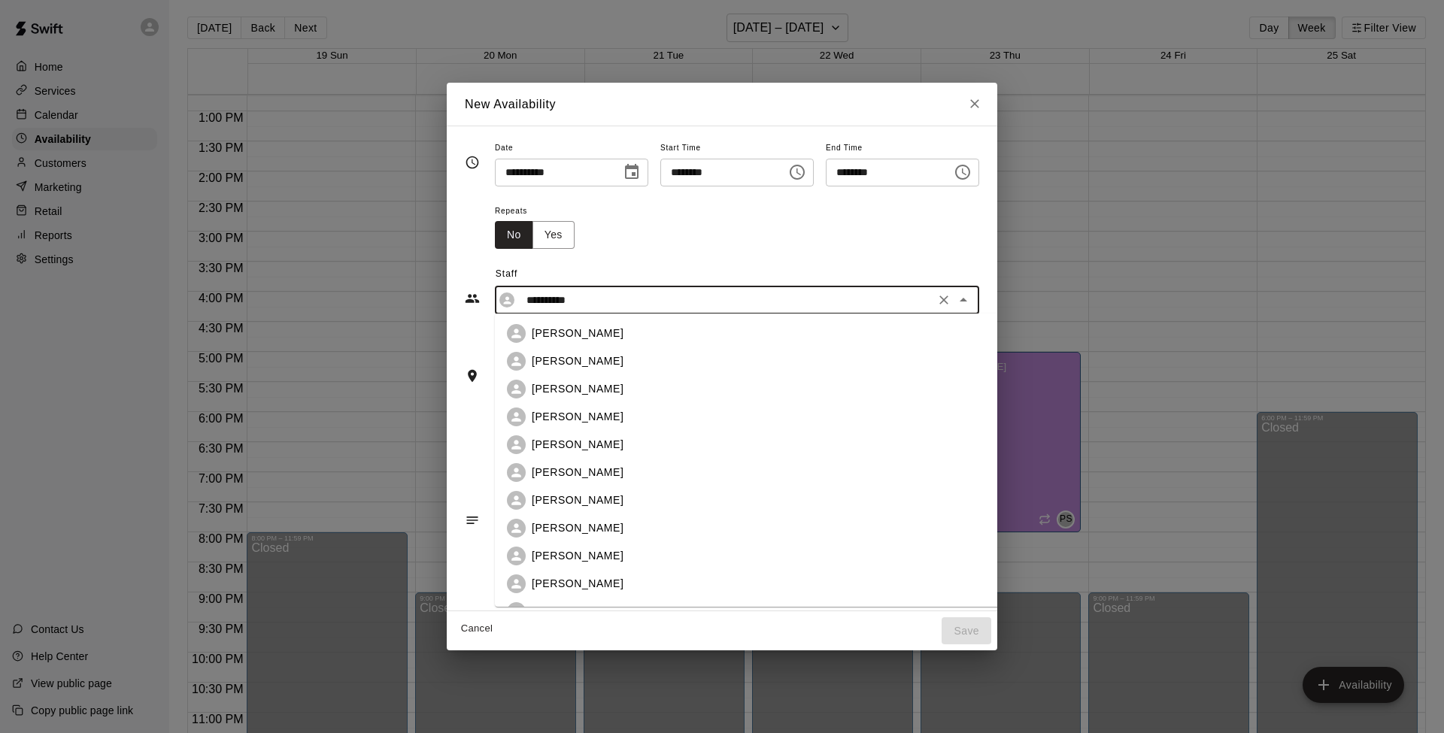
scroll to position [2, 0]
click at [568, 362] on p "[PERSON_NAME]" at bounding box center [578, 359] width 92 height 16
type input "**********"
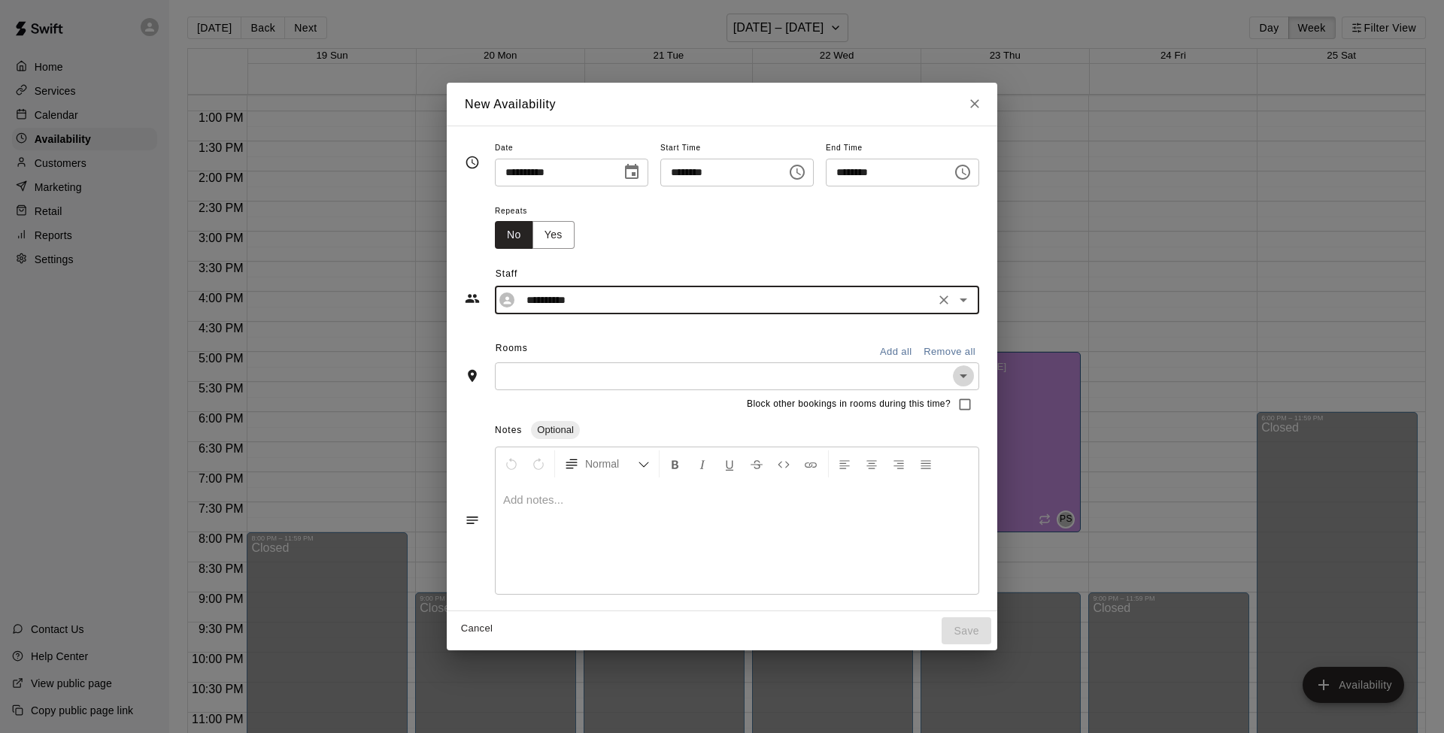
click at [972, 374] on icon "Open" at bounding box center [963, 376] width 18 height 18
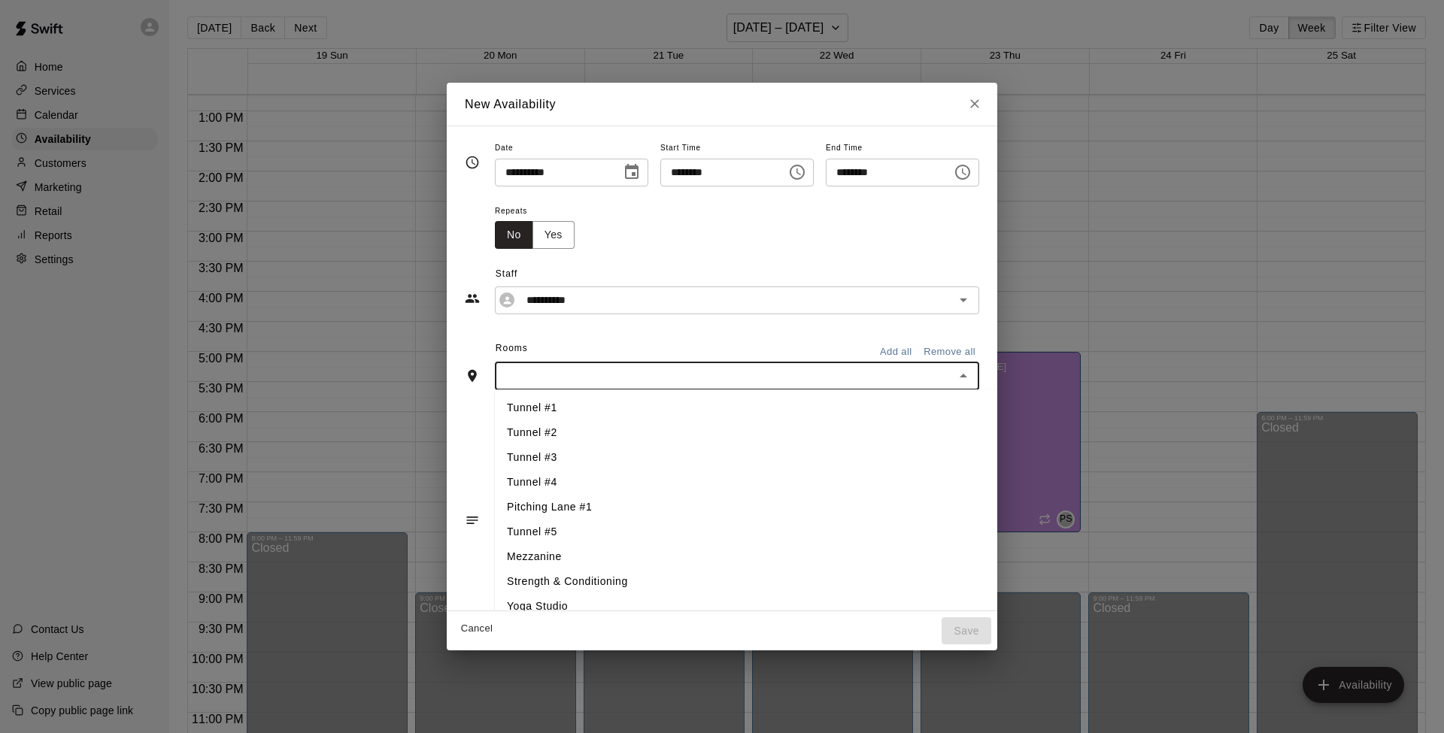
click at [525, 407] on li "Tunnel #1" at bounding box center [748, 407] width 507 height 25
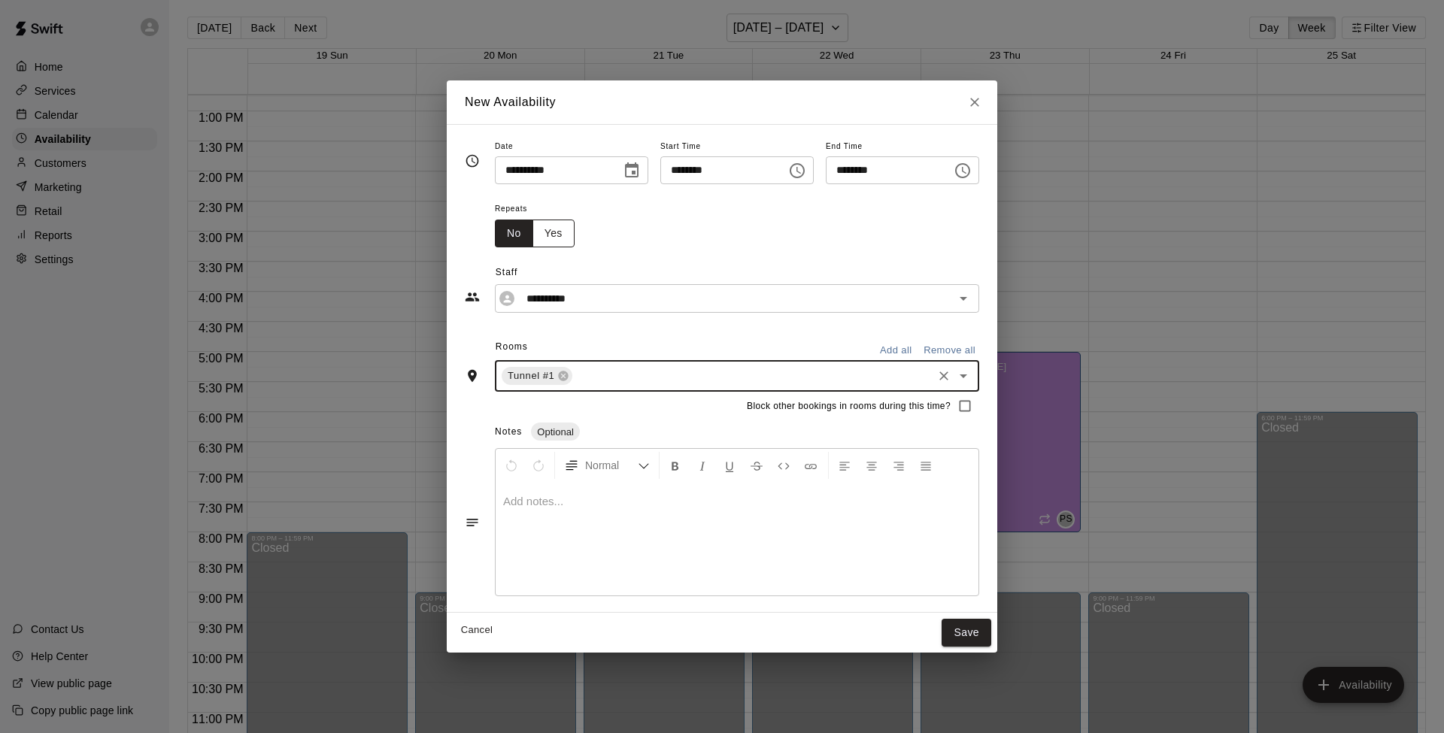
click at [546, 231] on button "Yes" at bounding box center [553, 234] width 42 height 28
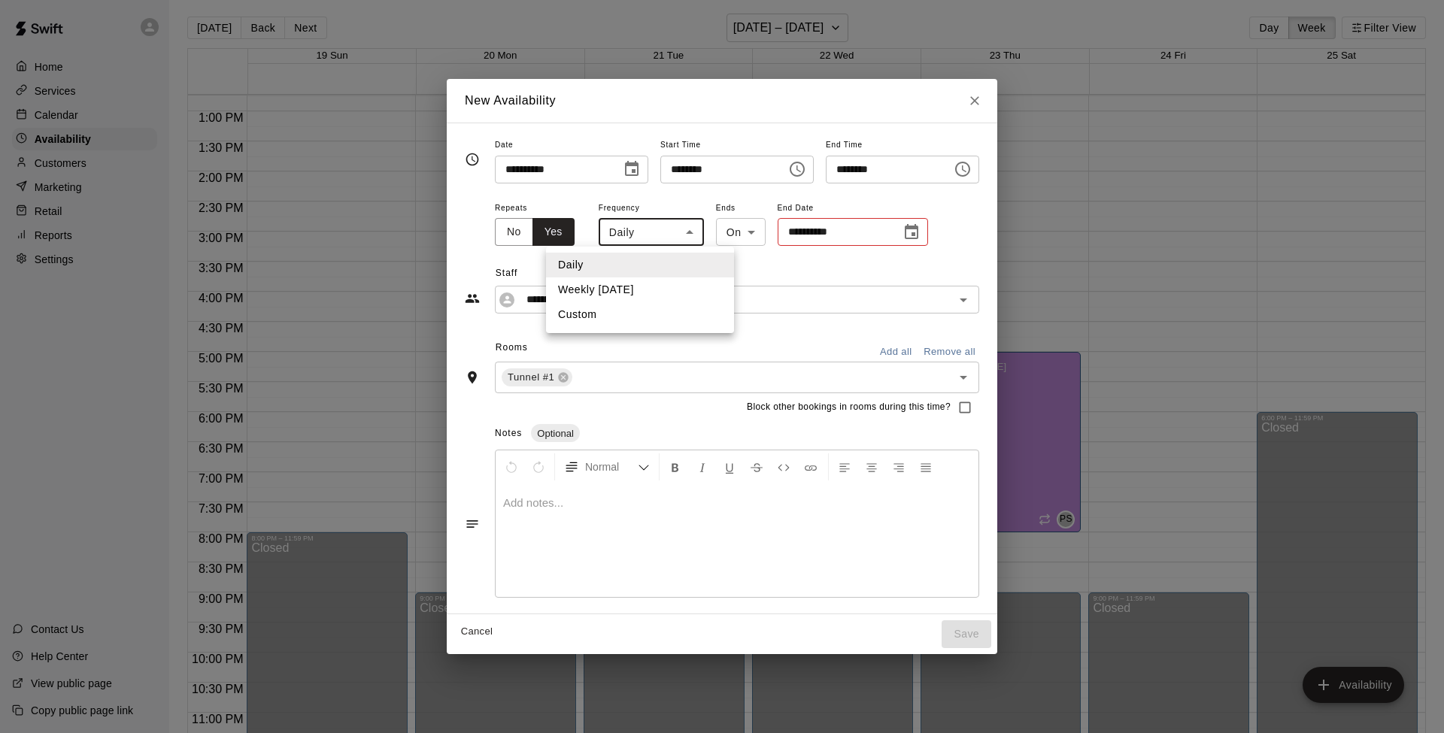
click at [679, 230] on body "Home Services Calendar Availability Customers Marketing Retail Reports Settings…" at bounding box center [722, 373] width 1444 height 757
click at [679, 230] on div at bounding box center [722, 366] width 1444 height 733
click at [801, 232] on input "**********" at bounding box center [833, 232] width 113 height 28
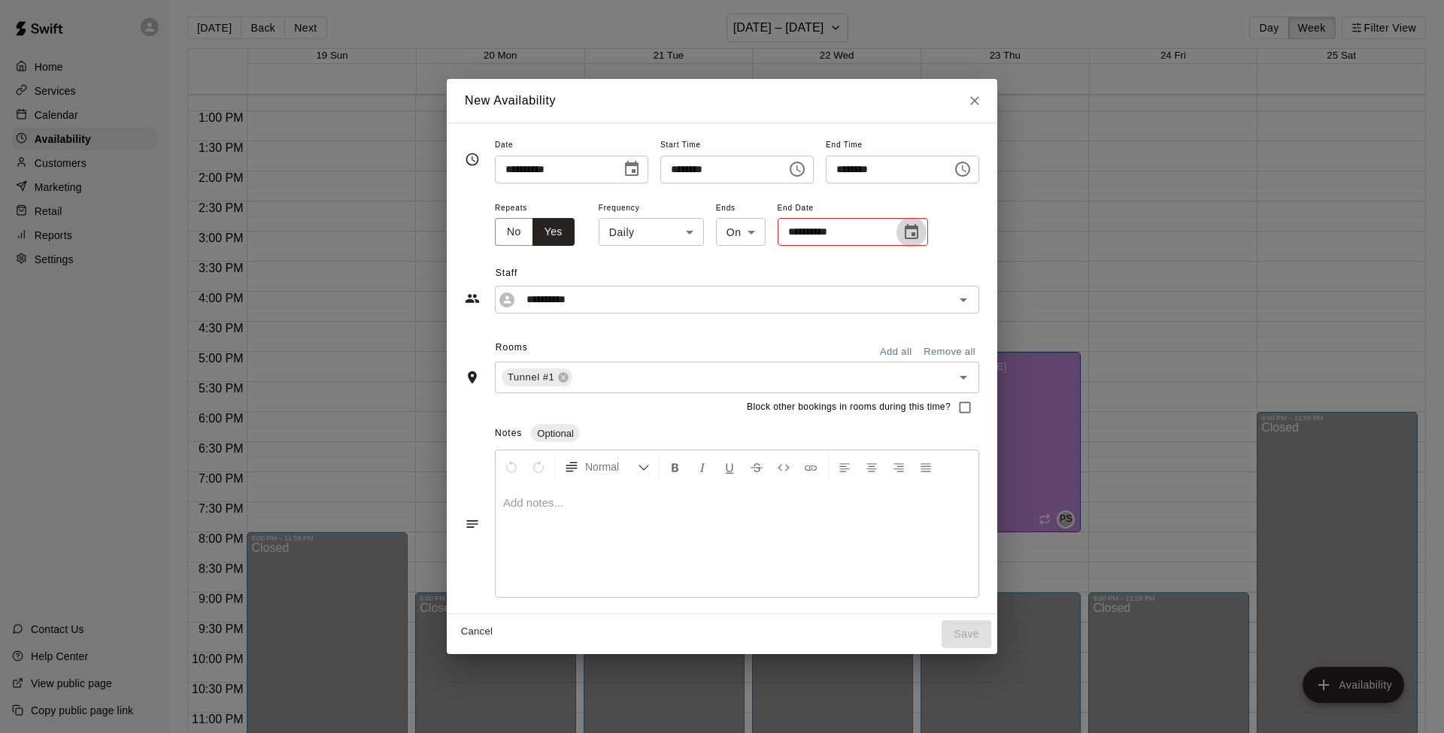
click at [904, 234] on icon "Choose date" at bounding box center [911, 232] width 18 height 18
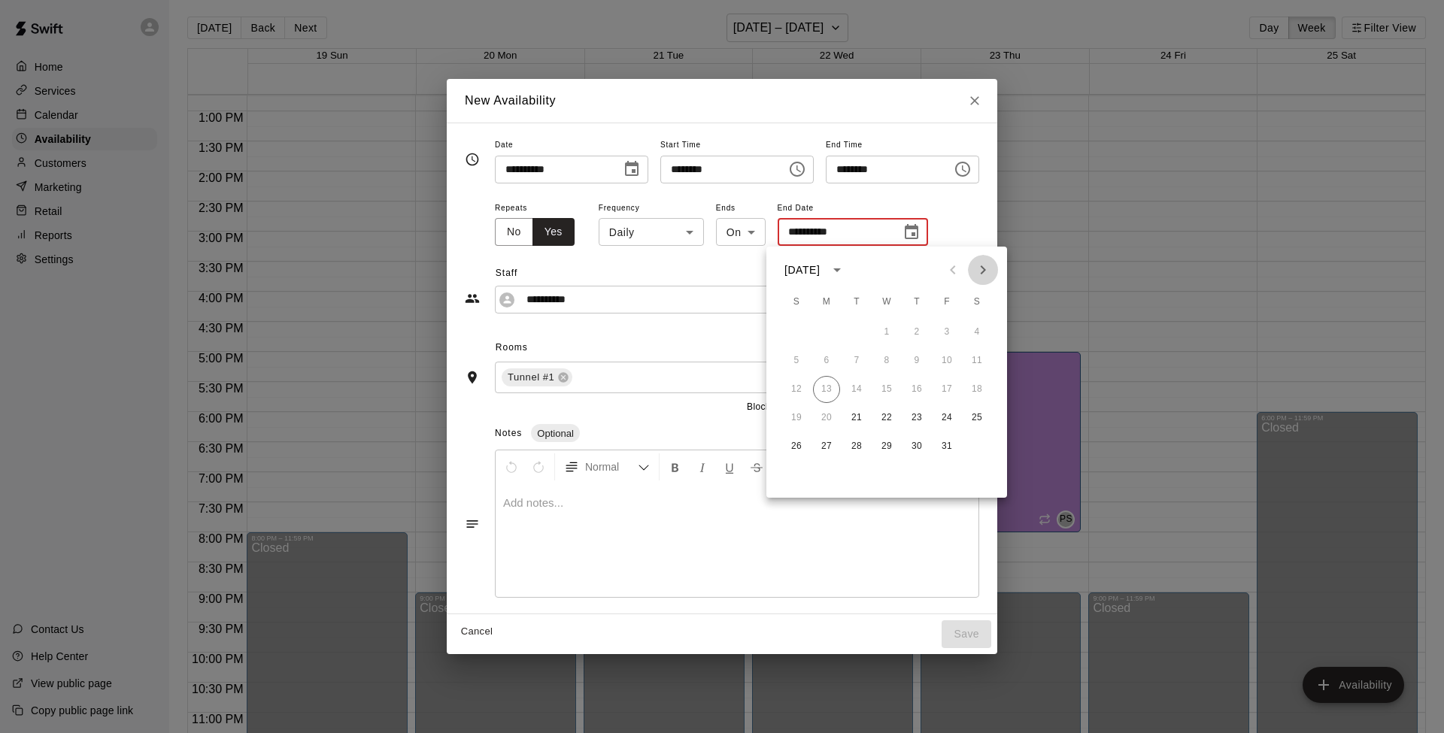
click at [984, 267] on icon "Next month" at bounding box center [983, 270] width 18 height 18
click at [976, 332] on button "1" at bounding box center [976, 332] width 27 height 27
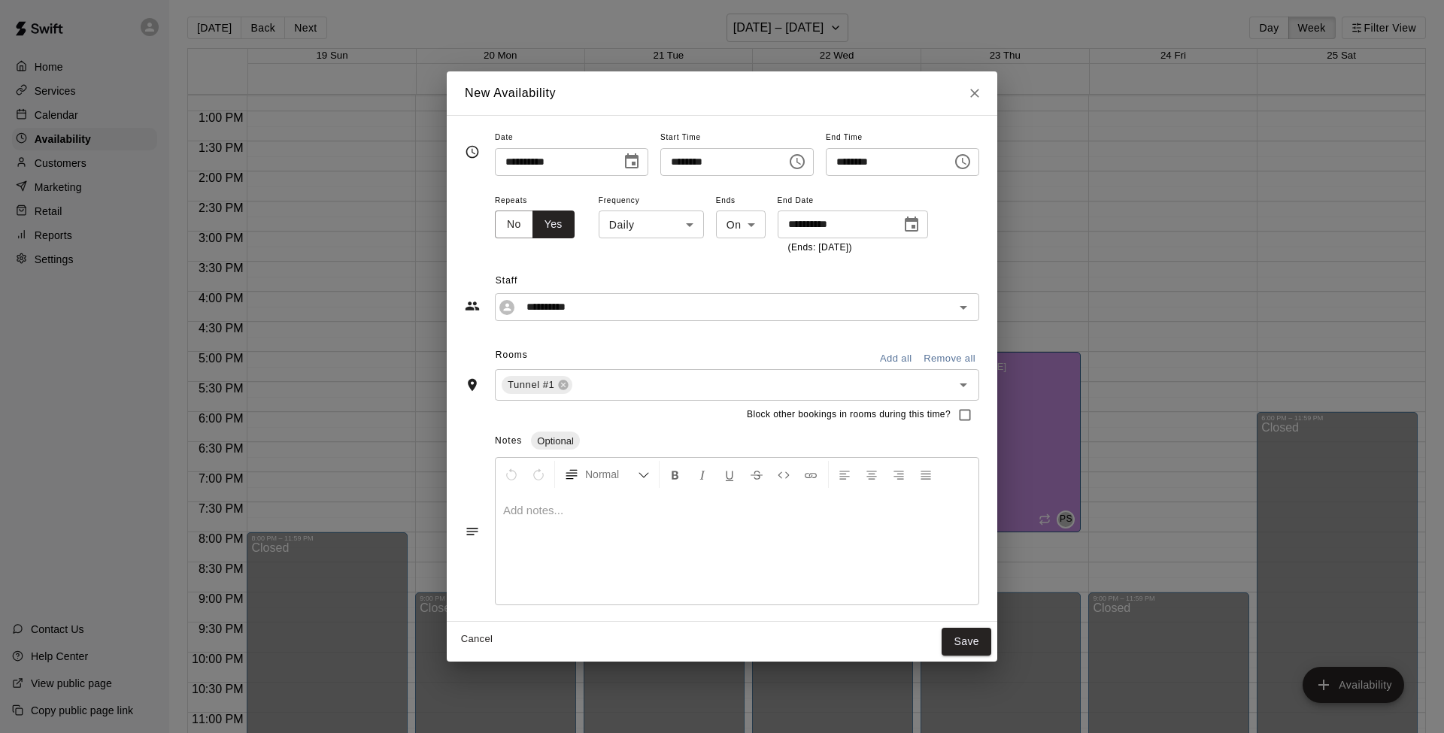
type input "**********"
click at [982, 580] on button "Save" at bounding box center [966, 642] width 50 height 28
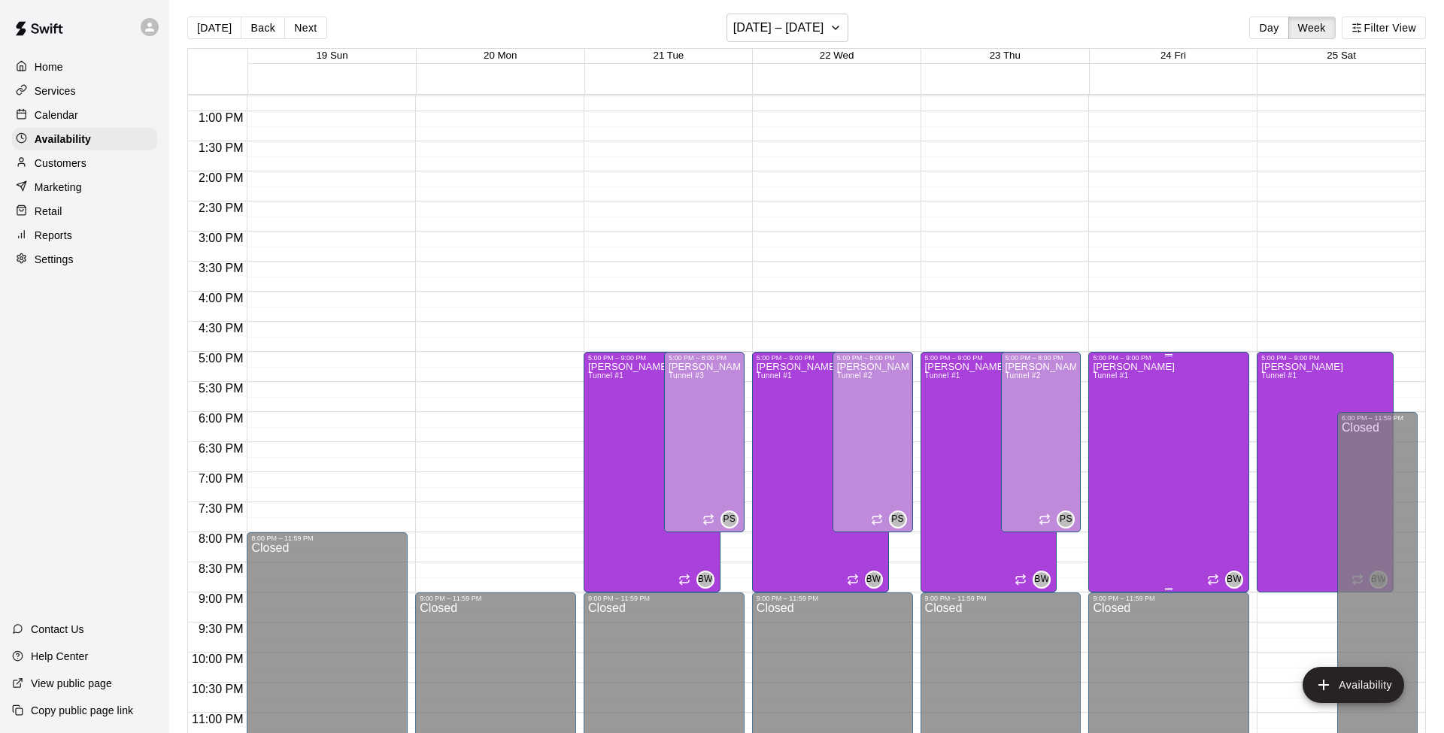
click at [1082, 466] on div "[PERSON_NAME] Tunnel #1" at bounding box center [1133, 728] width 82 height 733
click at [1082, 412] on icon "delete" at bounding box center [1108, 414] width 11 height 14
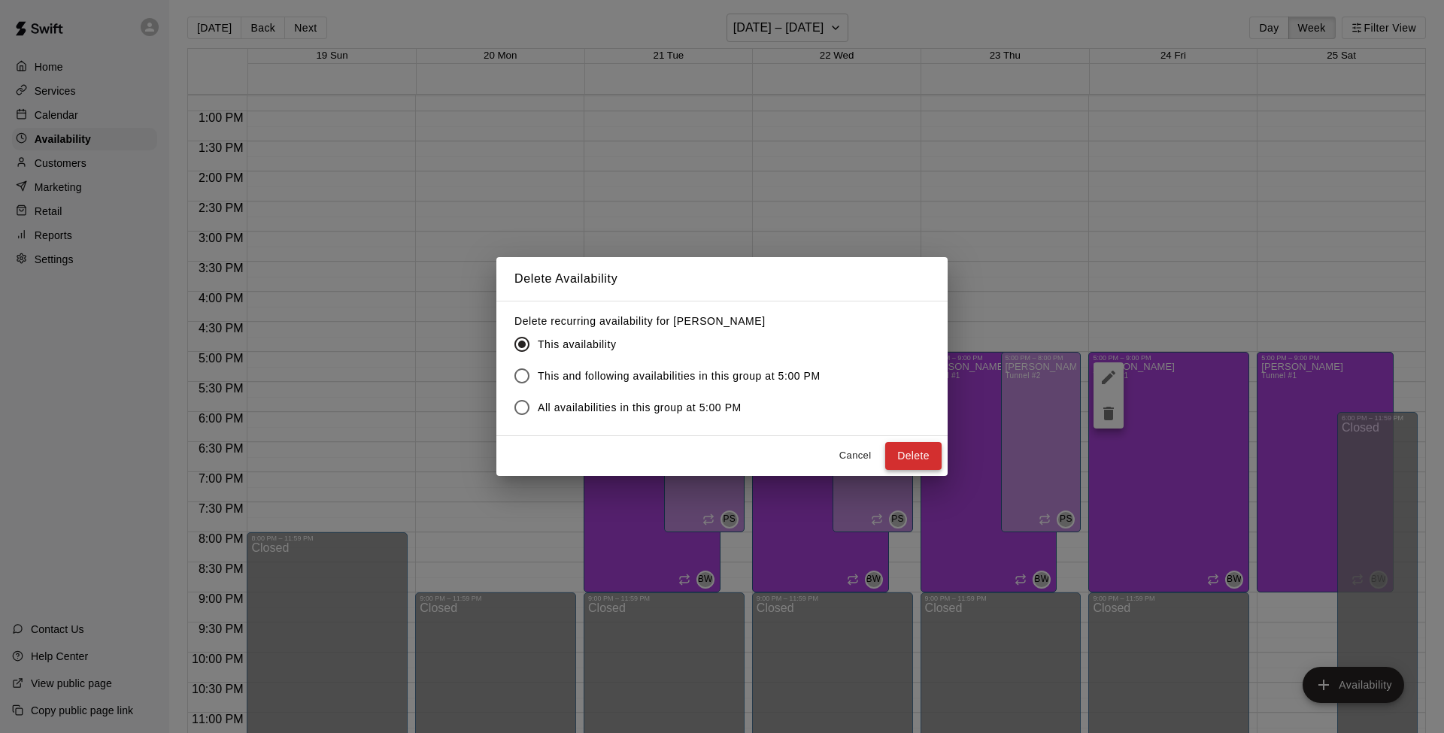
click at [911, 459] on button "Delete" at bounding box center [913, 456] width 56 height 28
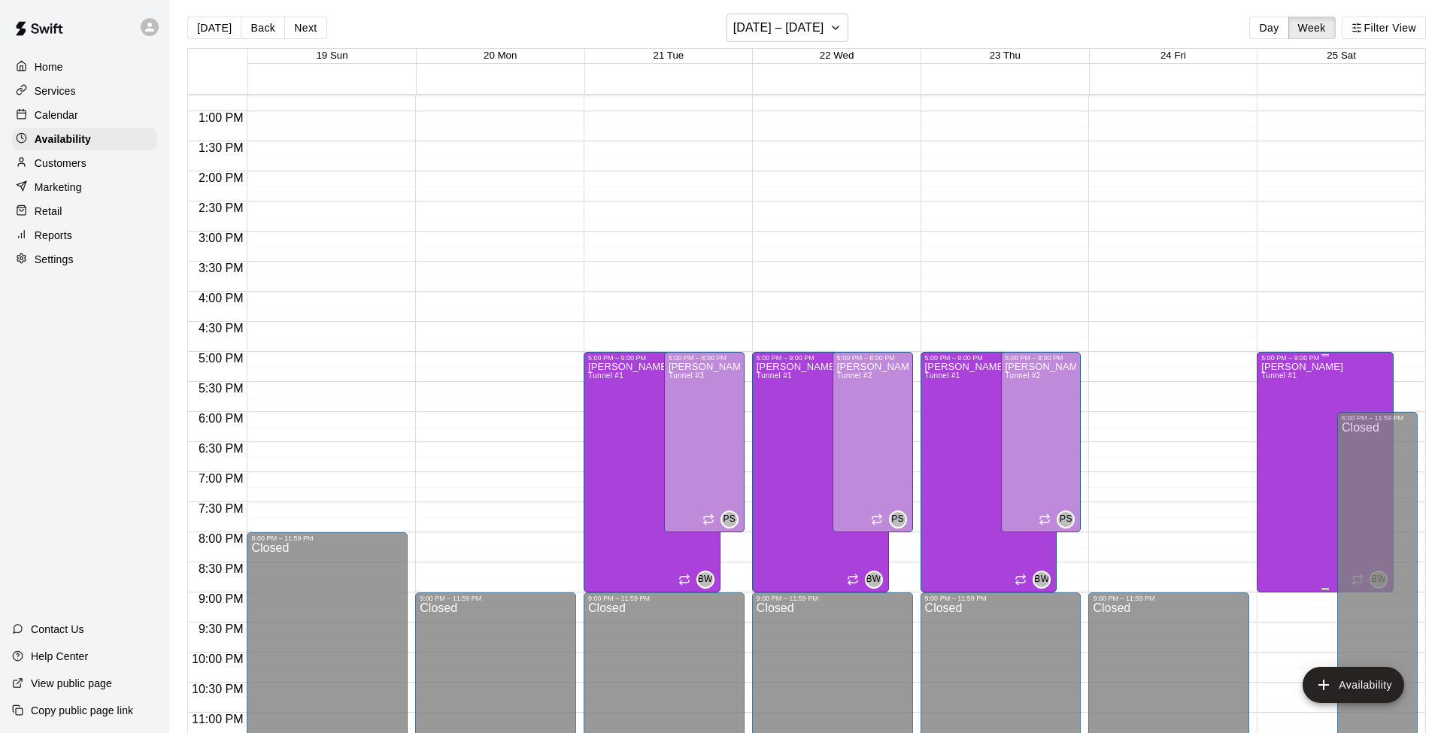
click at [1082, 459] on div "[PERSON_NAME] Tunnel #1" at bounding box center [1302, 728] width 82 height 733
click at [1082, 411] on icon "delete" at bounding box center [1276, 414] width 11 height 14
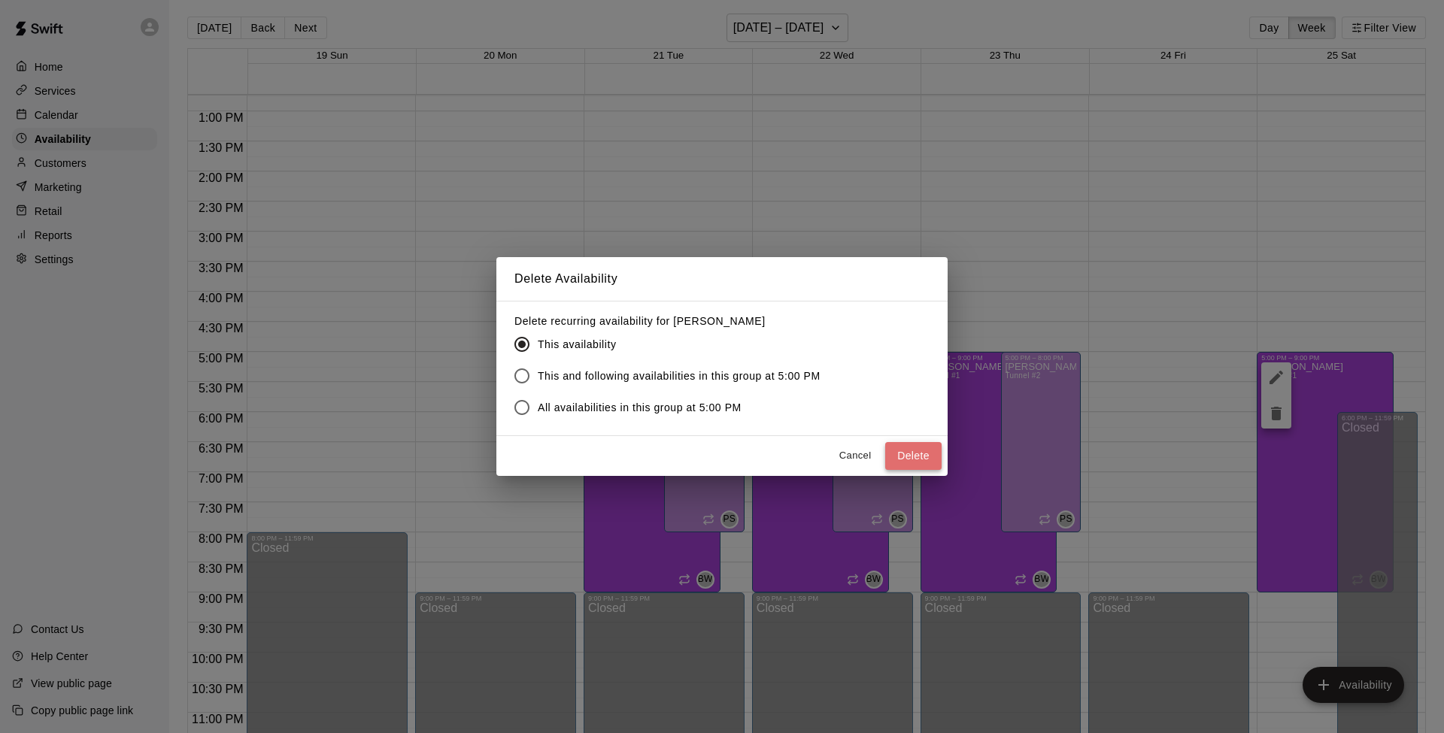
click at [911, 449] on button "Delete" at bounding box center [913, 456] width 56 height 28
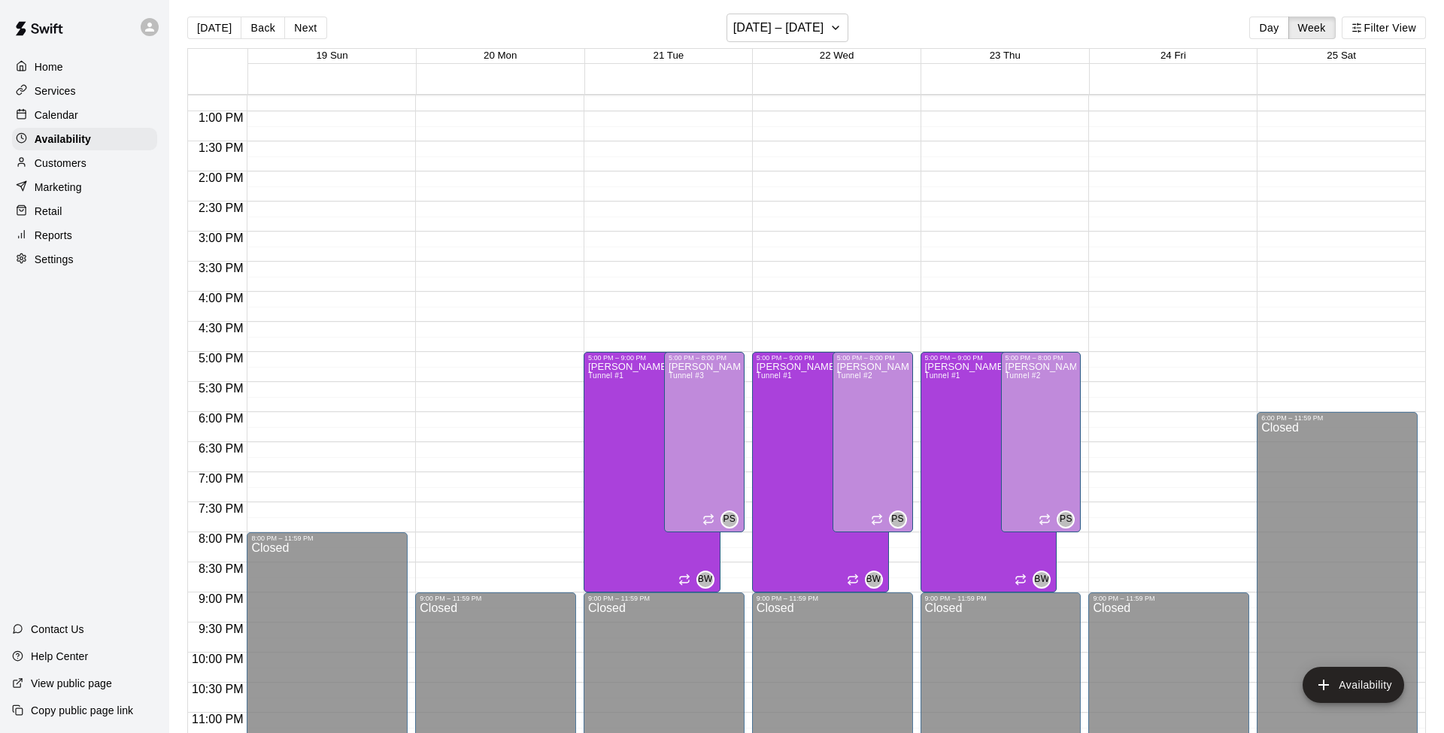
click at [498, 356] on div "12:00 AM – 10:00 AM Closed 9:00 PM – 11:59 PM Closed" at bounding box center [495, 51] width 161 height 1444
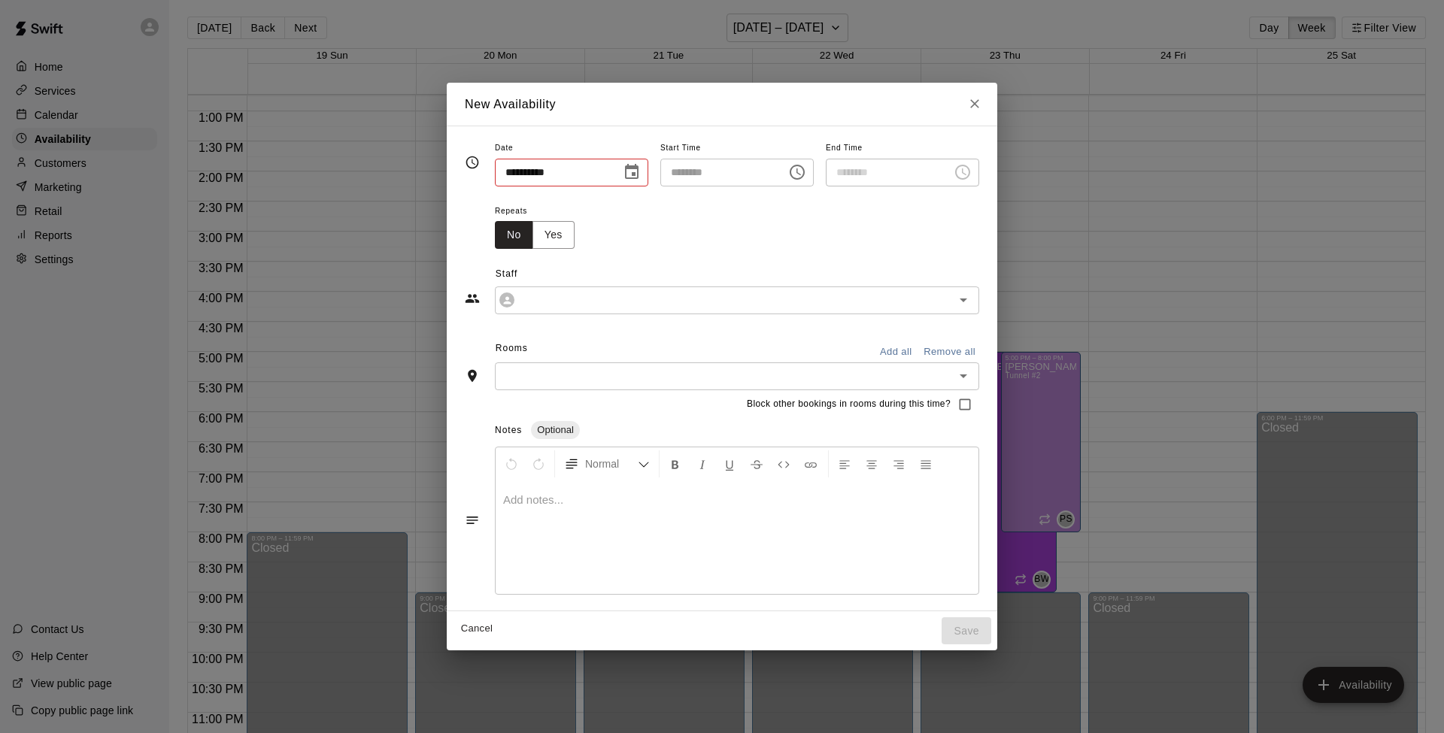
type input "**********"
type input "********"
click at [972, 301] on icon "Open" at bounding box center [963, 300] width 18 height 18
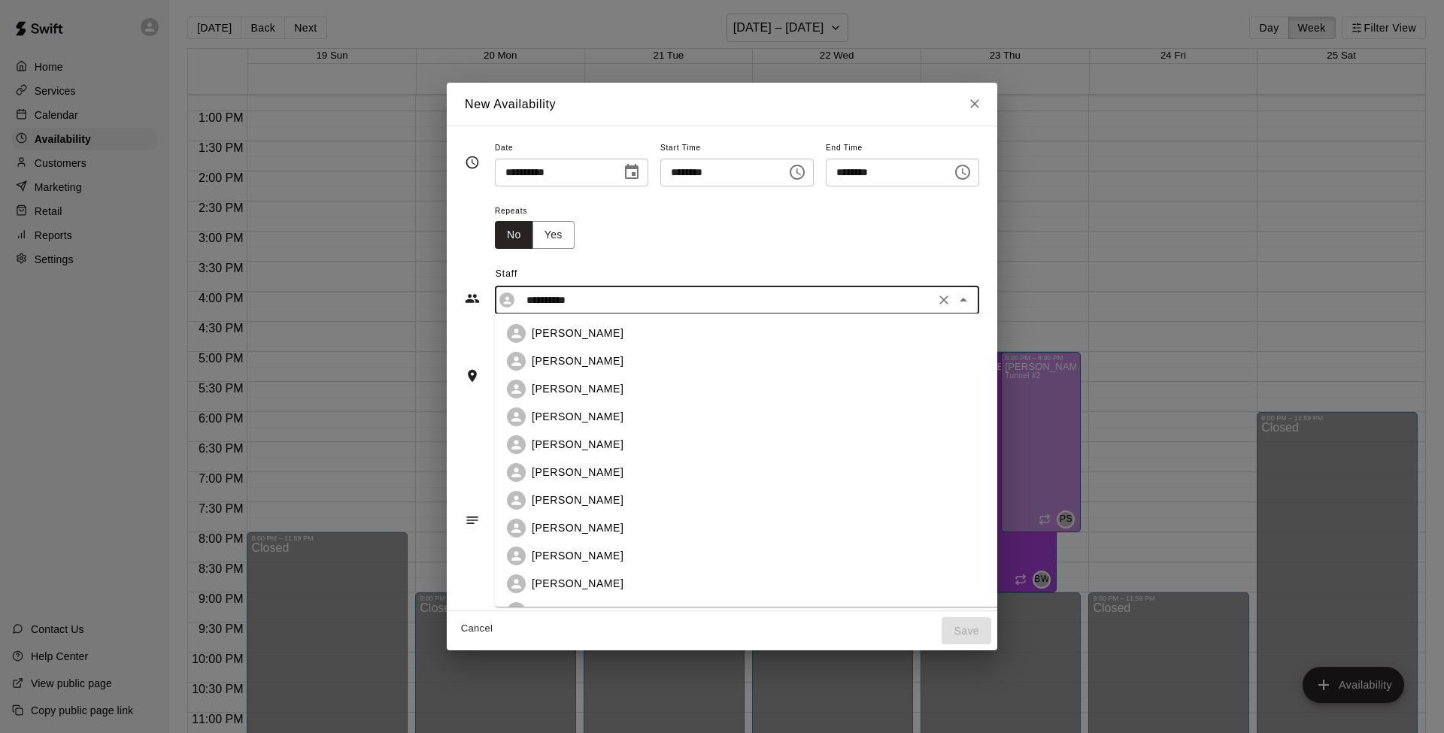
scroll to position [0, 0]
click at [571, 362] on p "[PERSON_NAME]" at bounding box center [578, 361] width 92 height 16
type input "**********"
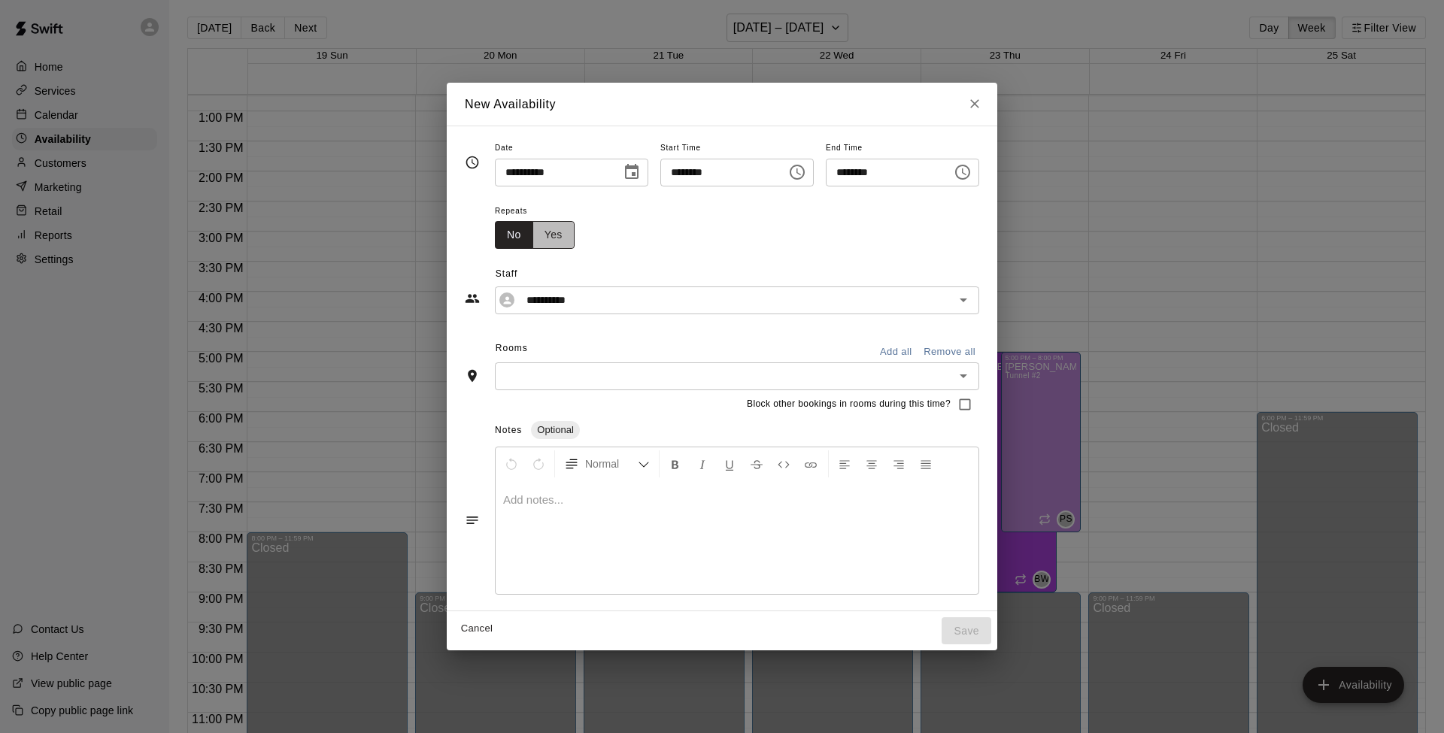
click at [535, 232] on button "Yes" at bounding box center [553, 235] width 42 height 28
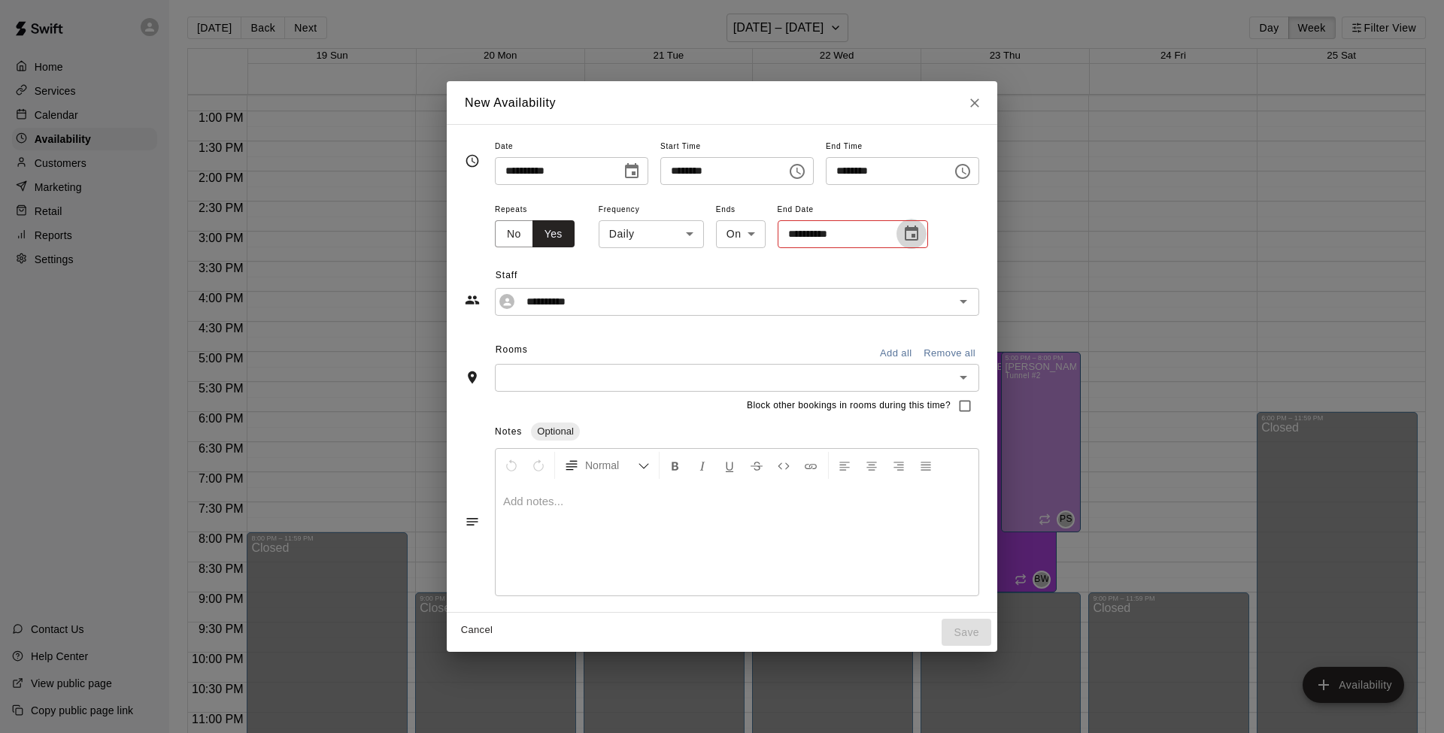
click at [902, 232] on icon "Choose date" at bounding box center [911, 234] width 18 height 18
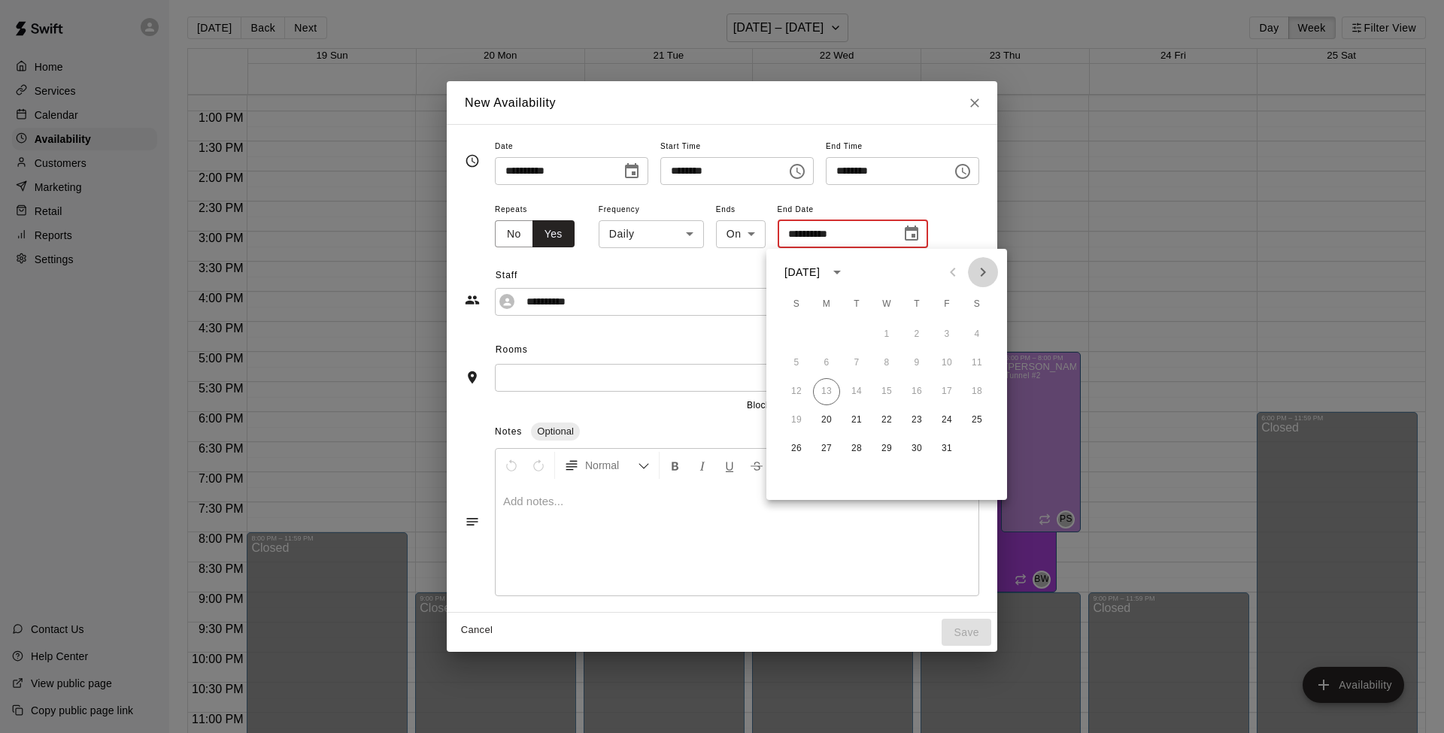
click at [987, 271] on icon "Next month" at bounding box center [983, 272] width 18 height 18
click at [953, 271] on icon "Previous month" at bounding box center [952, 272] width 5 height 9
click at [822, 417] on button "20" at bounding box center [826, 420] width 27 height 27
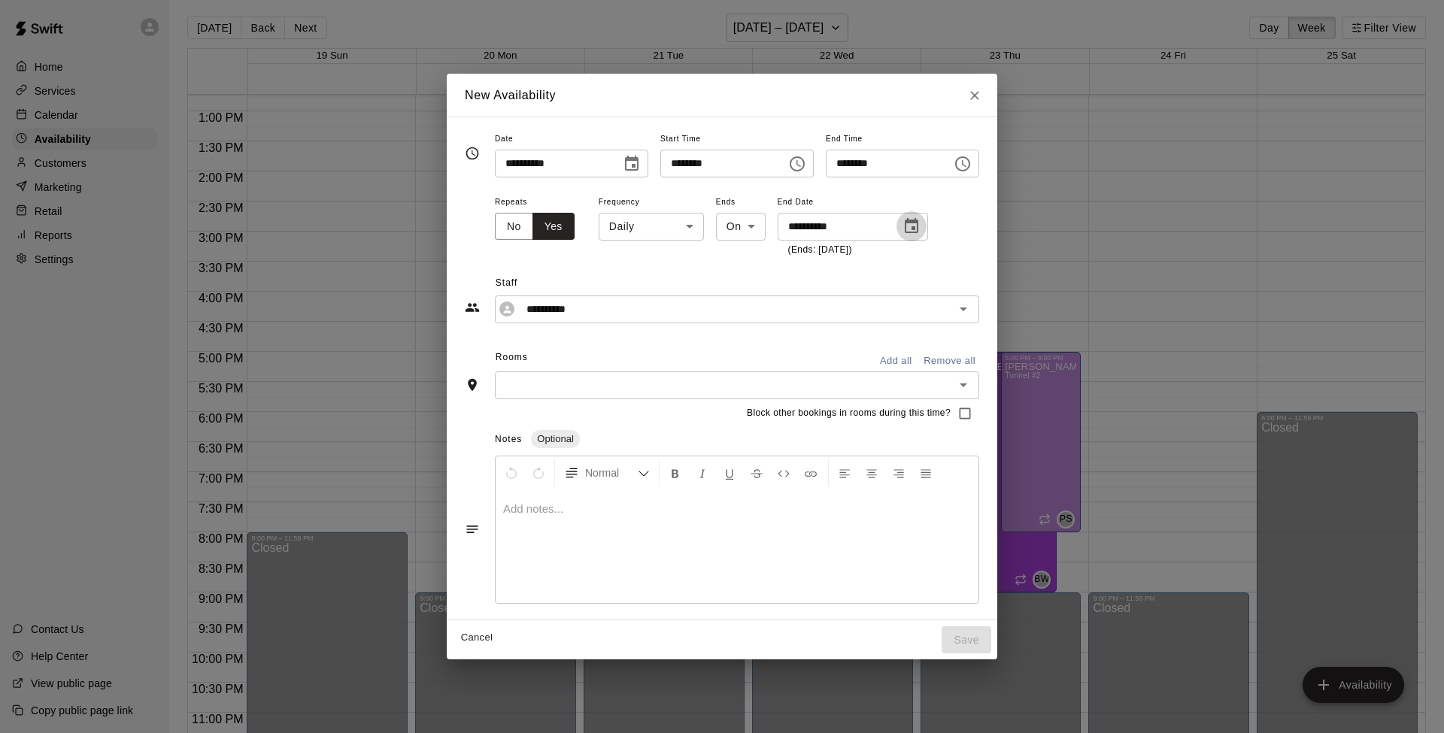
click at [902, 225] on icon "Choose date, selected date is Oct 20, 2025" at bounding box center [911, 226] width 18 height 18
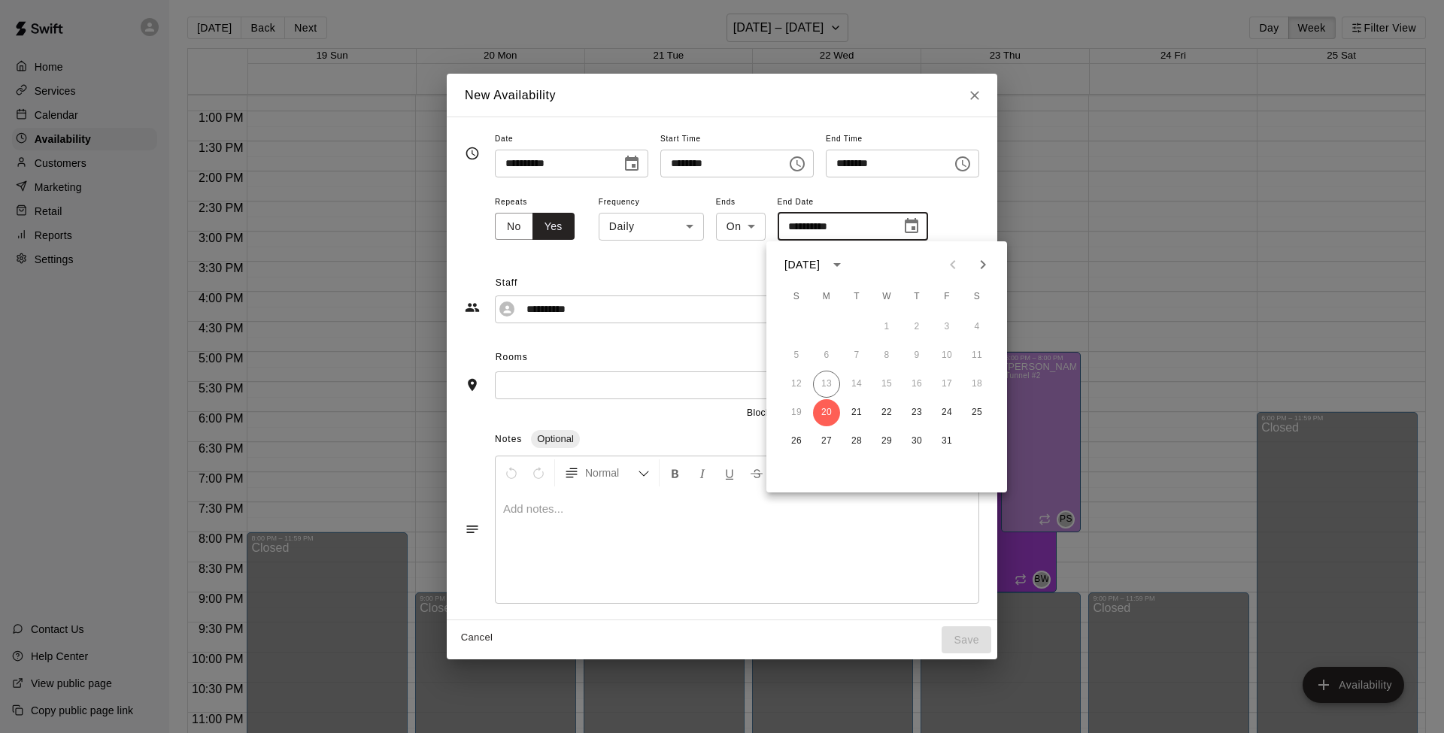
click at [983, 268] on icon "Next month" at bounding box center [982, 264] width 5 height 9
click at [975, 324] on button "1" at bounding box center [976, 327] width 27 height 27
type input "**********"
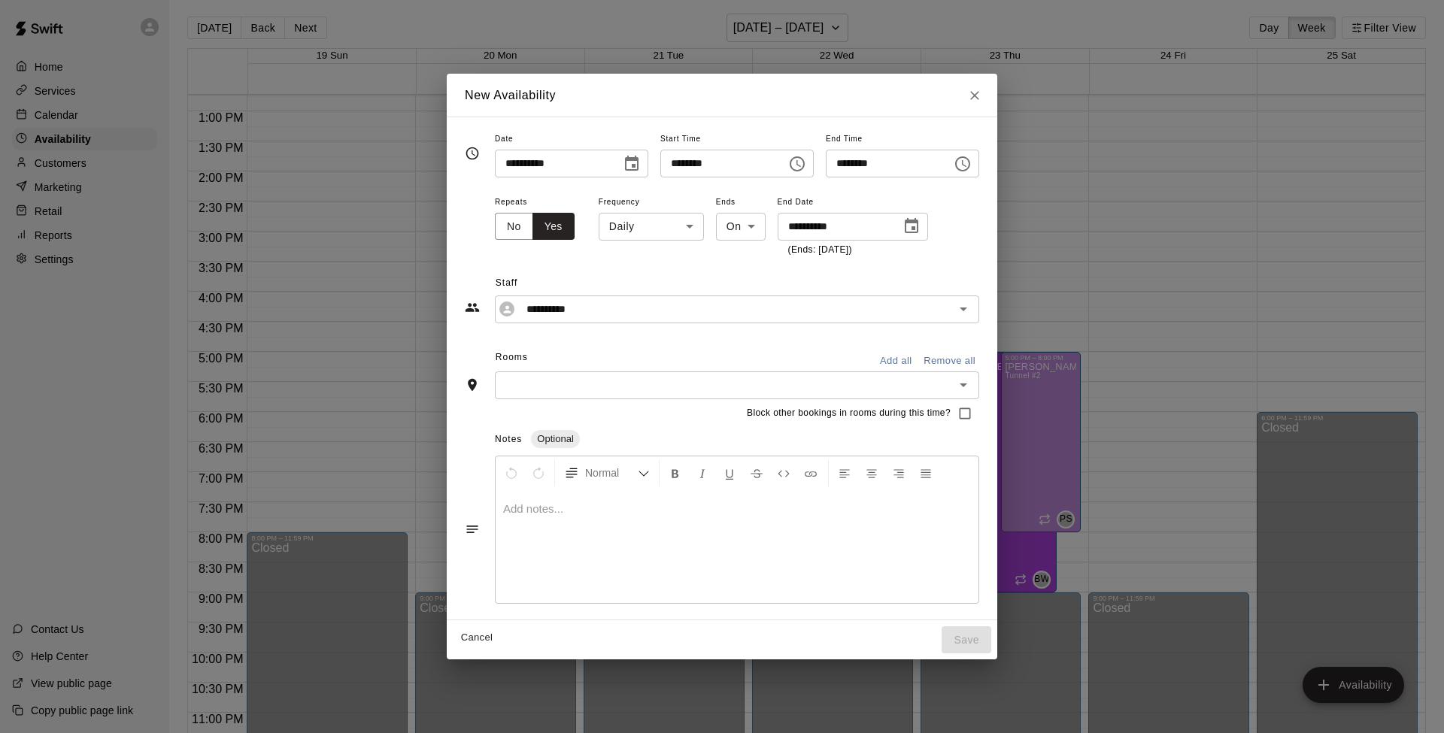
click at [967, 383] on icon "Open" at bounding box center [963, 385] width 8 height 4
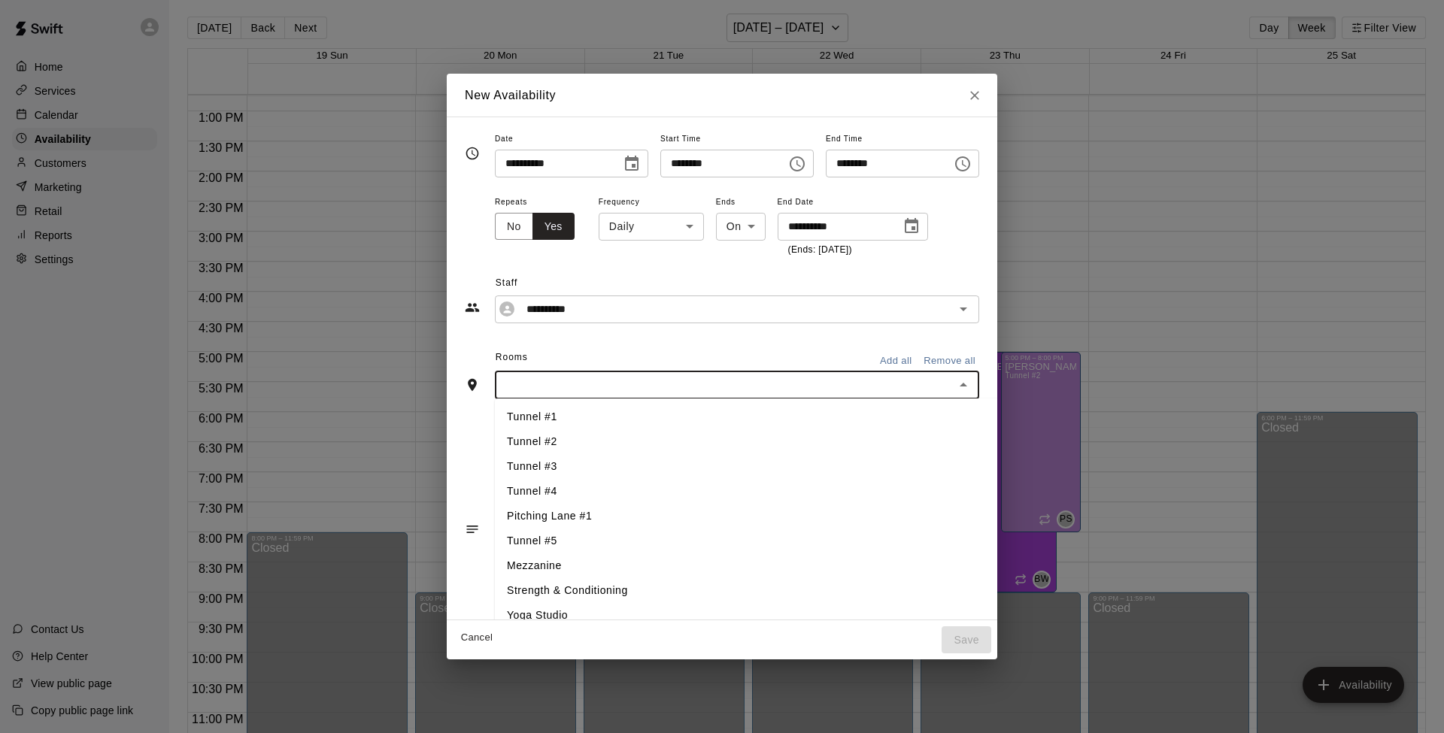
click at [860, 414] on li "Tunnel #1" at bounding box center [748, 417] width 507 height 25
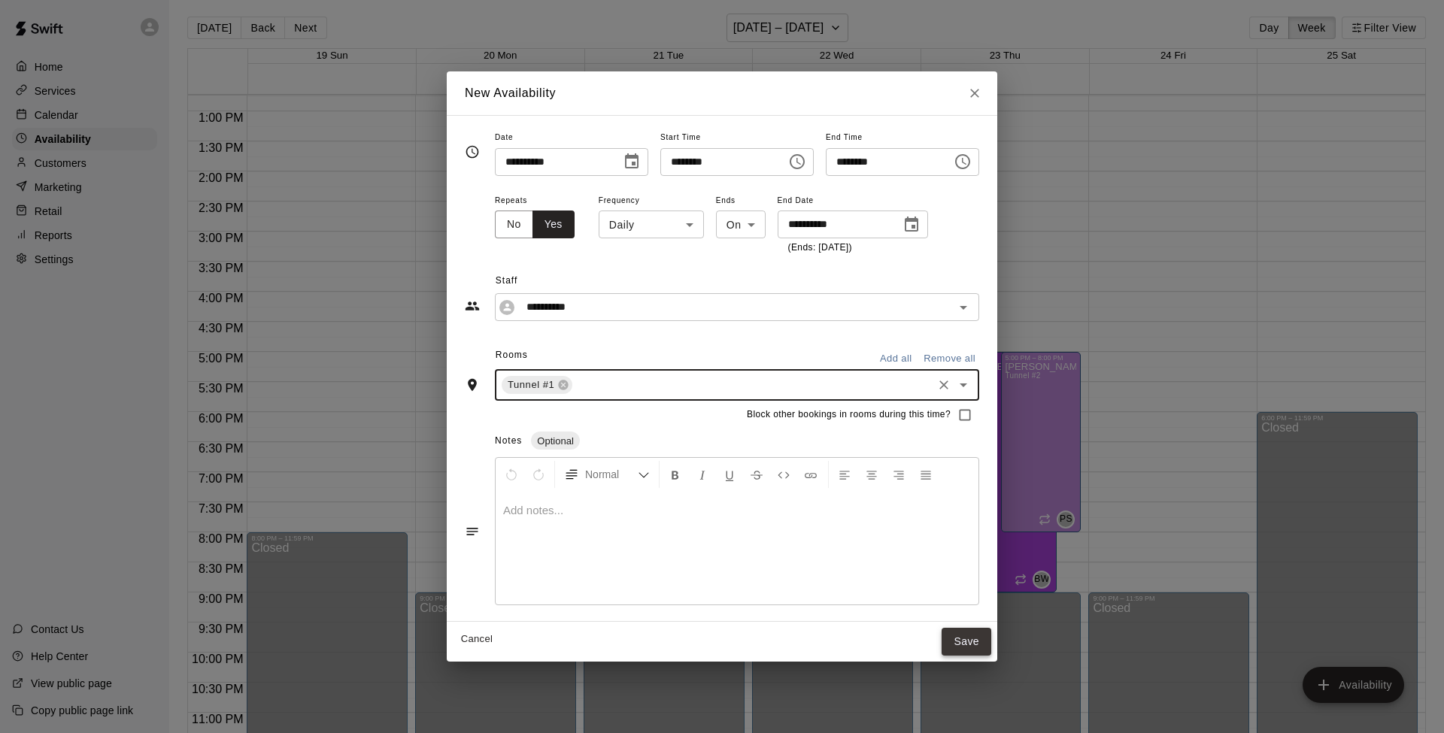
click at [973, 580] on button "Save" at bounding box center [966, 642] width 50 height 28
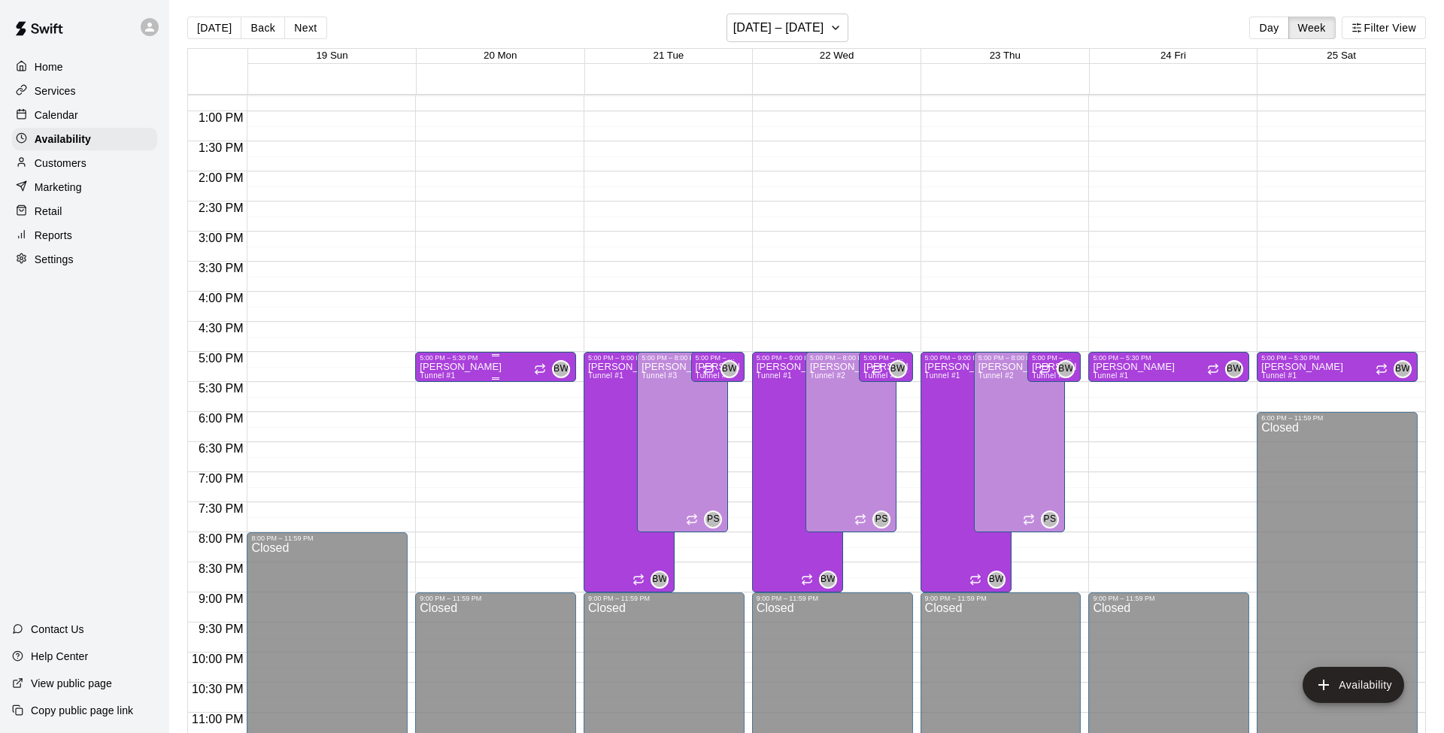
click at [483, 363] on div "[PERSON_NAME] Tunnel #1 BW" at bounding box center [496, 728] width 152 height 733
click at [434, 374] on icon "edit" at bounding box center [435, 377] width 18 height 18
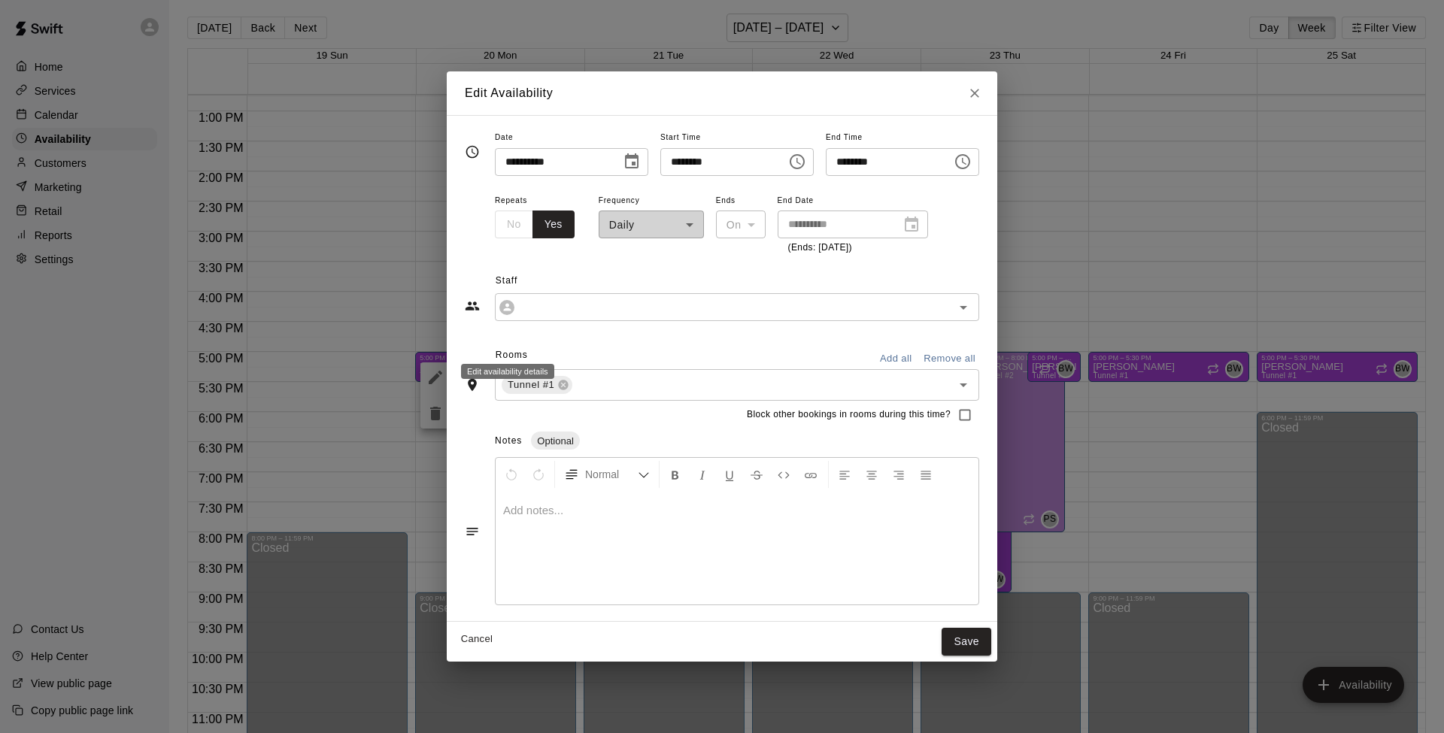
type input "**********"
click at [971, 162] on icon "Choose time, selected time is 5:30 PM" at bounding box center [962, 162] width 18 height 18
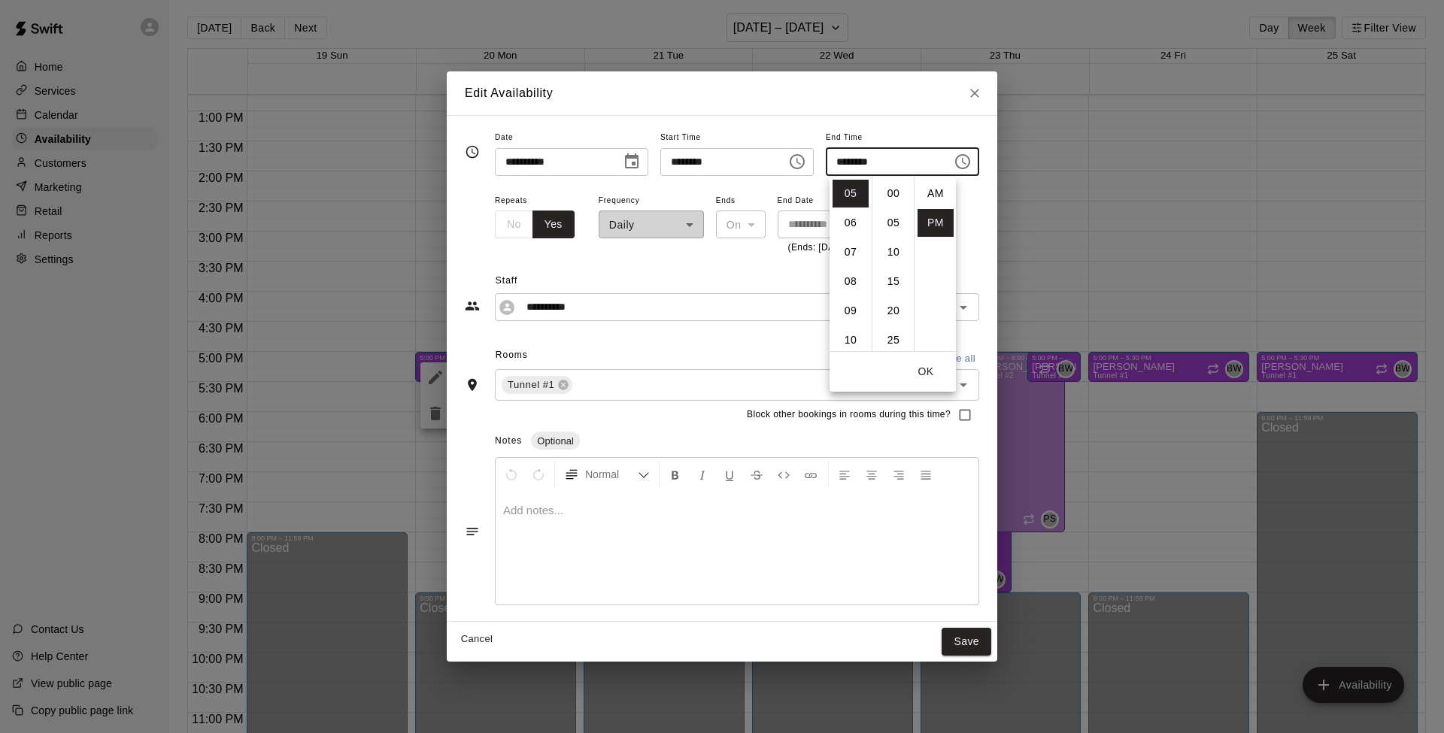
scroll to position [27, 0]
click at [850, 309] on li "09" at bounding box center [850, 311] width 36 height 28
click at [887, 189] on li "00" at bounding box center [893, 194] width 36 height 28
type input "********"
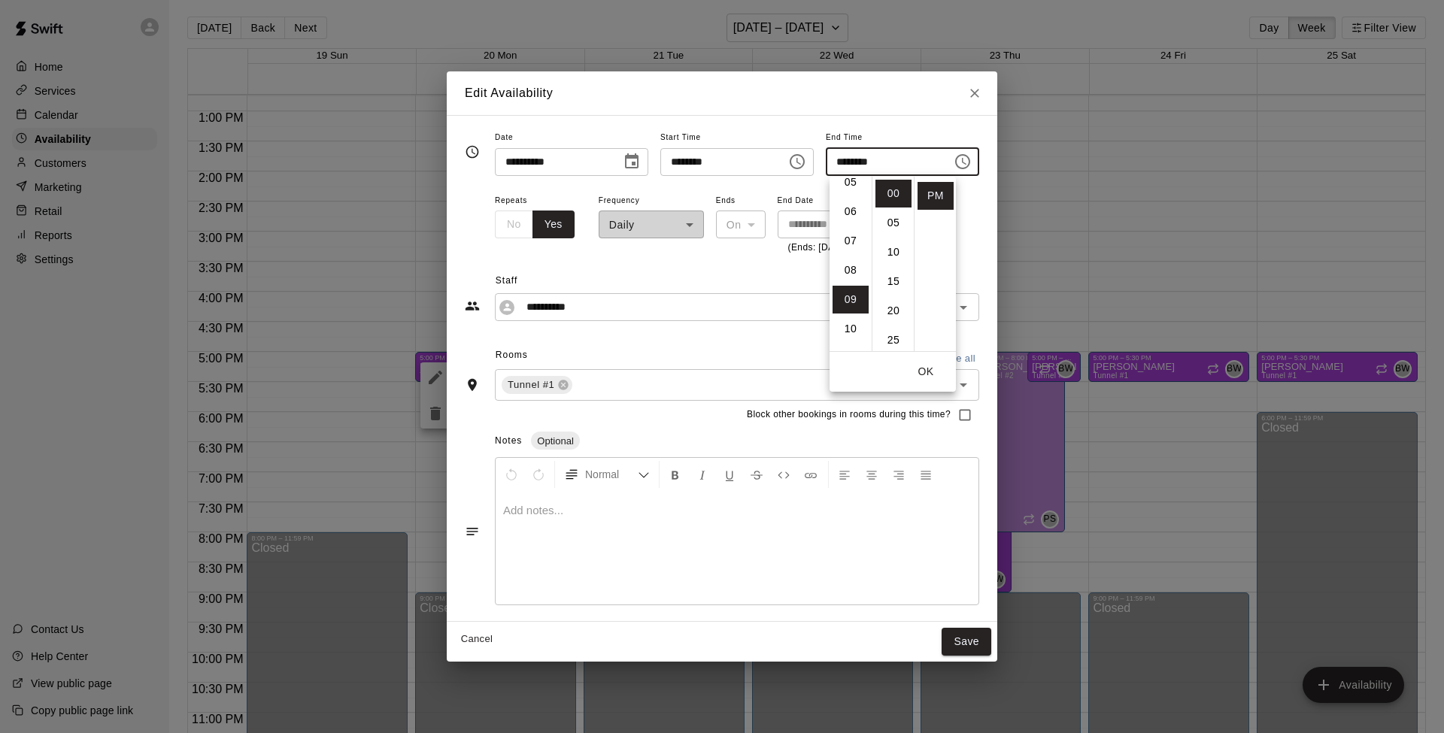
click at [926, 372] on button "OK" at bounding box center [926, 372] width 48 height 28
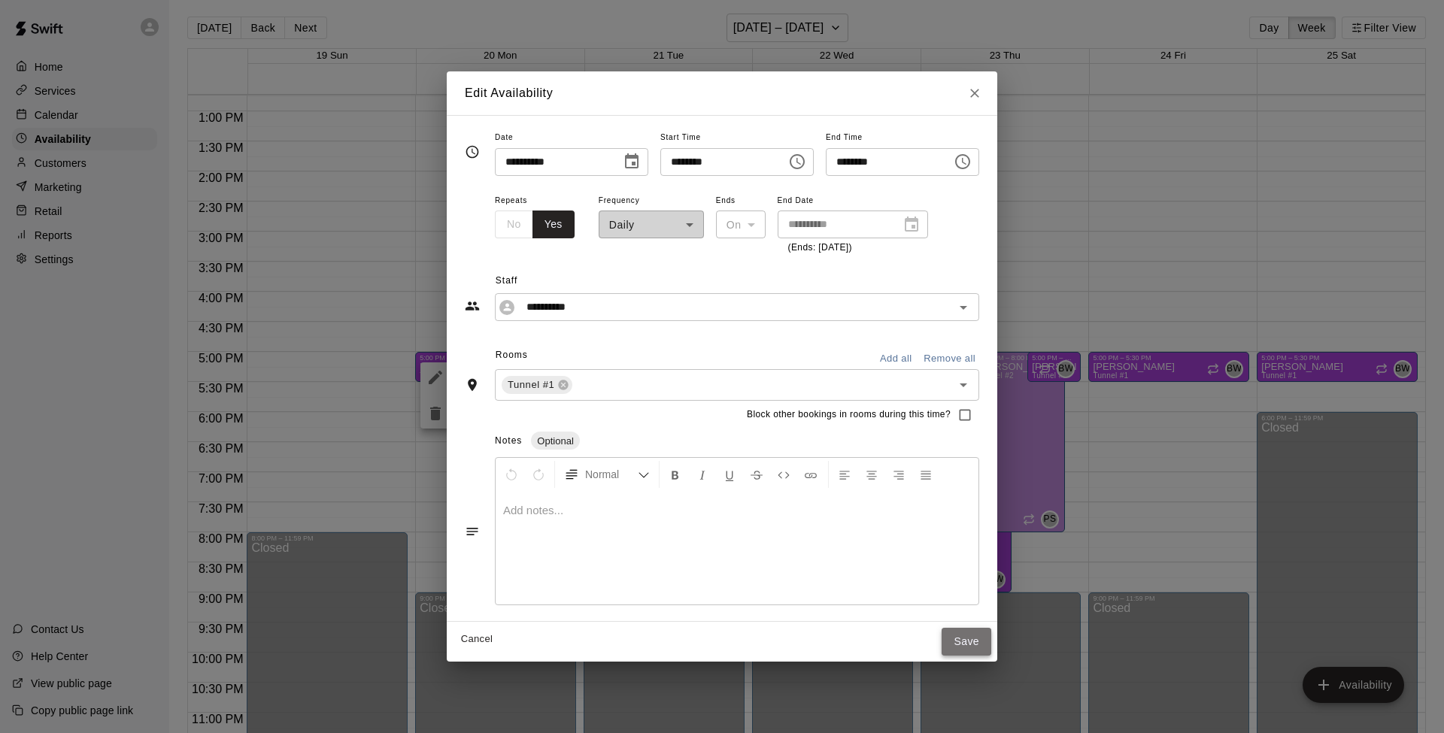
click at [985, 580] on button "Save" at bounding box center [966, 642] width 50 height 28
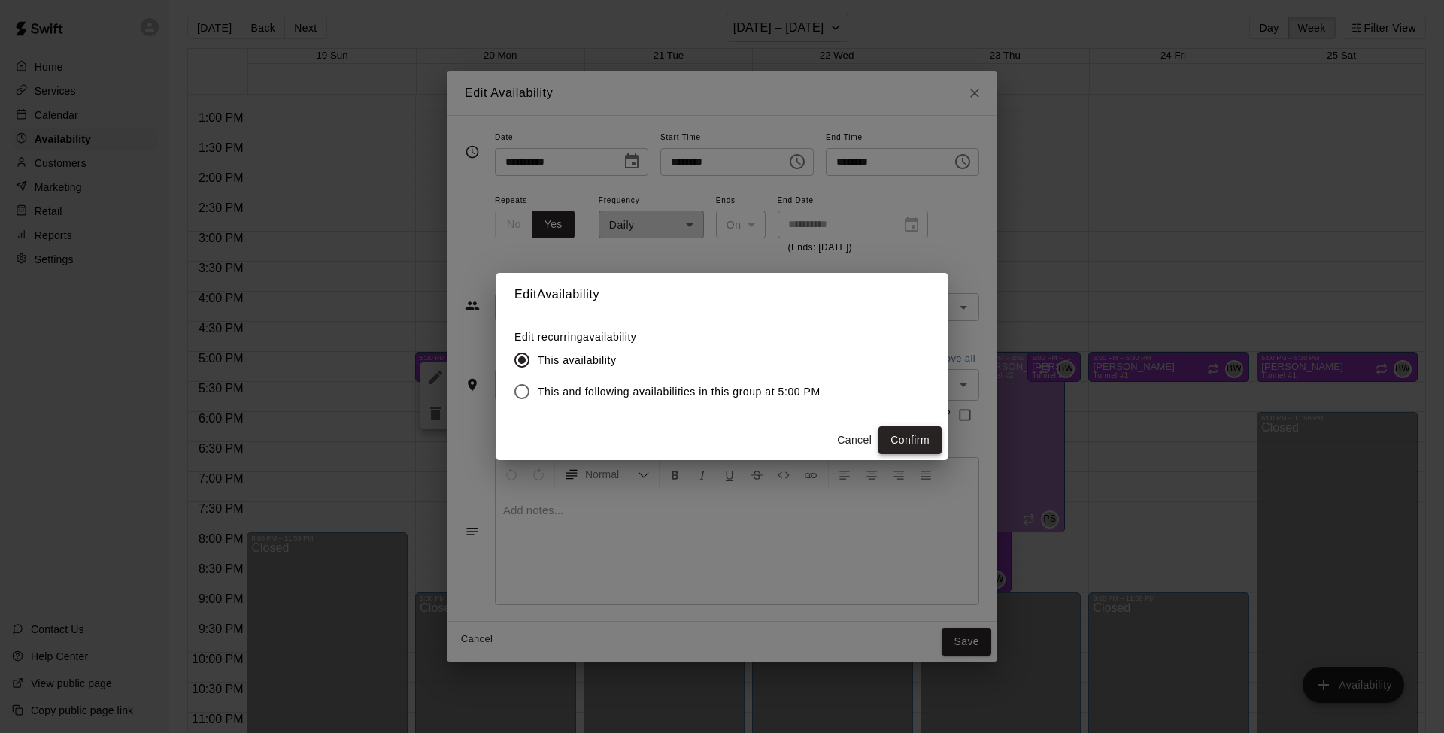
click at [906, 438] on button "Confirm" at bounding box center [909, 440] width 63 height 28
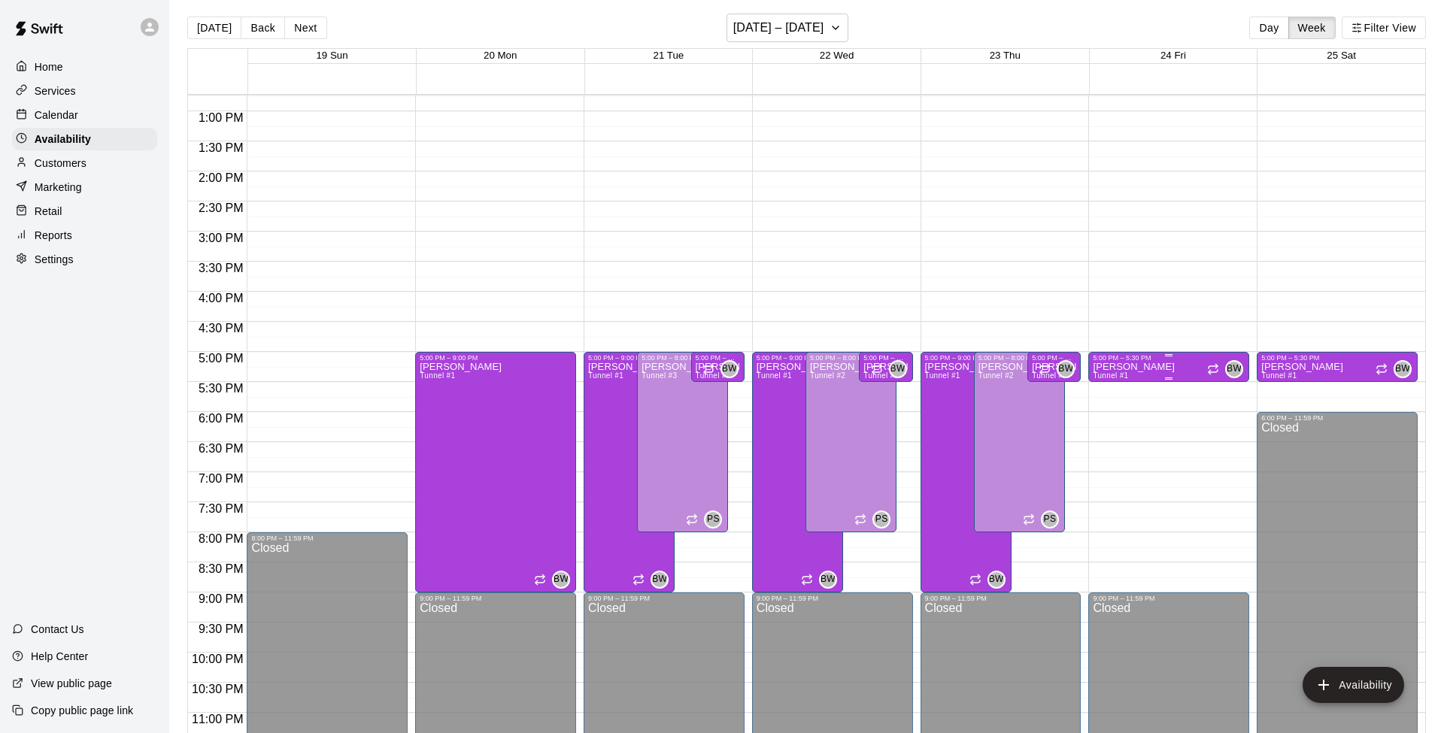
click at [1082, 362] on div "[PERSON_NAME] Tunnel #1 BW" at bounding box center [1168, 728] width 152 height 733
click at [1082, 417] on icon "delete" at bounding box center [1108, 414] width 11 height 14
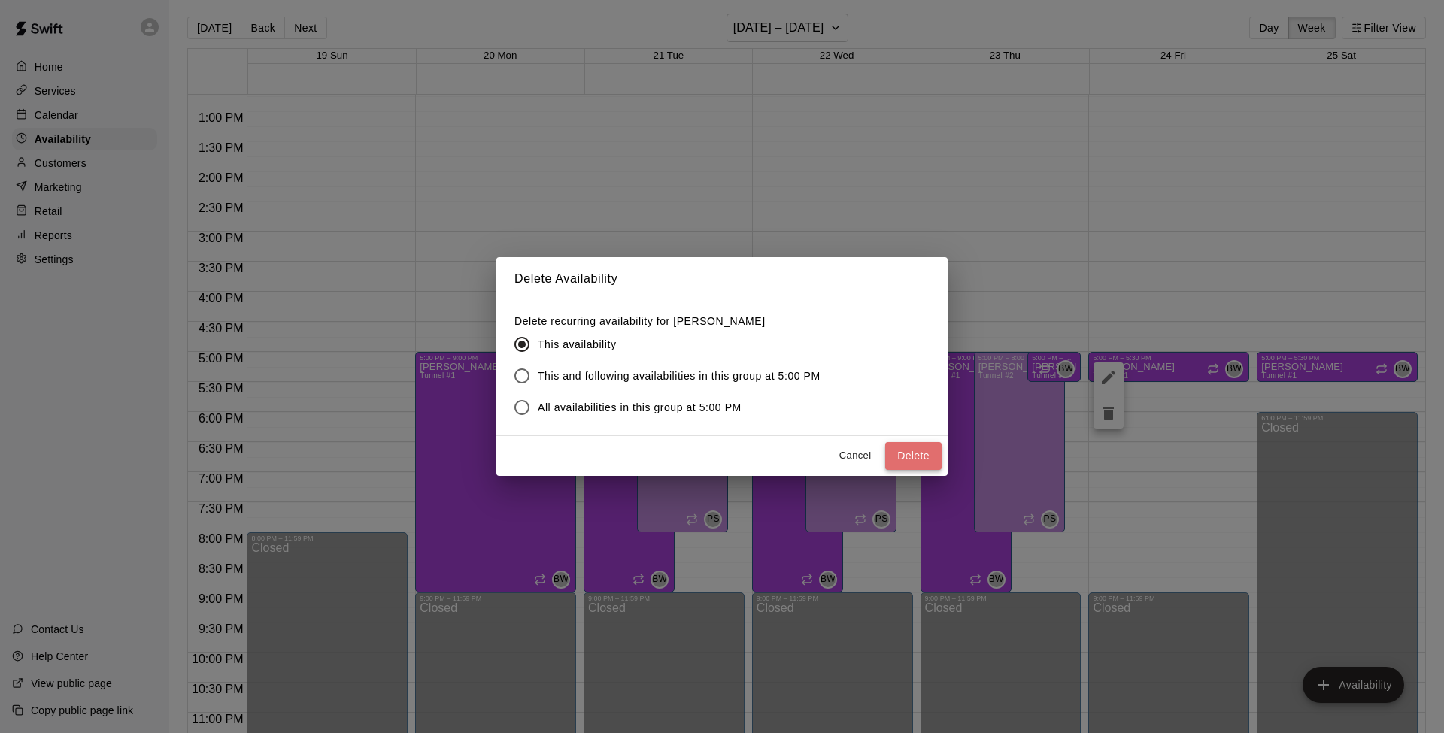
click at [919, 456] on button "Delete" at bounding box center [913, 456] width 56 height 28
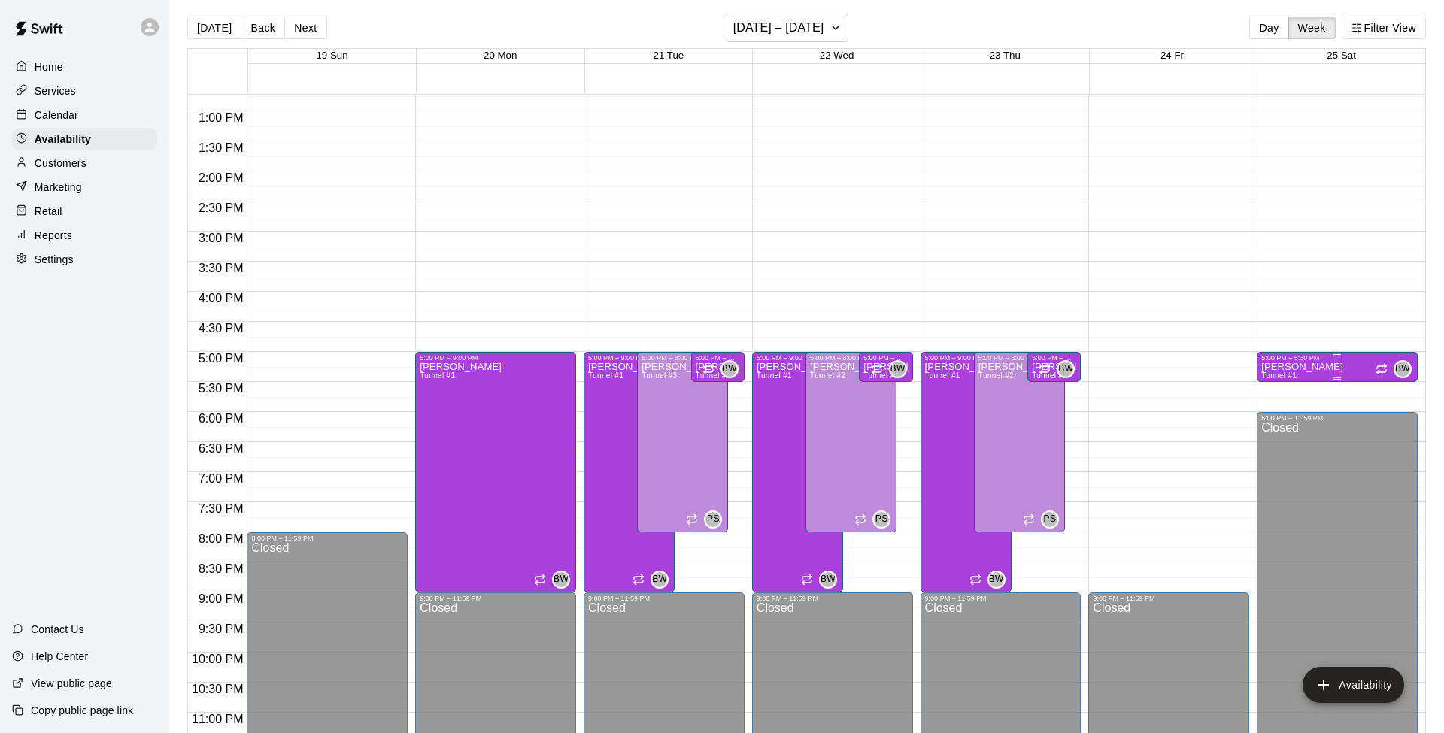
click at [1082, 364] on div "[PERSON_NAME] Tunnel #1 BW" at bounding box center [1337, 728] width 152 height 733
click at [1082, 415] on icon "delete" at bounding box center [1276, 414] width 11 height 14
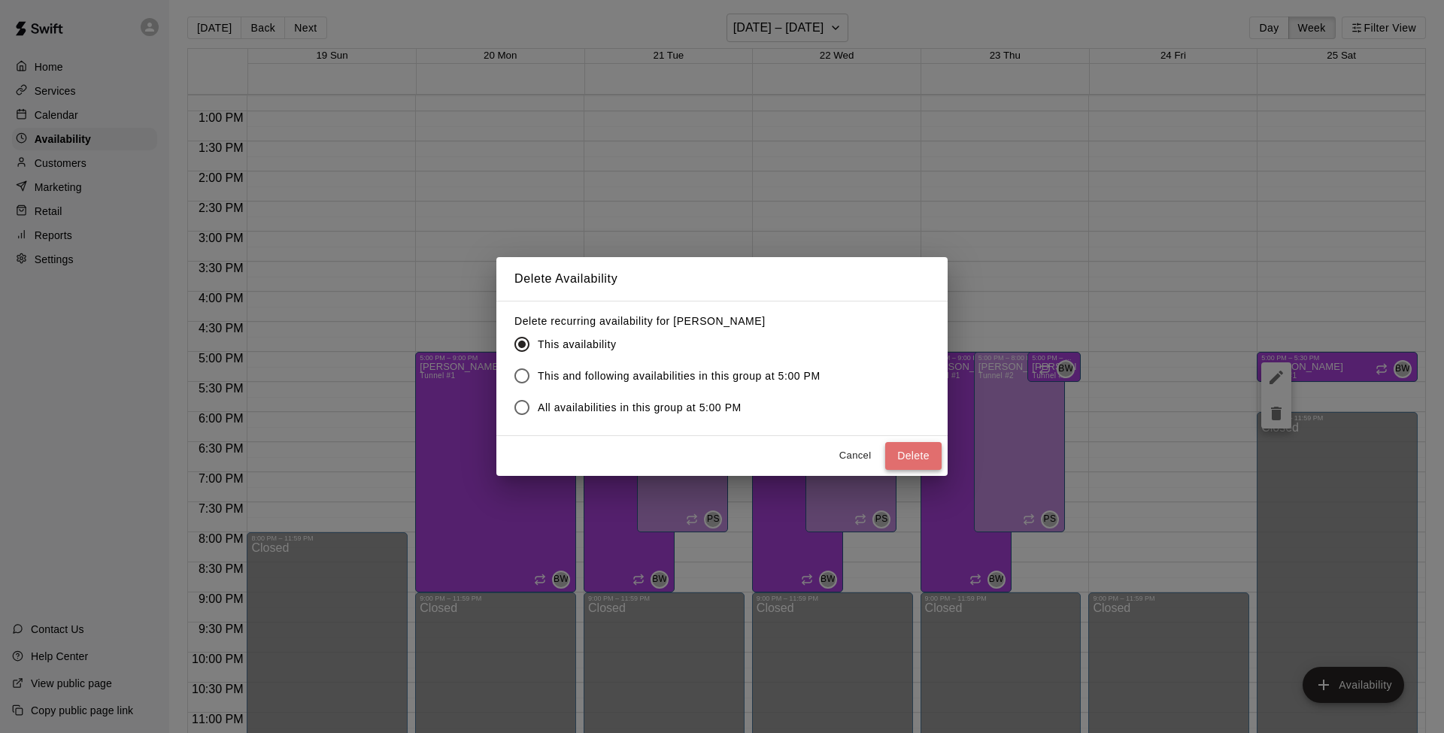
click at [908, 450] on button "Delete" at bounding box center [913, 456] width 56 height 28
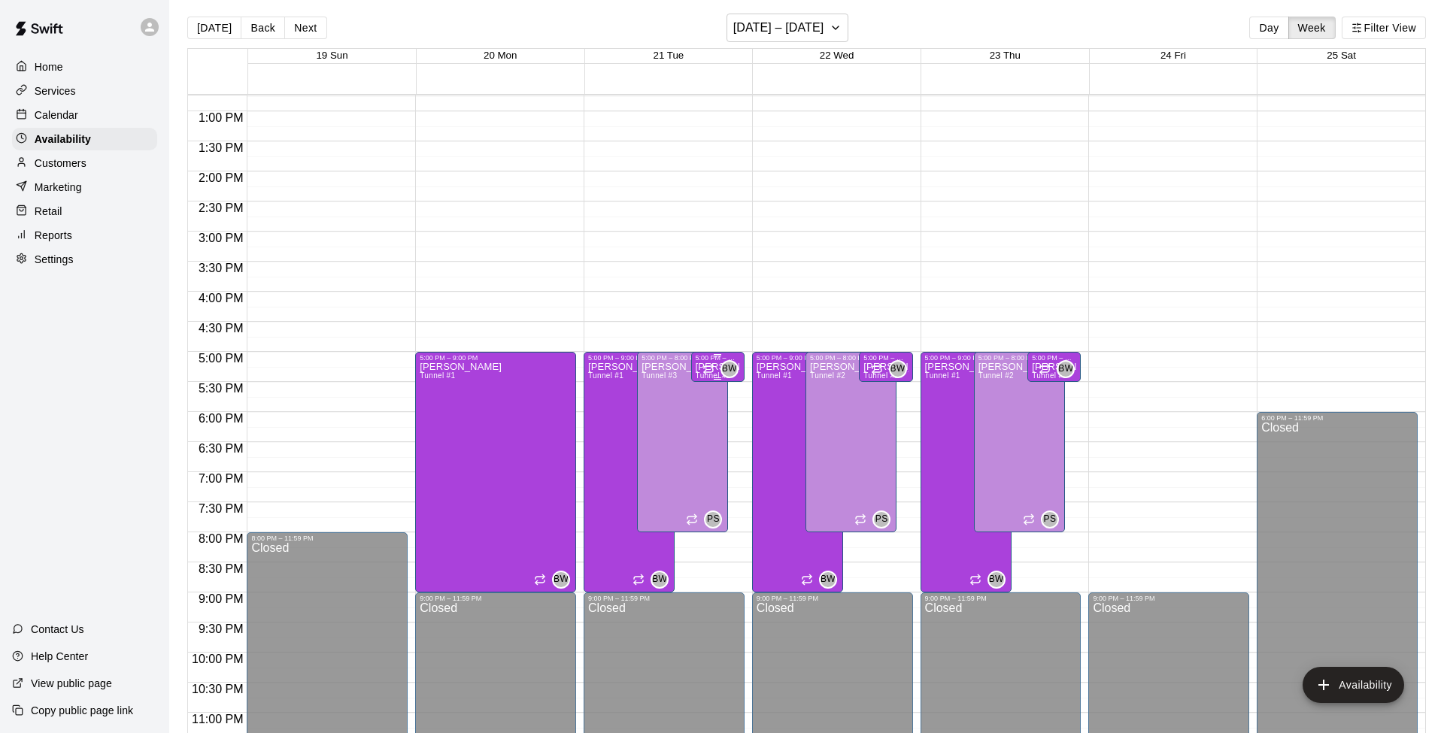
click at [710, 362] on div "BW" at bounding box center [720, 369] width 36 height 18
click at [715, 377] on icon "edit" at bounding box center [718, 375] width 14 height 14
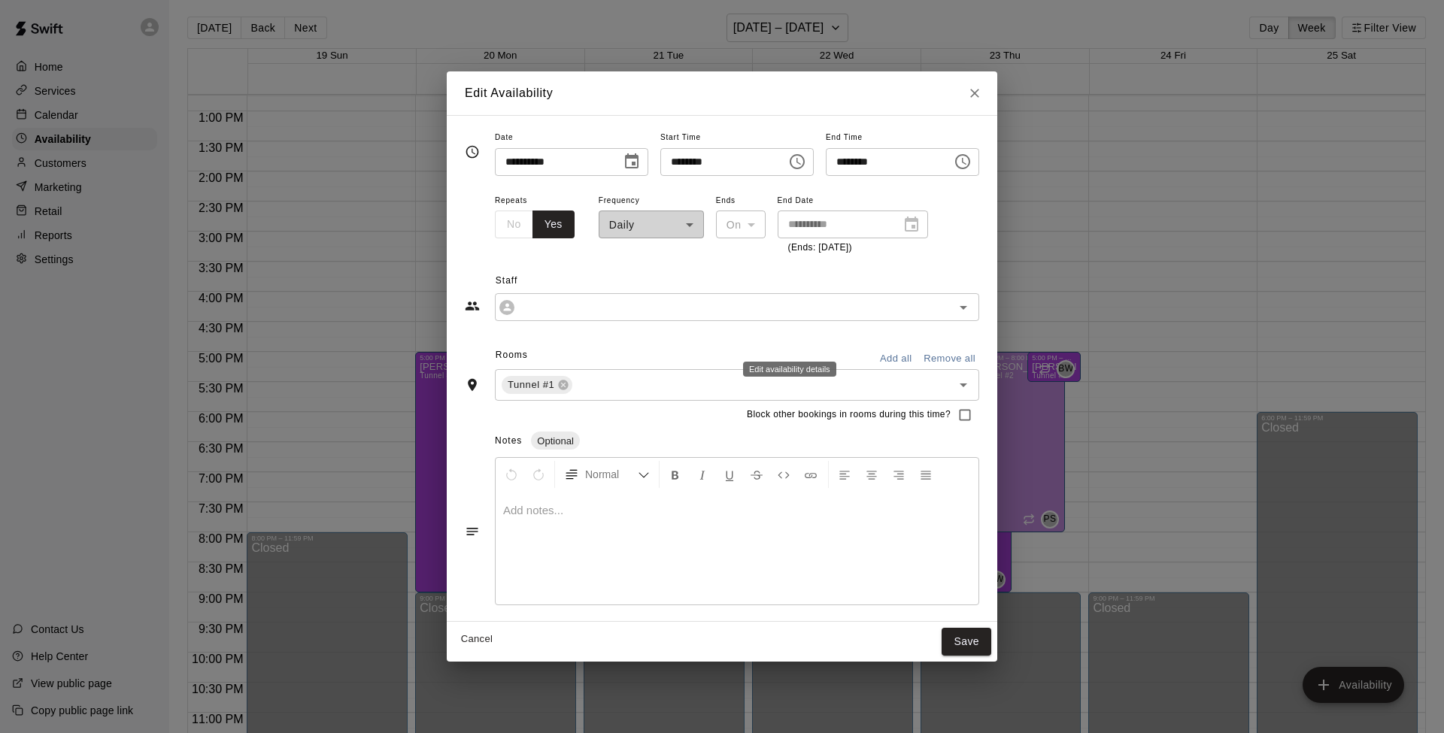
type input "**********"
click at [971, 161] on icon "Choose time, selected time is 5:30 PM" at bounding box center [962, 162] width 18 height 18
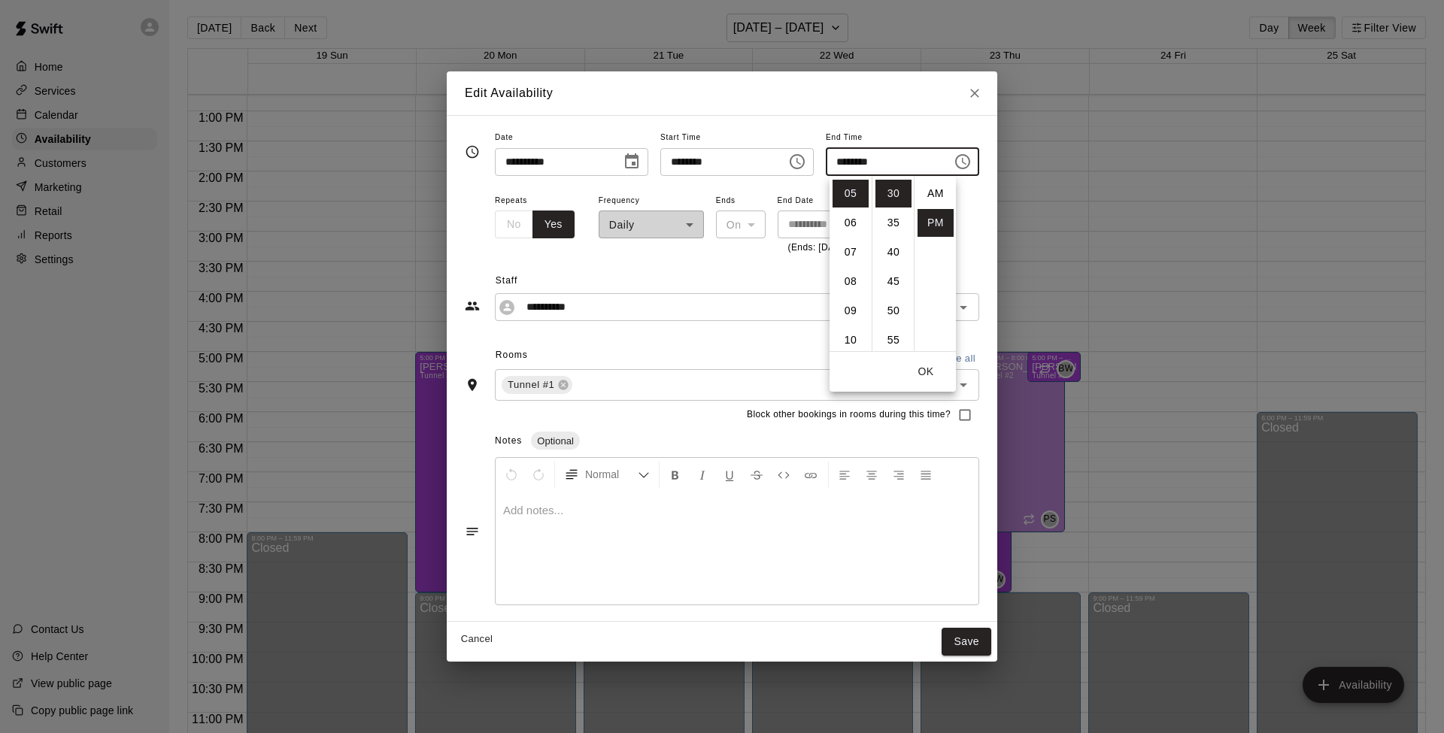
scroll to position [27, 0]
click at [857, 308] on li "09" at bounding box center [850, 311] width 36 height 28
click at [893, 188] on li "00" at bounding box center [893, 194] width 36 height 28
type input "********"
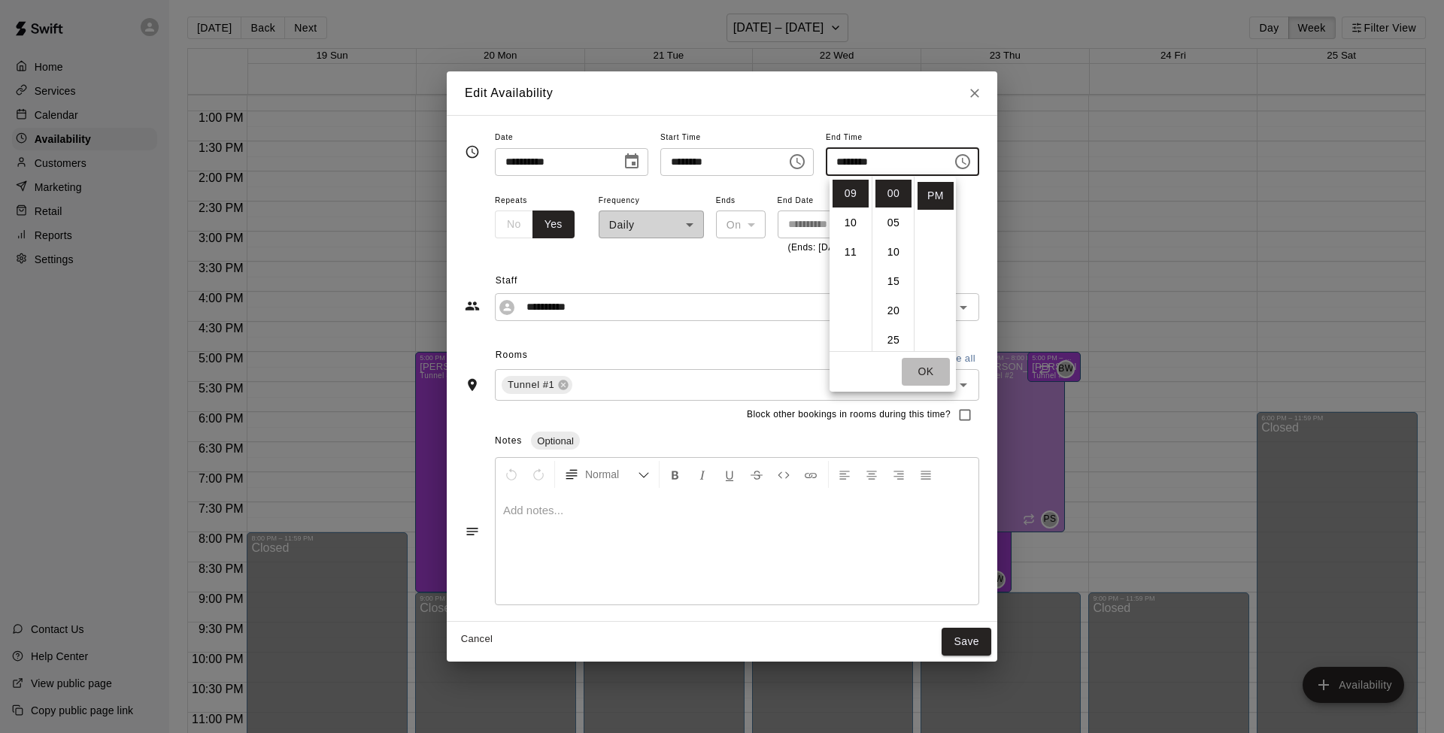
click at [929, 368] on button "OK" at bounding box center [926, 372] width 48 height 28
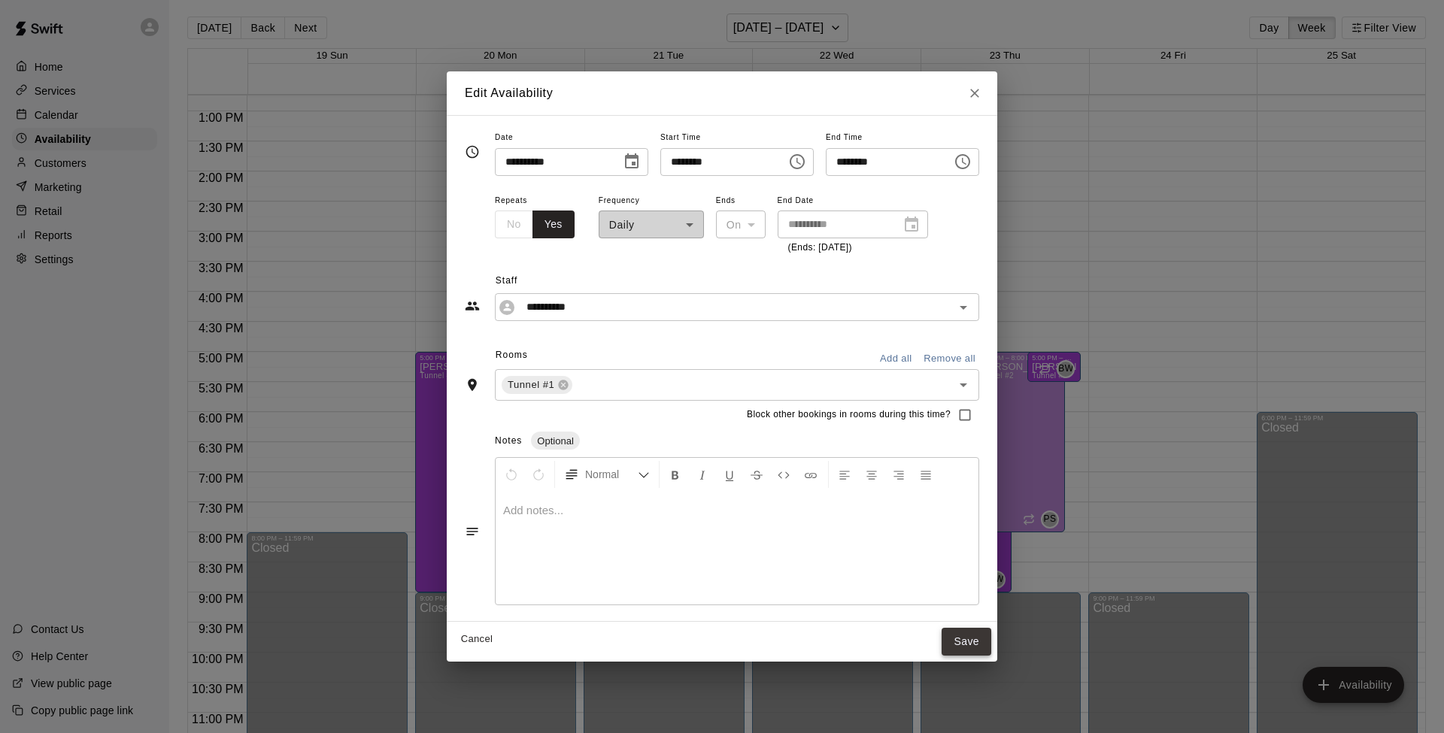
click at [977, 580] on button "Save" at bounding box center [966, 642] width 50 height 28
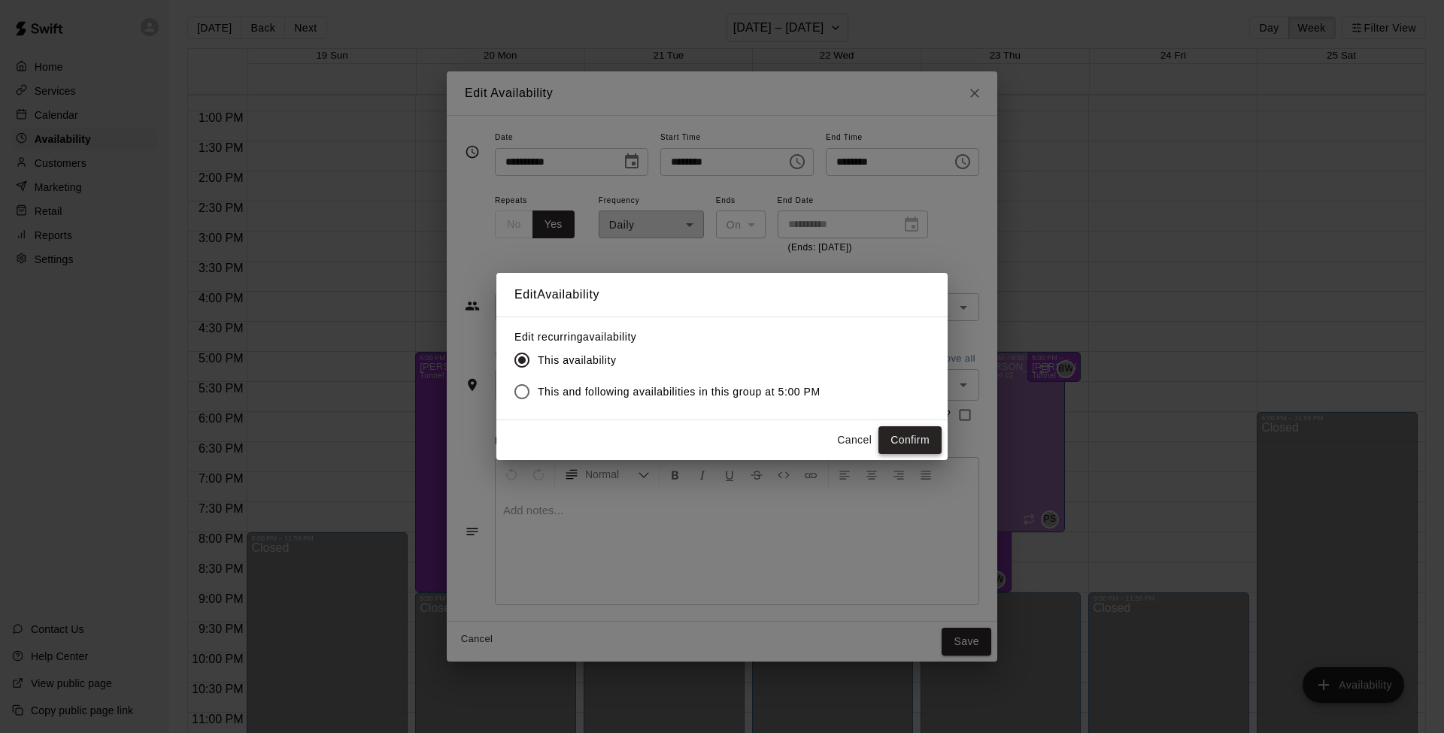
click at [916, 433] on button "Confirm" at bounding box center [909, 440] width 63 height 28
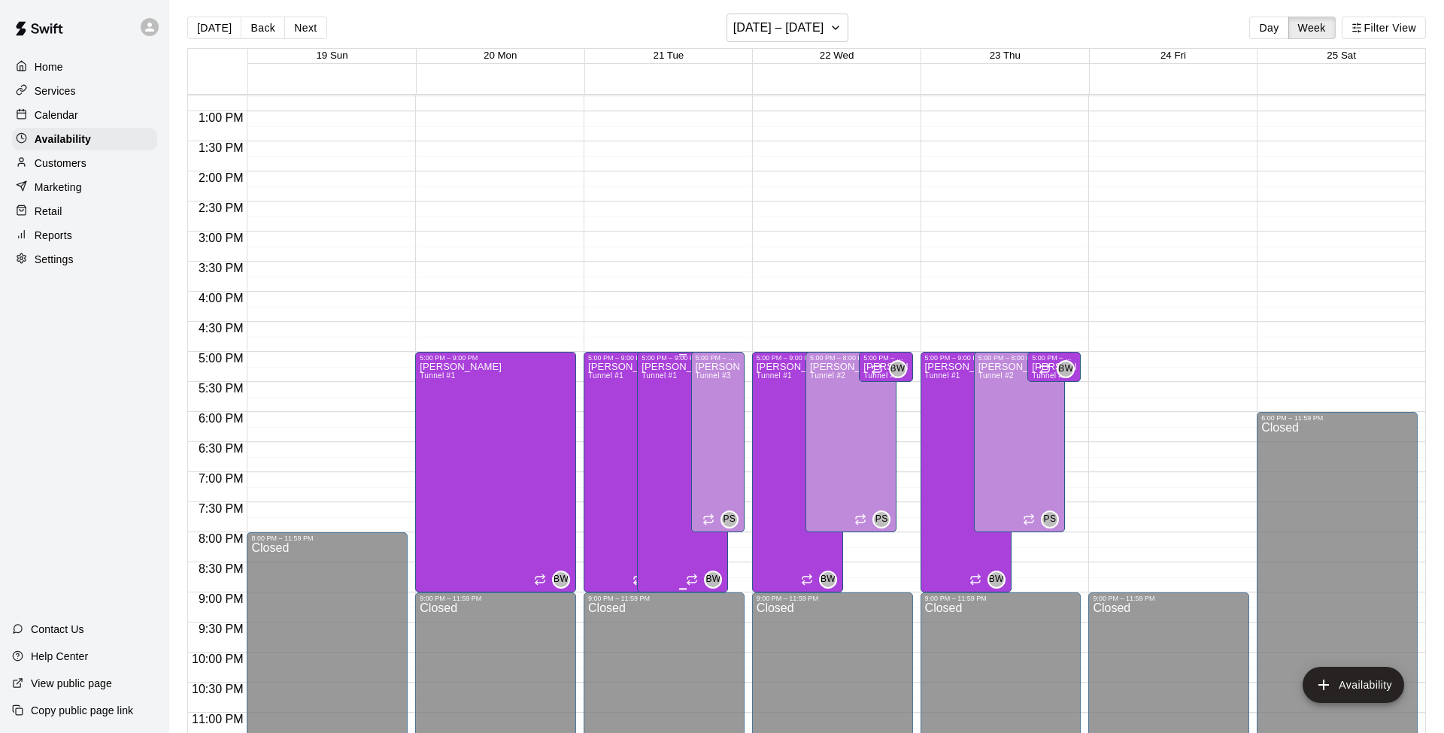
scroll to position [2, 1]
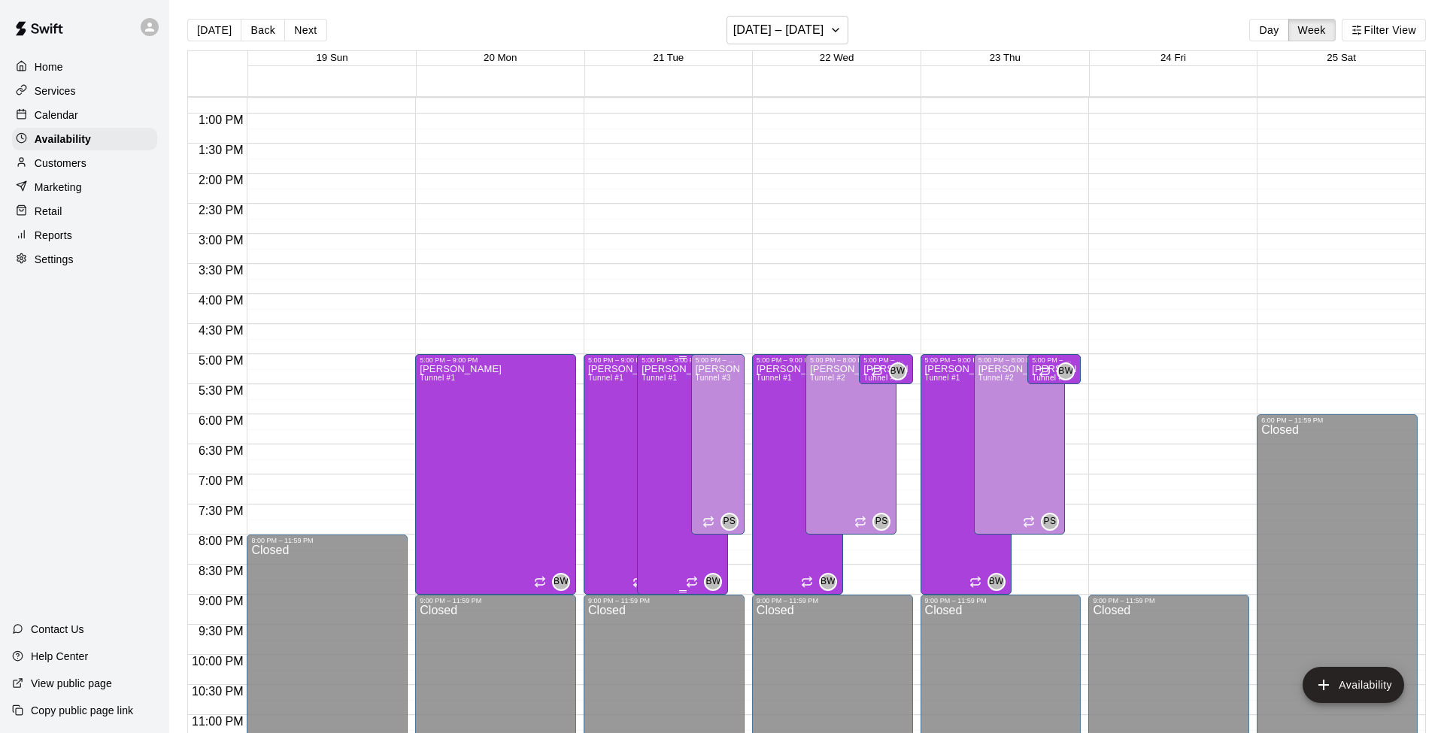
click at [659, 389] on div "[PERSON_NAME] Tunnel #1" at bounding box center [682, 730] width 82 height 733
click at [656, 420] on icon "delete" at bounding box center [656, 416] width 11 height 14
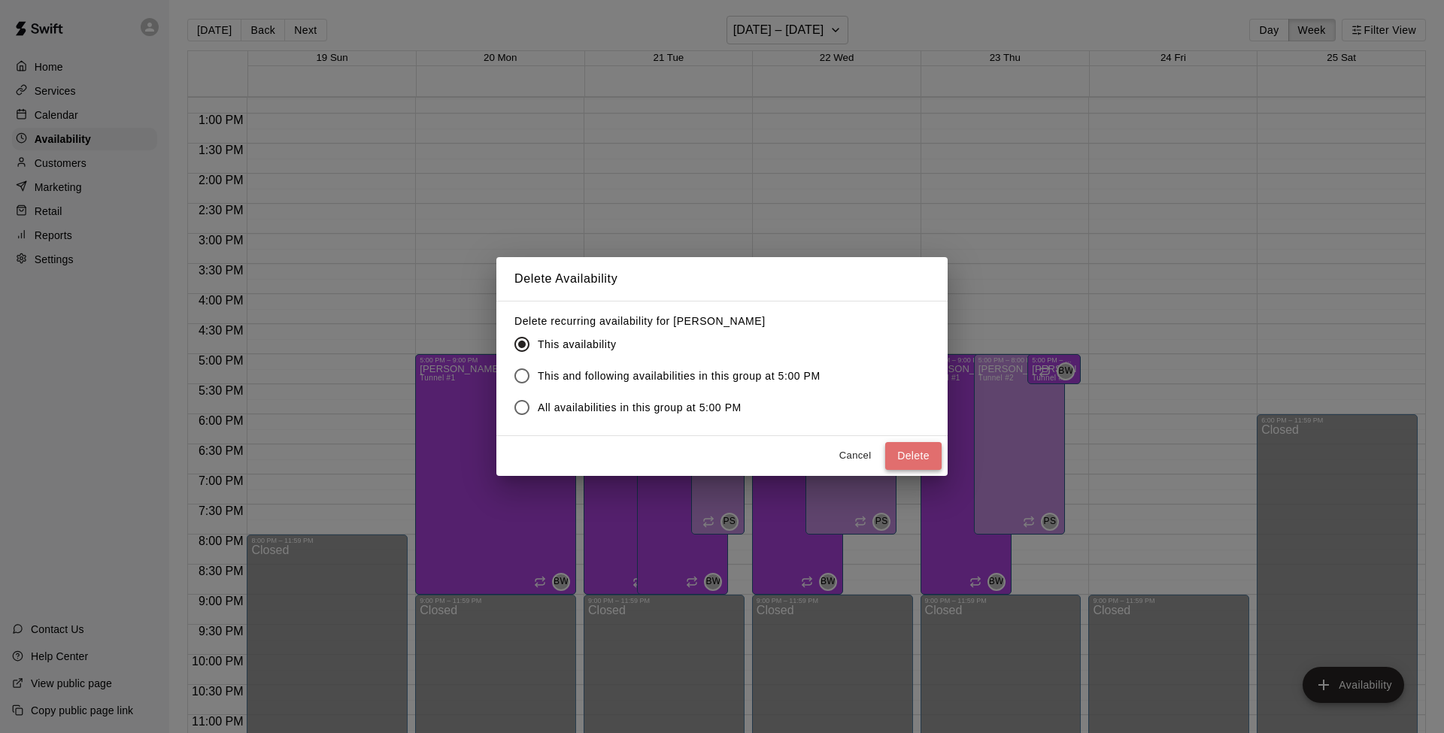
click at [900, 453] on button "Delete" at bounding box center [913, 456] width 56 height 28
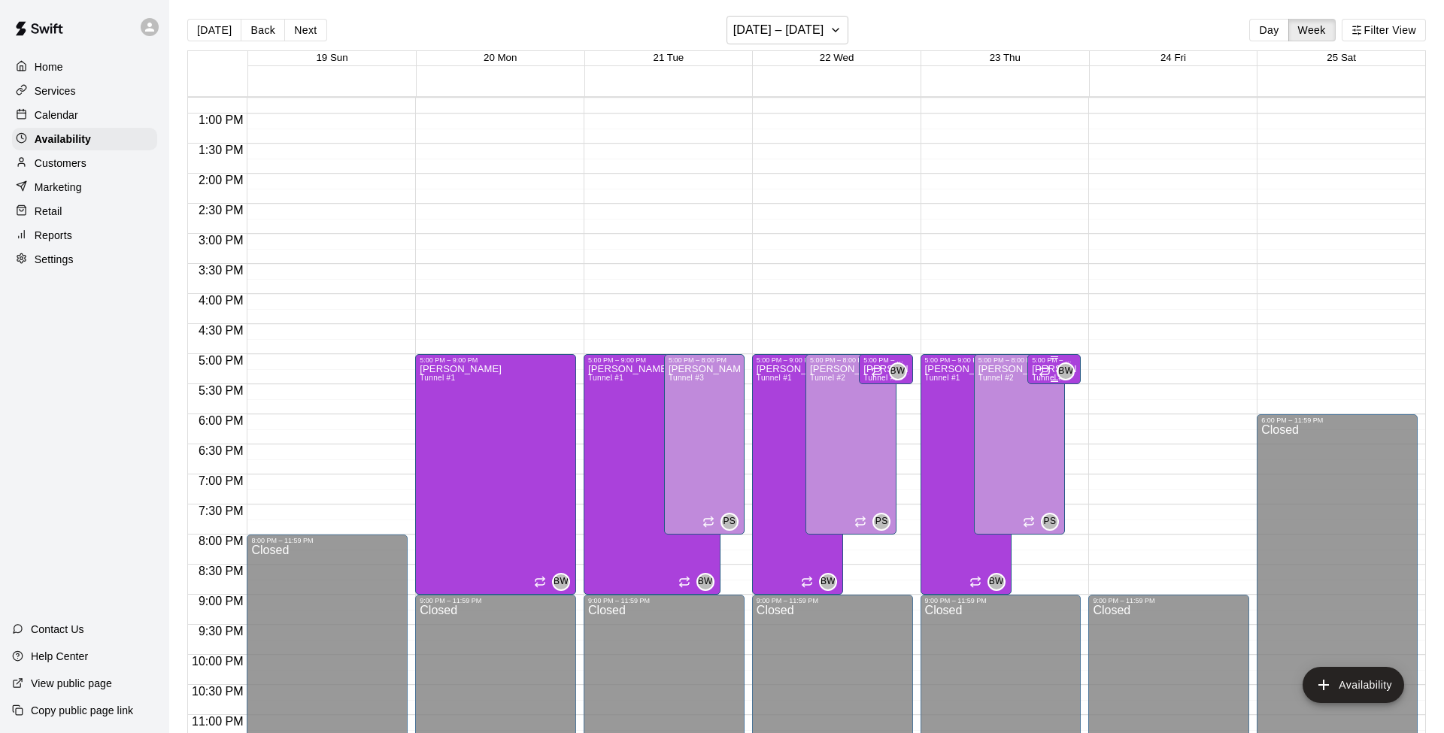
click at [1075, 358] on div at bounding box center [1054, 357] width 44 height 2
click at [1043, 408] on icon "delete" at bounding box center [1046, 408] width 11 height 14
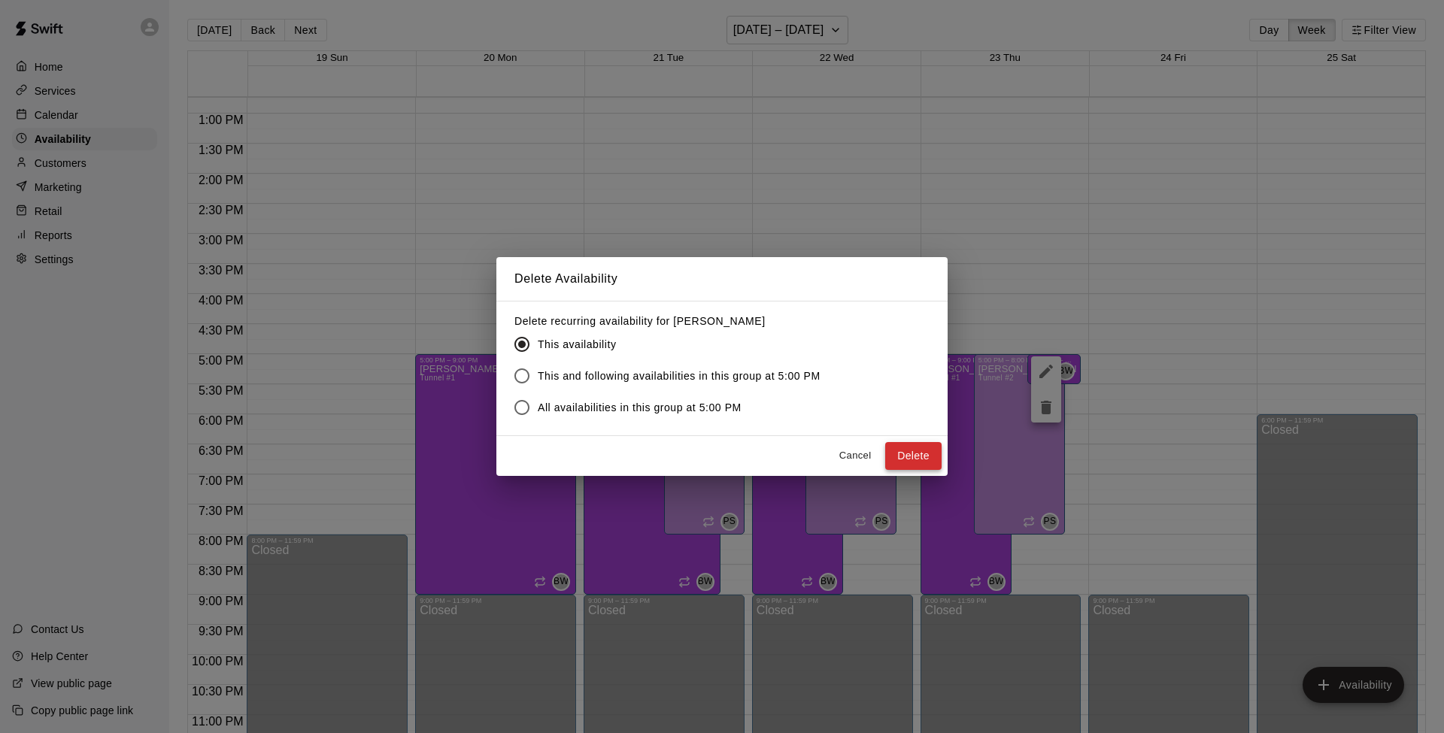
click at [901, 447] on button "Delete" at bounding box center [913, 456] width 56 height 28
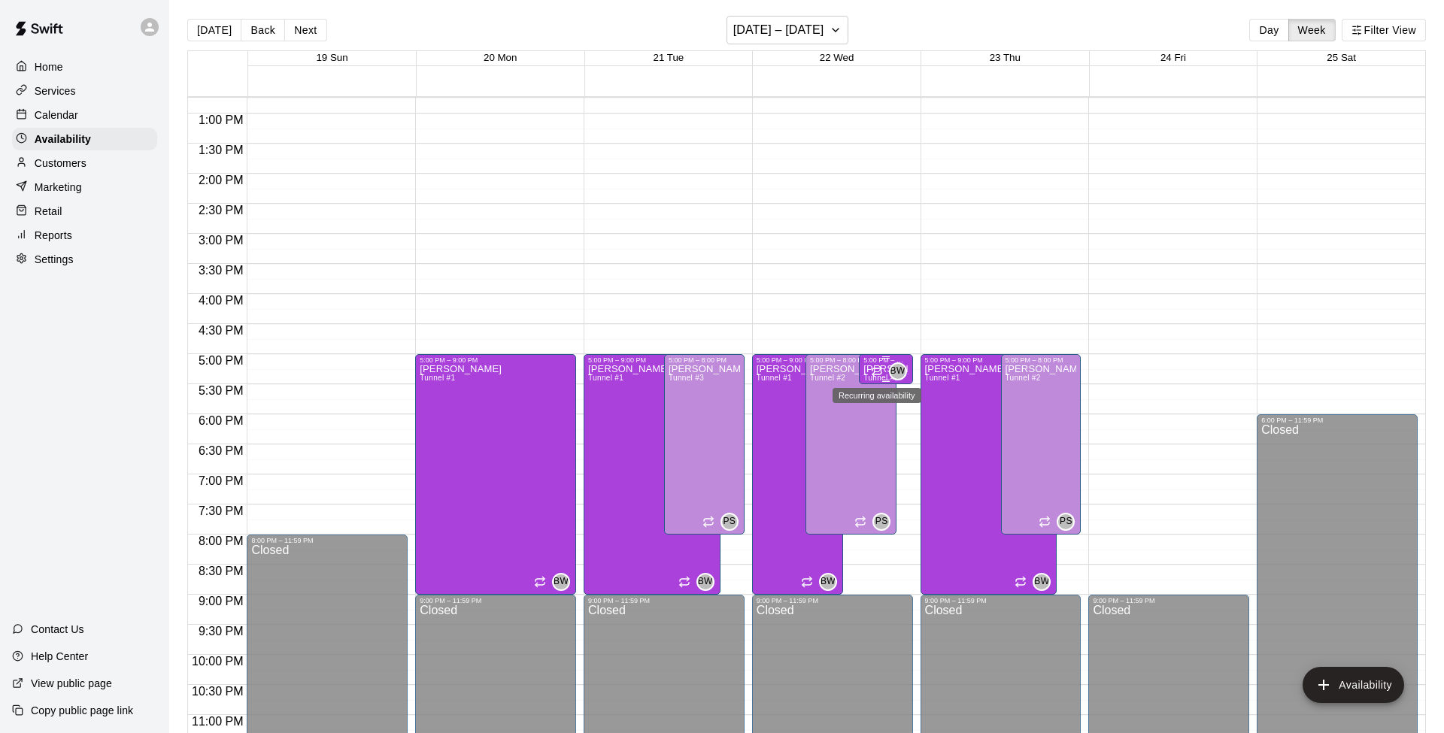
click at [876, 366] on icon "Recurring availability" at bounding box center [877, 371] width 12 height 12
click at [889, 420] on icon "delete" at bounding box center [885, 417] width 11 height 14
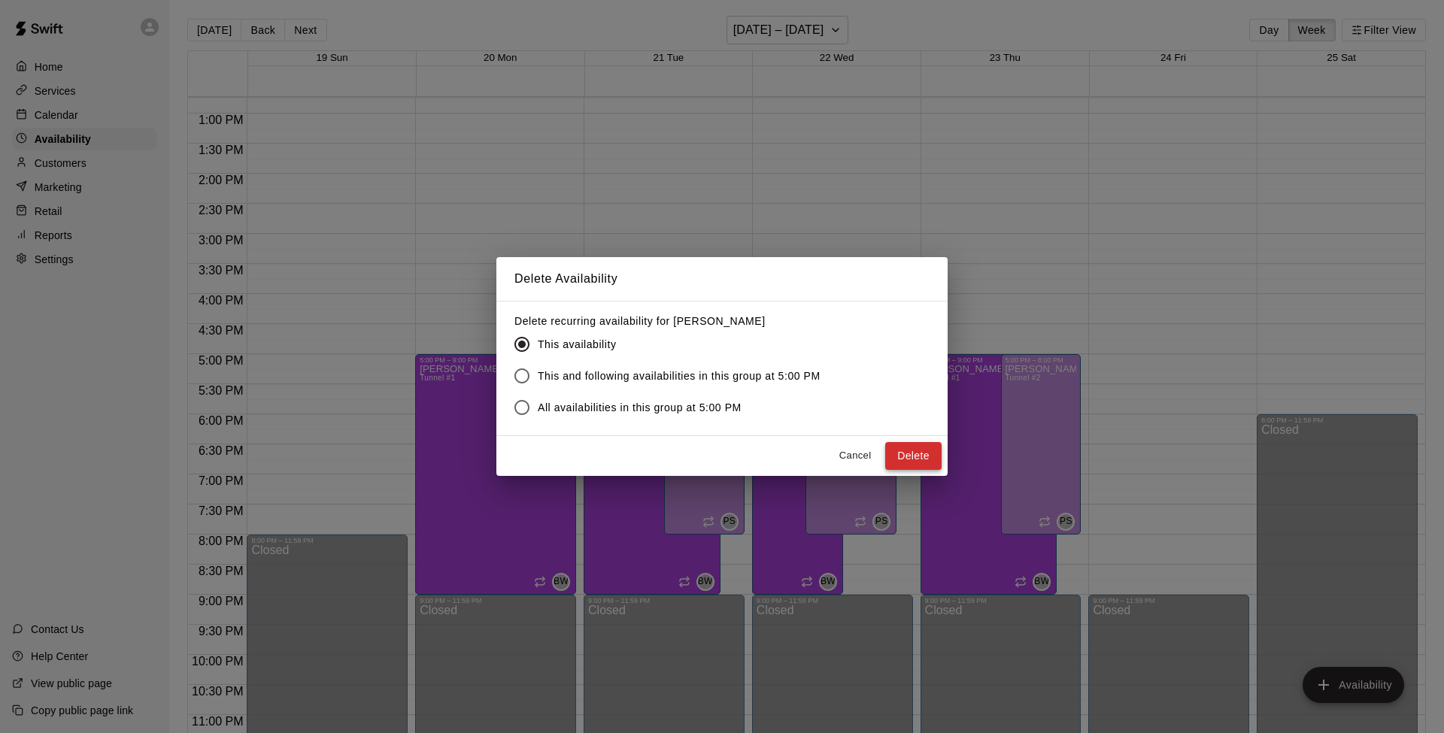
click at [908, 450] on button "Delete" at bounding box center [913, 456] width 56 height 28
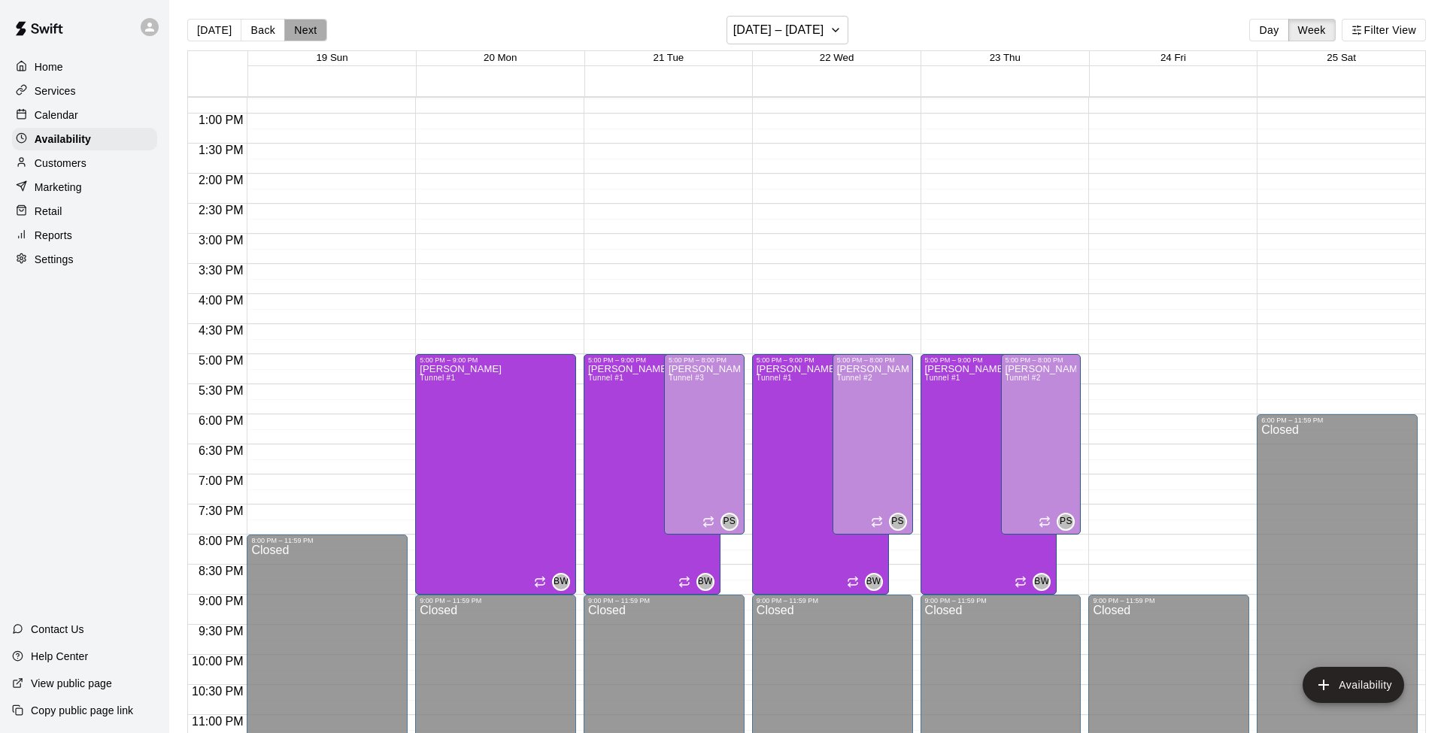
click at [310, 27] on button "Next" at bounding box center [305, 30] width 42 height 23
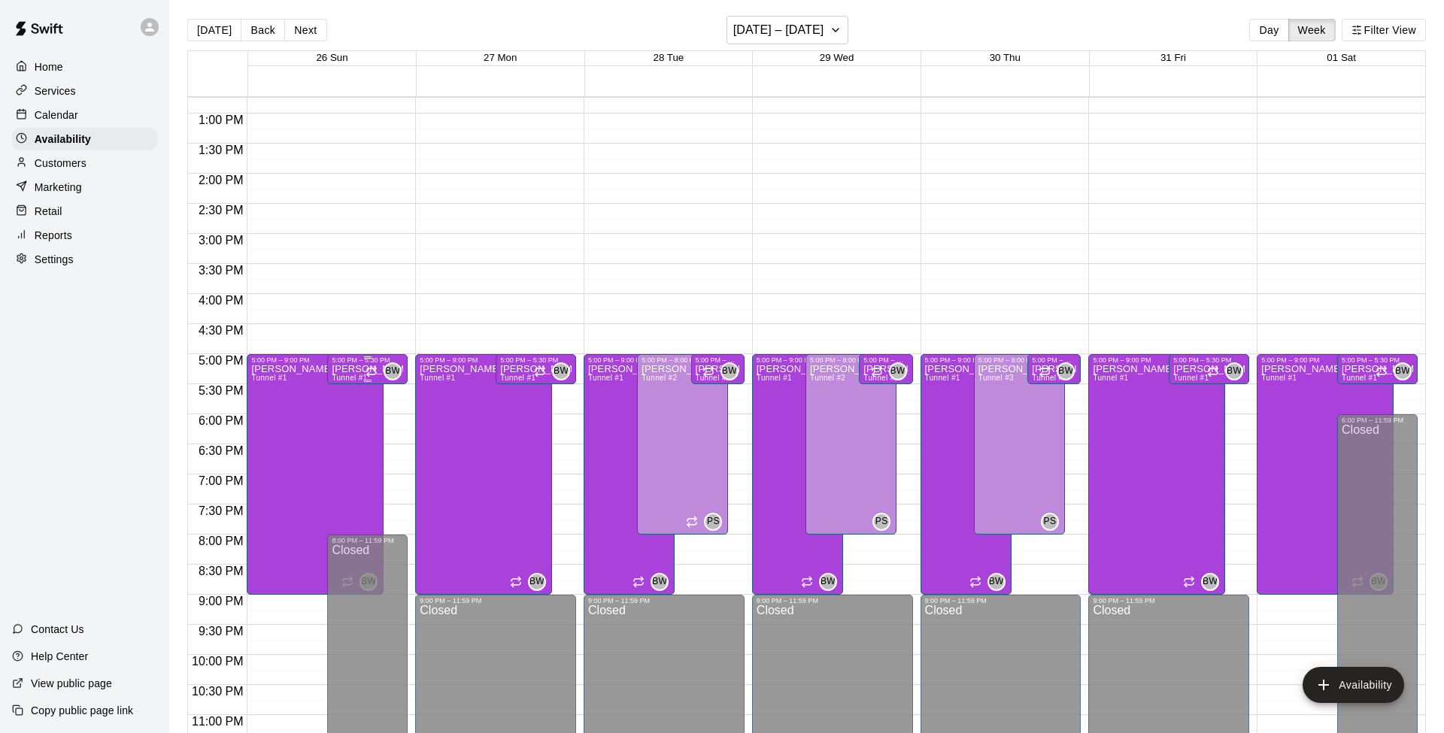
click at [344, 364] on div "5:00 PM – 5:30 PM" at bounding box center [367, 360] width 71 height 8
click at [347, 408] on icon "delete" at bounding box center [346, 408] width 11 height 14
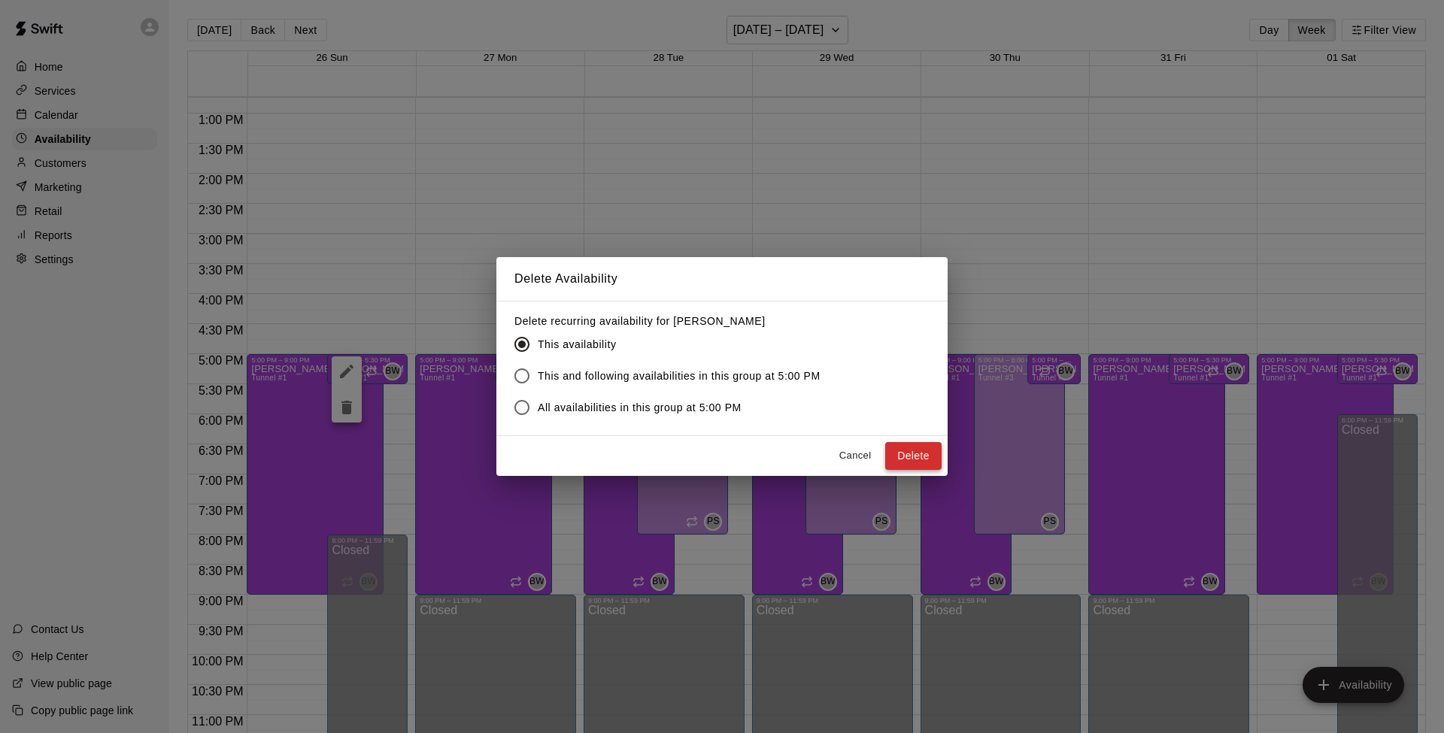
click at [915, 456] on button "Delete" at bounding box center [913, 456] width 56 height 28
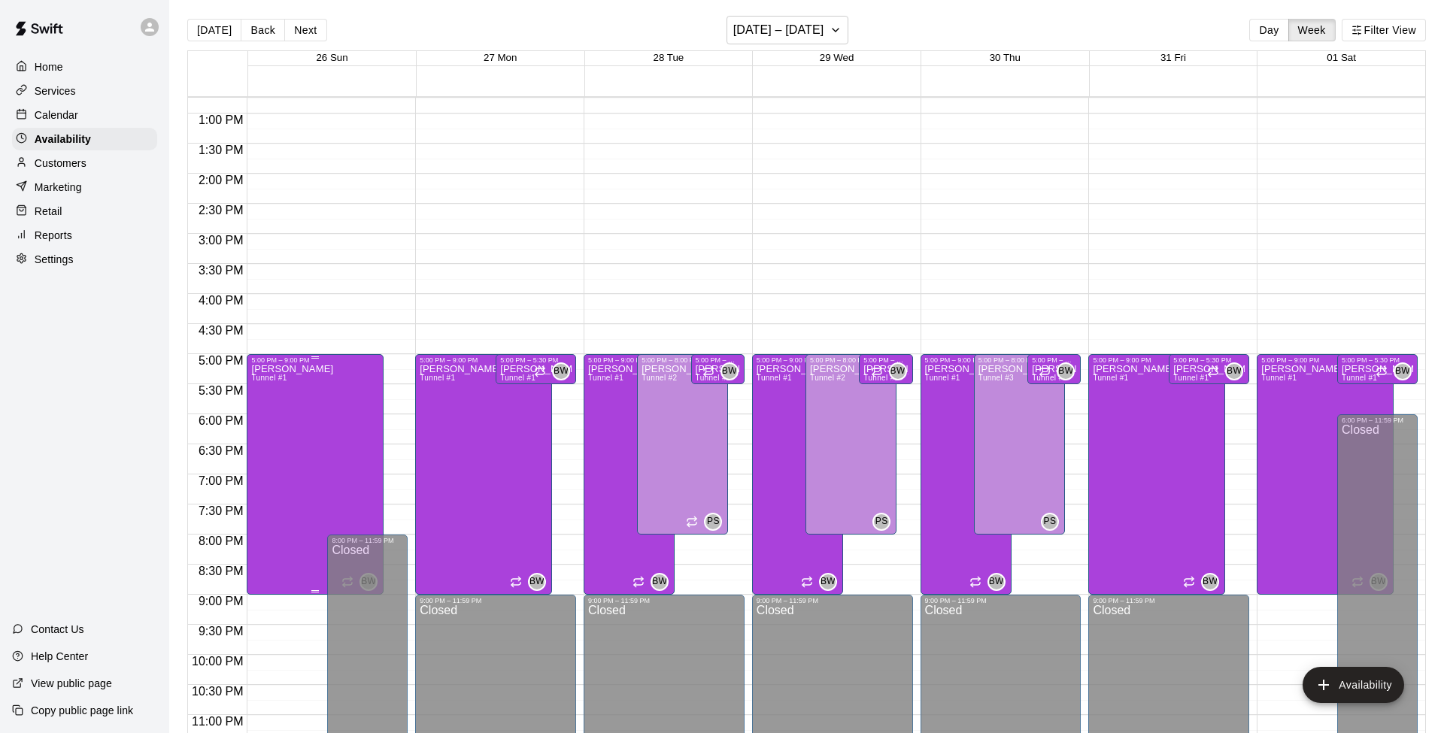
click at [304, 433] on div "[PERSON_NAME] Tunnel #1" at bounding box center [292, 730] width 82 height 733
click at [263, 417] on icon "delete" at bounding box center [266, 416] width 11 height 14
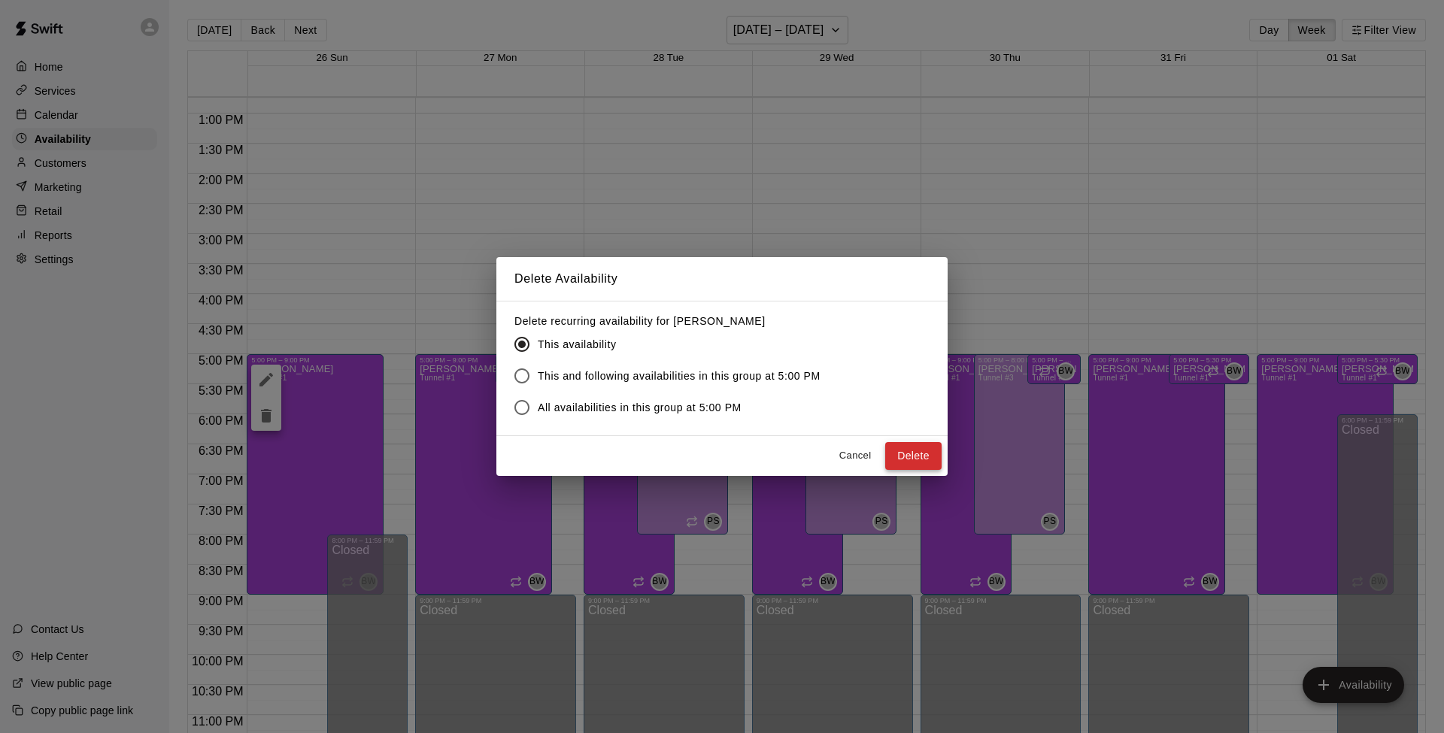
drag, startPoint x: 943, startPoint y: 448, endPoint x: 931, endPoint y: 451, distance: 12.4
click at [939, 450] on div "Cancel Delete" at bounding box center [721, 456] width 451 height 40
click at [925, 453] on button "Delete" at bounding box center [913, 456] width 56 height 28
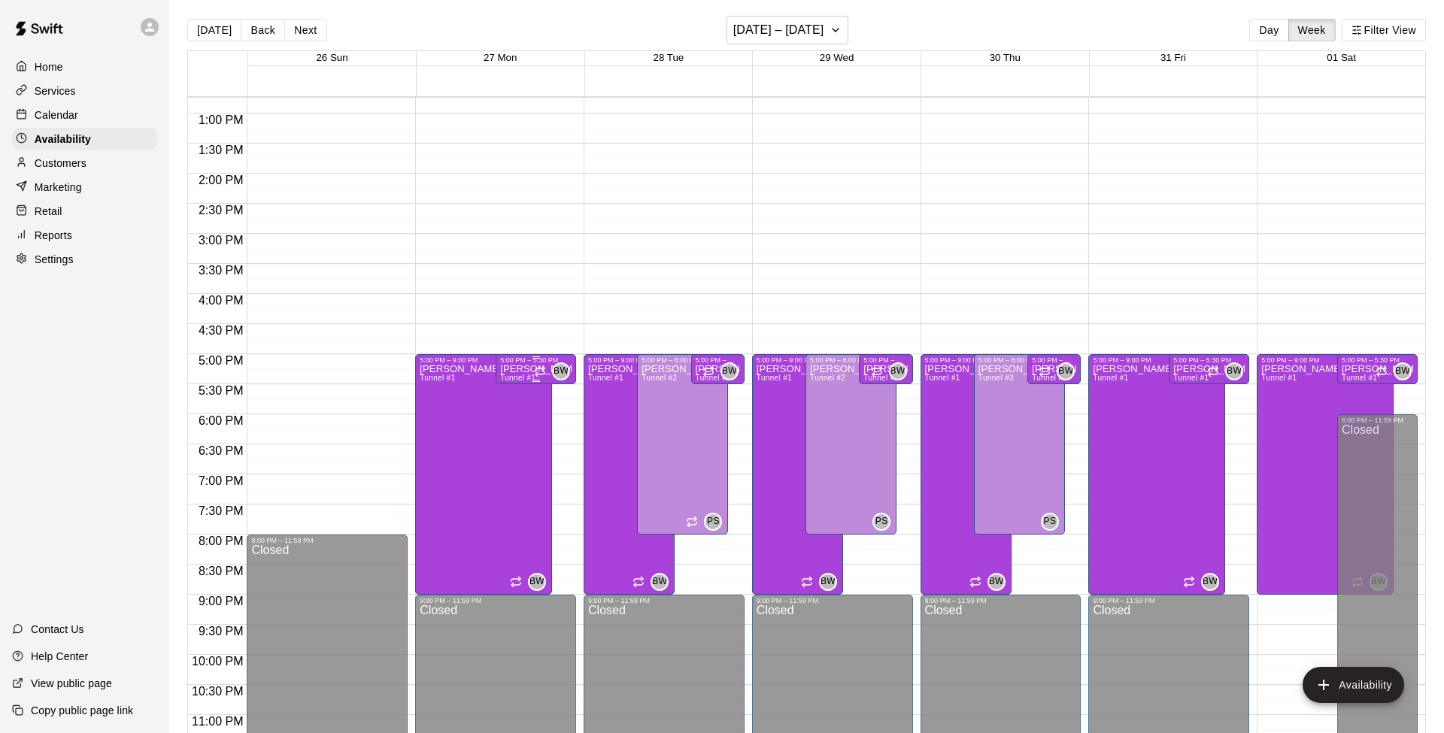
click at [517, 369] on p "[PERSON_NAME]" at bounding box center [535, 369] width 71 height 0
click at [512, 420] on icon "delete" at bounding box center [515, 421] width 11 height 14
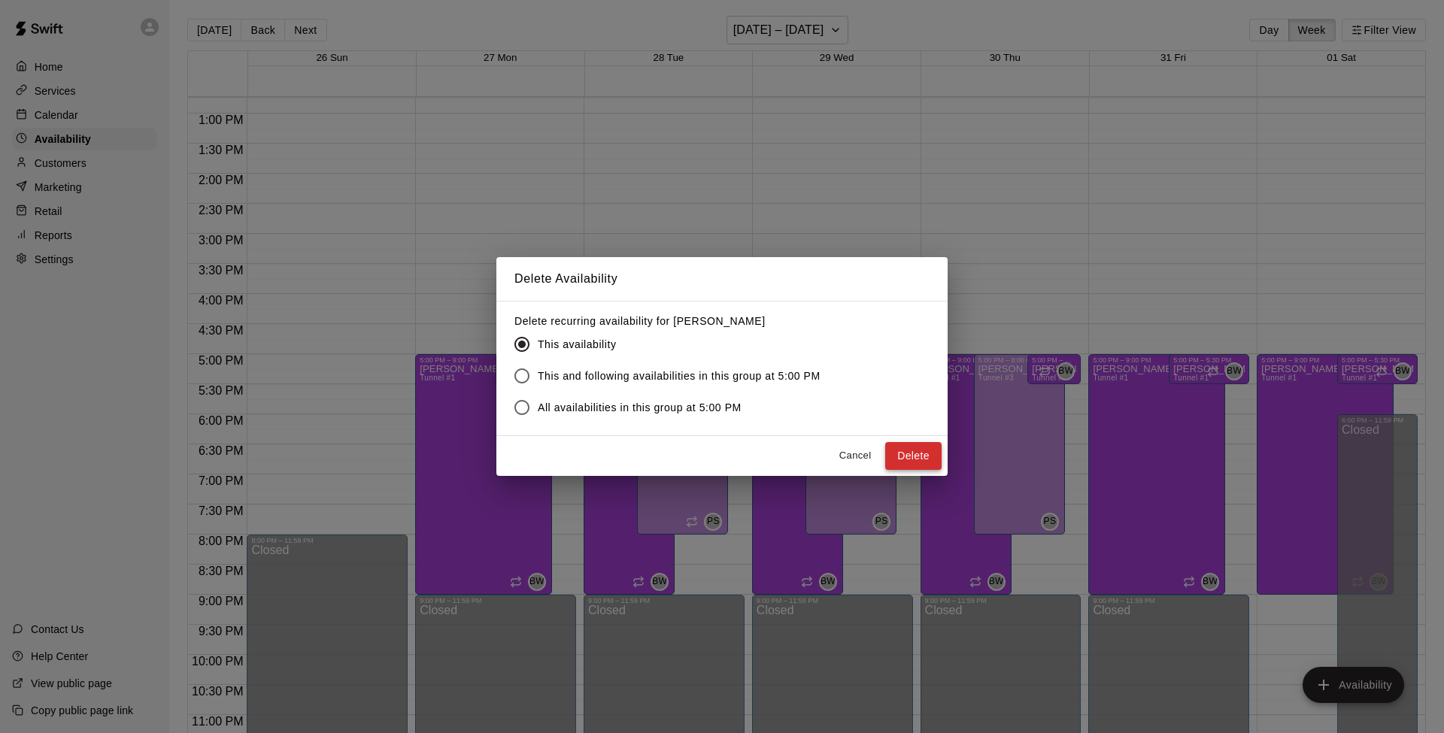
click at [923, 455] on button "Delete" at bounding box center [913, 456] width 56 height 28
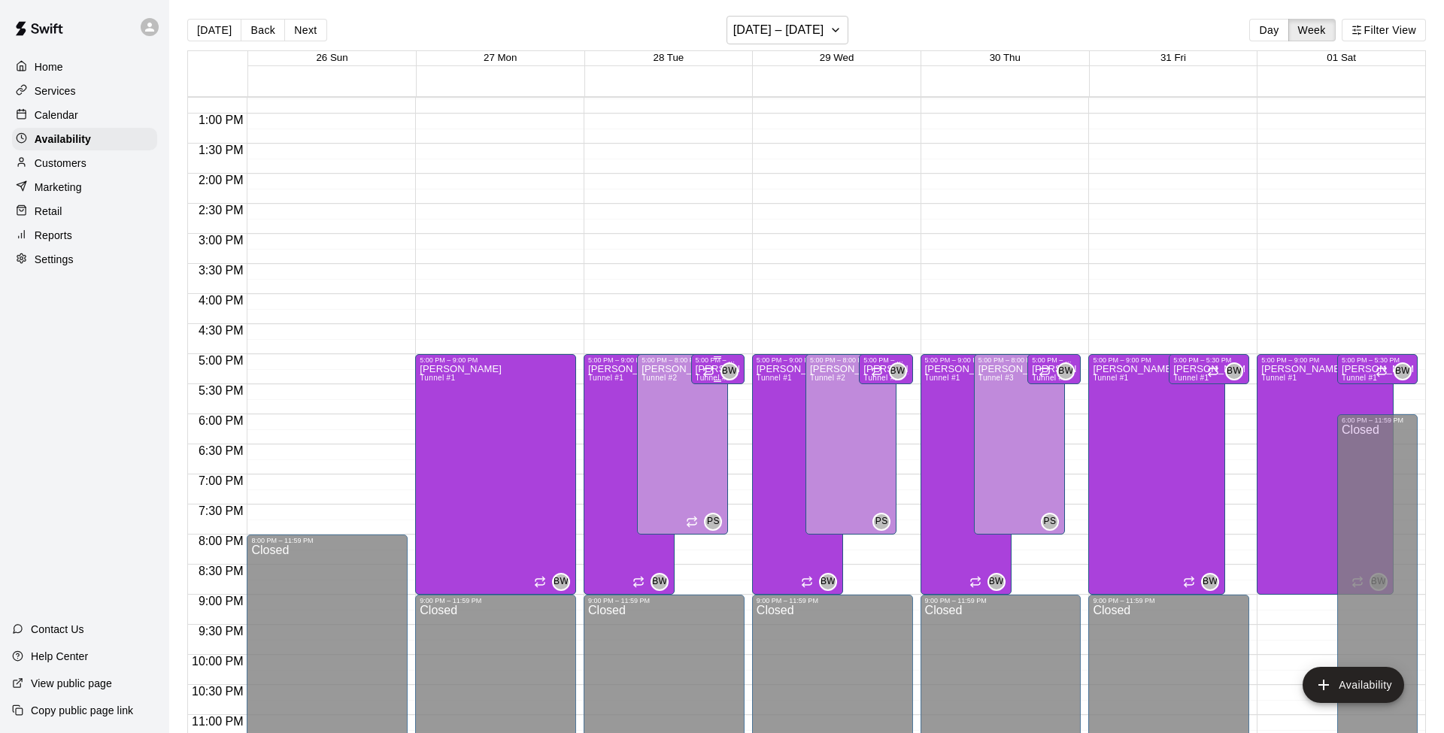
click at [700, 363] on div "5:00 PM – 5:30 PM" at bounding box center [717, 360] width 44 height 8
click at [707, 407] on icon "delete" at bounding box center [710, 408] width 11 height 14
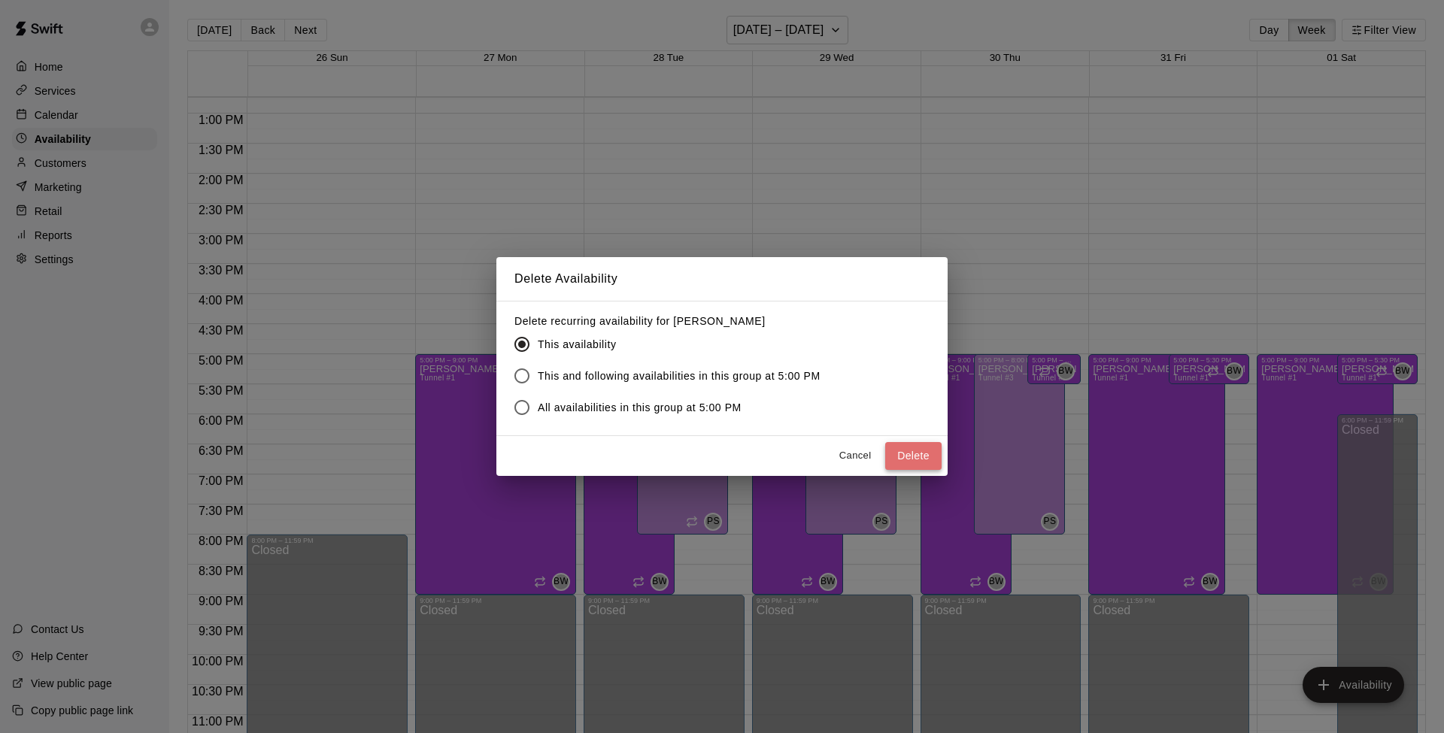
click at [926, 458] on button "Delete" at bounding box center [913, 456] width 56 height 28
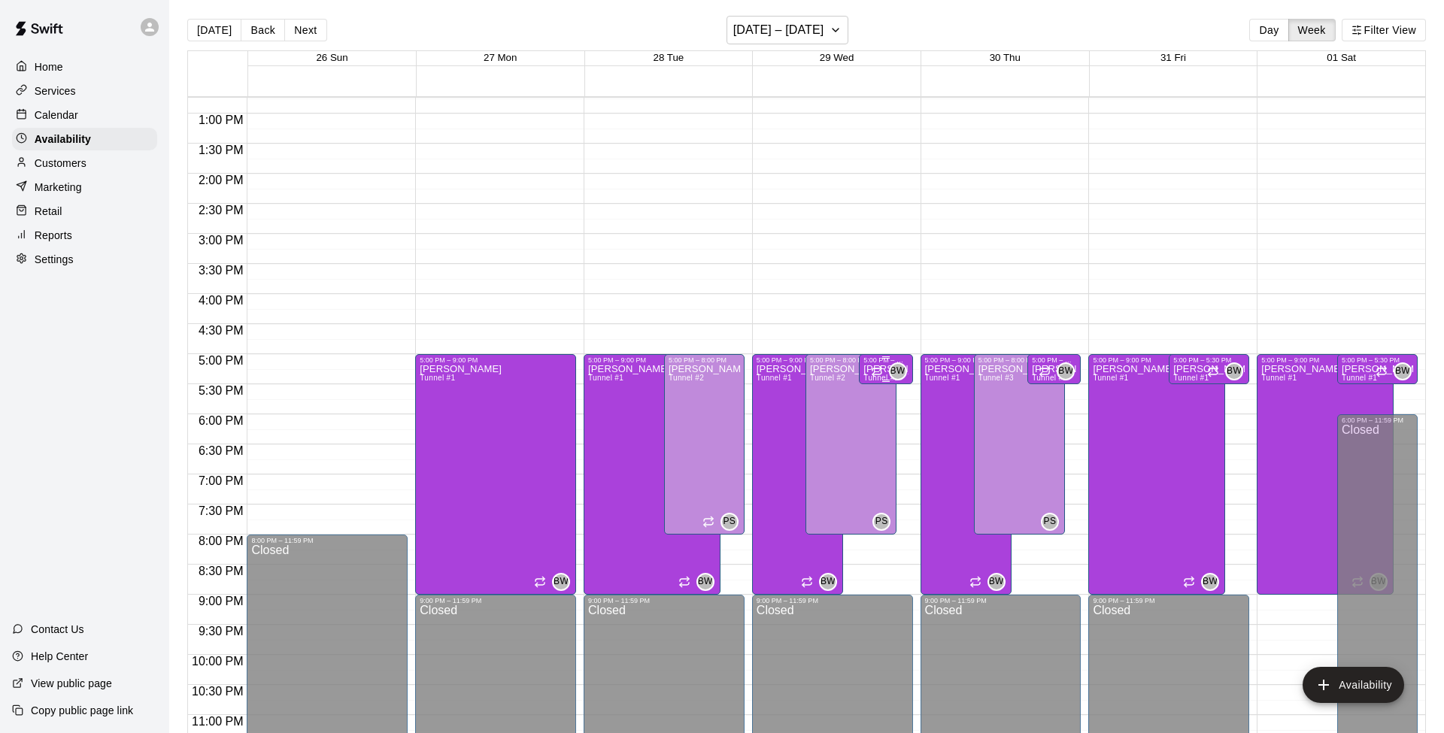
click at [868, 369] on p "[PERSON_NAME]" at bounding box center [885, 369] width 44 height 0
click at [874, 417] on icon "delete" at bounding box center [878, 421] width 11 height 14
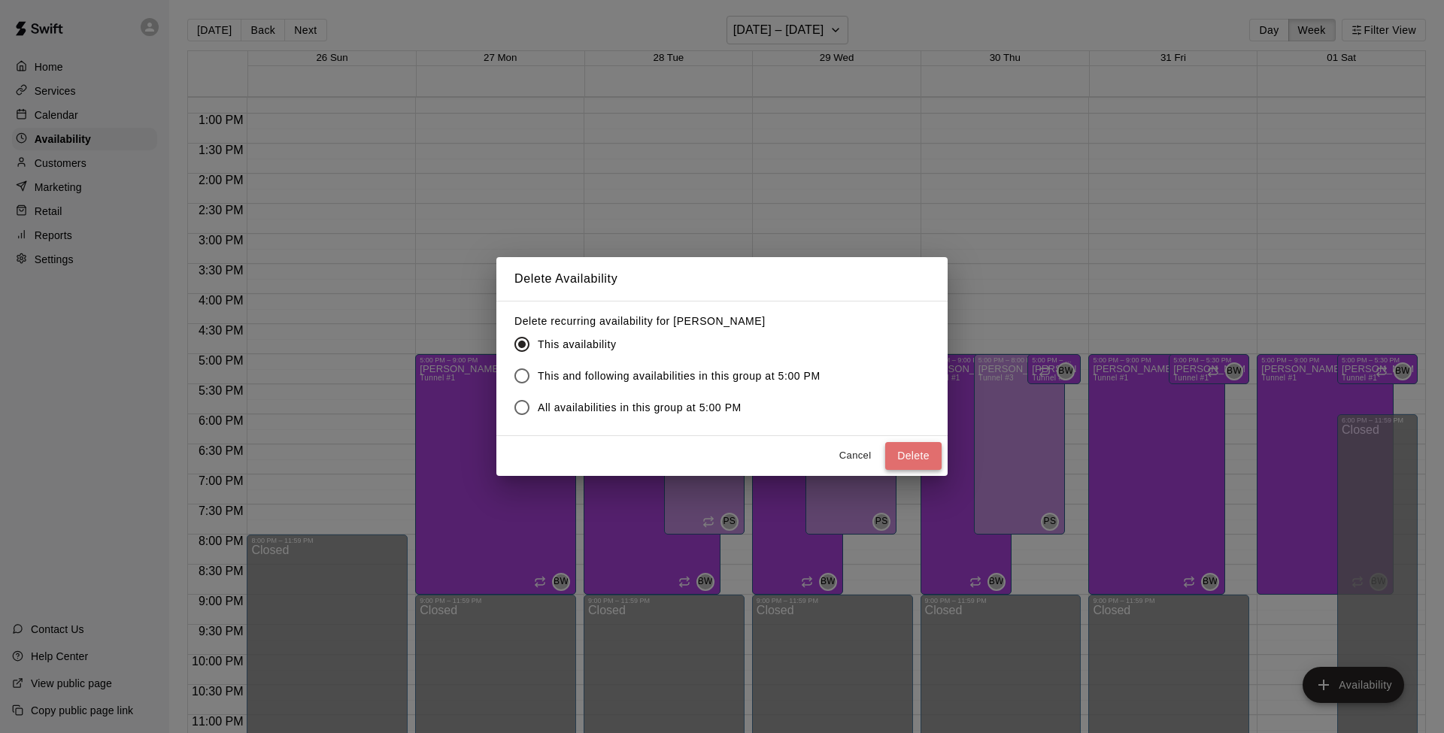
click at [911, 456] on button "Delete" at bounding box center [913, 456] width 56 height 28
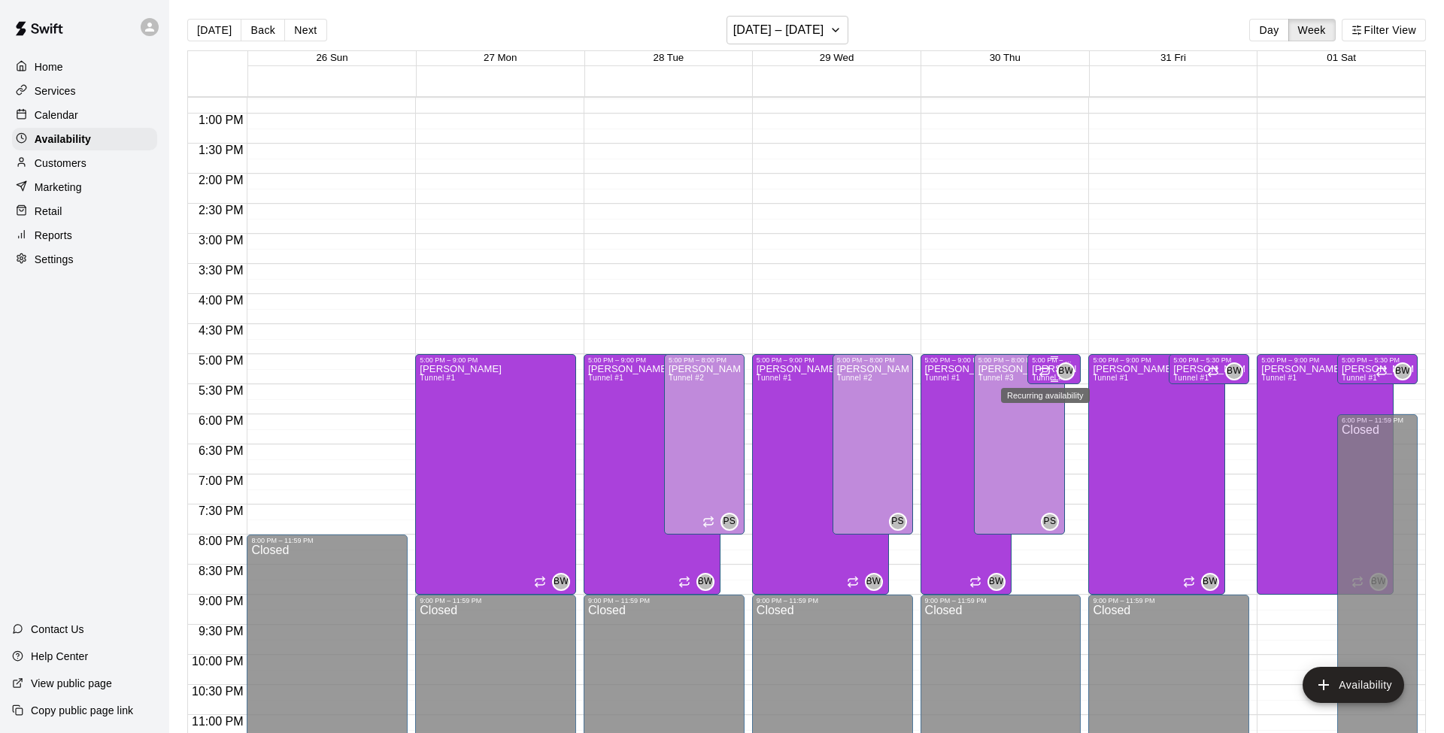
click at [1041, 367] on icon "Recurring availability" at bounding box center [1044, 371] width 12 height 12
click at [1054, 419] on icon "delete" at bounding box center [1053, 417] width 11 height 14
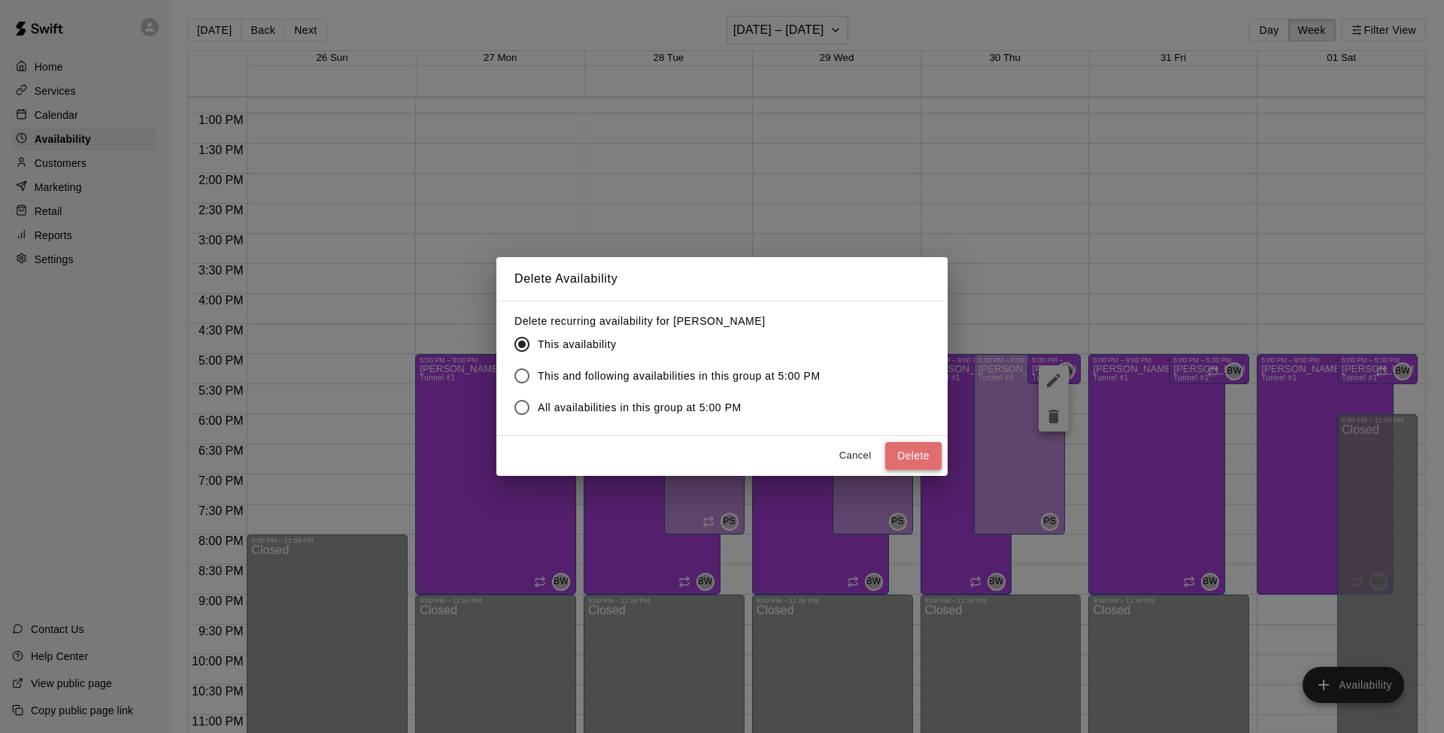
click at [920, 455] on button "Delete" at bounding box center [913, 456] width 56 height 28
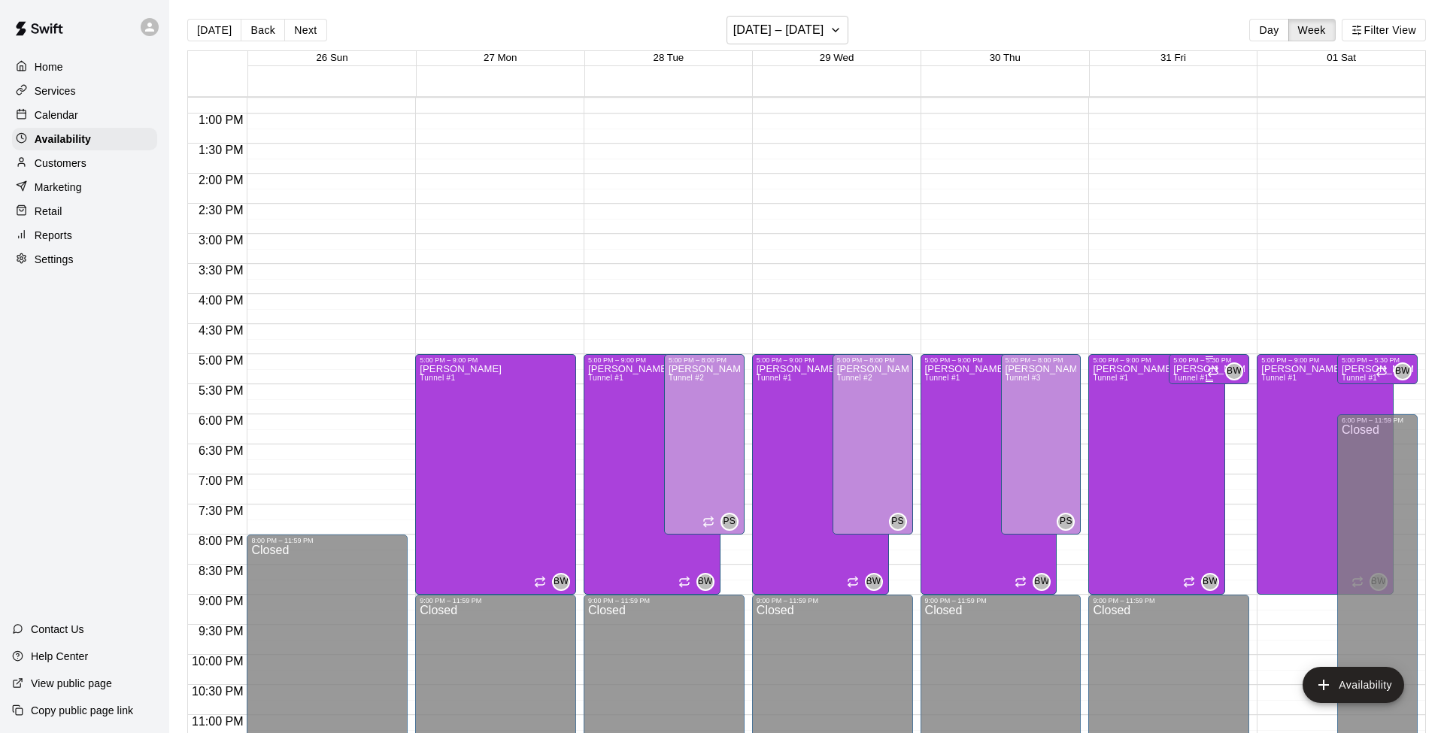
click at [1082, 369] on p "[PERSON_NAME]" at bounding box center [1208, 369] width 71 height 0
click at [1082, 416] on icon "delete" at bounding box center [1187, 421] width 11 height 14
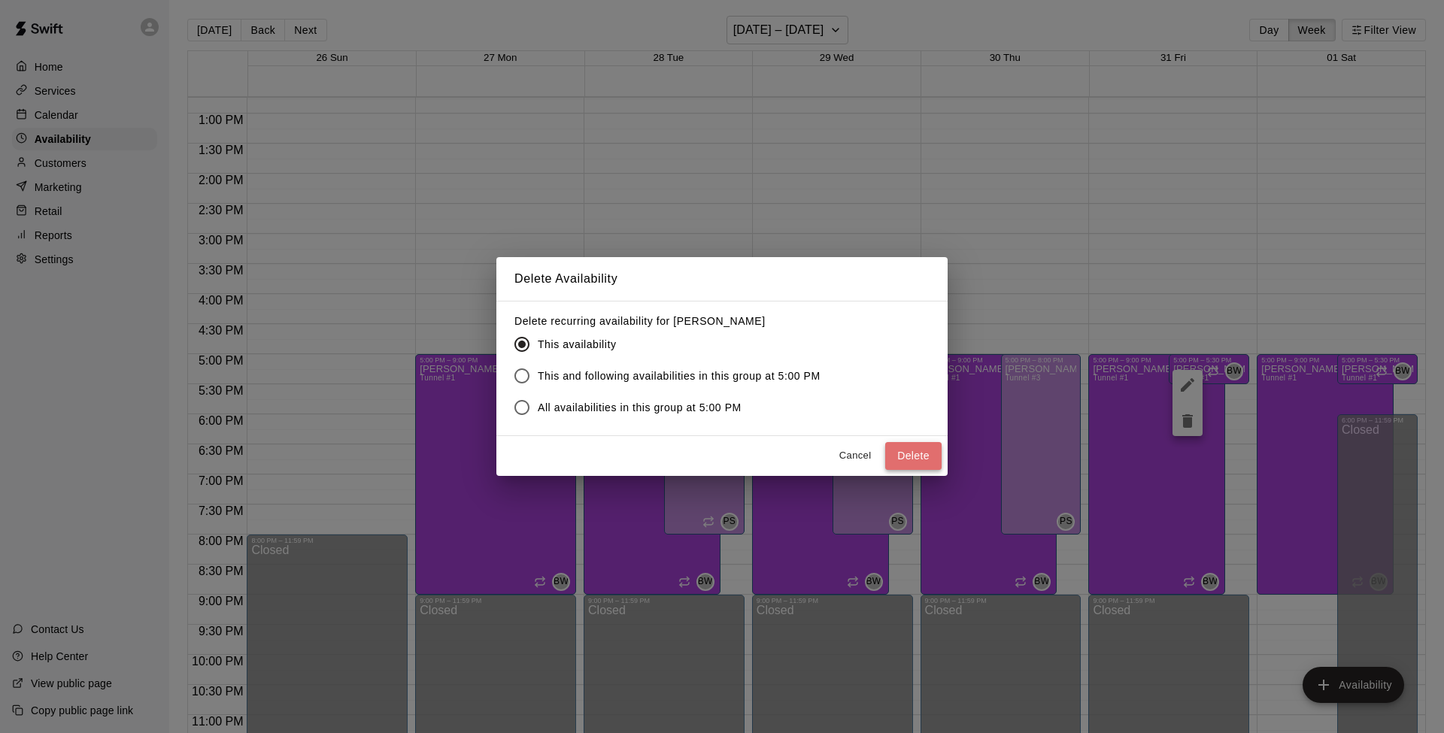
click at [908, 452] on button "Delete" at bounding box center [913, 456] width 56 height 28
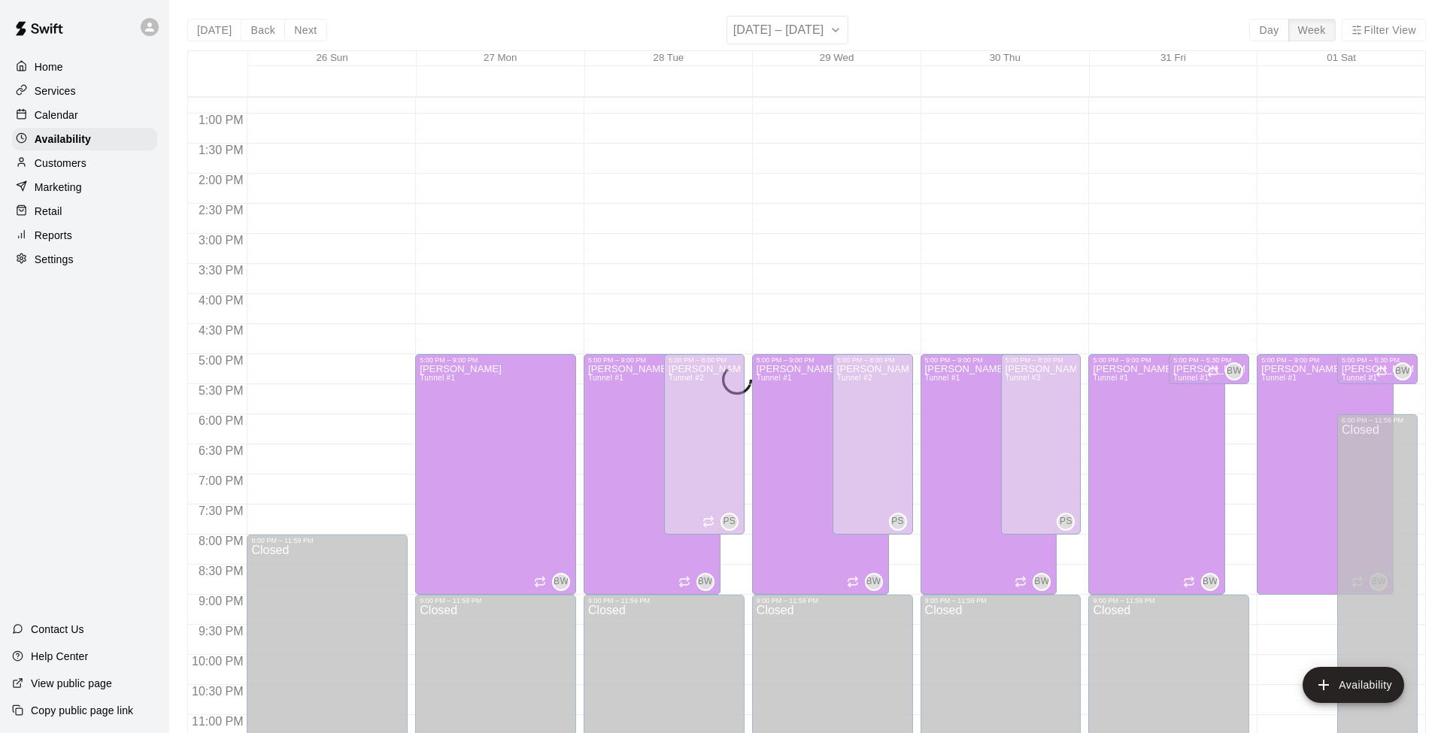
click at [1082, 453] on div "[PERSON_NAME] Tunnel #1 BW" at bounding box center [1156, 730] width 128 height 733
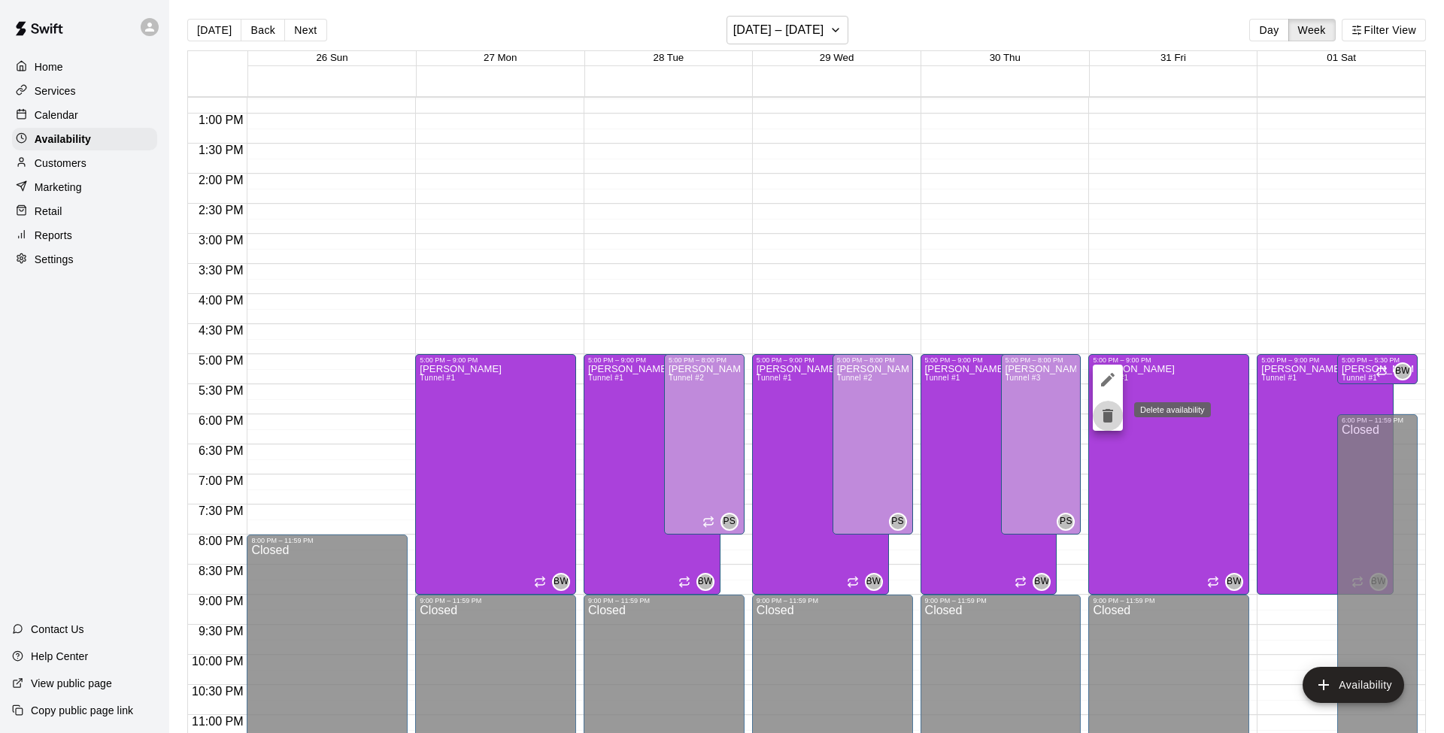
click at [1082, 417] on icon "delete" at bounding box center [1107, 416] width 11 height 14
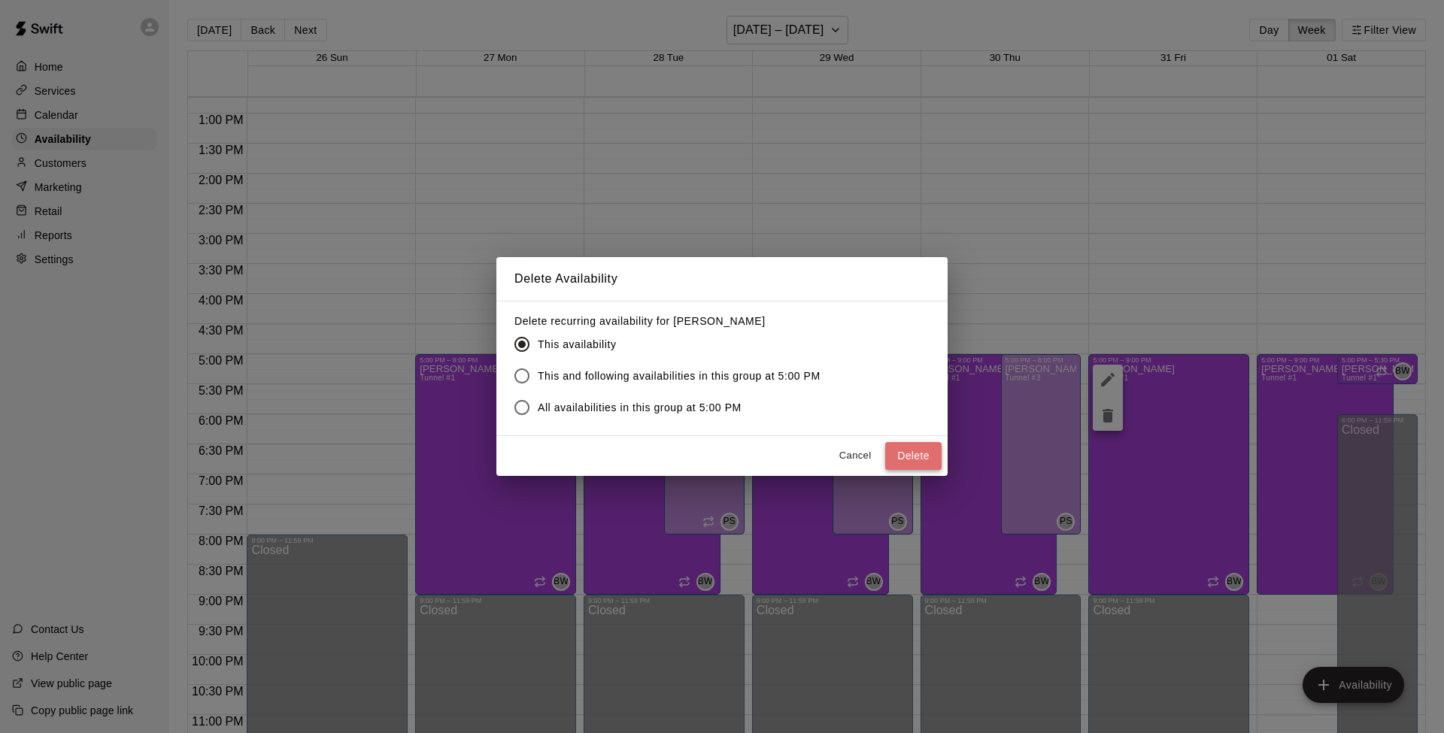
click at [927, 451] on button "Delete" at bounding box center [913, 456] width 56 height 28
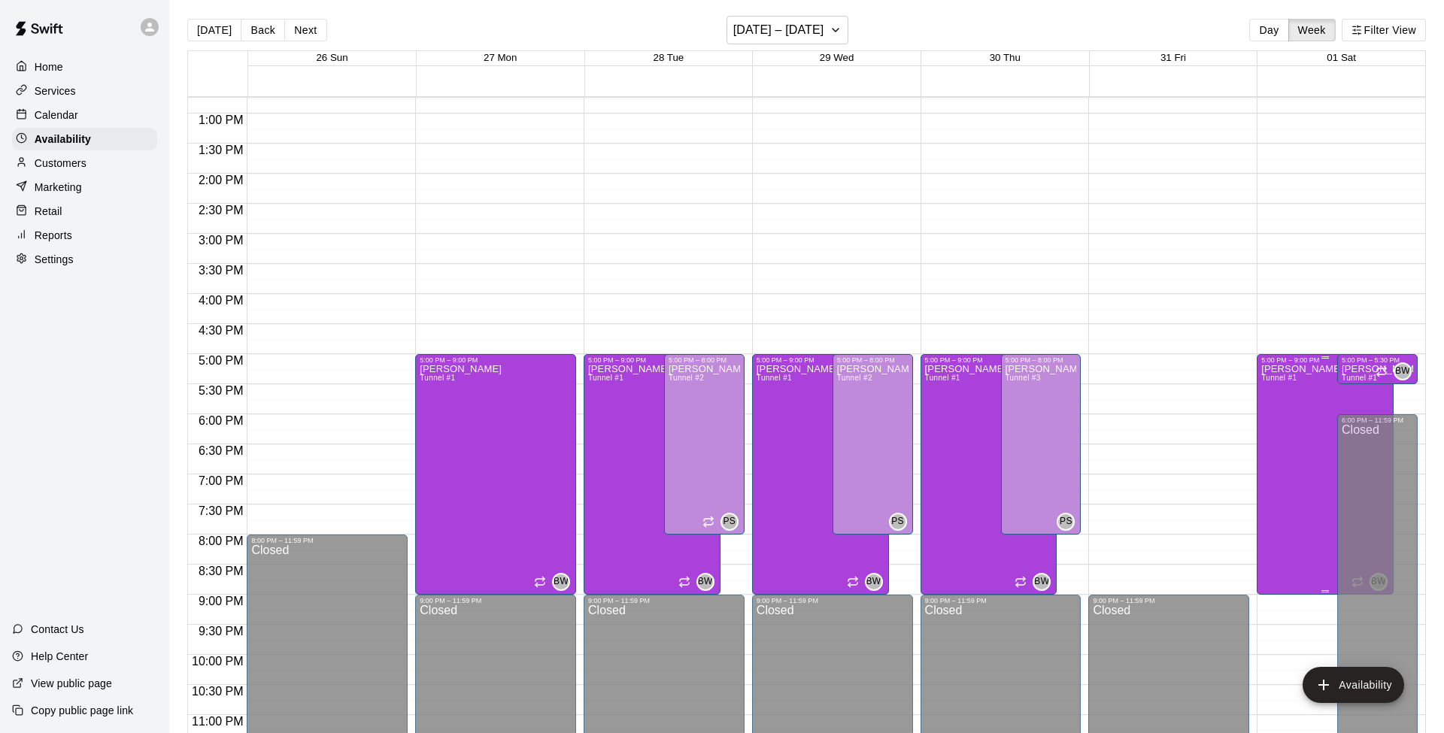
click at [1082, 420] on div "[PERSON_NAME] Tunnel #1" at bounding box center [1302, 730] width 82 height 733
click at [1082, 419] on icon "delete" at bounding box center [1275, 416] width 11 height 14
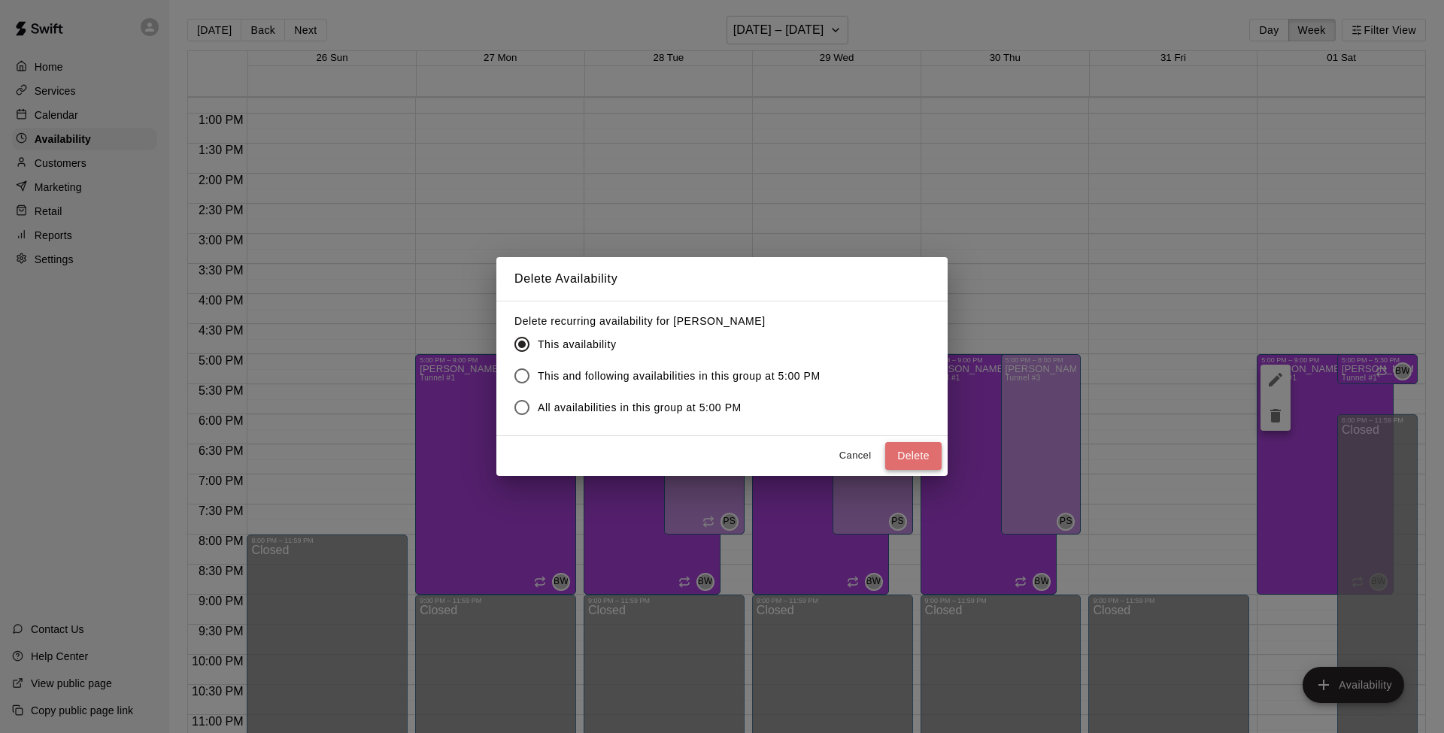
click at [906, 451] on button "Delete" at bounding box center [913, 456] width 56 height 28
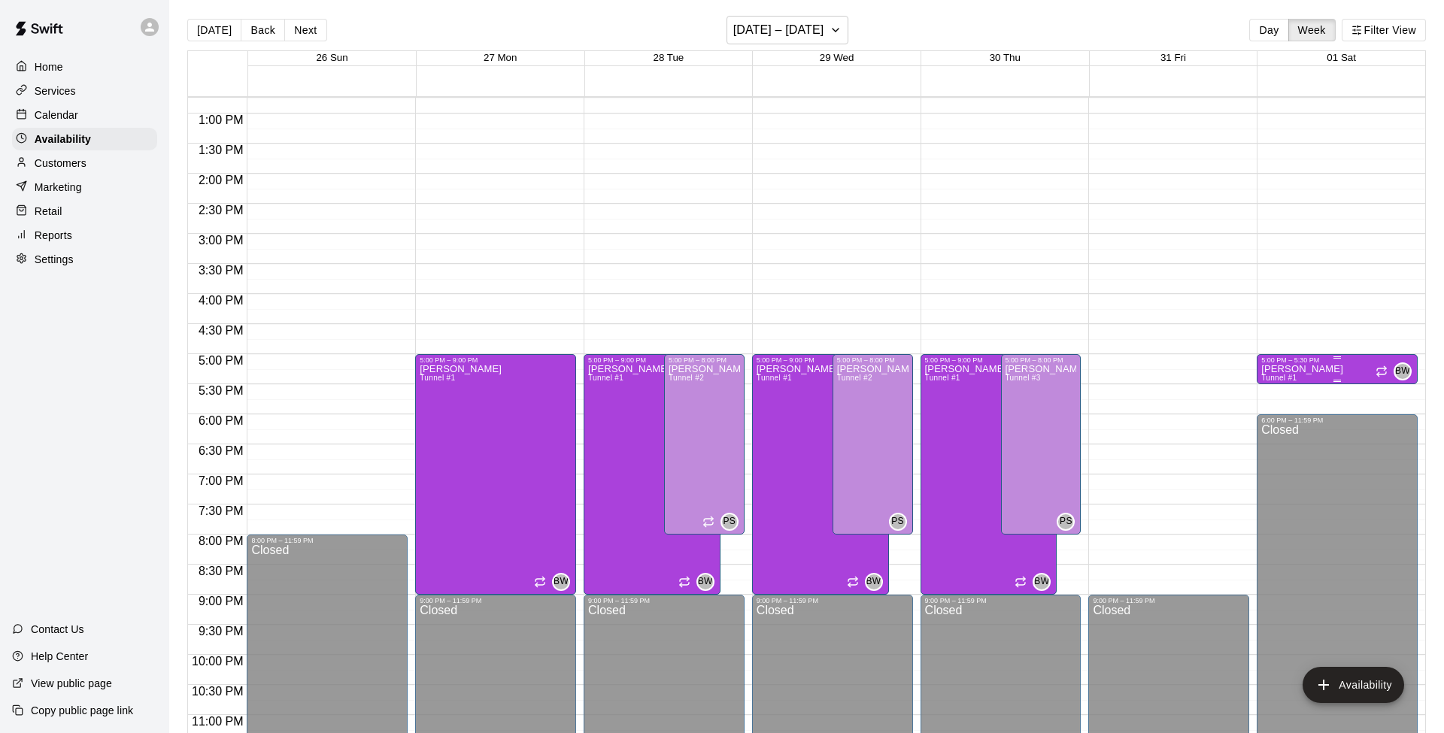
click at [1082, 369] on p "[PERSON_NAME]" at bounding box center [1302, 369] width 82 height 0
click at [1082, 420] on icon "delete" at bounding box center [1275, 421] width 11 height 14
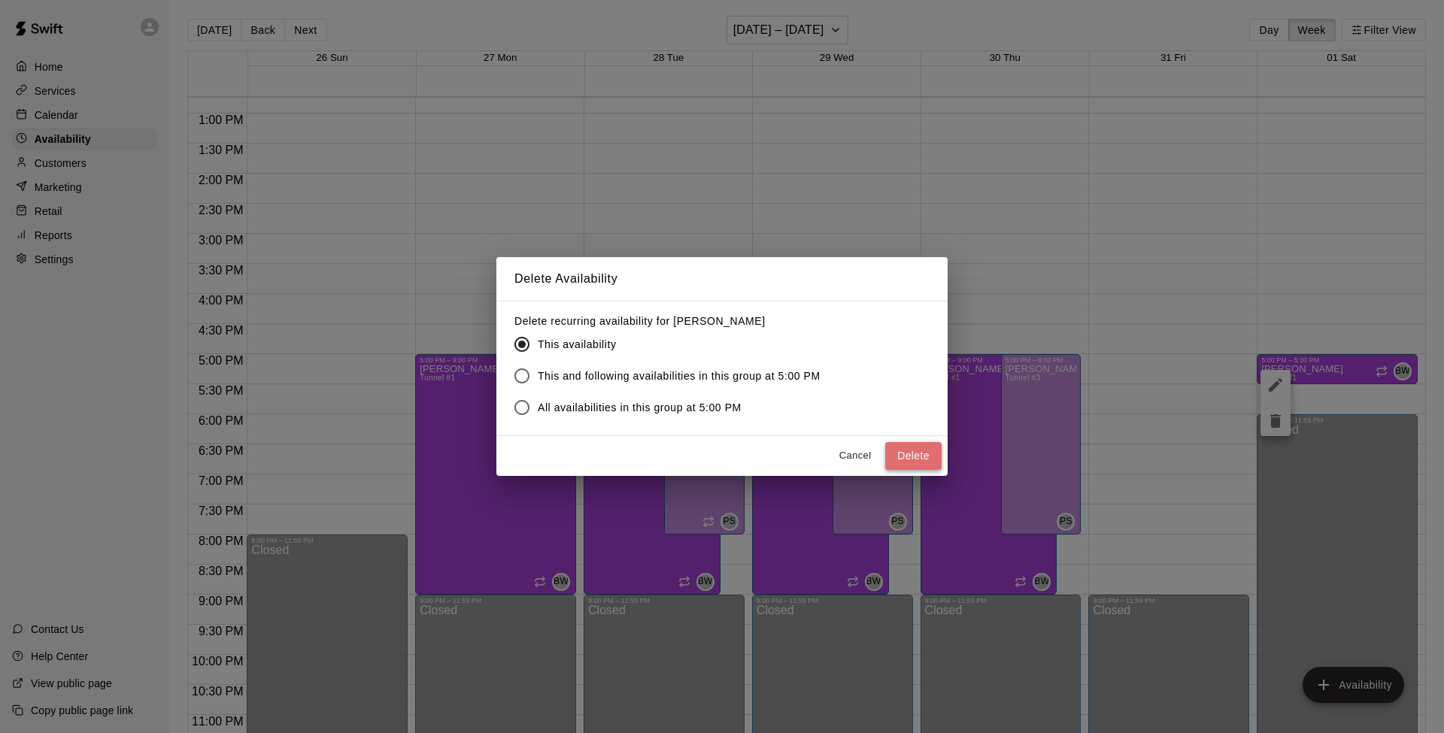
click at [913, 449] on button "Delete" at bounding box center [913, 456] width 56 height 28
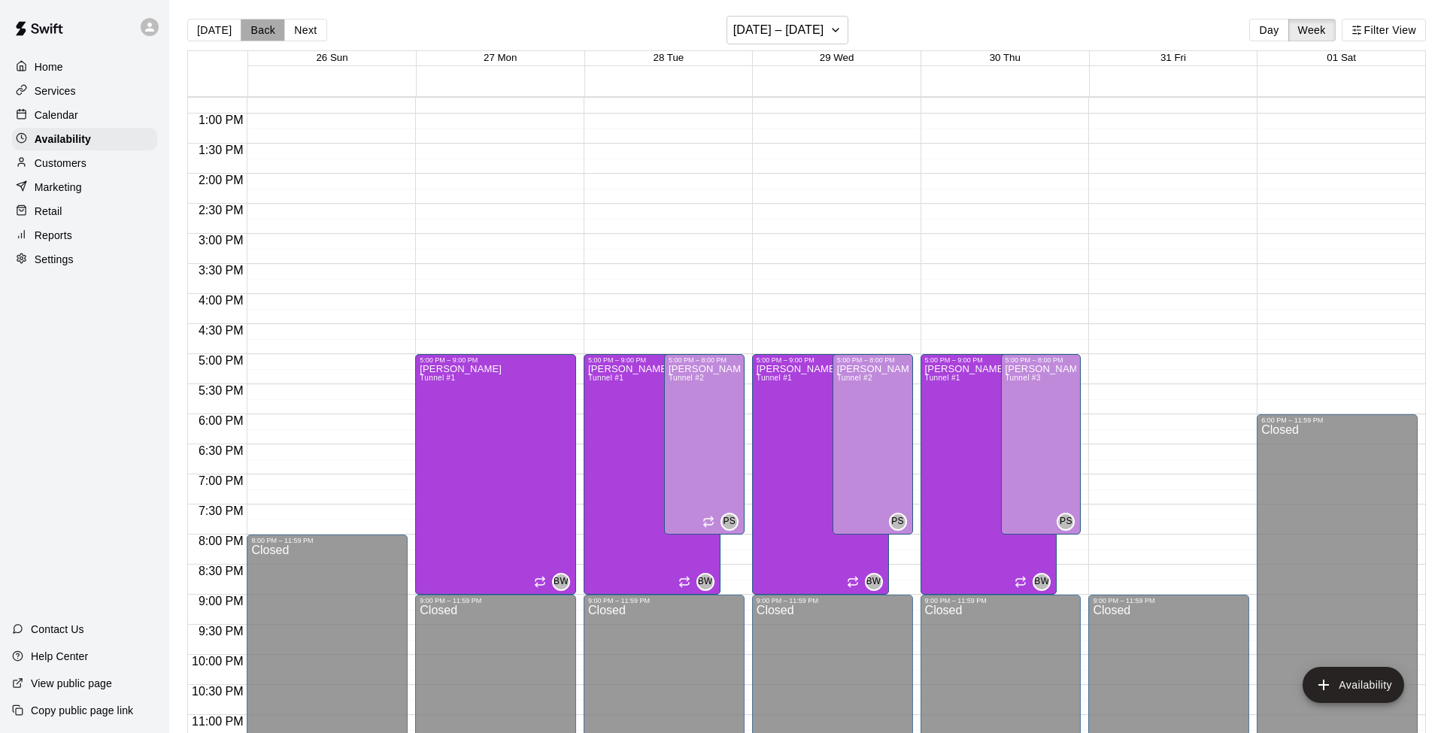
click at [251, 29] on button "Back" at bounding box center [263, 30] width 44 height 23
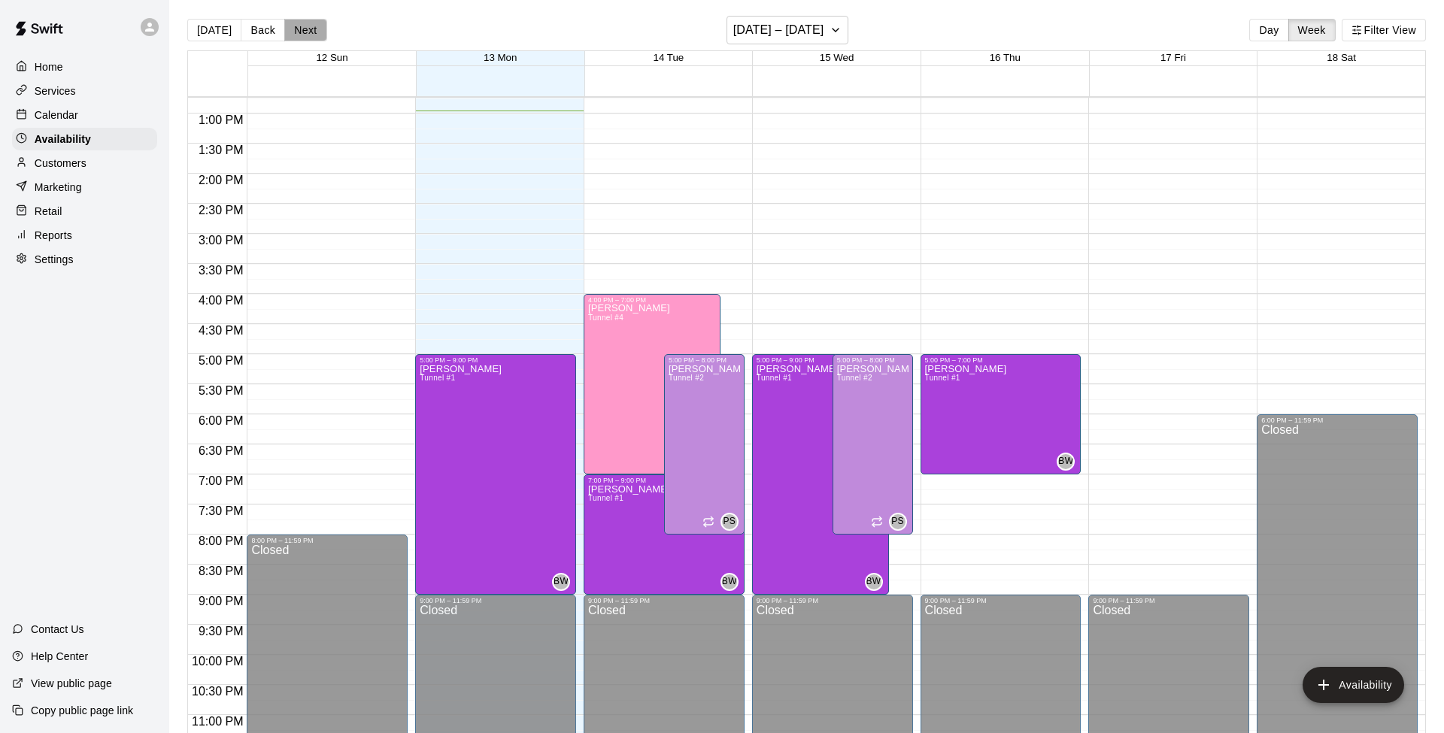
click at [305, 26] on button "Next" at bounding box center [305, 30] width 42 height 23
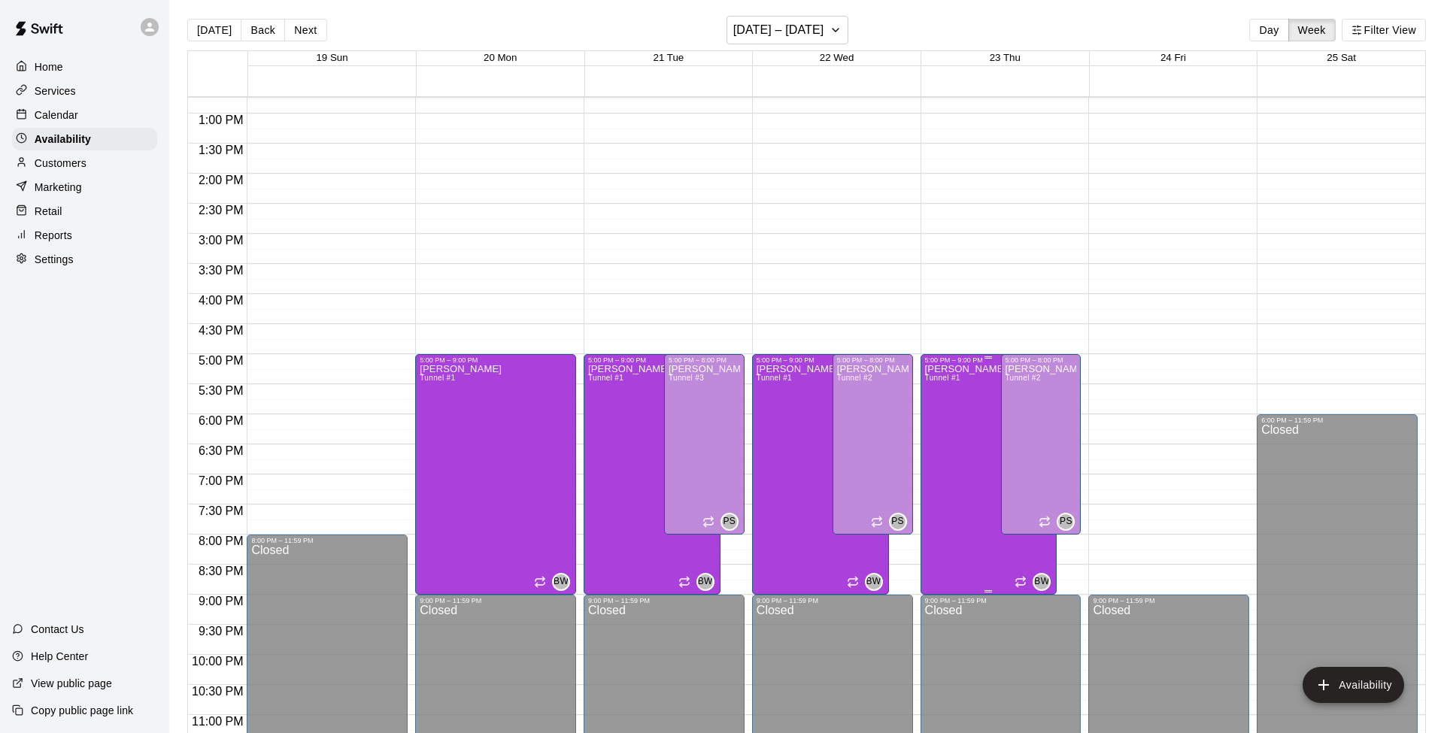
click at [971, 426] on div "[PERSON_NAME] Tunnel #1" at bounding box center [966, 730] width 82 height 733
click at [938, 377] on icon "edit" at bounding box center [939, 380] width 18 height 18
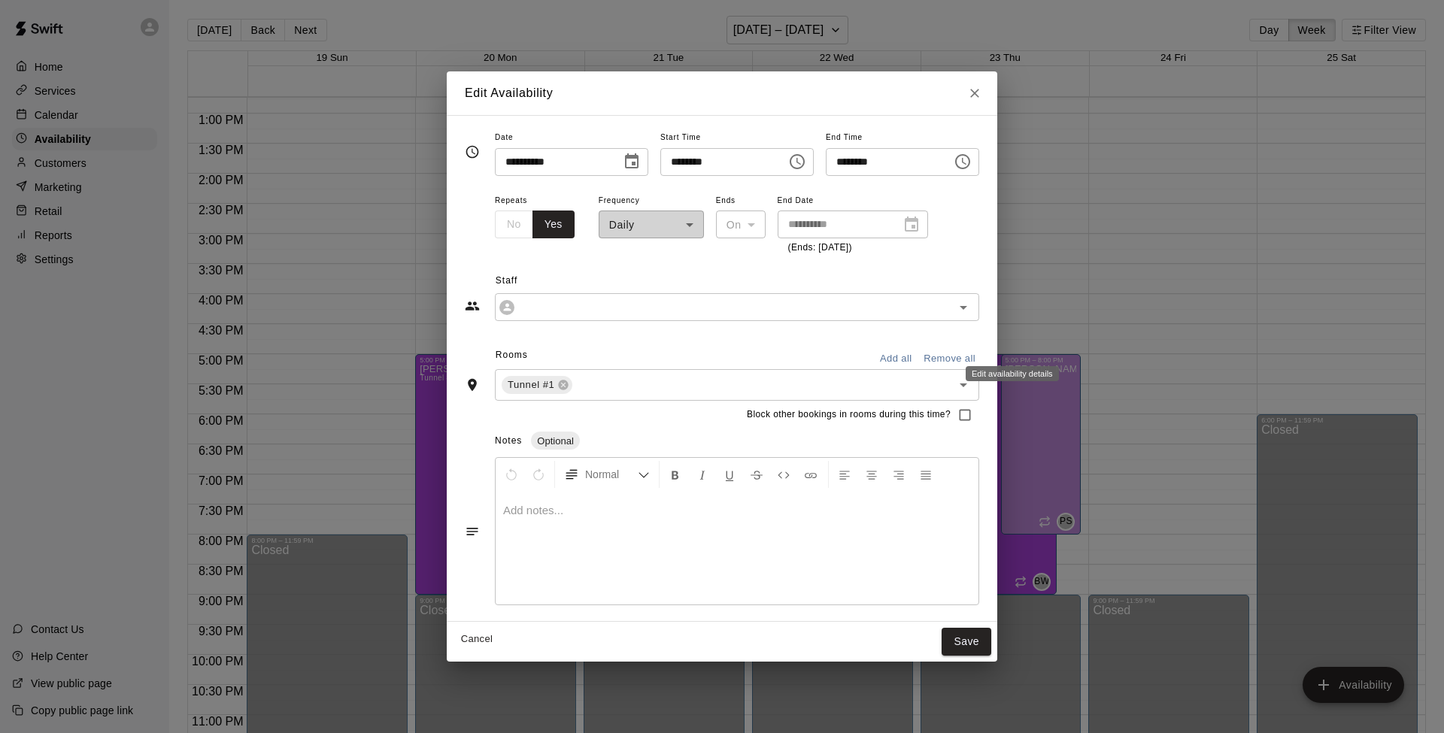
type input "**********"
click at [966, 161] on icon "Choose time, selected time is 9:00 PM" at bounding box center [964, 161] width 5 height 7
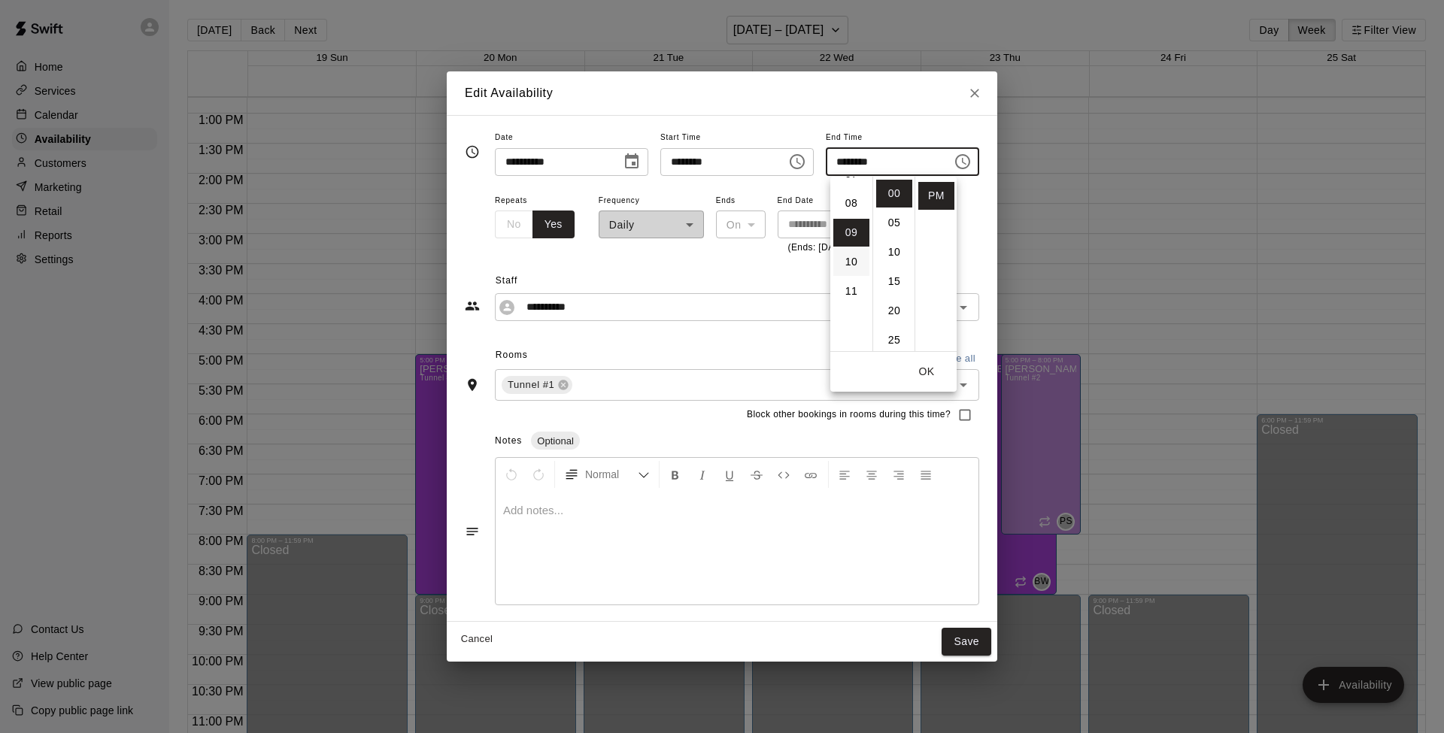
scroll to position [221, 0]
click at [853, 179] on li "07" at bounding box center [851, 178] width 36 height 28
type input "********"
click at [926, 368] on button "OK" at bounding box center [926, 372] width 48 height 28
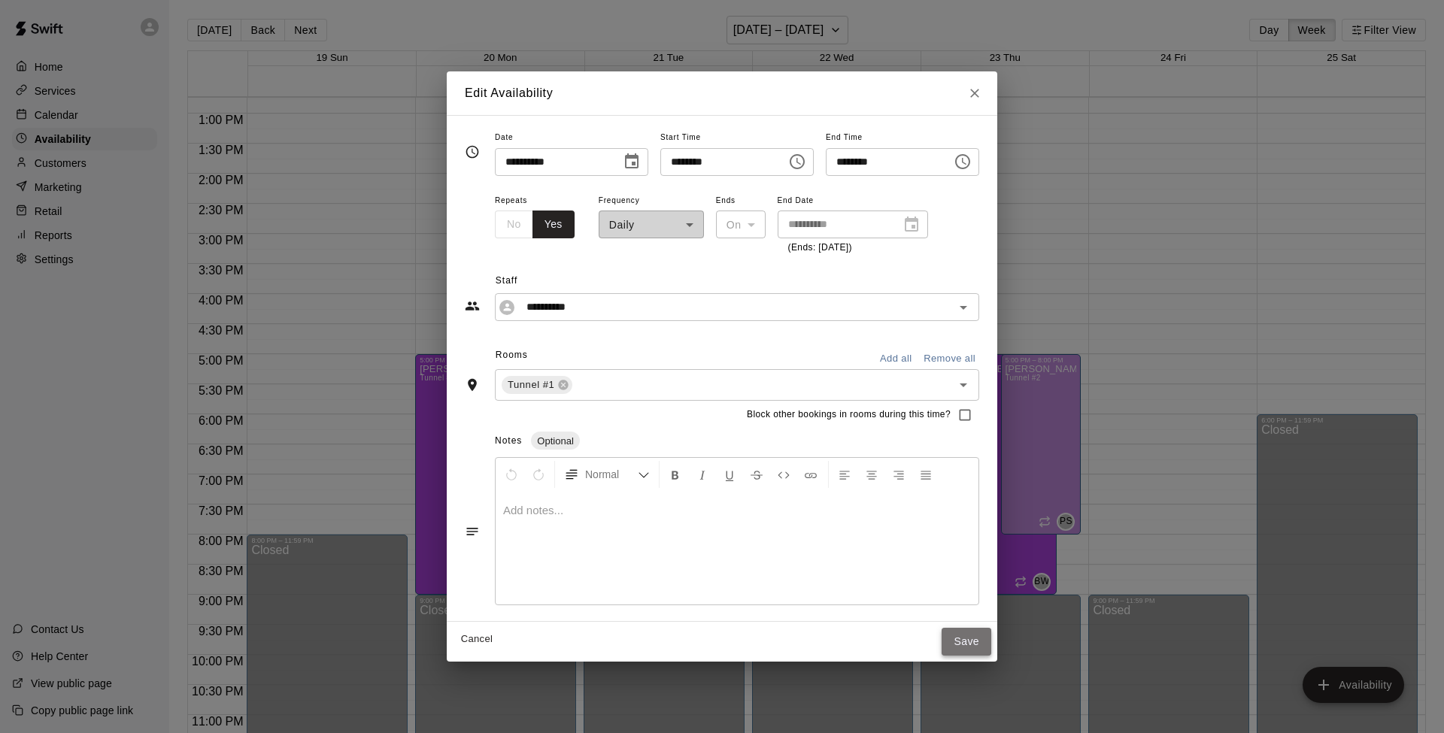
click at [971, 580] on button "Save" at bounding box center [966, 642] width 50 height 28
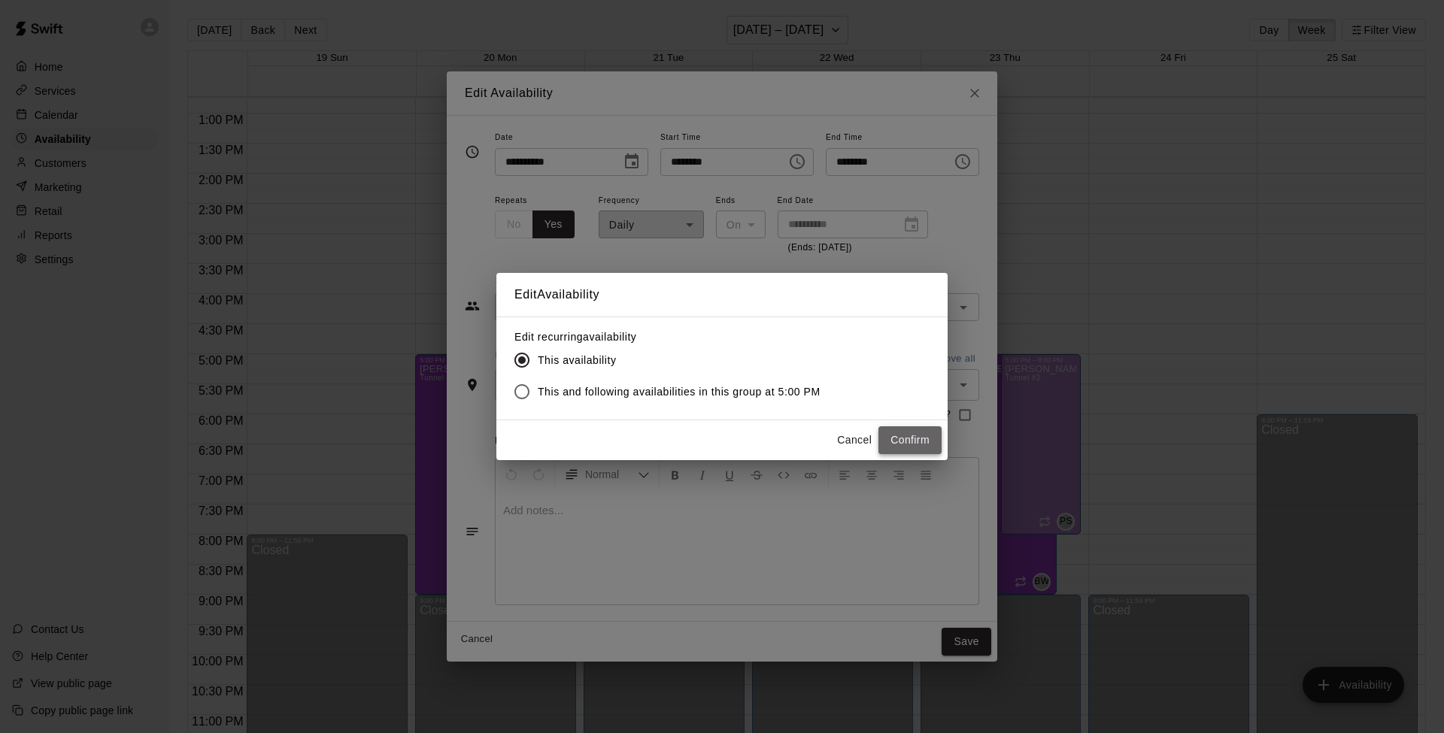
click at [905, 434] on button "Confirm" at bounding box center [909, 440] width 63 height 28
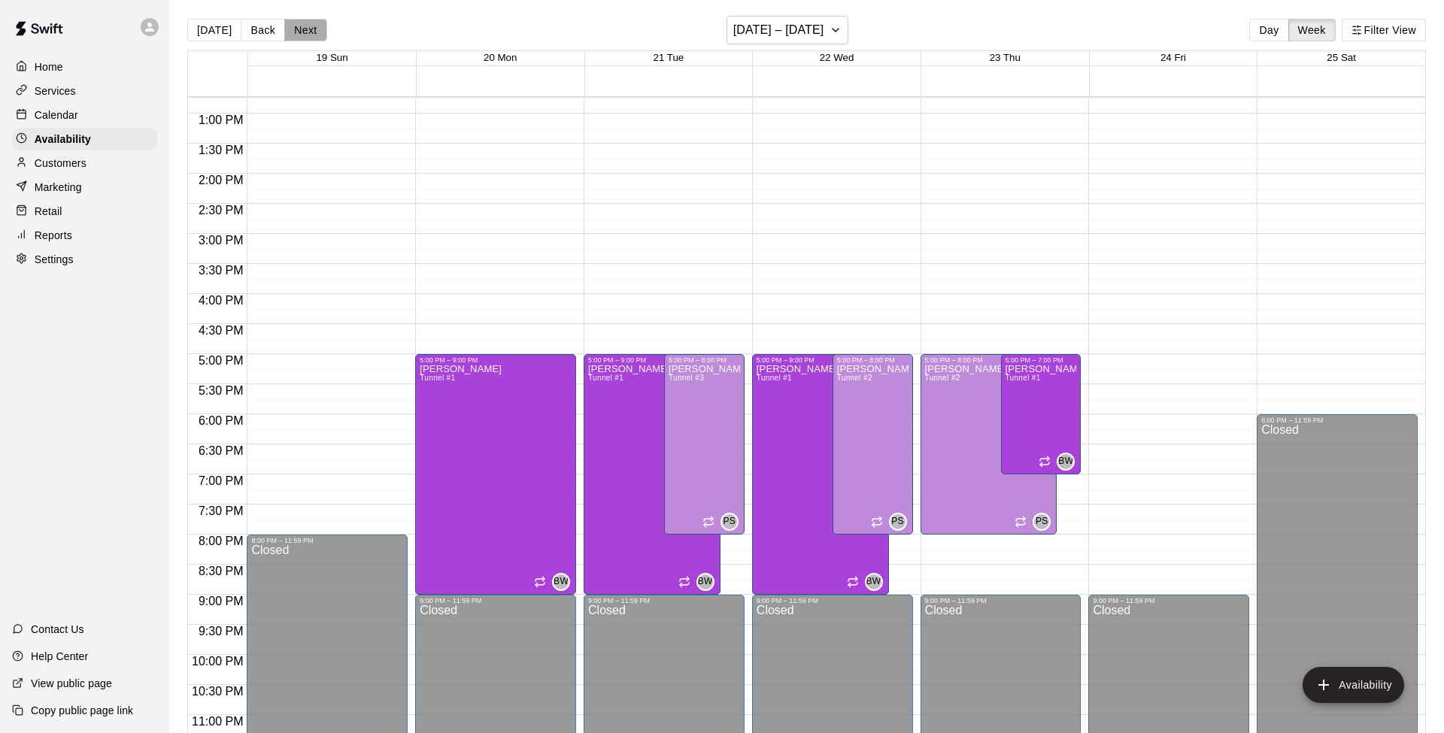
click at [311, 26] on button "Next" at bounding box center [305, 30] width 42 height 23
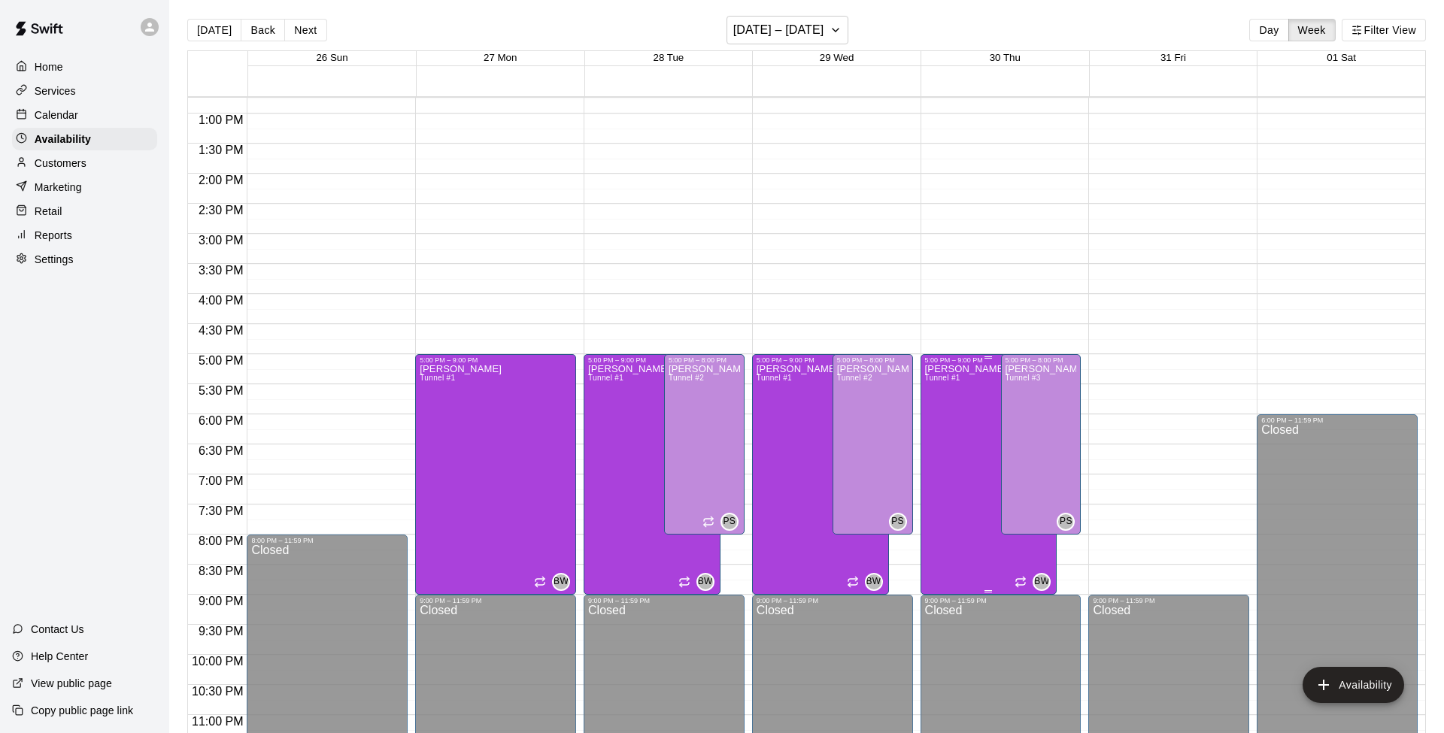
click at [942, 479] on div "[PERSON_NAME] Tunnel #1" at bounding box center [966, 730] width 82 height 733
click at [942, 382] on icon "edit" at bounding box center [939, 380] width 18 height 18
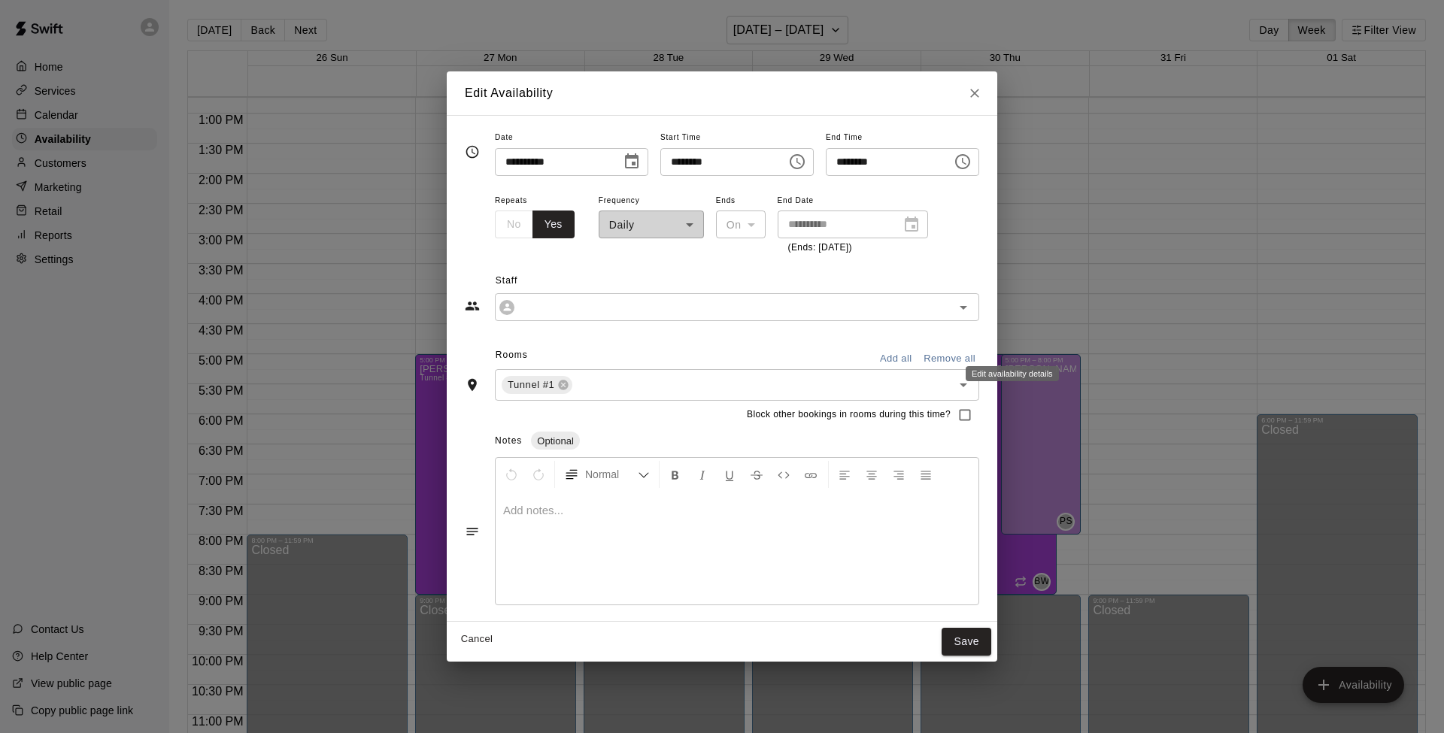
type input "**********"
click at [966, 159] on icon "Choose time, selected time is 9:00 PM" at bounding box center [964, 161] width 5 height 7
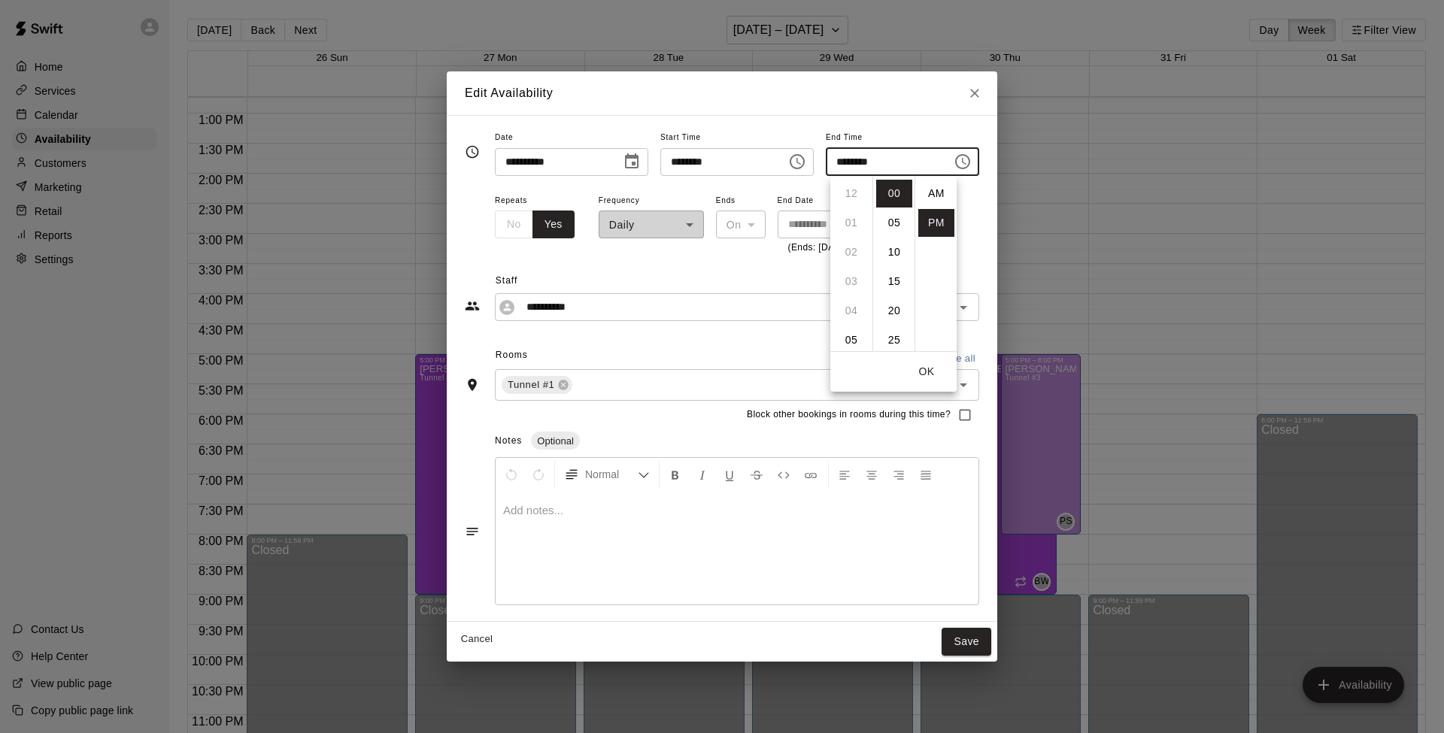
scroll to position [27, 0]
click at [853, 216] on li "07" at bounding box center [851, 215] width 36 height 28
type input "********"
click at [924, 366] on button "OK" at bounding box center [926, 372] width 48 height 28
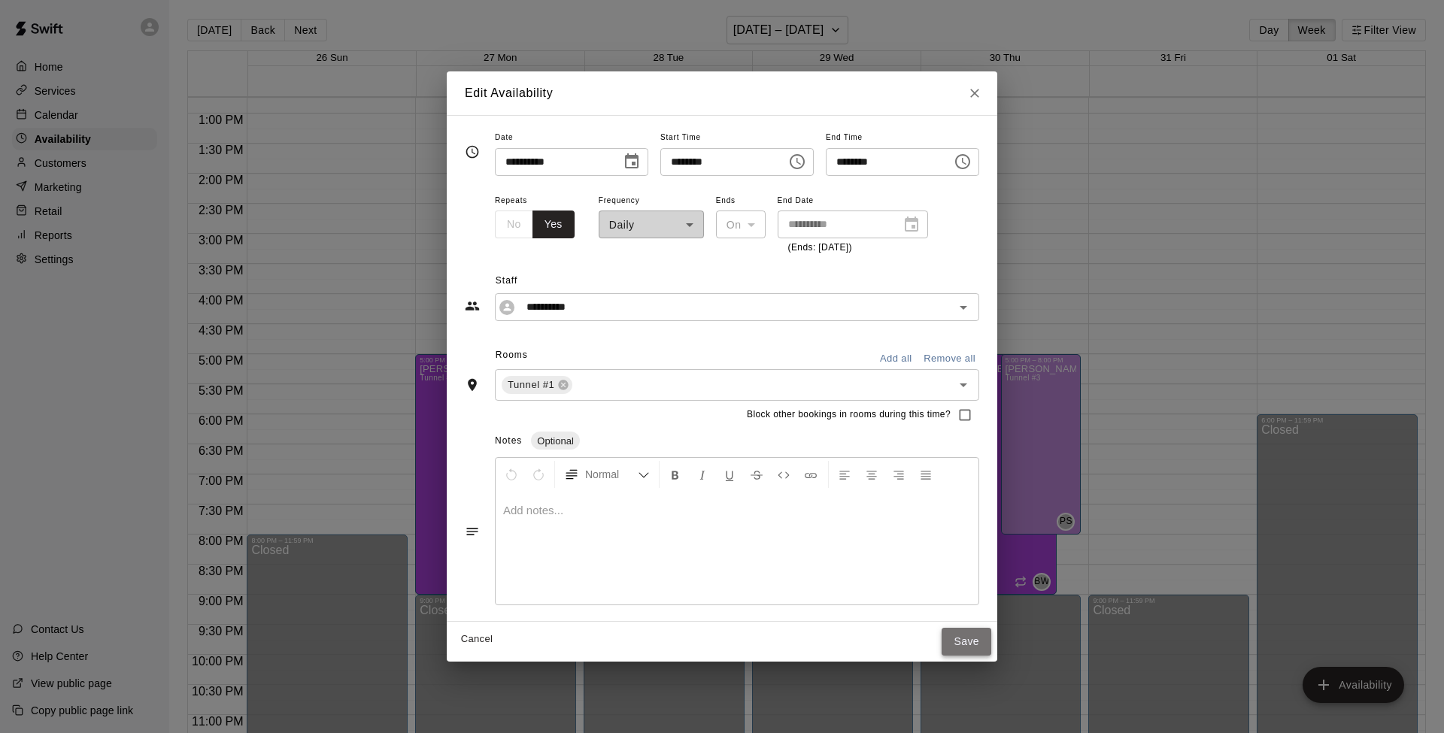
click at [966, 580] on button "Save" at bounding box center [966, 642] width 50 height 28
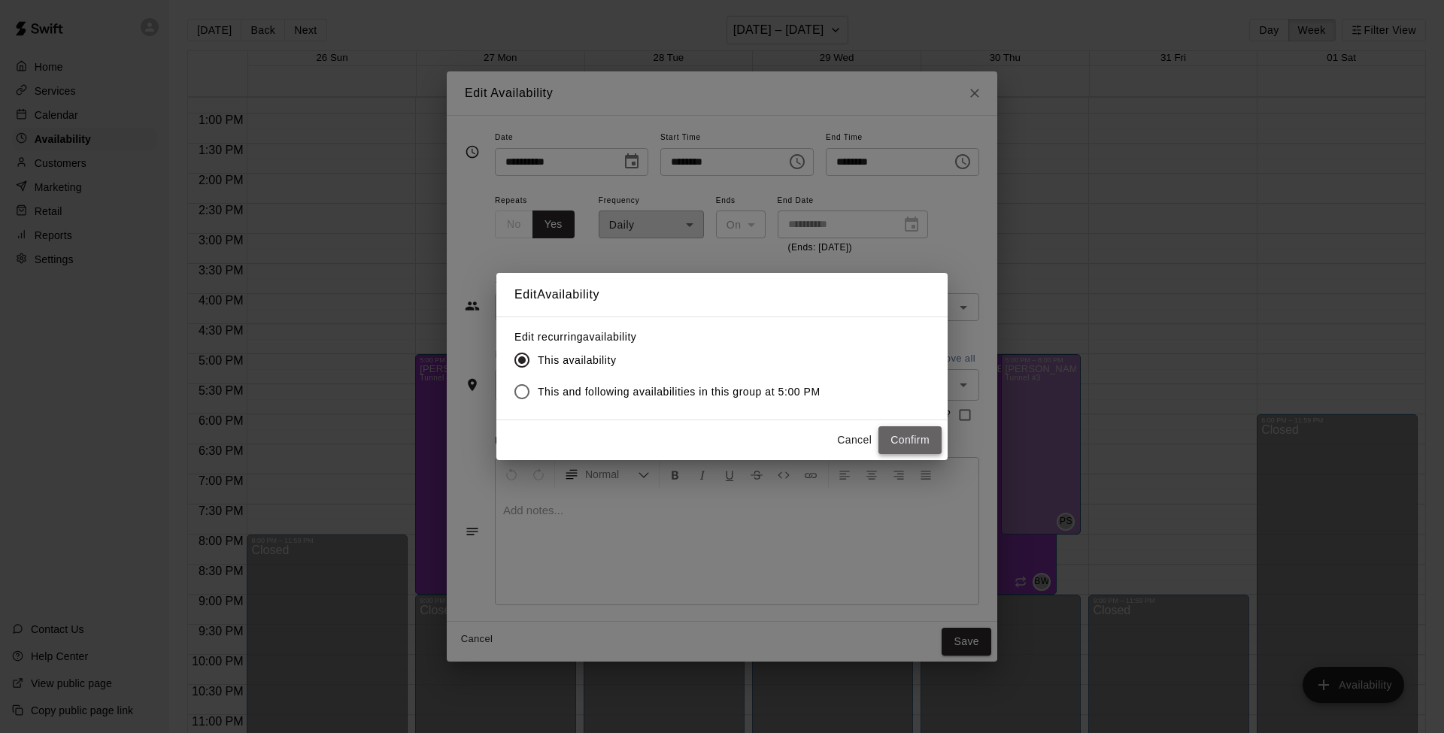
click at [915, 438] on button "Confirm" at bounding box center [909, 440] width 63 height 28
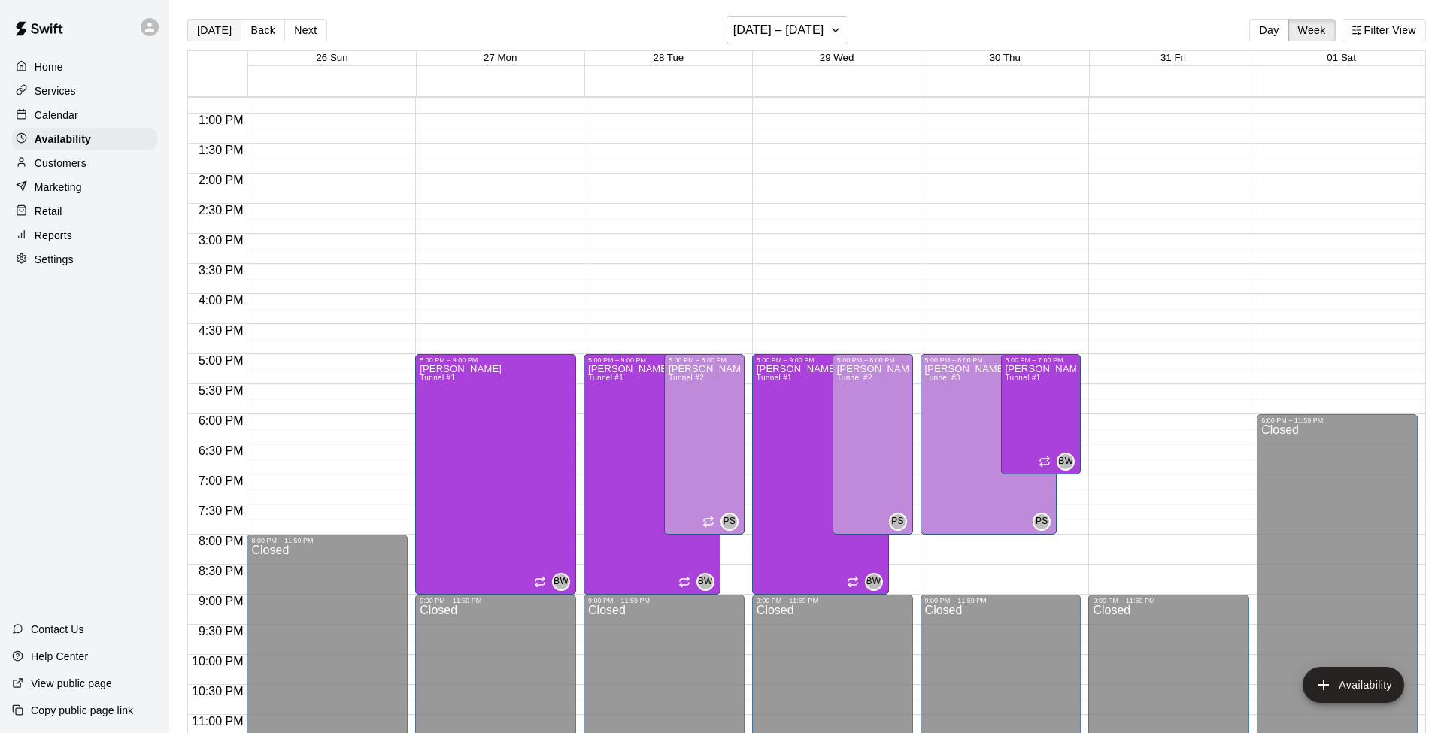
click at [204, 30] on button "[DATE]" at bounding box center [214, 30] width 54 height 23
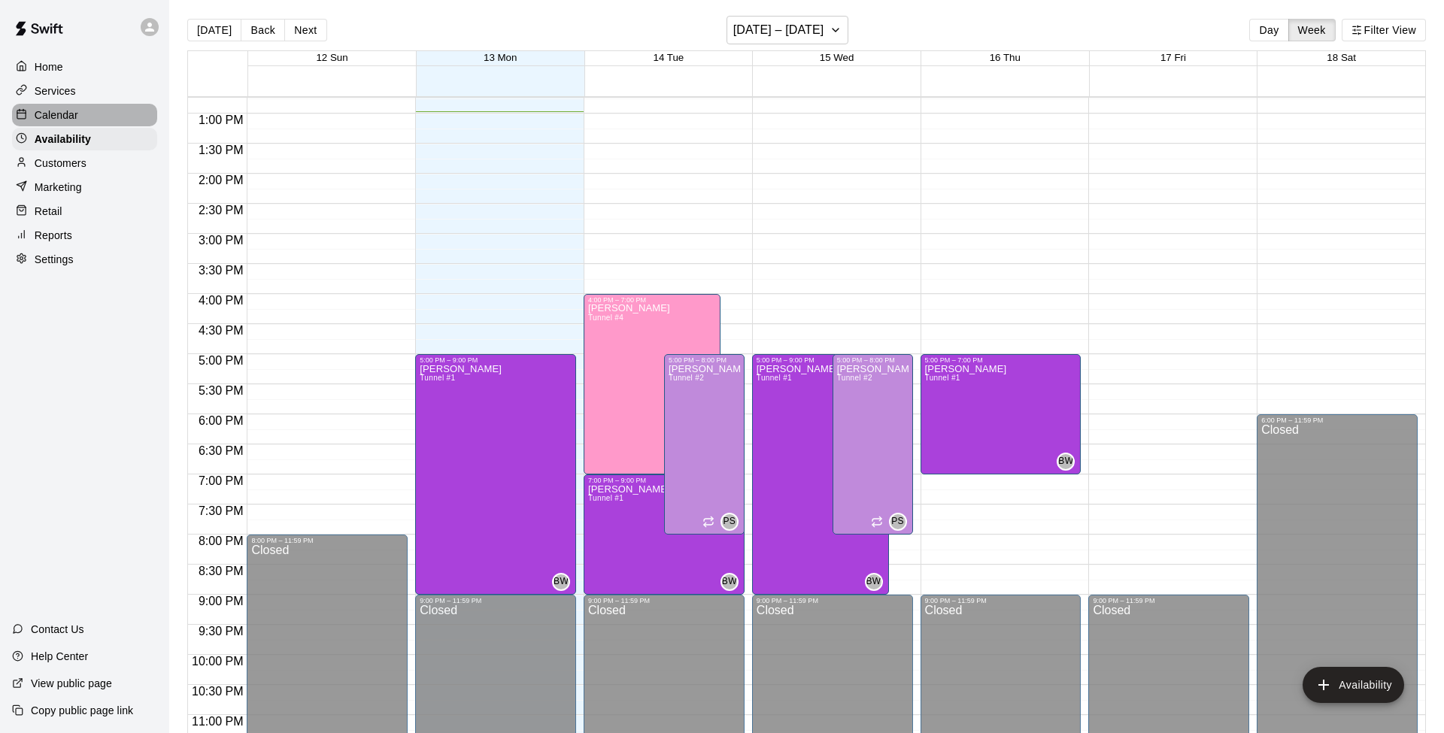
click at [44, 108] on p "Calendar" at bounding box center [57, 115] width 44 height 15
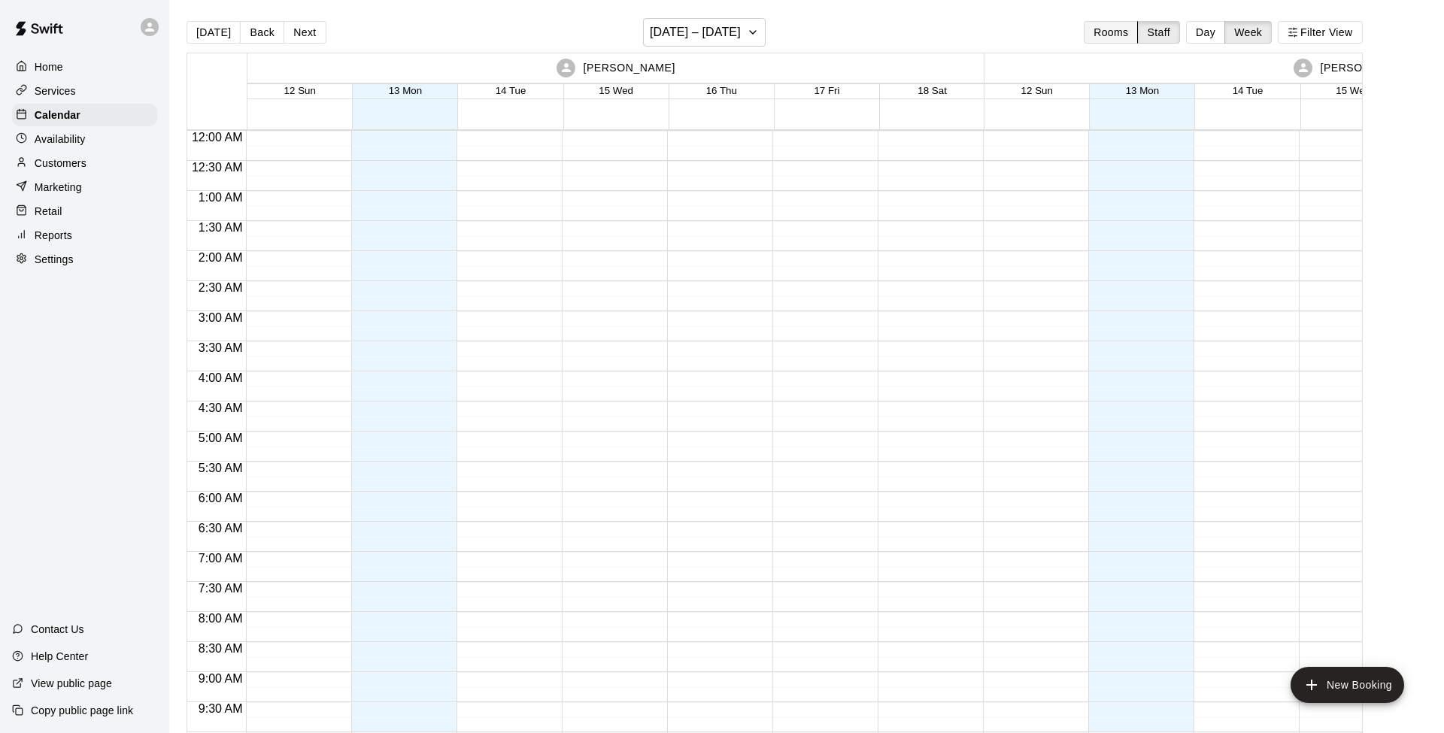
click at [1082, 32] on button "Rooms" at bounding box center [1110, 32] width 54 height 23
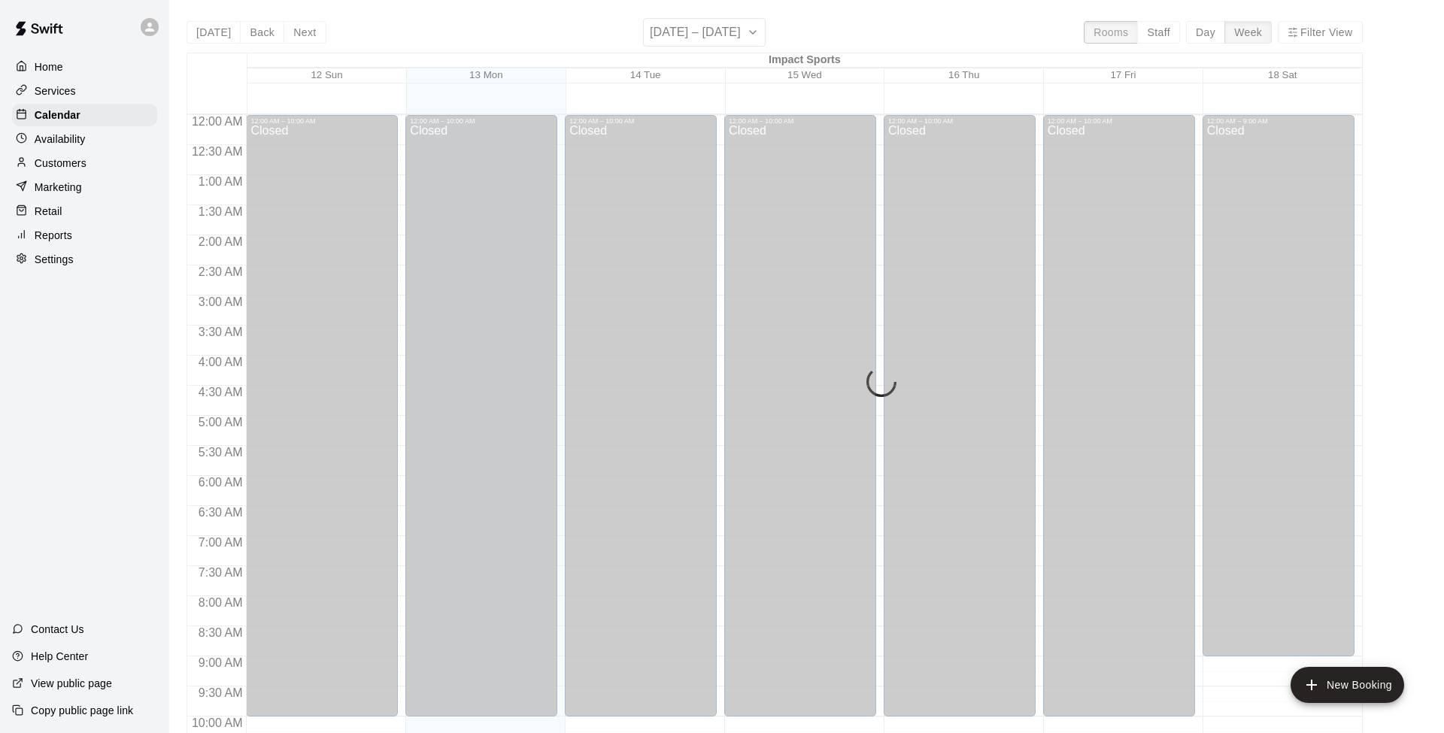
scroll to position [748, 0]
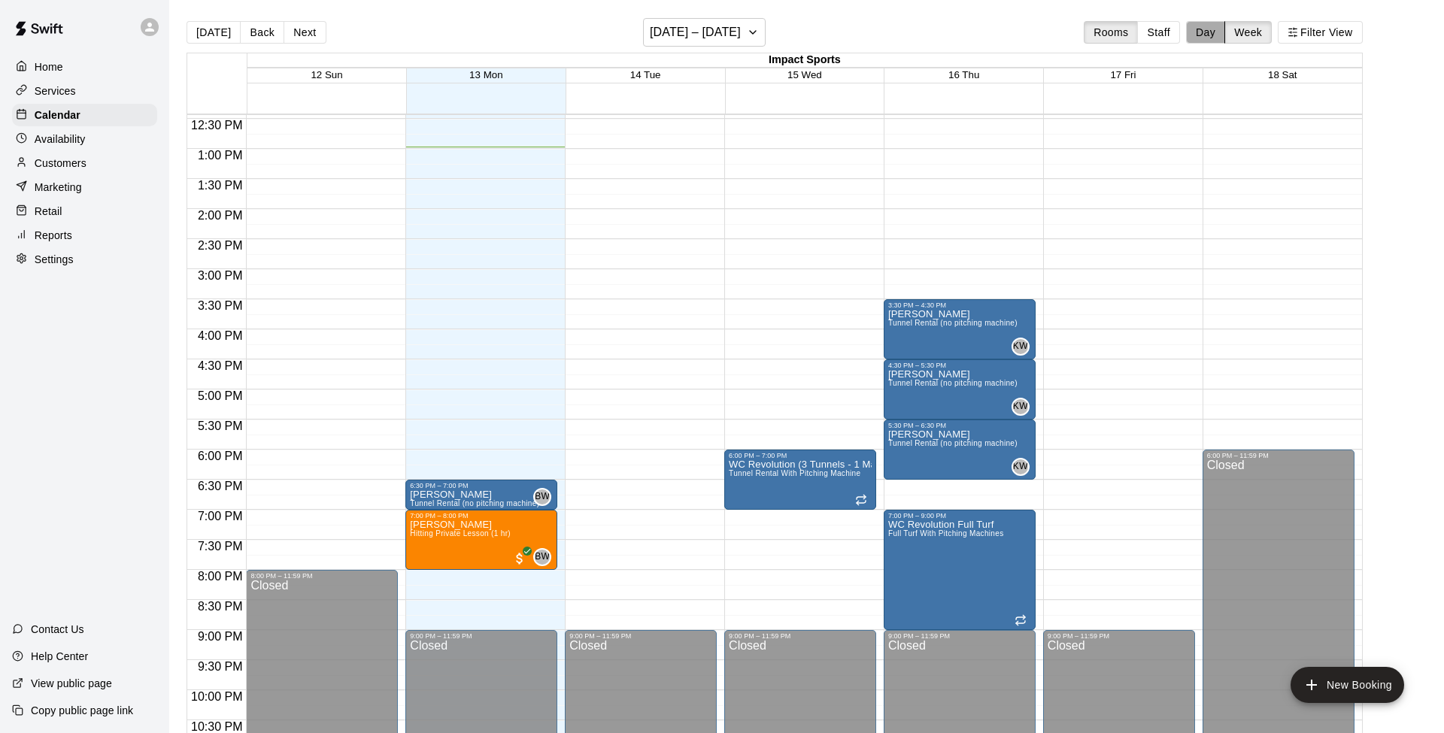
click at [1082, 31] on button "Day" at bounding box center [1205, 32] width 39 height 23
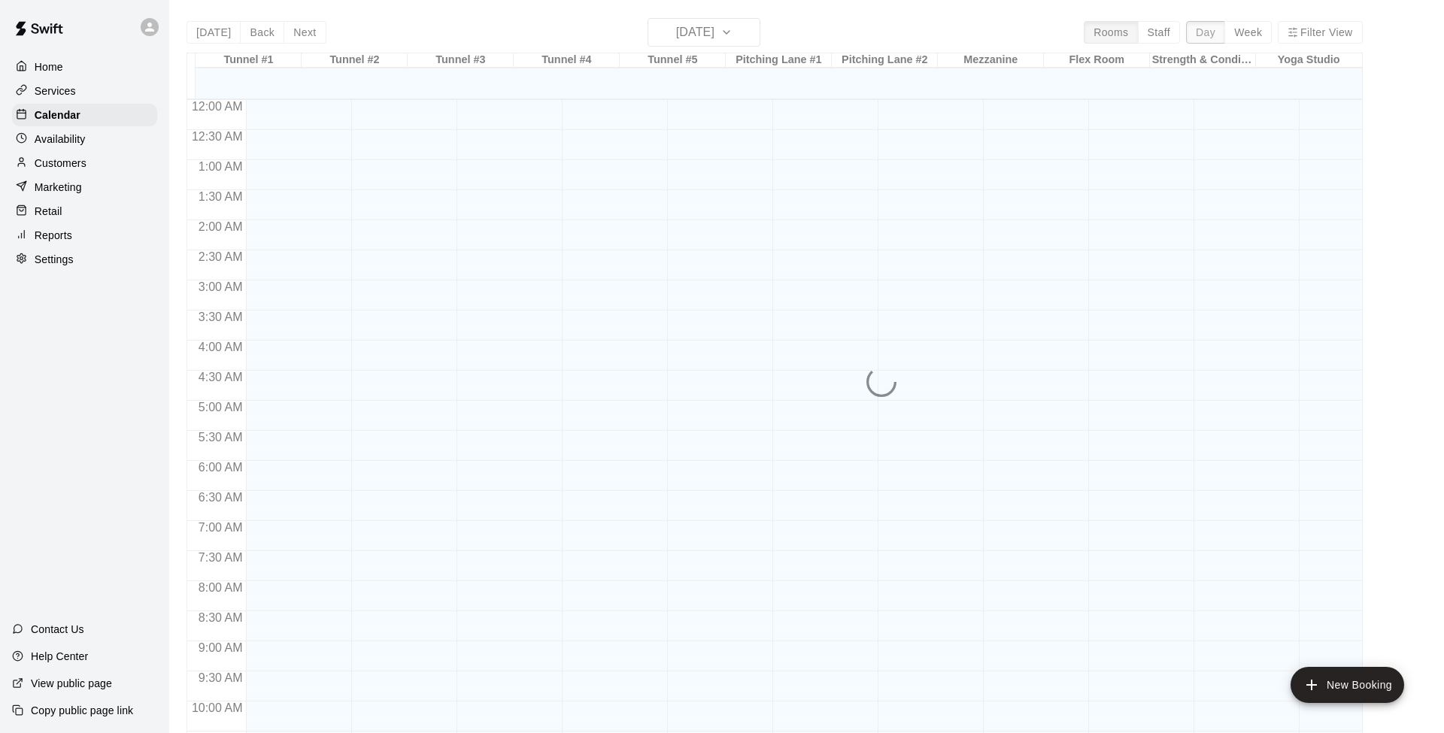
scroll to position [780, 0]
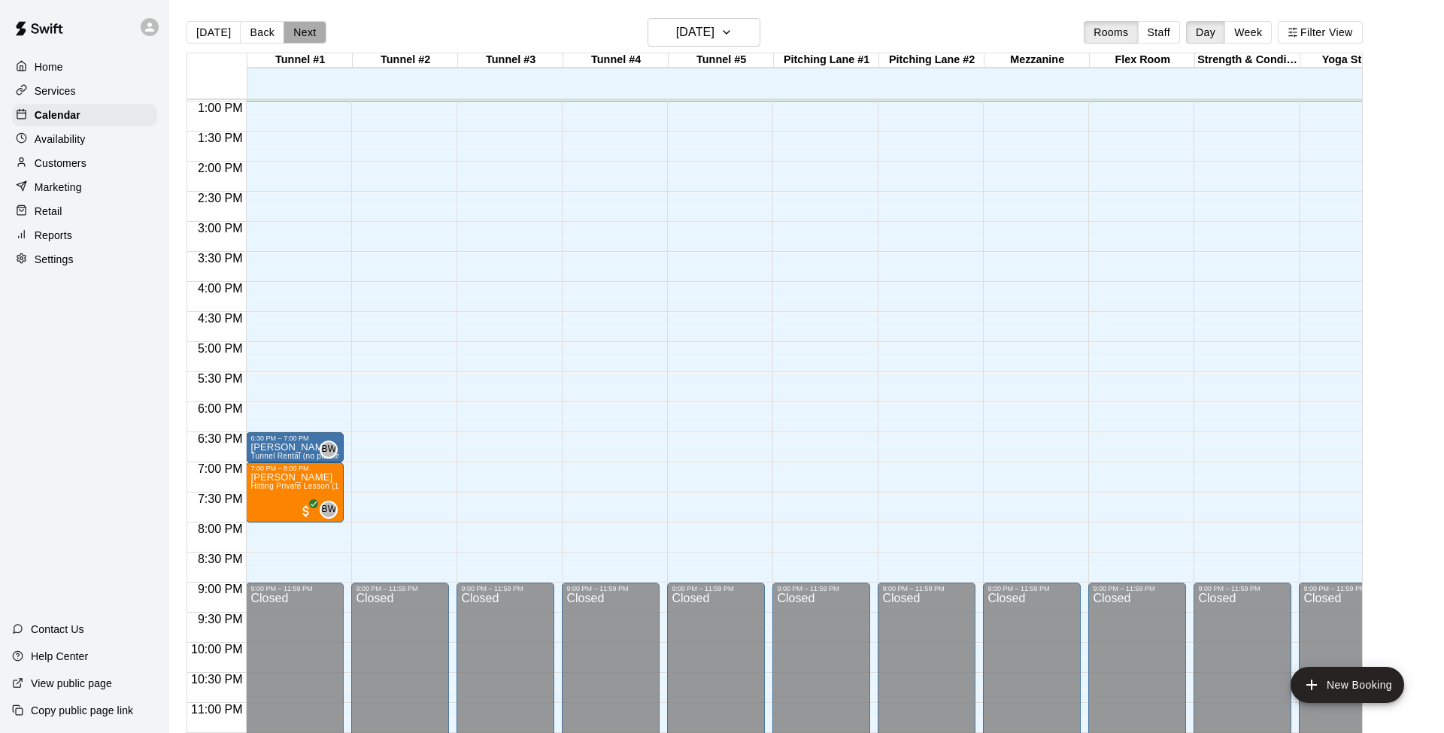
click at [302, 28] on button "Next" at bounding box center [304, 32] width 42 height 23
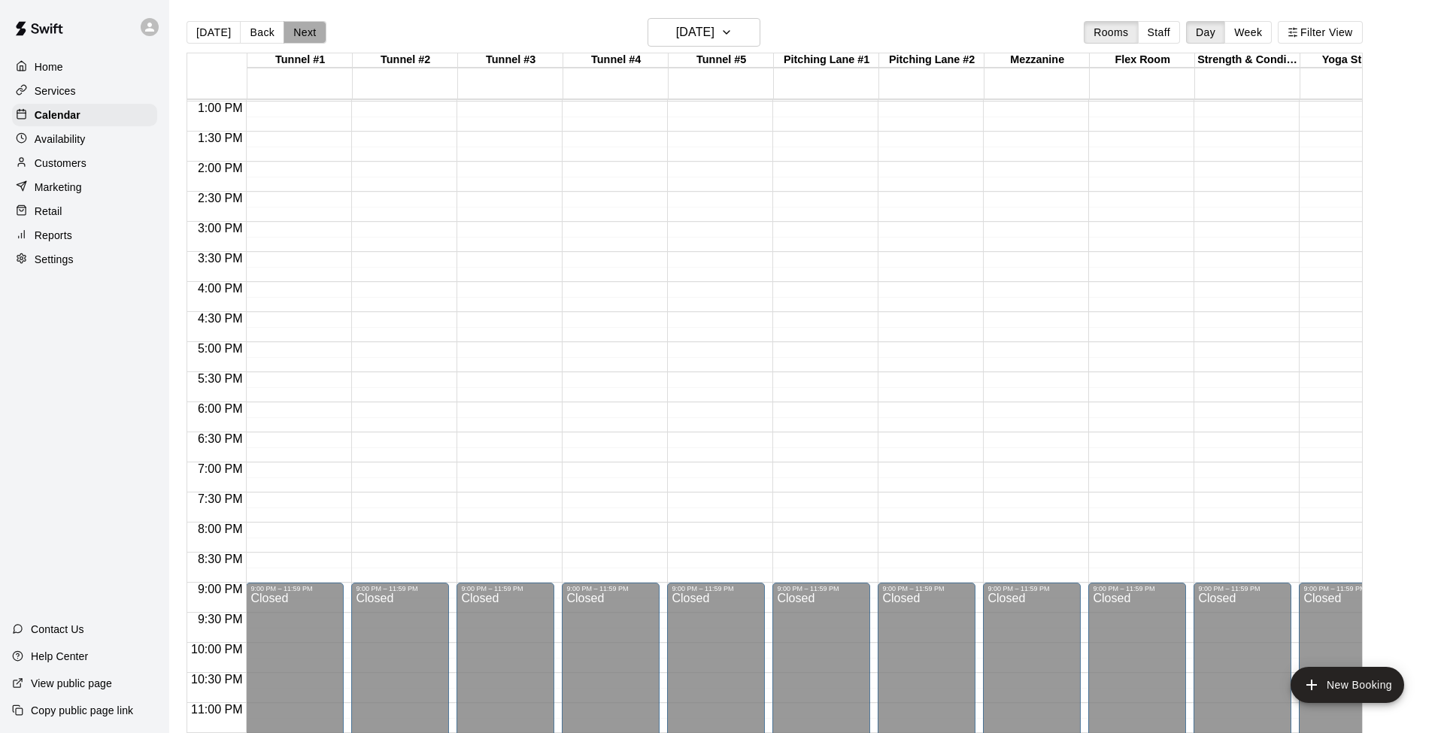
click at [302, 28] on button "Next" at bounding box center [304, 32] width 42 height 23
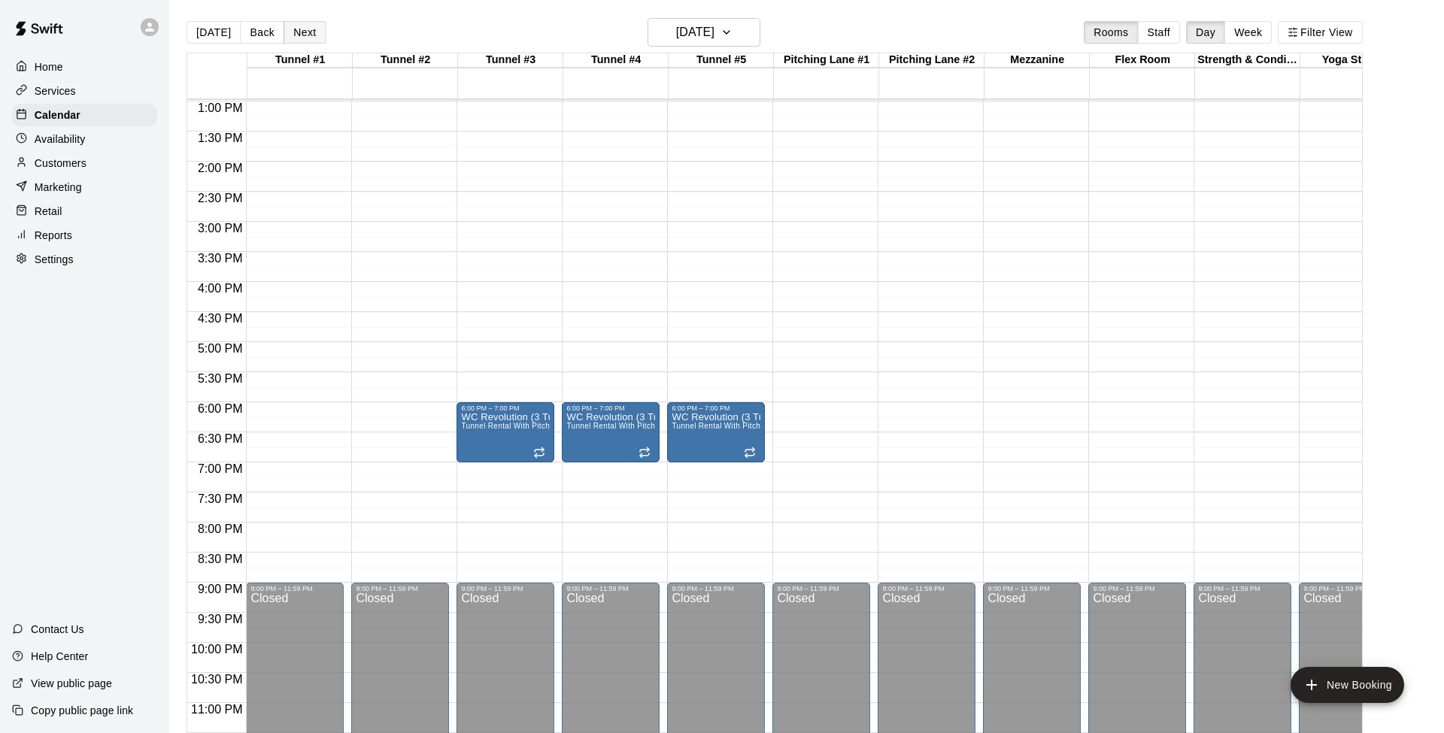
click at [302, 28] on button "Next" at bounding box center [304, 32] width 42 height 23
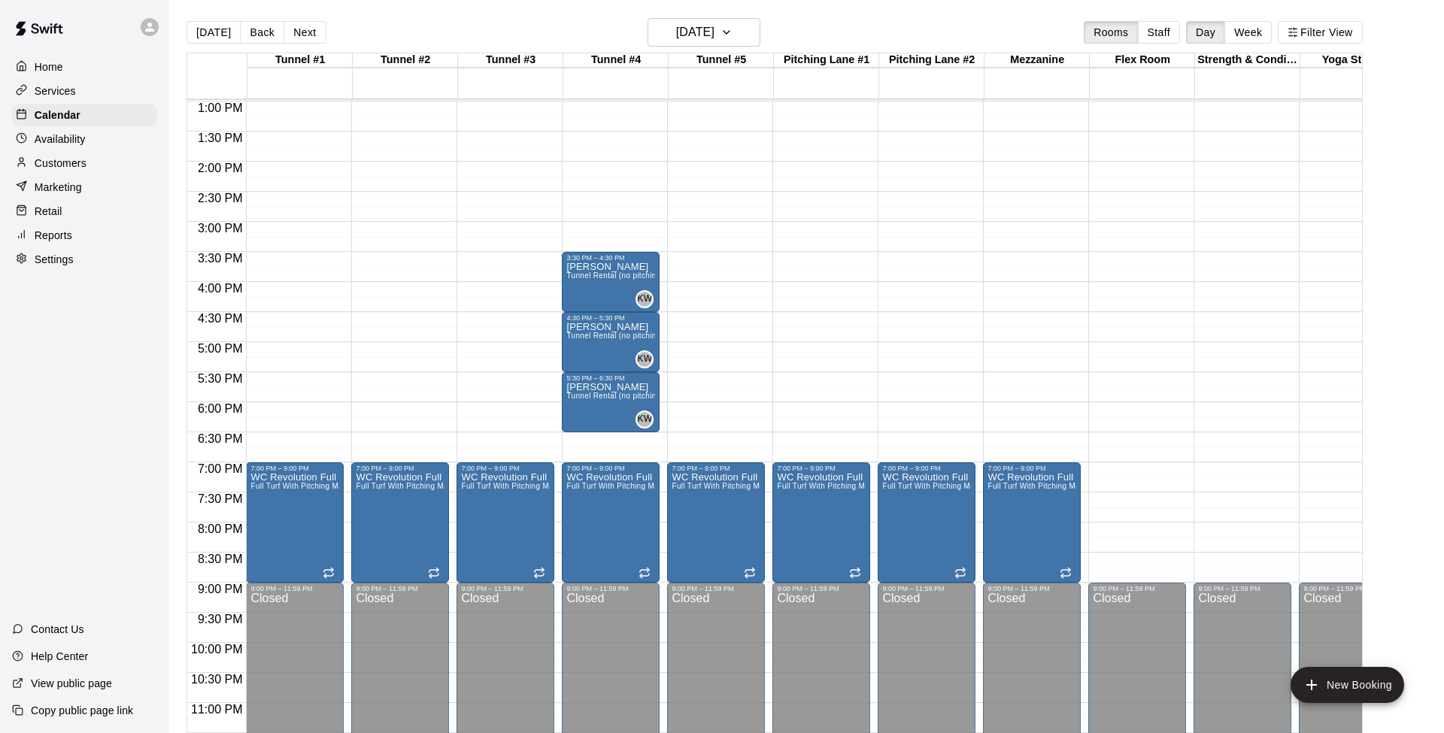
click at [42, 161] on p "Customers" at bounding box center [61, 163] width 52 height 15
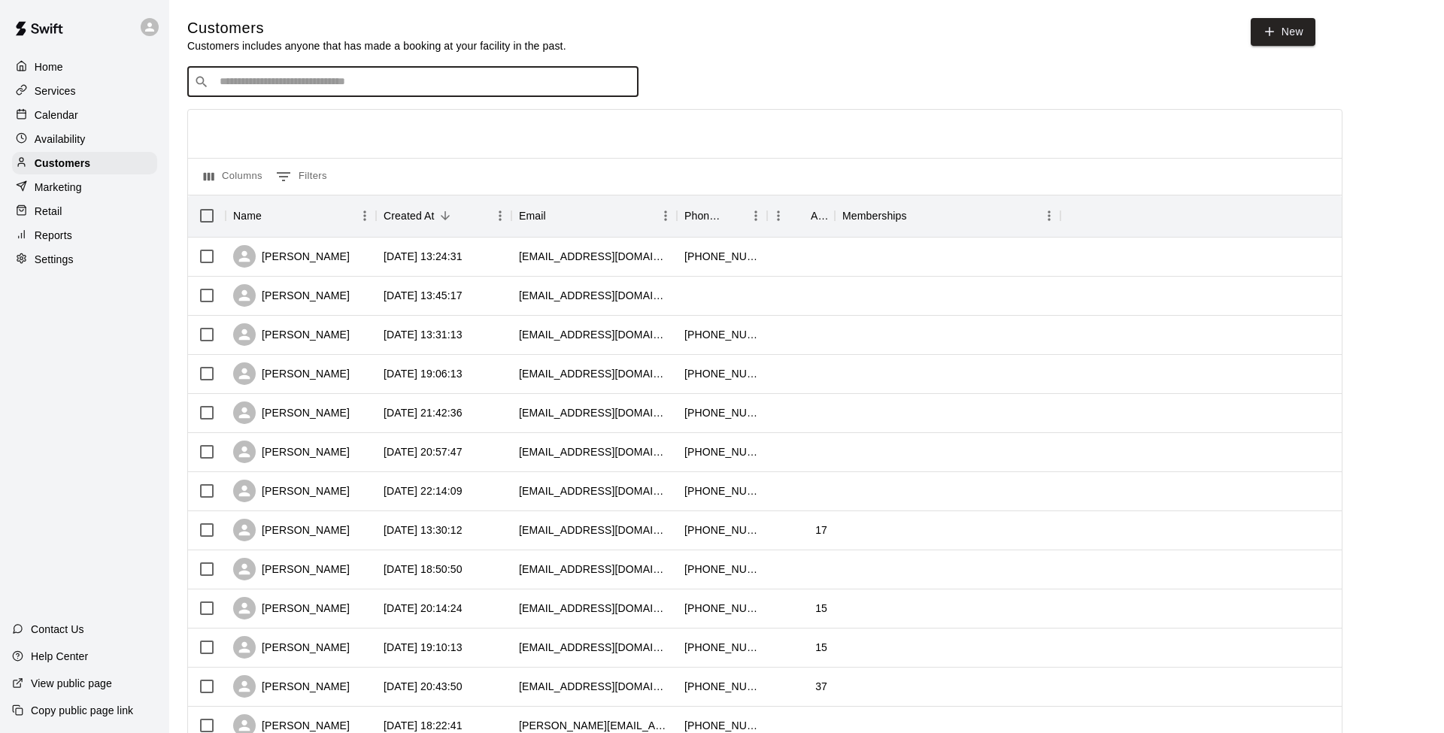
click at [485, 77] on input "Search customers by name or email" at bounding box center [423, 81] width 417 height 15
type input "*****"
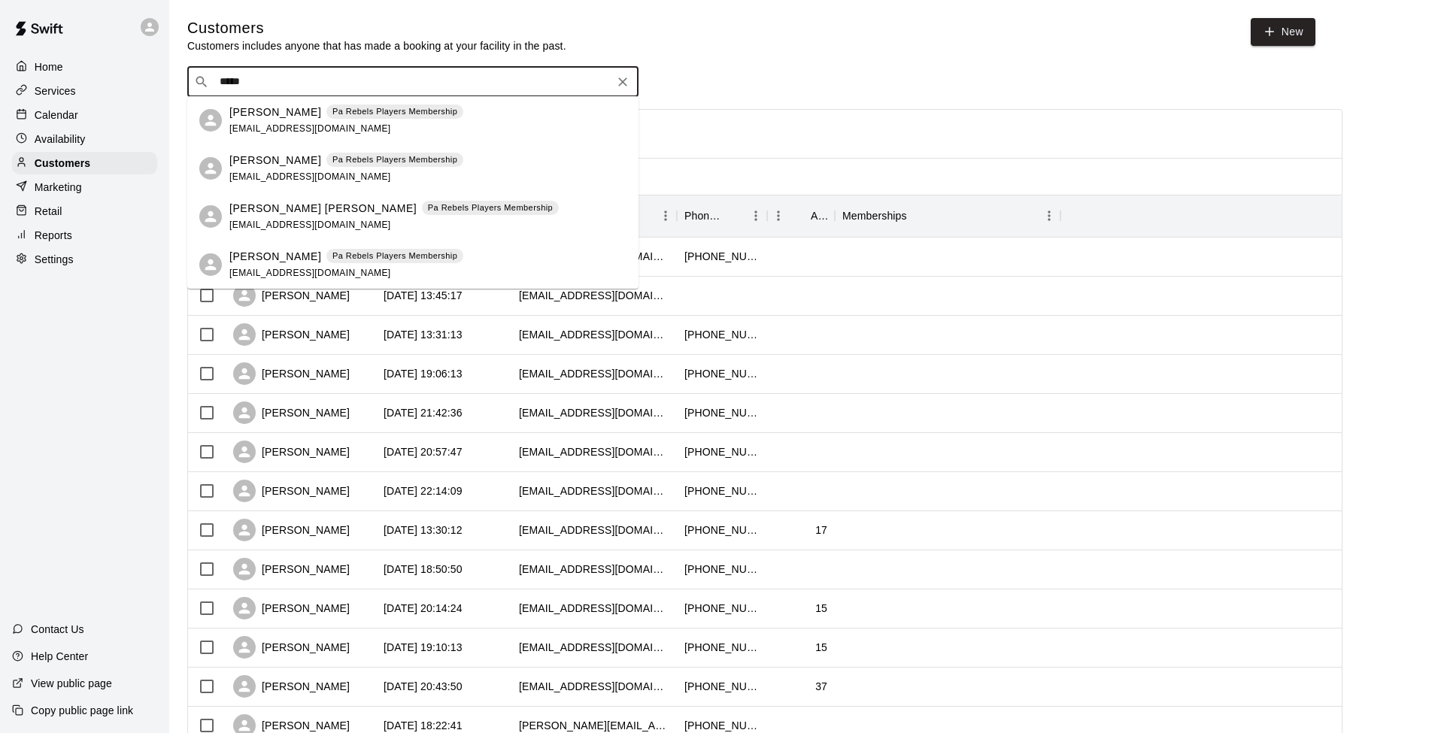
click at [259, 108] on p "[PERSON_NAME]" at bounding box center [275, 113] width 92 height 16
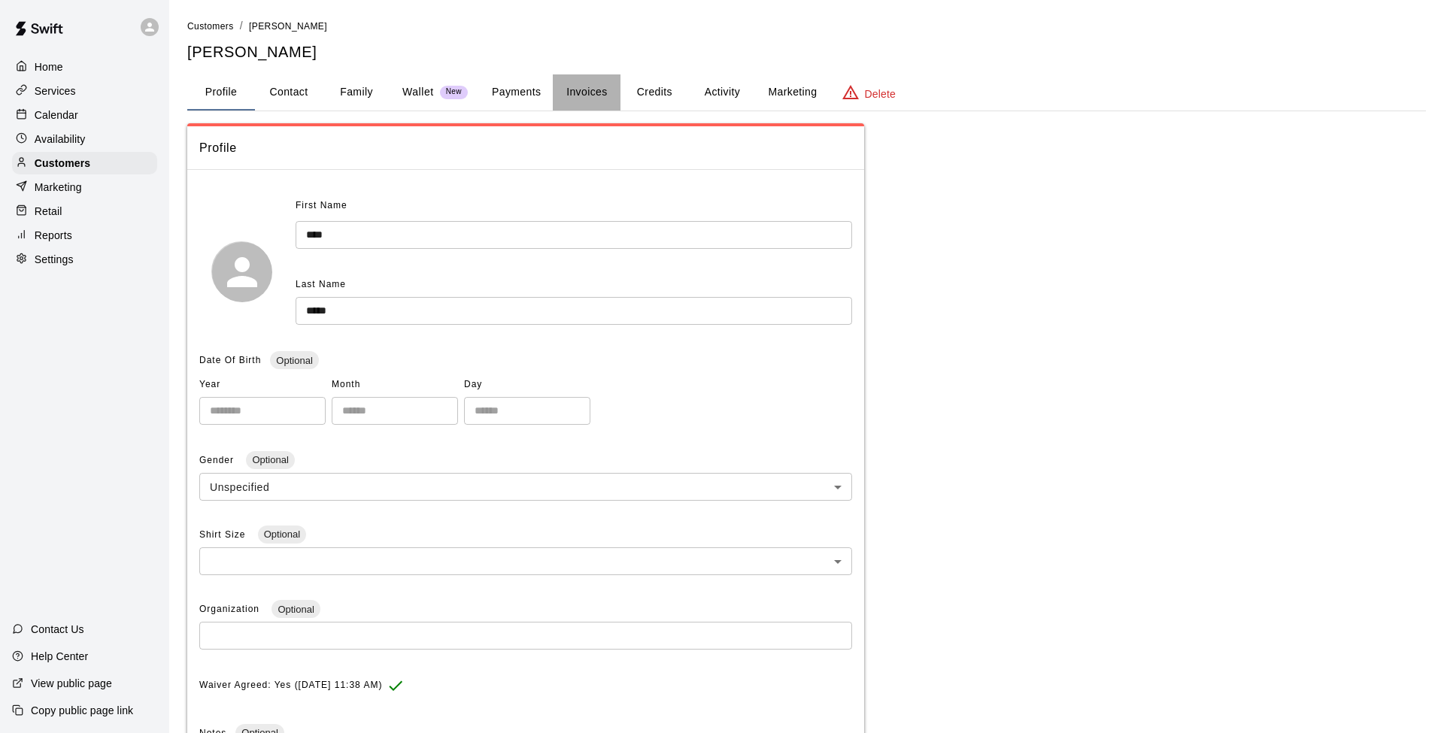
click at [574, 89] on button "Invoices" at bounding box center [587, 92] width 68 height 36
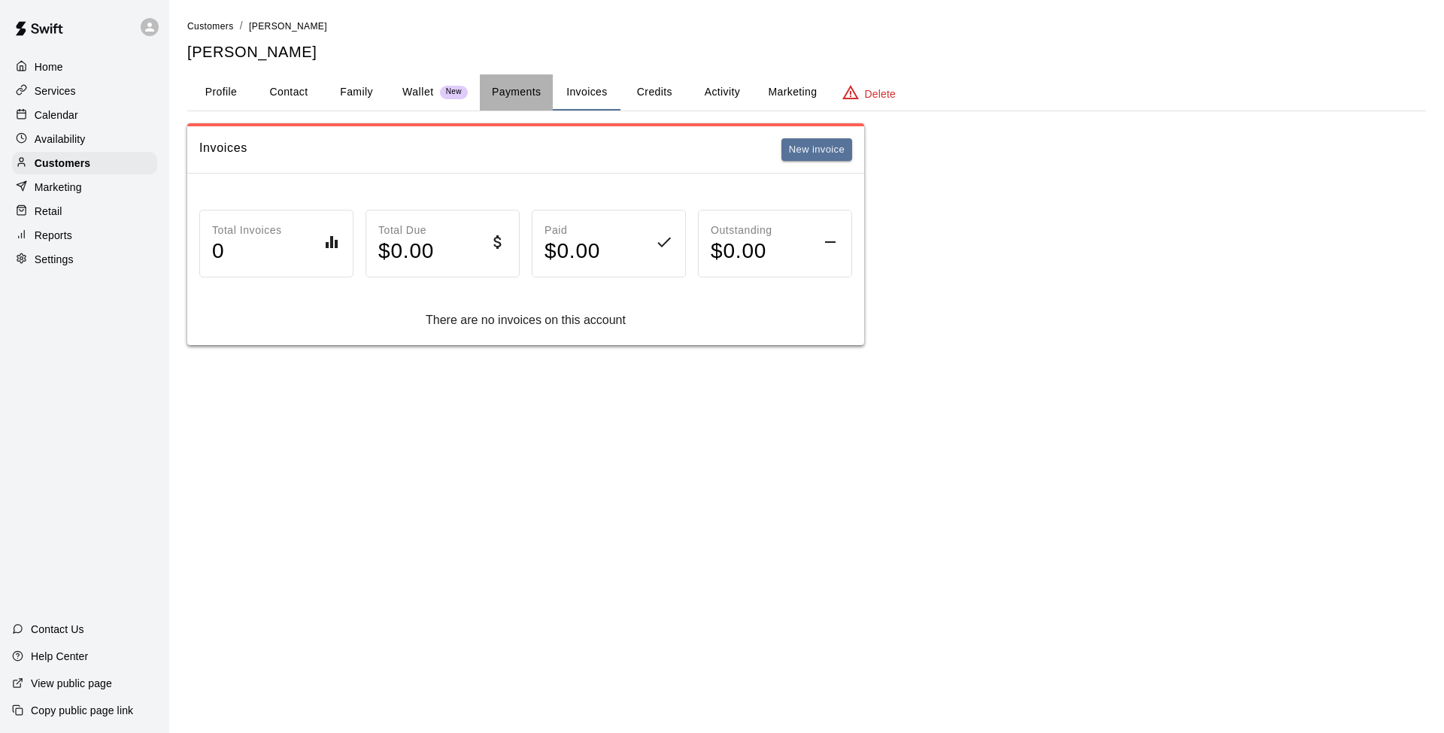
click at [518, 89] on button "Payments" at bounding box center [516, 92] width 73 height 36
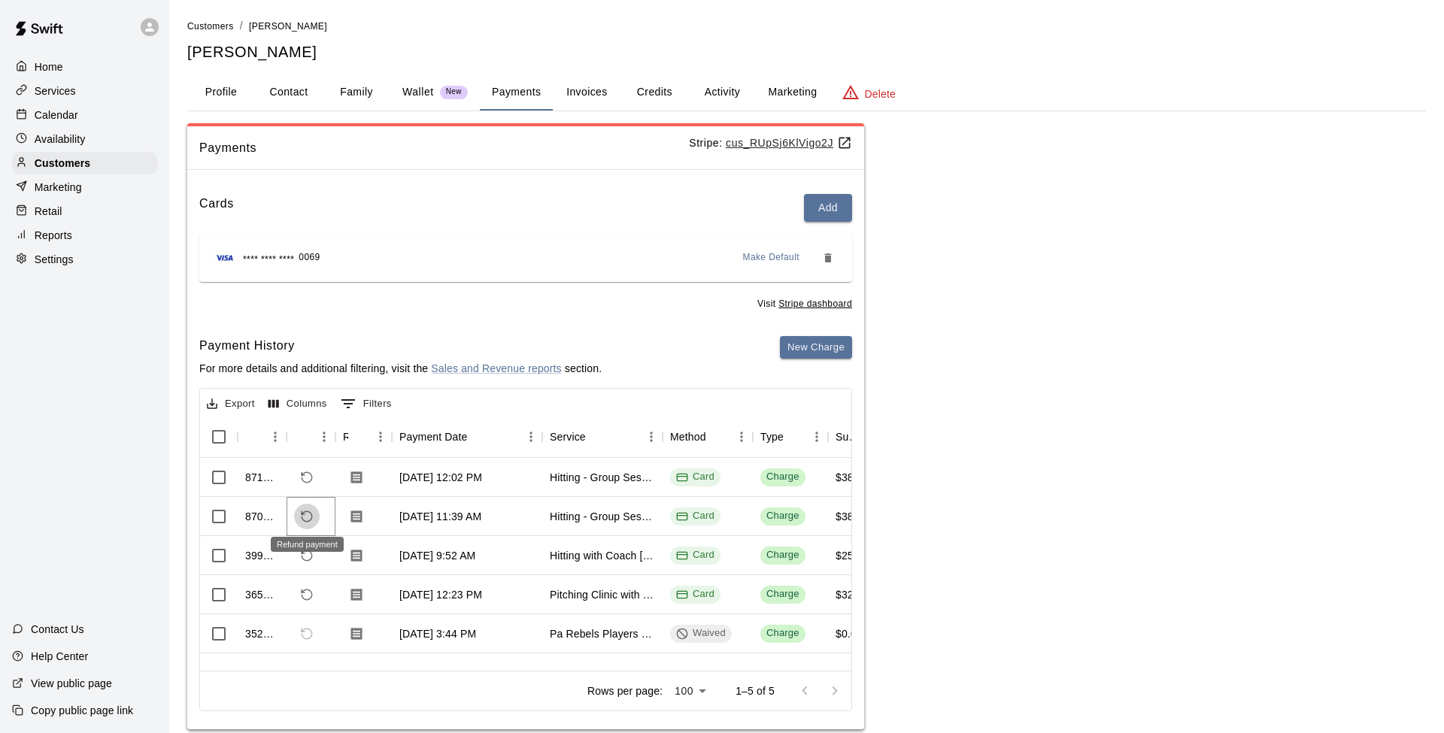
click at [305, 510] on icon "Refund payment" at bounding box center [307, 517] width 14 height 14
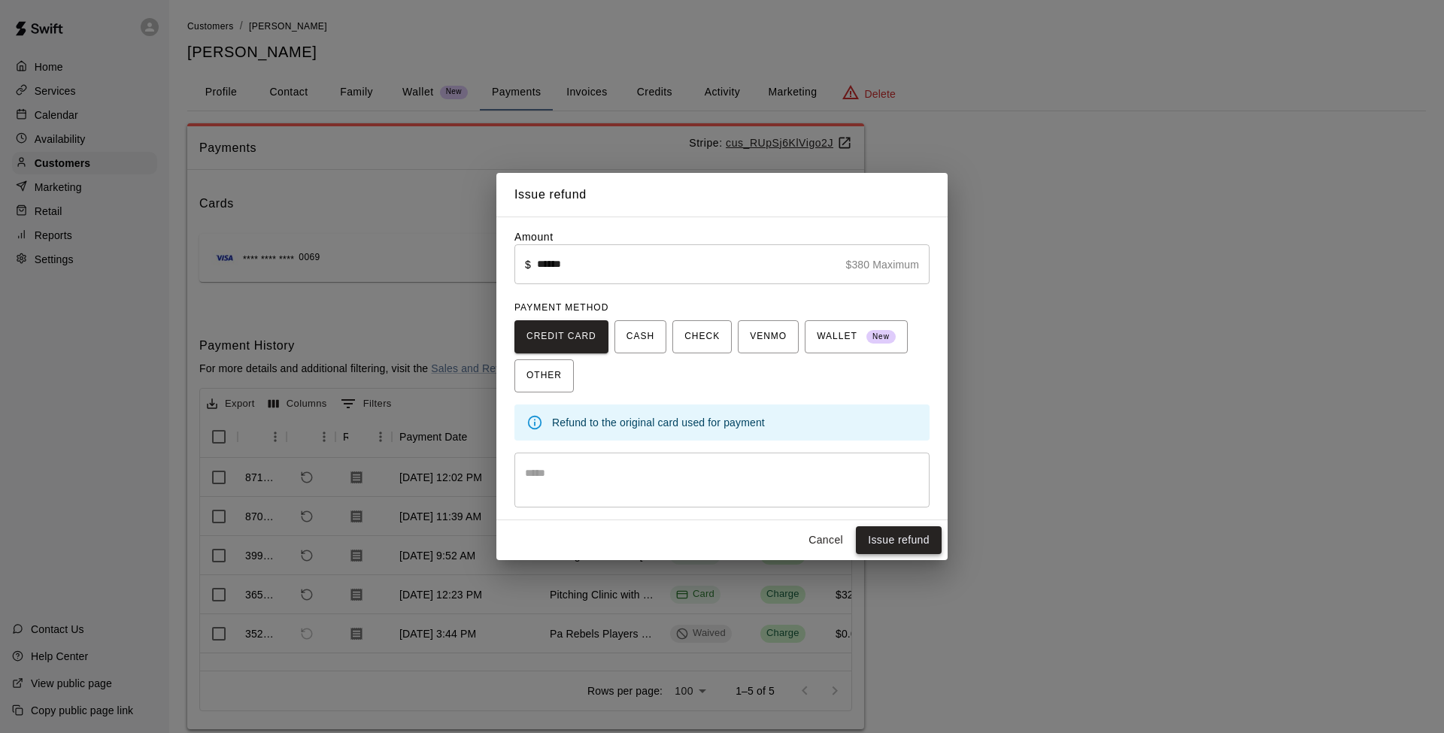
click at [896, 537] on button "Issue refund" at bounding box center [899, 540] width 86 height 28
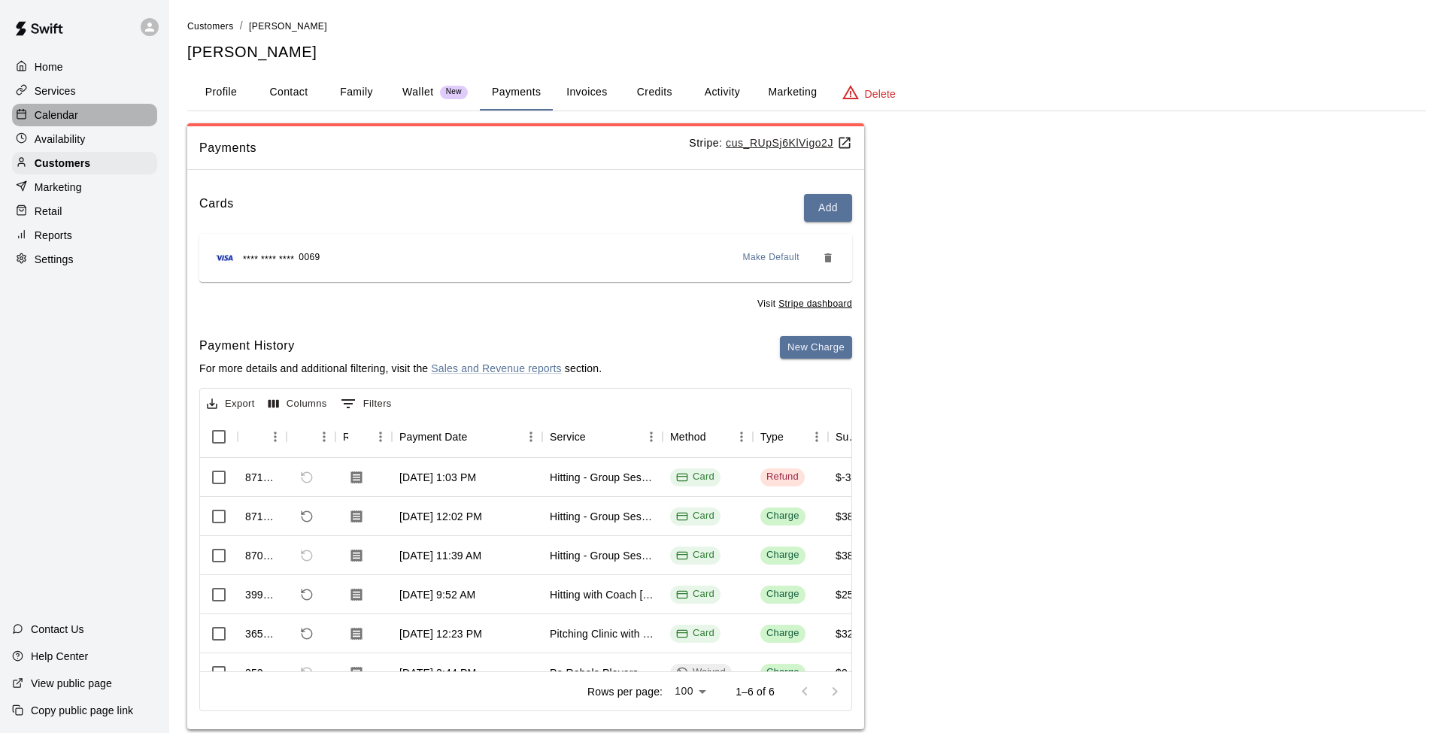
click at [56, 116] on p "Calendar" at bounding box center [57, 115] width 44 height 15
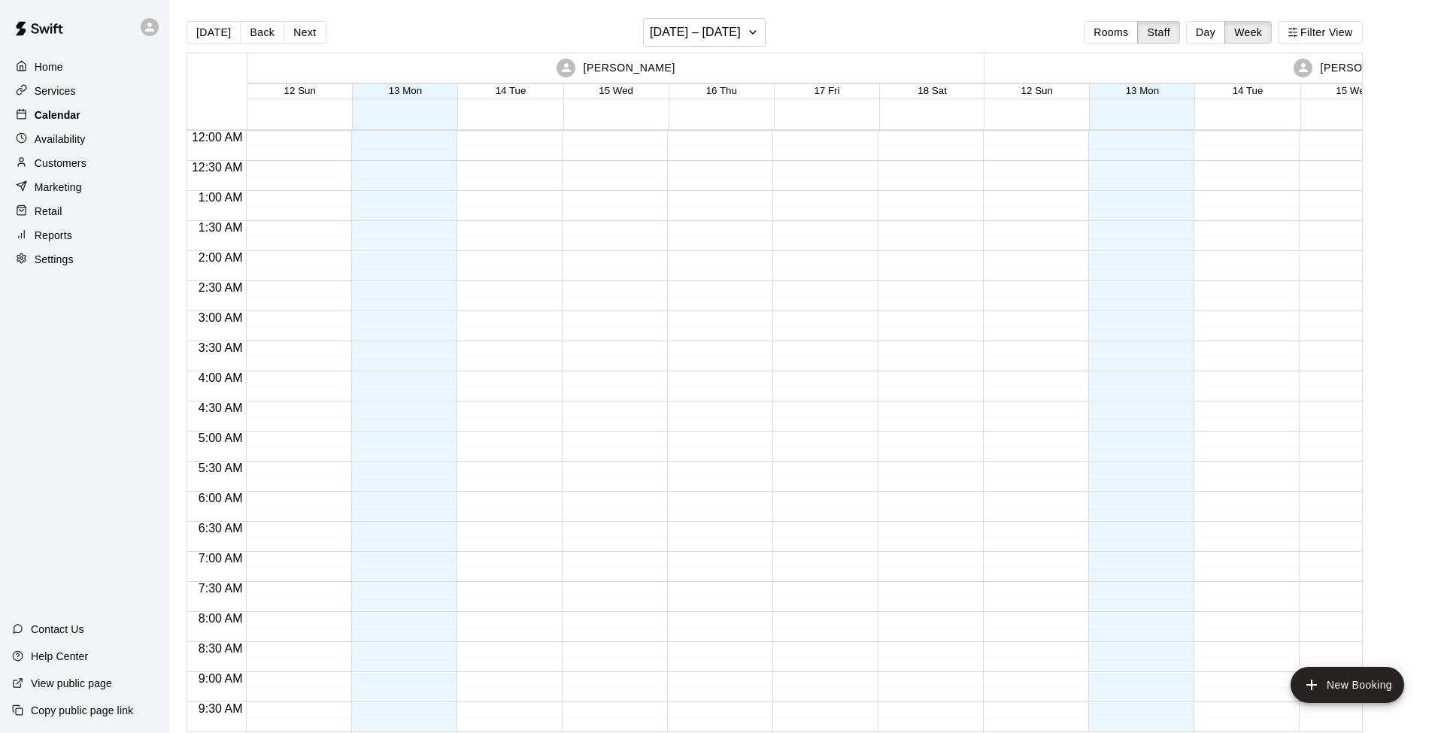
scroll to position [786, 0]
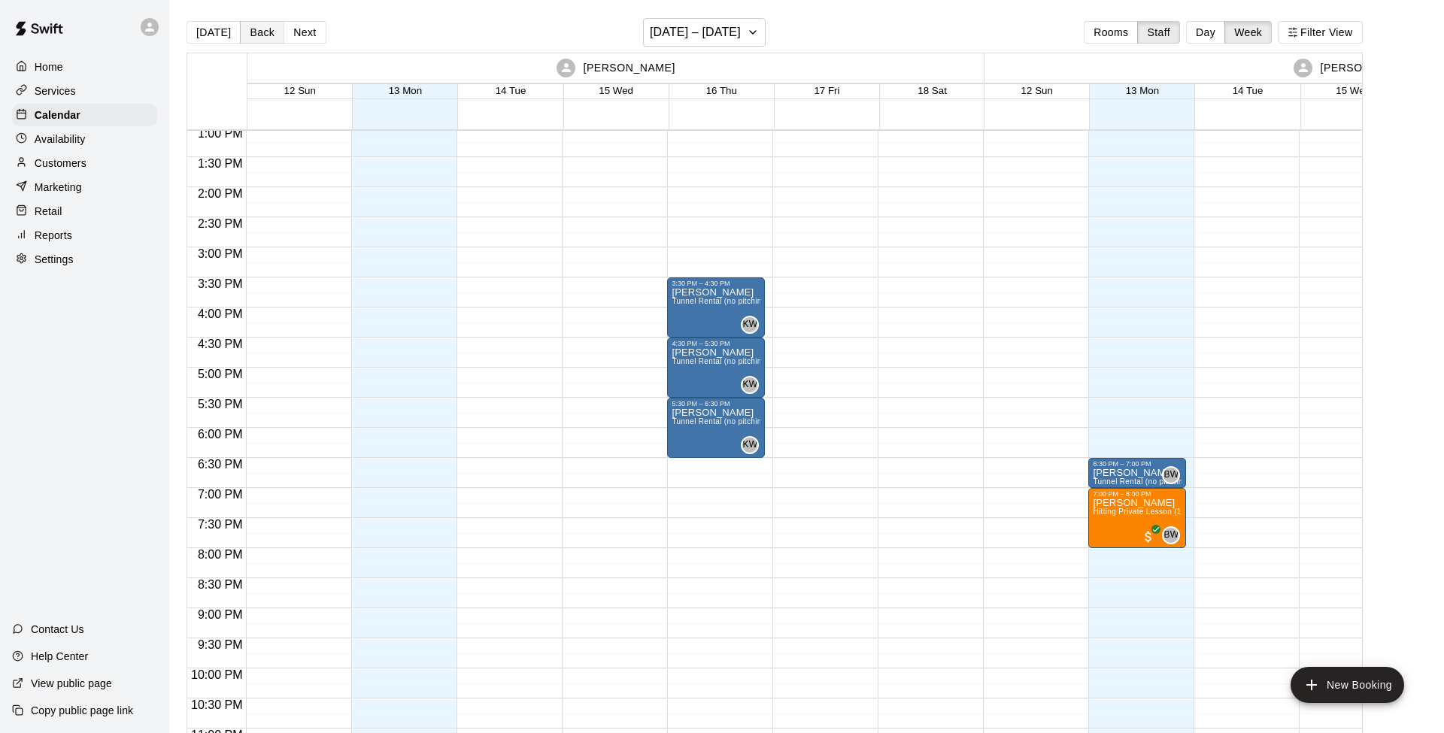
click at [259, 33] on button "Back" at bounding box center [262, 32] width 44 height 23
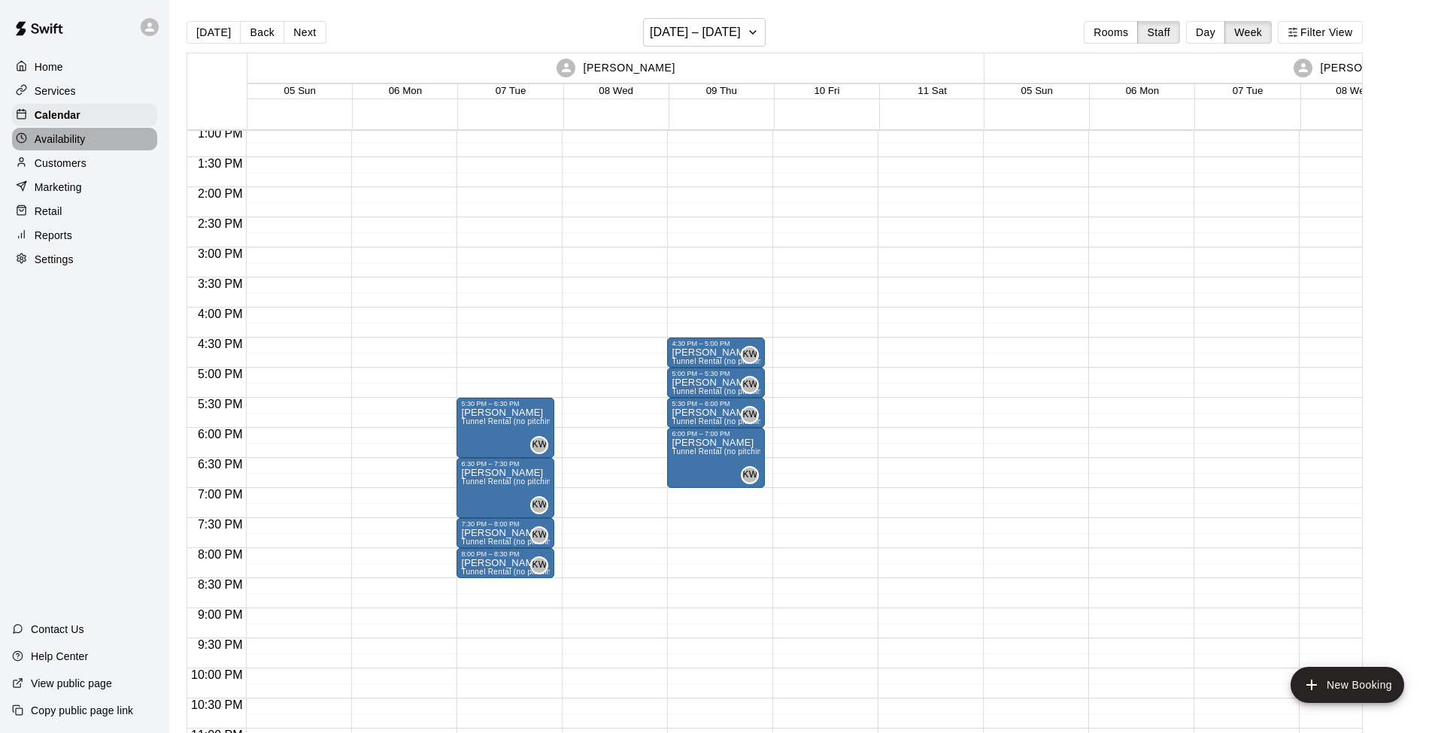
click at [65, 137] on p "Availability" at bounding box center [60, 139] width 51 height 15
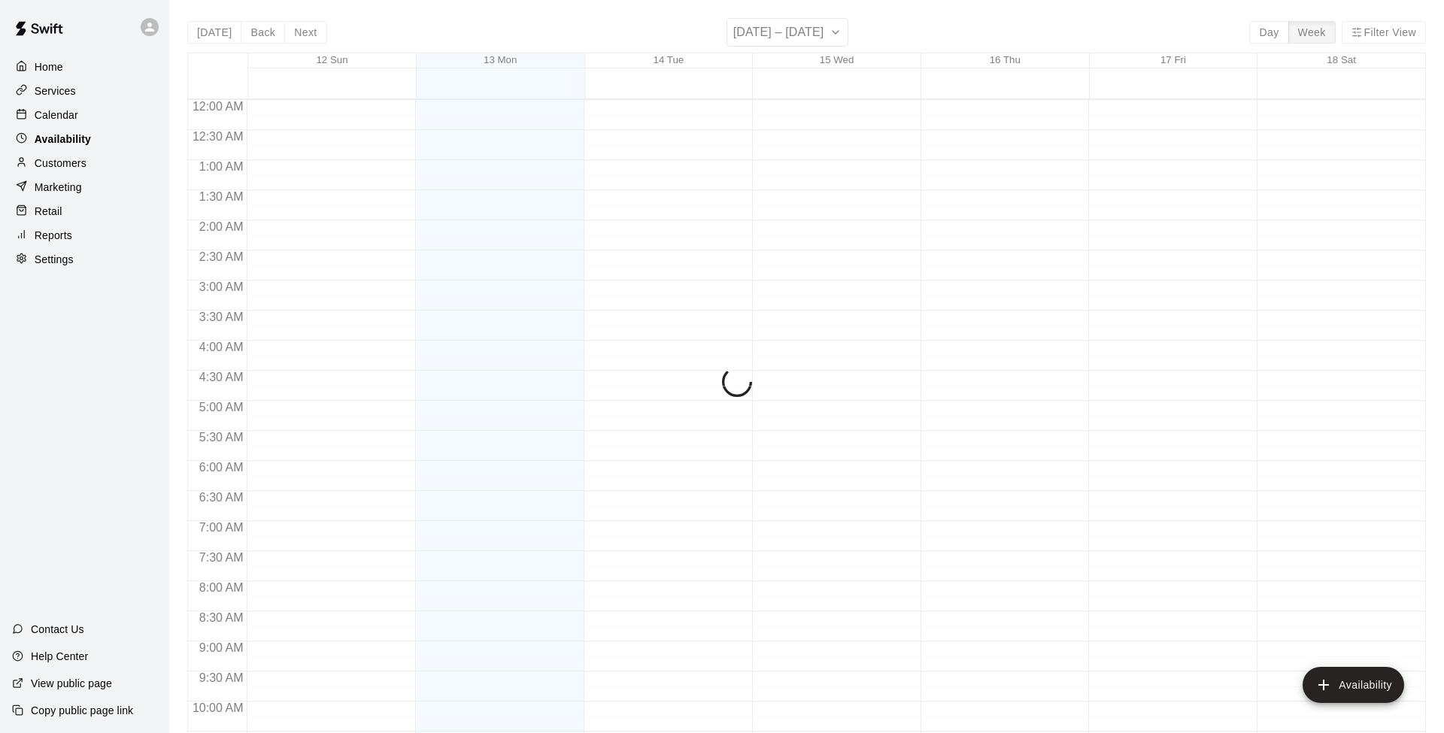
scroll to position [793, 0]
